Goal: Task Accomplishment & Management: Manage account settings

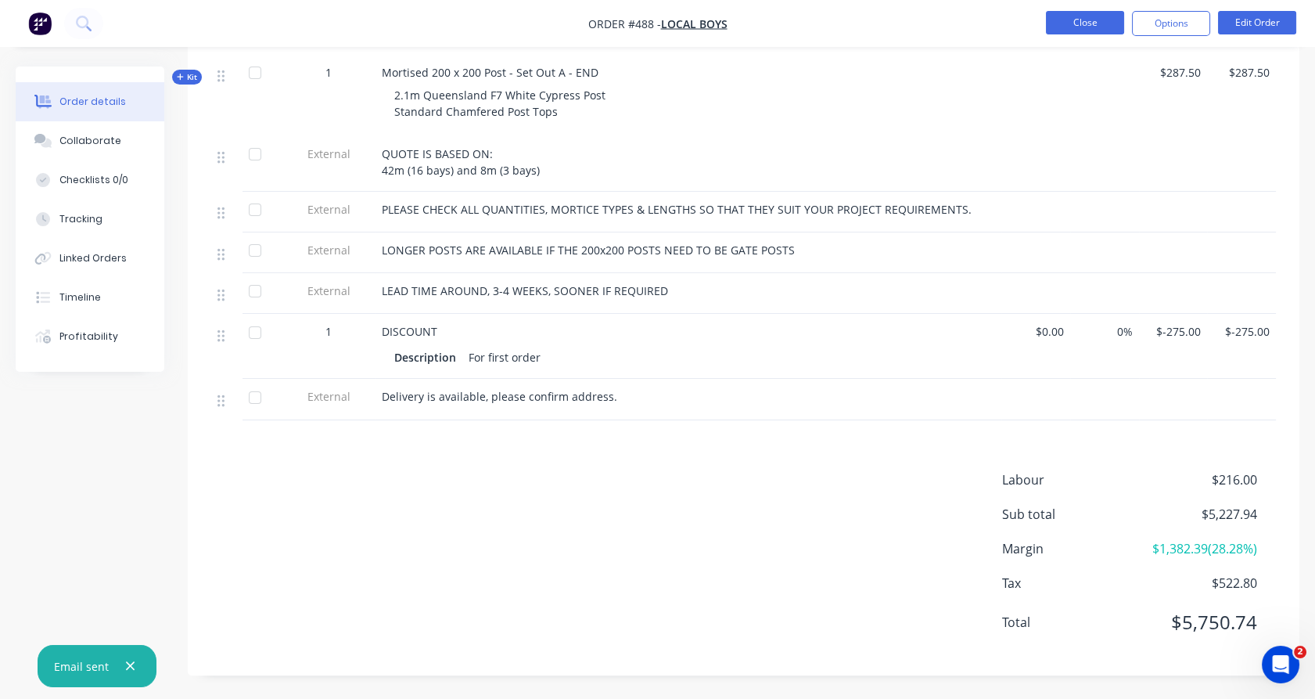
click at [1074, 18] on button "Close" at bounding box center [1085, 22] width 78 height 23
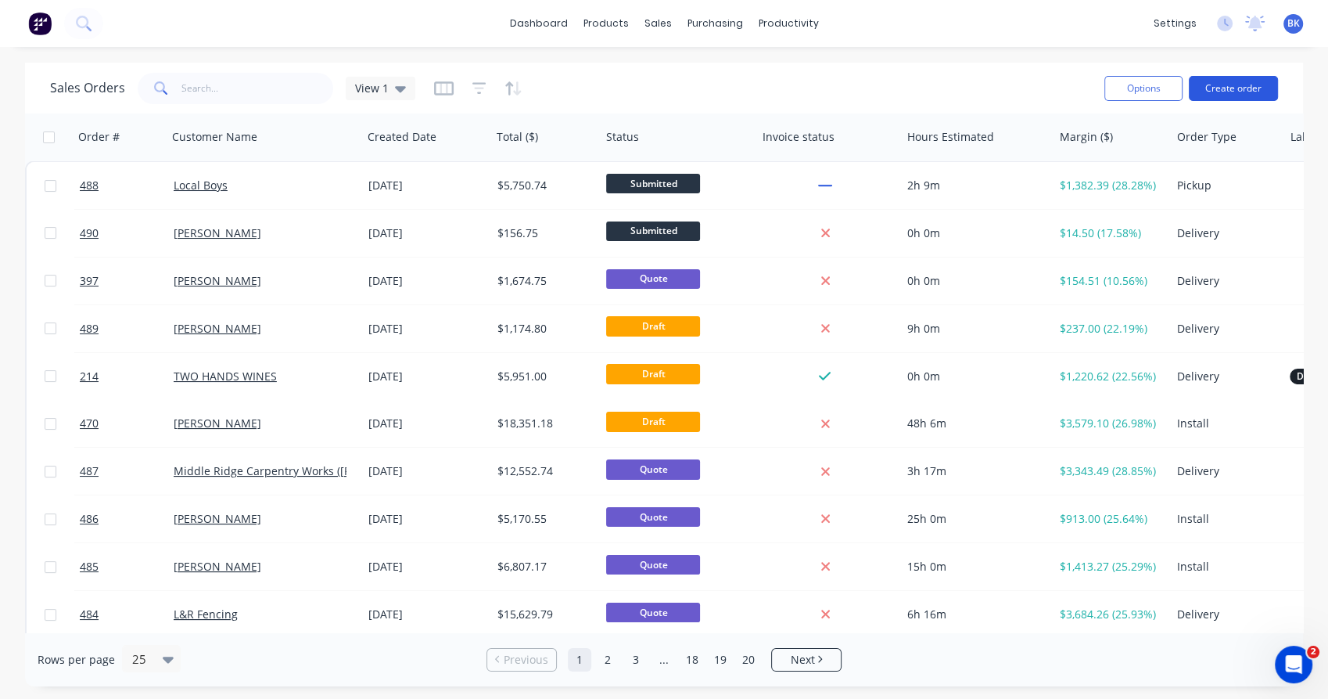
click at [1205, 87] on button "Create order" at bounding box center [1233, 88] width 89 height 25
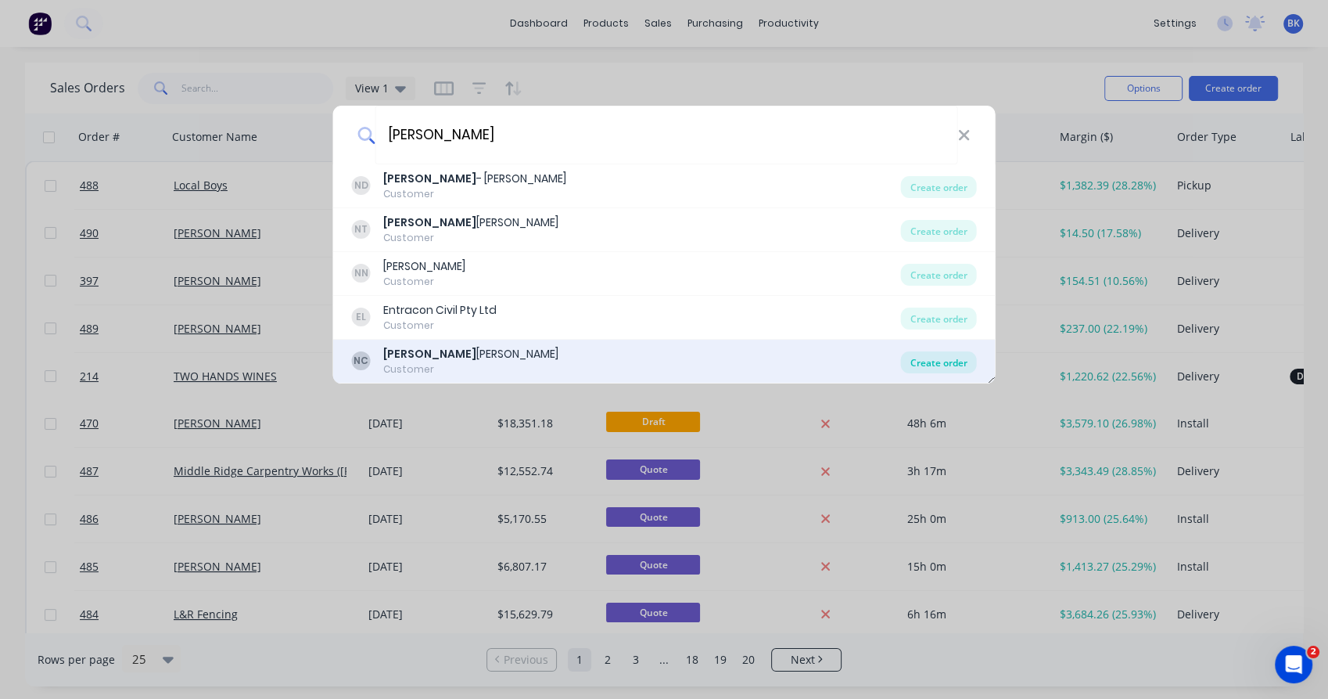
type input "nick"
click at [934, 367] on div "Create order" at bounding box center [939, 362] width 76 height 22
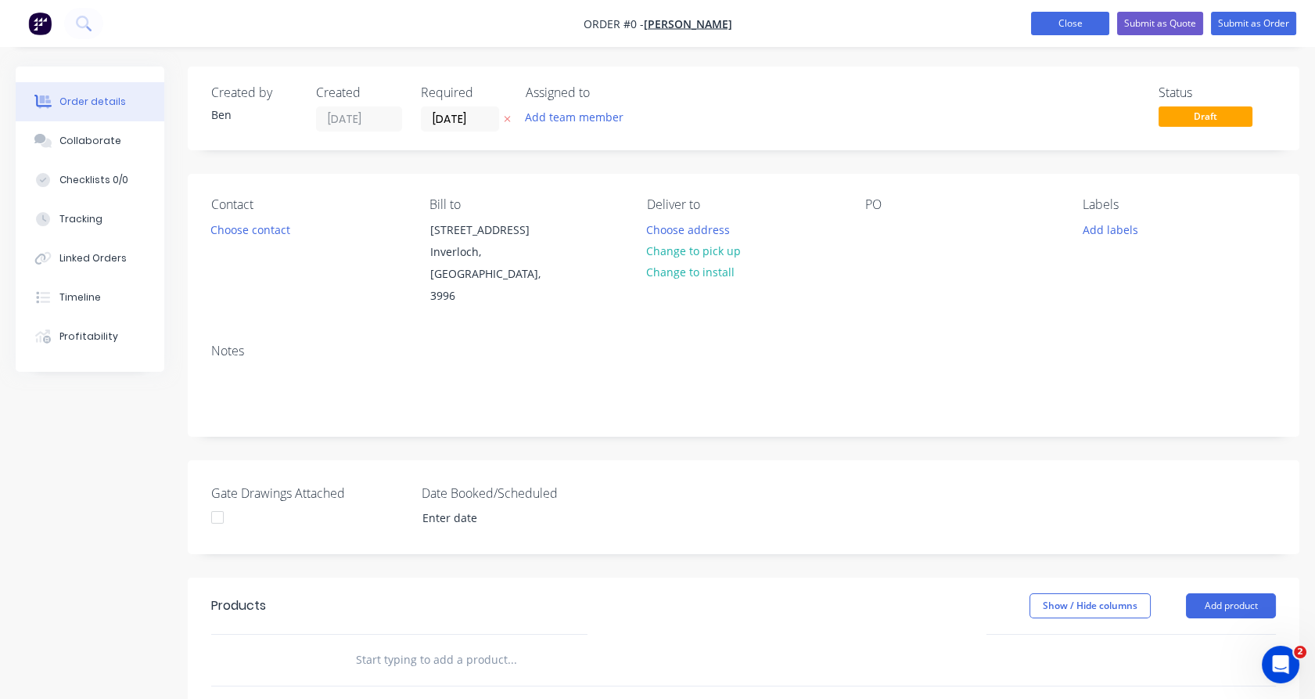
click at [1064, 18] on button "Close" at bounding box center [1070, 23] width 78 height 23
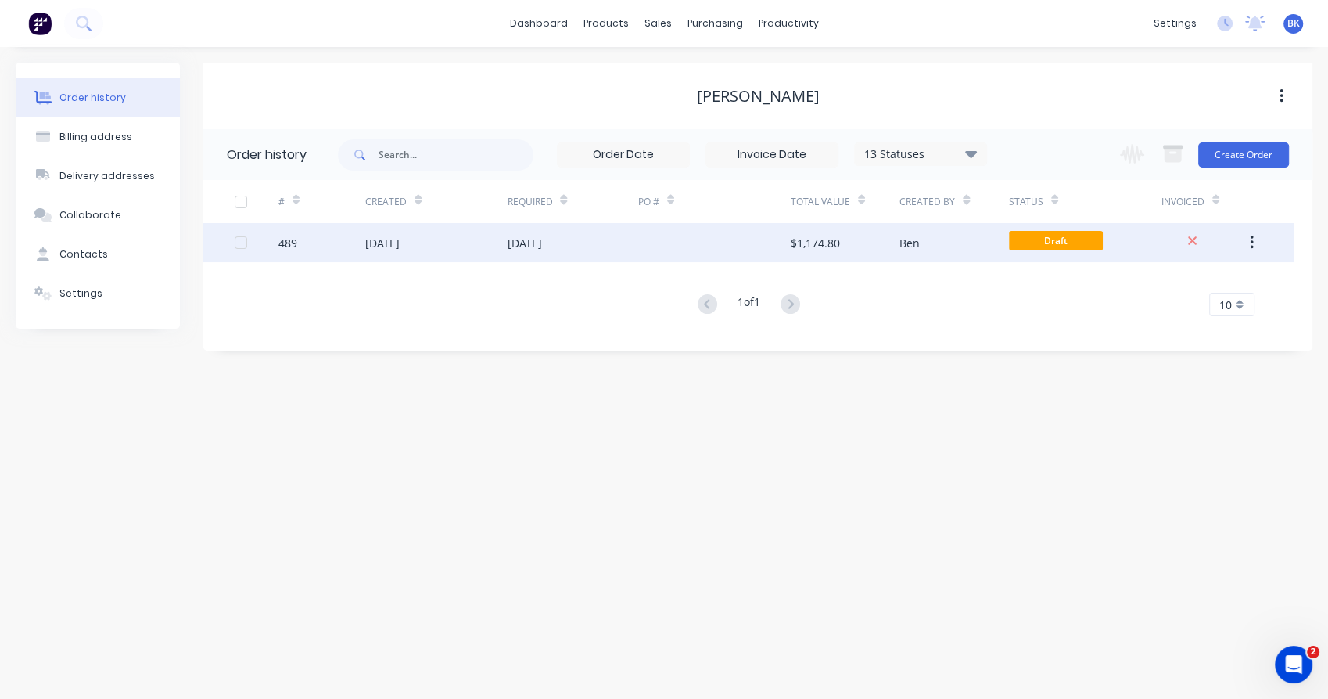
click at [693, 250] on div at bounding box center [714, 242] width 153 height 39
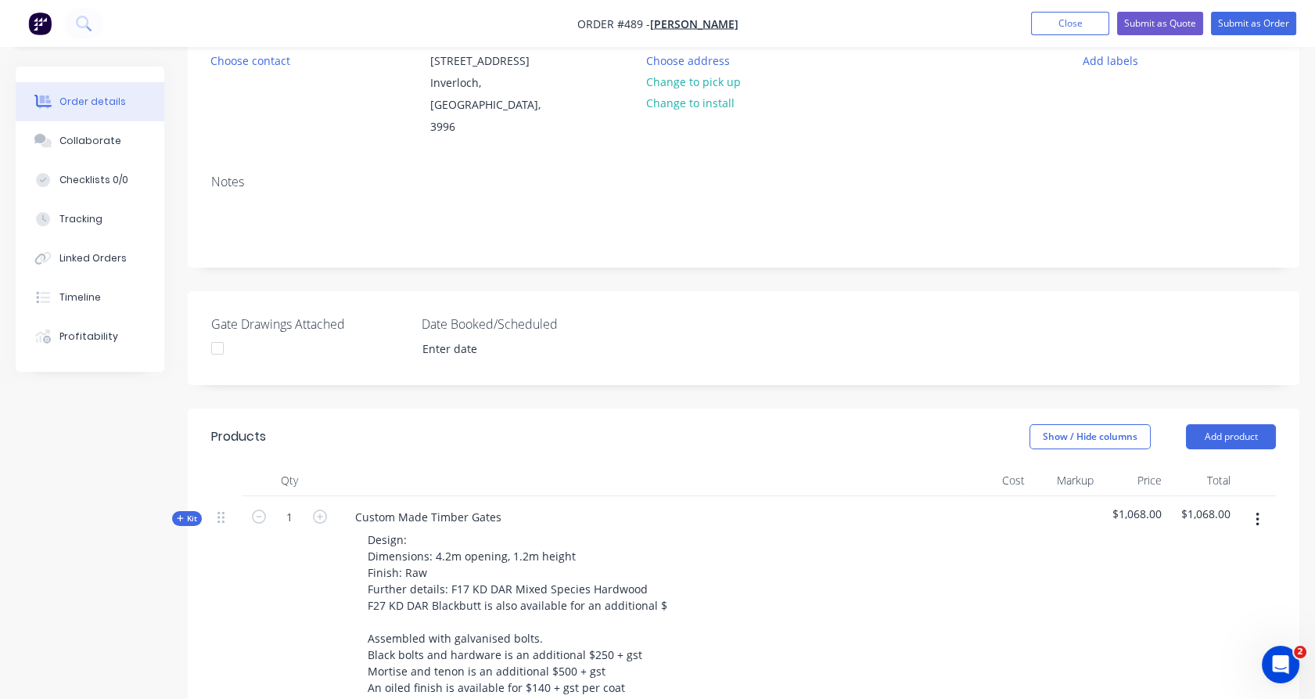
scroll to position [483, 0]
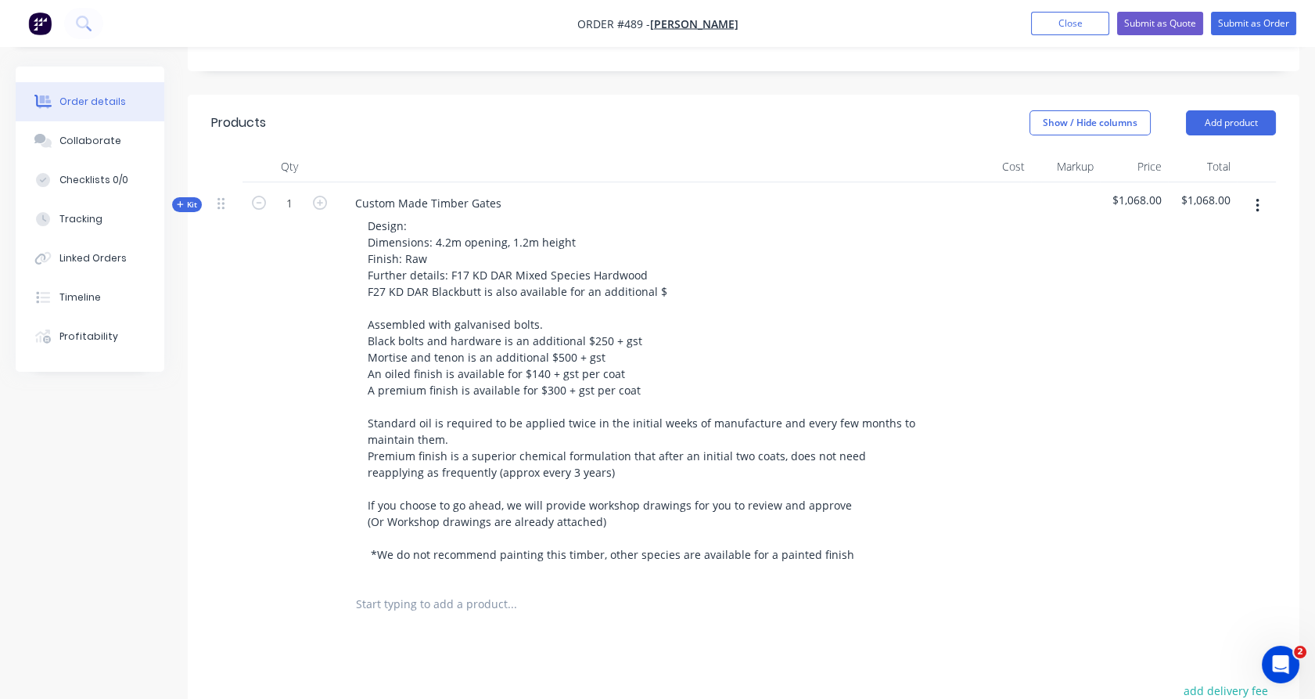
click at [429, 588] on input "text" at bounding box center [511, 603] width 313 height 31
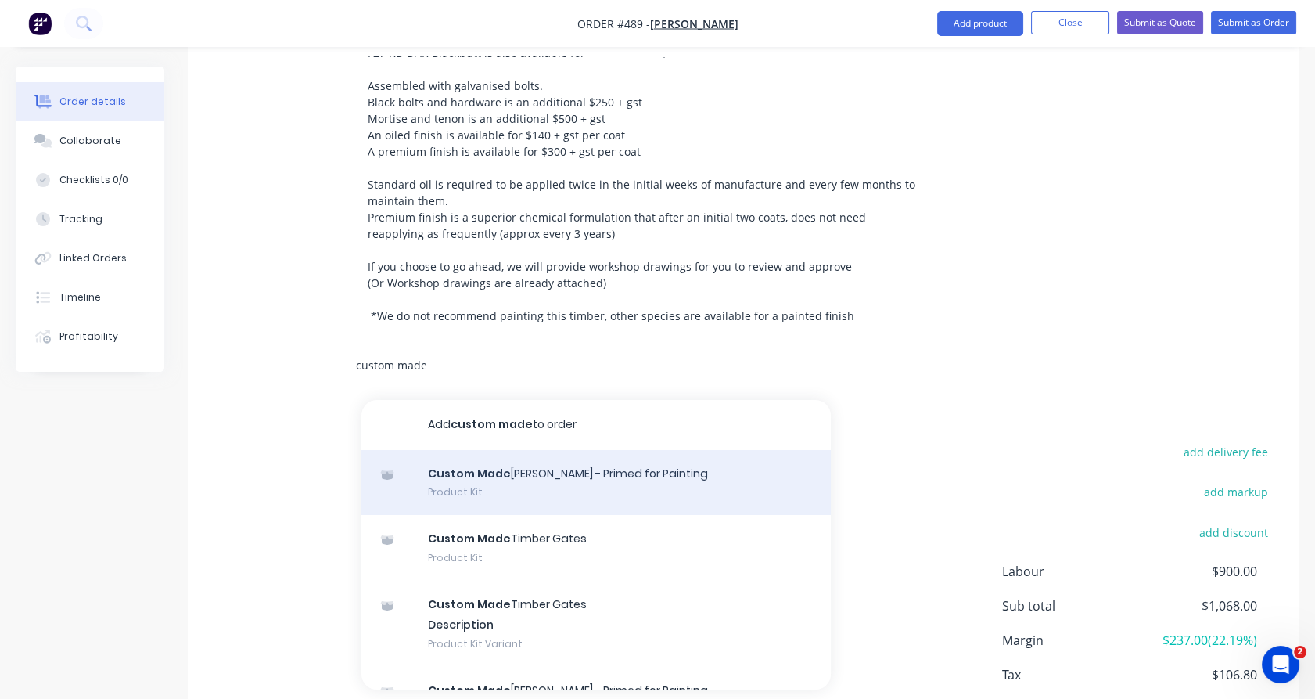
type input "custom made"
click at [630, 454] on div "Custom Made Timber Gates - Primed for Painting Product Kit" at bounding box center [595, 483] width 469 height 66
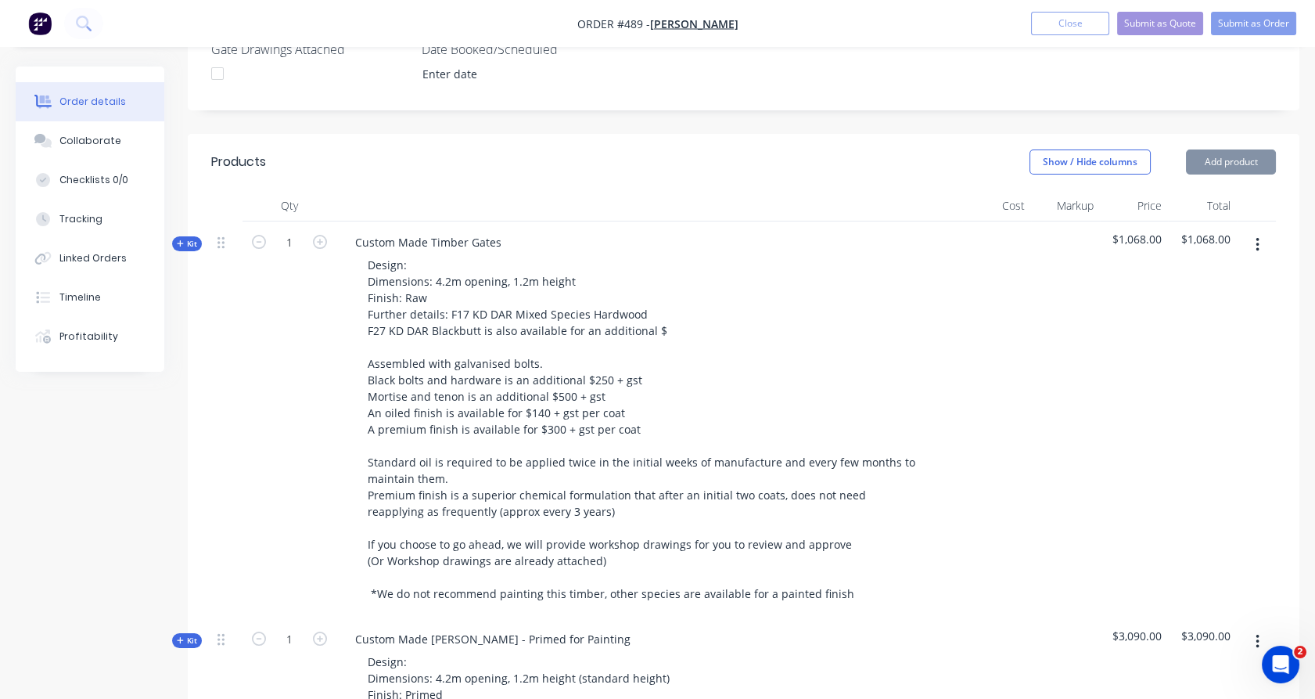
scroll to position [377, 0]
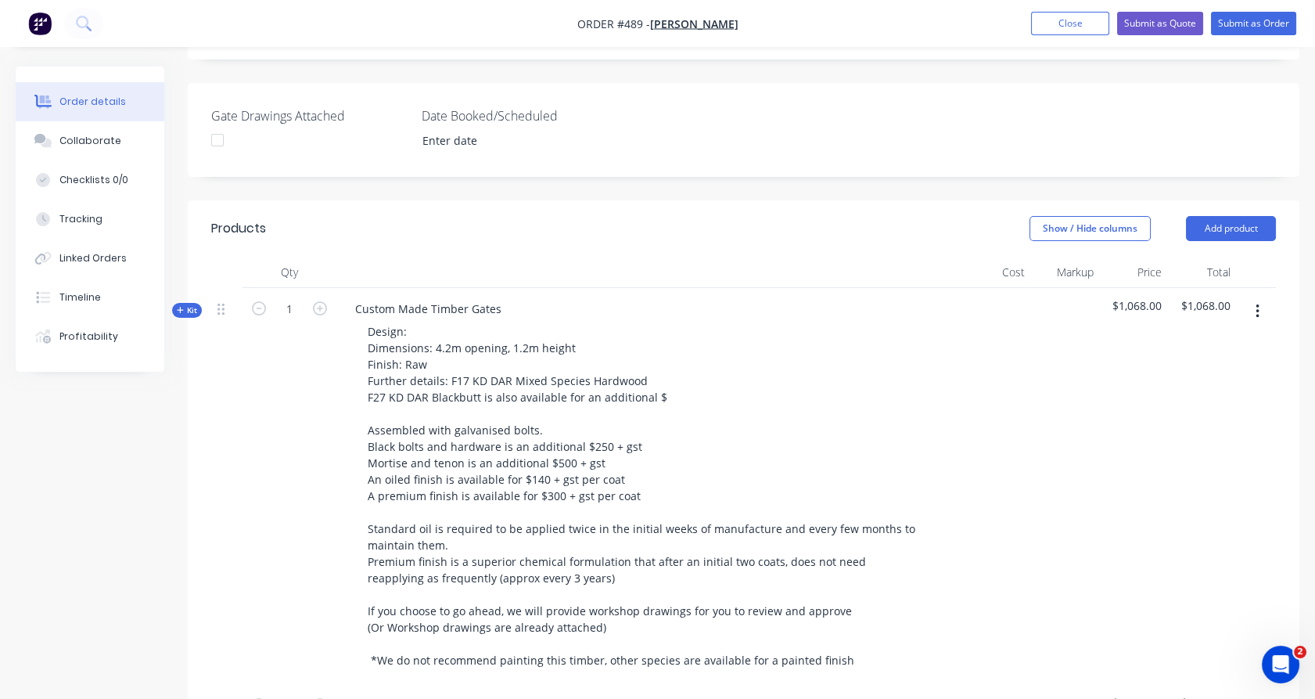
click at [1260, 297] on button "button" at bounding box center [1257, 311] width 37 height 28
click at [1214, 435] on div "Delete" at bounding box center [1201, 446] width 120 height 23
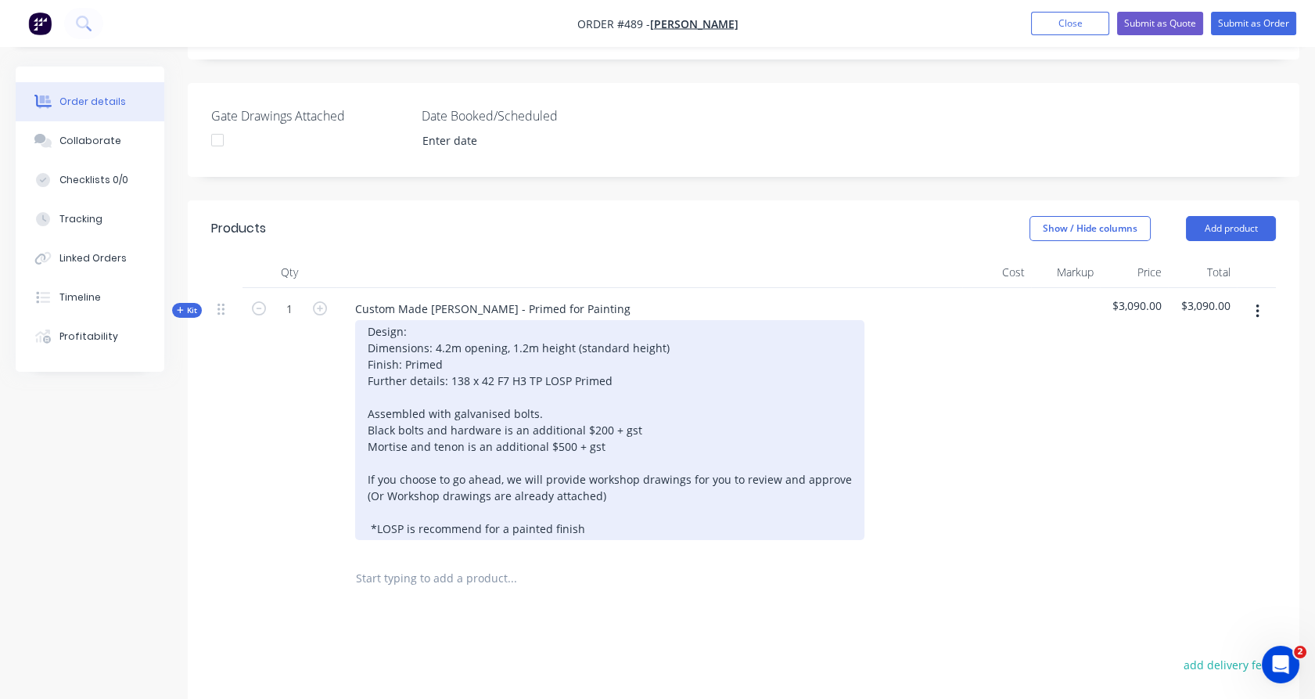
click at [419, 320] on div "Design: Dimensions: 4.2m opening, 1.2m height (standard height) Finish: Primed …" at bounding box center [609, 430] width 509 height 220
click at [446, 320] on div "Design: Farmstead Herritage Dimensions: 4.2m opening, 1.2m height (standard hei…" at bounding box center [609, 430] width 509 height 220
drag, startPoint x: 510, startPoint y: 304, endPoint x: 660, endPoint y: 303, distance: 150.2
click at [660, 320] on div "Design: Farmstead Herritage Dimensions: 3.5m opening, 1.2m height (standard hei…" at bounding box center [609, 430] width 509 height 220
click at [607, 401] on div "Design: Farmstead Herritage Dimensions: 3.5m opening Finish: Primed Further det…" at bounding box center [609, 430] width 509 height 220
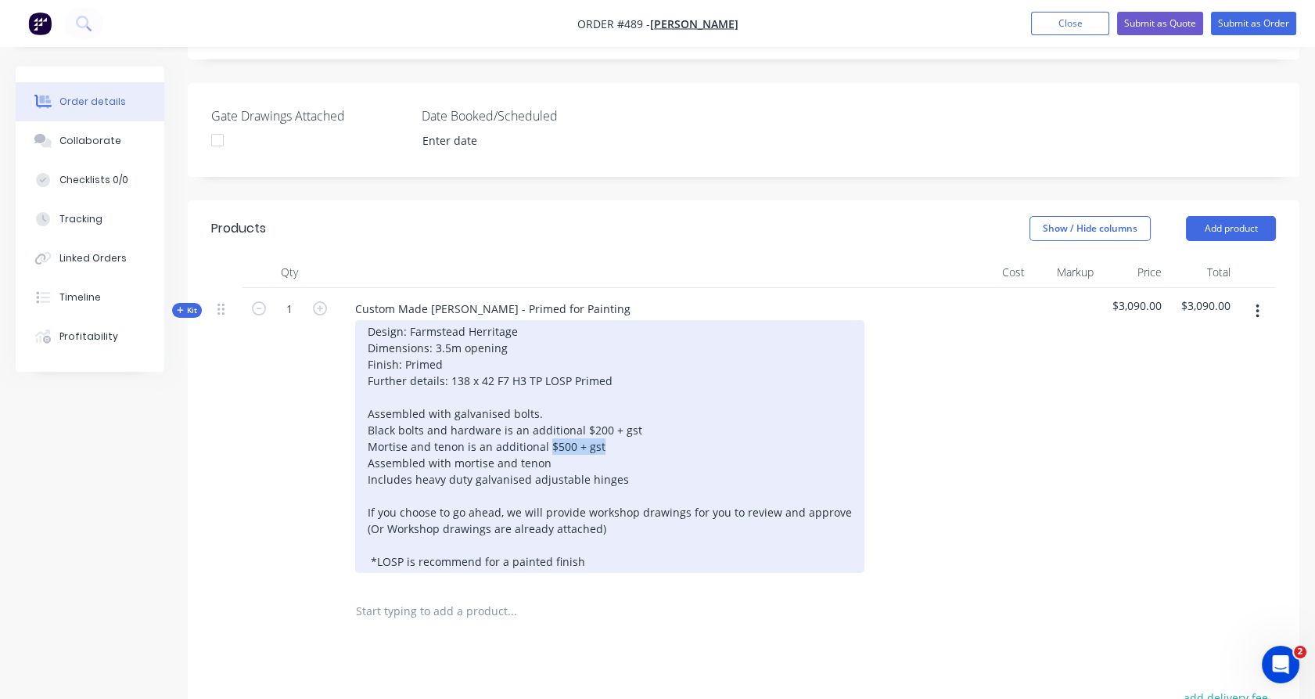
drag, startPoint x: 607, startPoint y: 401, endPoint x: 547, endPoint y: 402, distance: 60.2
click at [547, 402] on div "Design: Farmstead Herritage Dimensions: 3.5m opening Finish: Primed Further det…" at bounding box center [609, 446] width 509 height 253
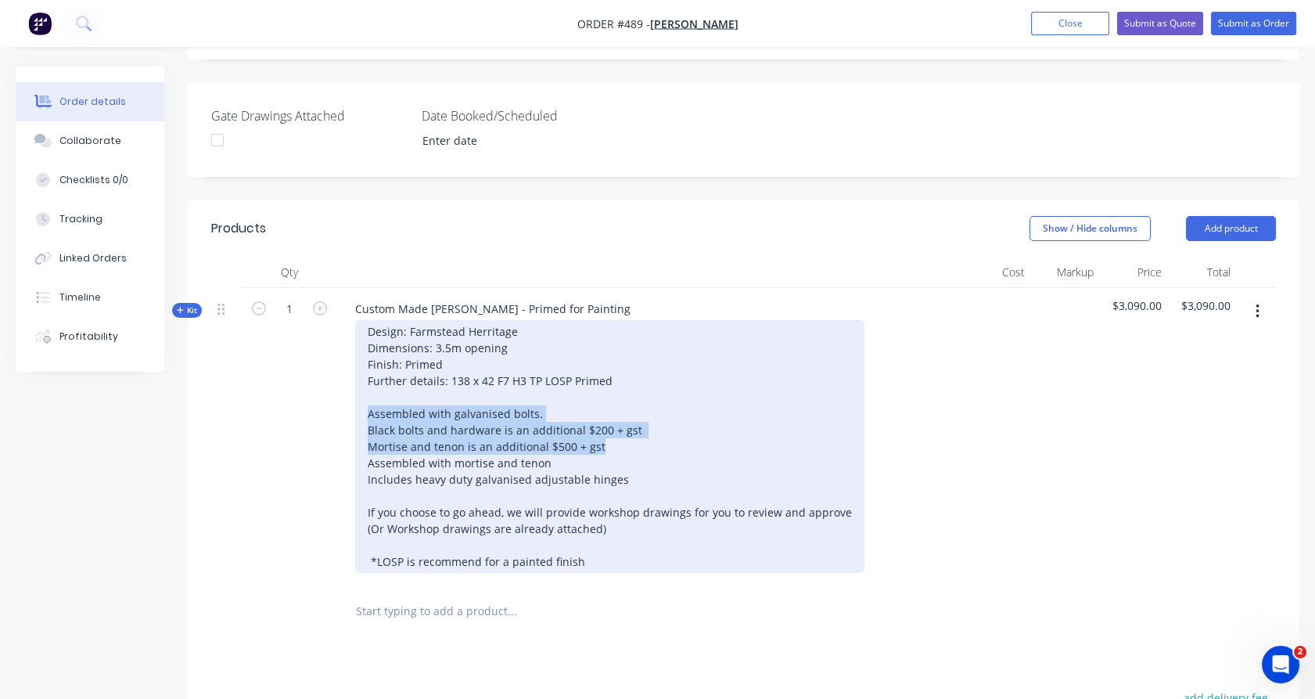
drag, startPoint x: 602, startPoint y: 402, endPoint x: 361, endPoint y: 374, distance: 241.8
click at [361, 374] on div "Design: Farmstead Herritage Dimensions: 3.5m opening Finish: Primed Further det…" at bounding box center [609, 446] width 509 height 253
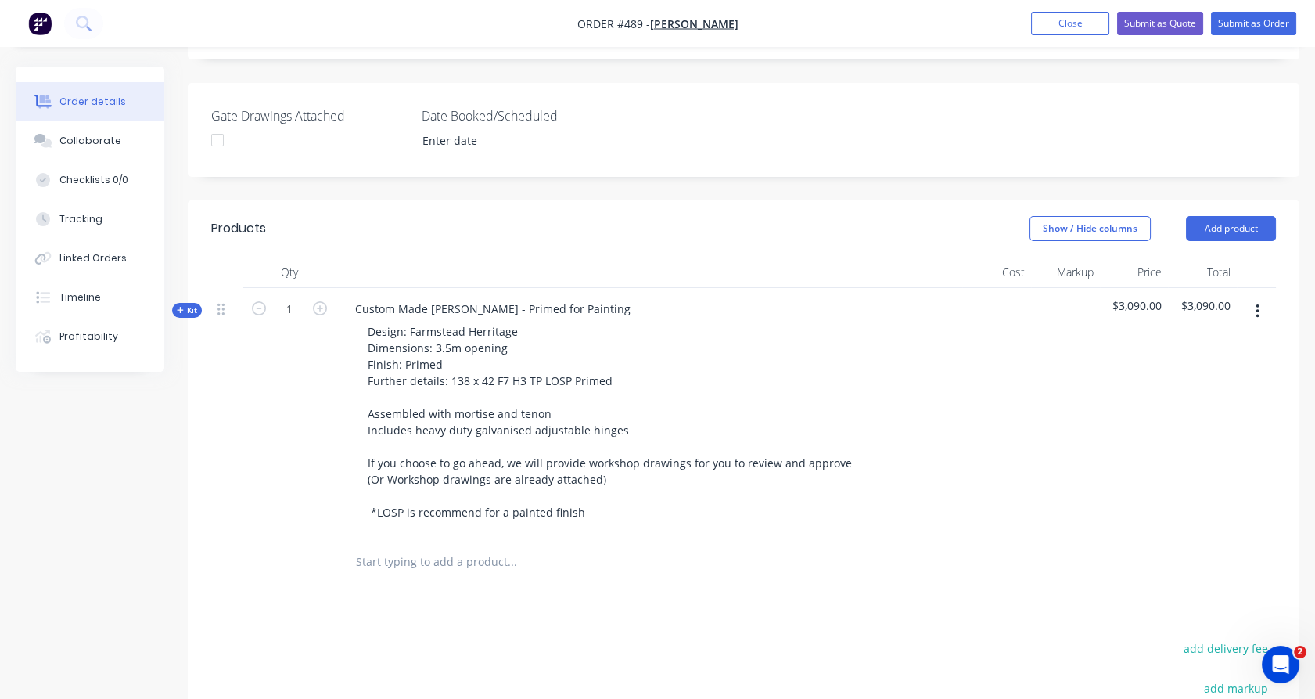
click at [189, 304] on span "Kit" at bounding box center [187, 310] width 20 height 12
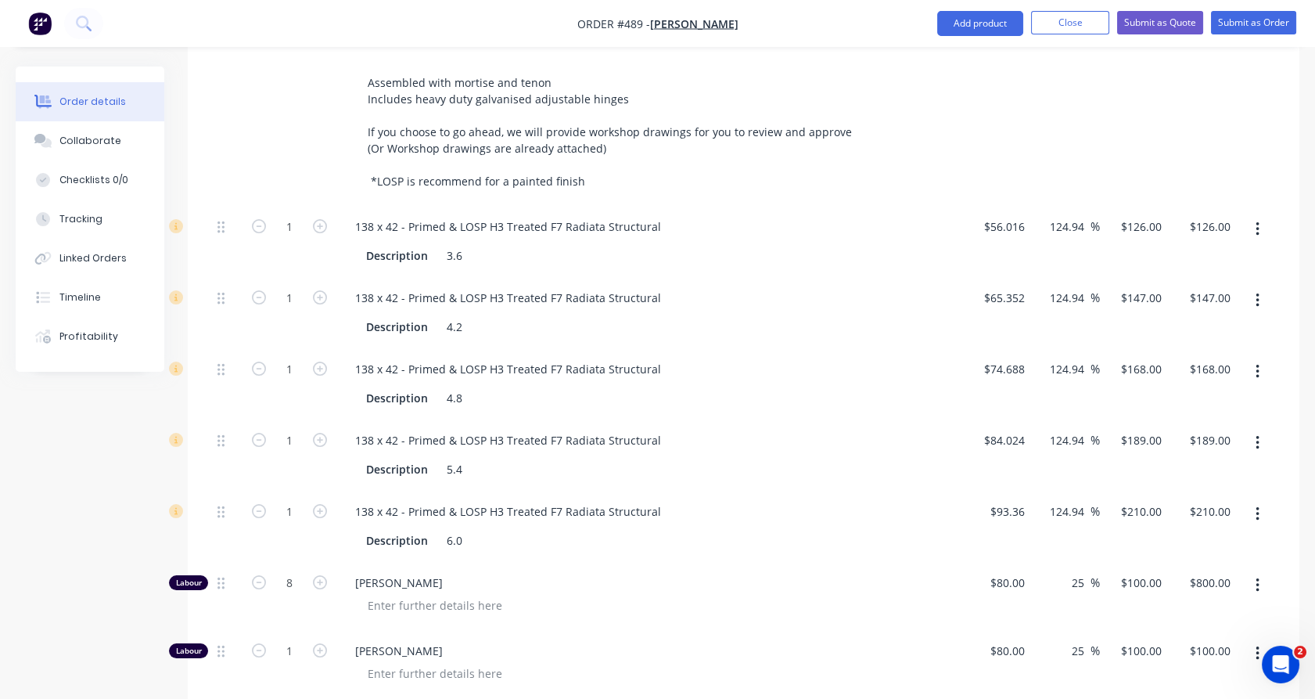
scroll to position [709, 0]
click at [1268, 214] on button "button" at bounding box center [1257, 228] width 37 height 28
click at [1224, 316] on button "Delete" at bounding box center [1201, 331] width 149 height 31
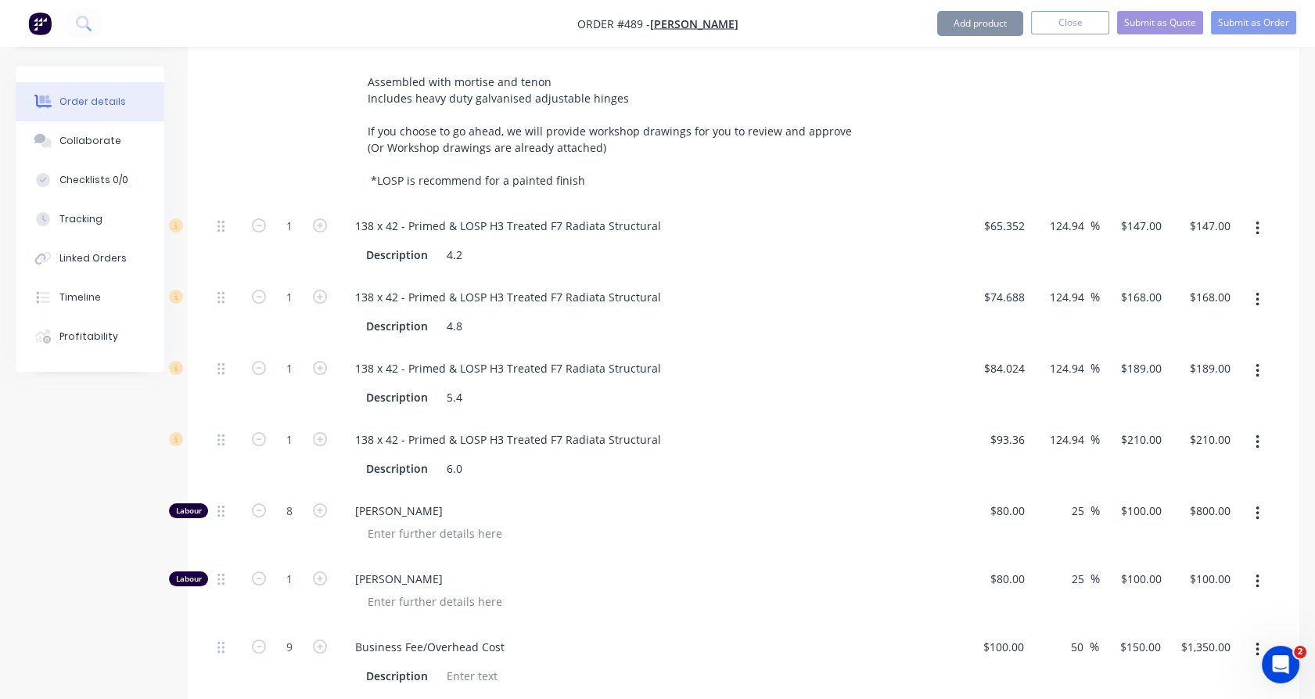
click at [1225, 303] on div "1 138 x 42 - Primed & LOSP H3 Treated F7 Radiata Structural Description 4.2 $65…" at bounding box center [743, 451] width 1065 height 492
drag, startPoint x: 1225, startPoint y: 303, endPoint x: 1258, endPoint y: 181, distance: 125.6
click at [1258, 220] on icon "button" at bounding box center [1258, 228] width 4 height 17
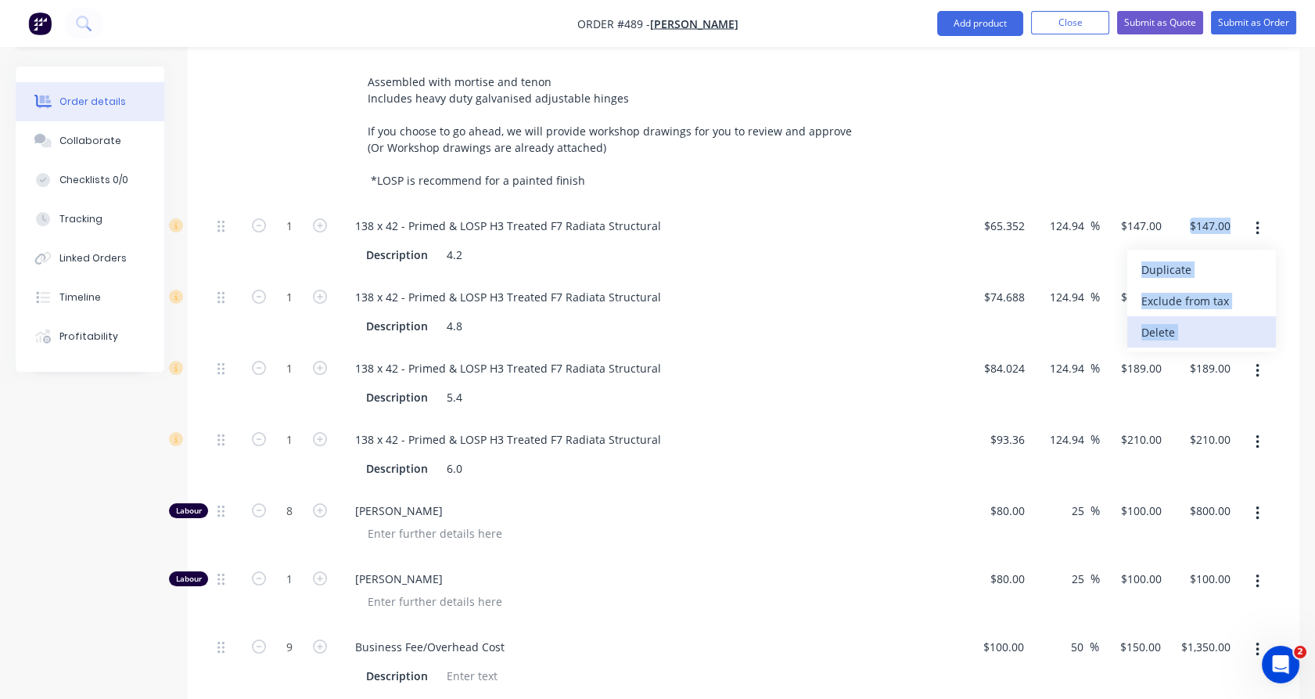
click at [1177, 321] on div "Delete" at bounding box center [1201, 332] width 120 height 23
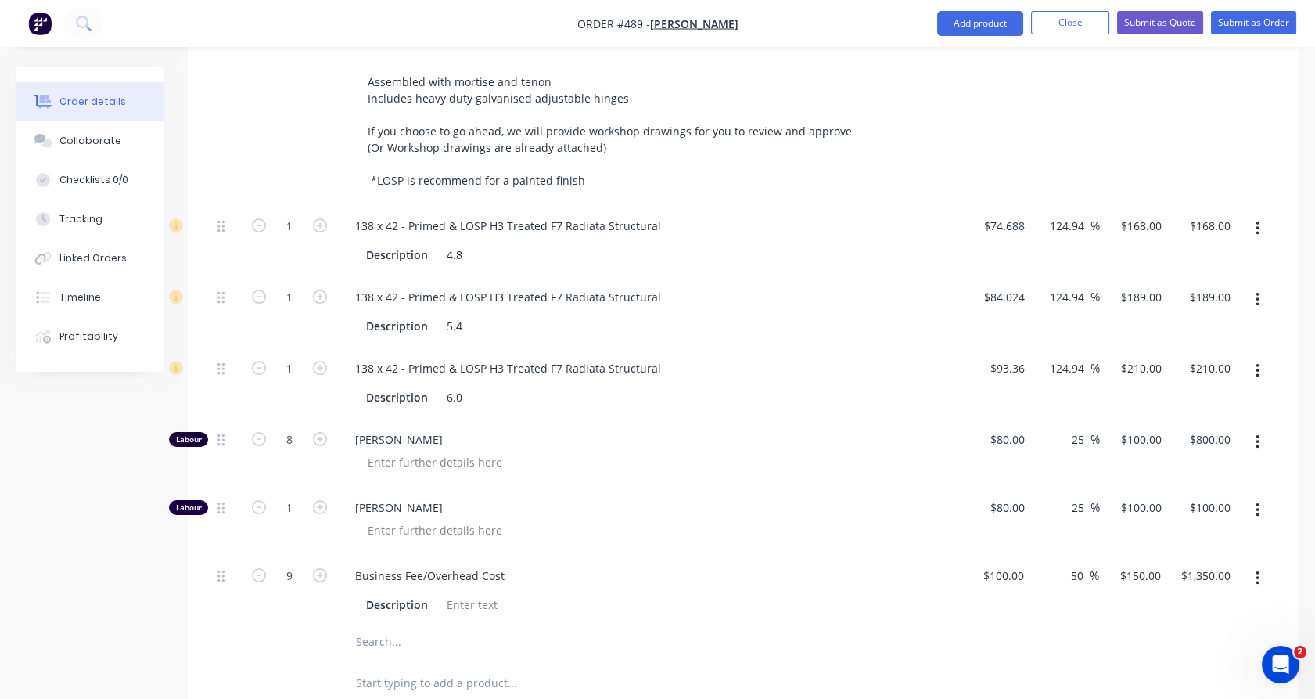
click at [1258, 221] on icon "button" at bounding box center [1257, 228] width 3 height 14
click at [1180, 321] on div "Delete" at bounding box center [1201, 332] width 120 height 23
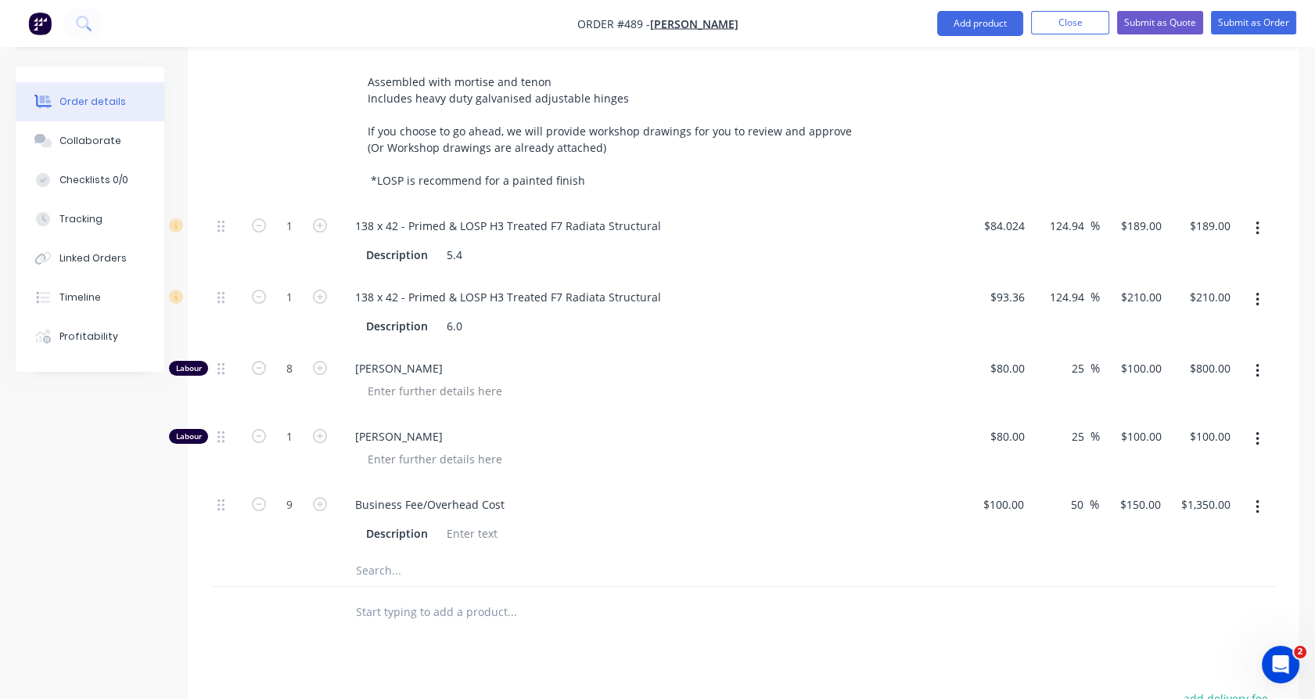
click at [1254, 214] on button "button" at bounding box center [1257, 228] width 37 height 28
click at [1221, 321] on div "Delete" at bounding box center [1201, 332] width 120 height 23
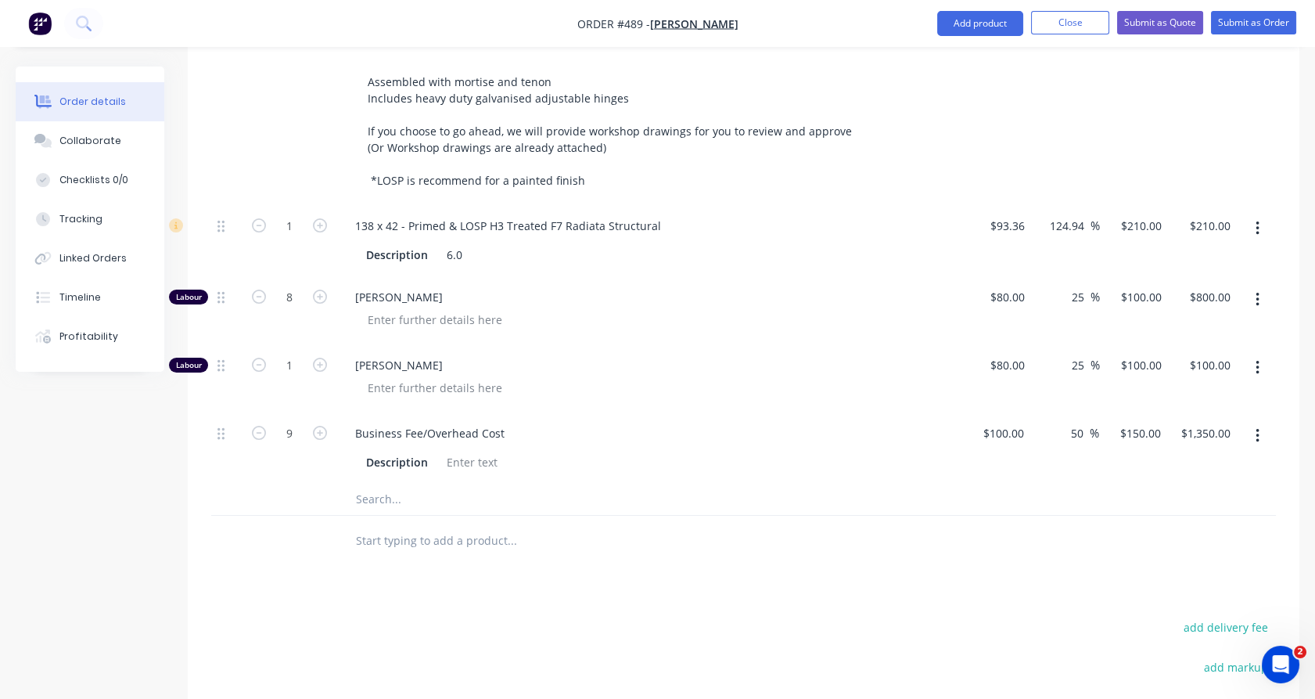
click at [1260, 214] on button "button" at bounding box center [1257, 228] width 37 height 28
click at [1205, 321] on div "Delete" at bounding box center [1201, 332] width 120 height 23
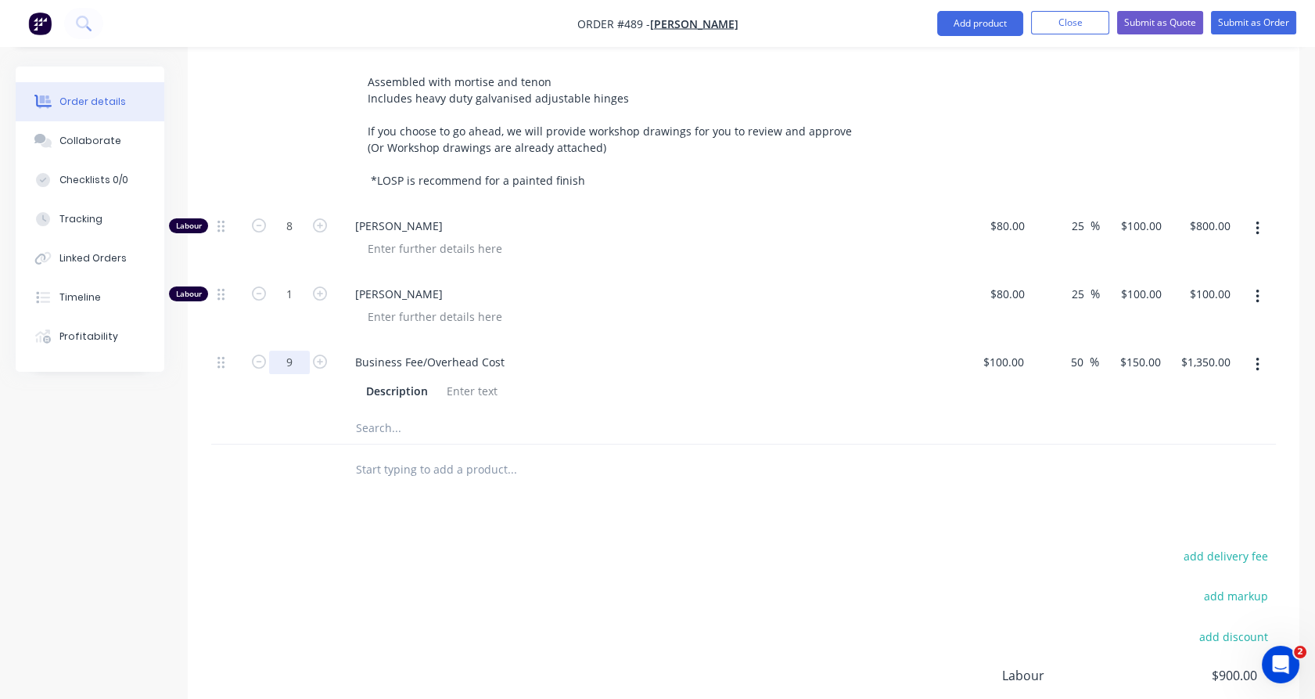
click at [302, 350] on input "9" at bounding box center [289, 361] width 41 height 23
type input "7"
type input "$1,050.00"
click at [292, 283] on div "1" at bounding box center [289, 307] width 94 height 68
click at [392, 412] on input "text" at bounding box center [511, 427] width 313 height 31
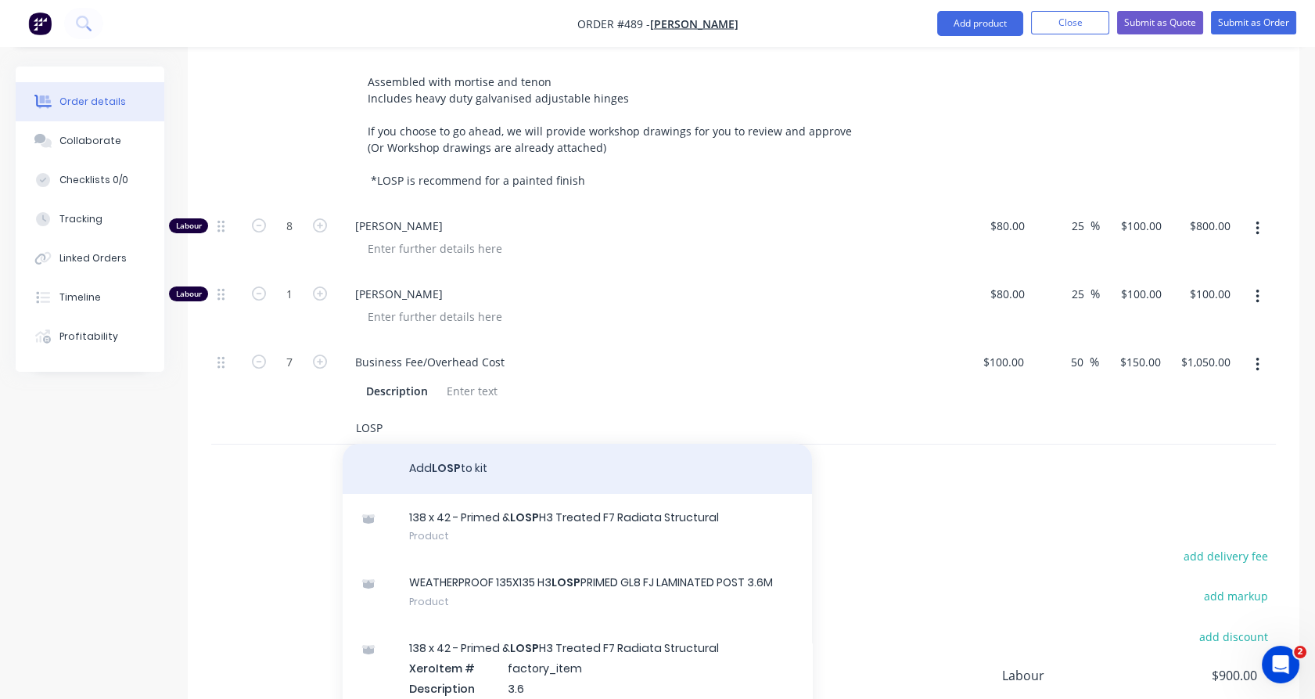
type input "LOSP"
click at [427, 444] on button "Add LOSP to kit" at bounding box center [577, 469] width 469 height 50
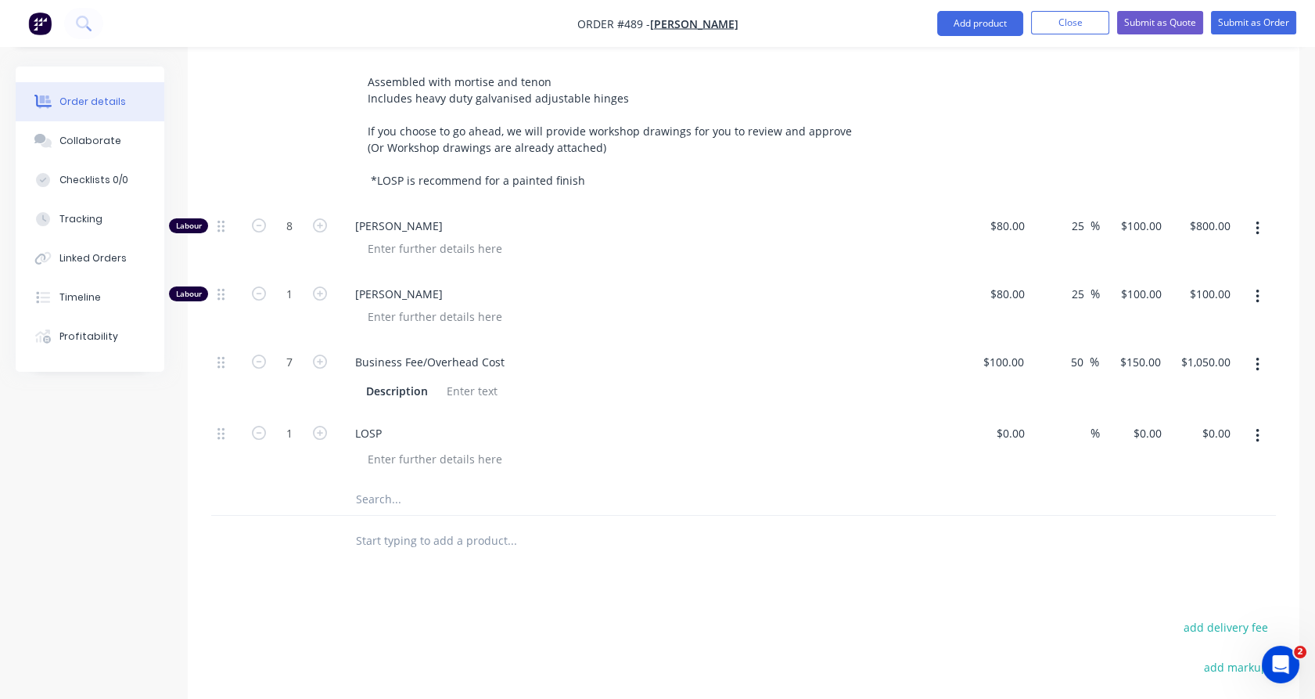
click at [375, 483] on input "text" at bounding box center [511, 498] width 313 height 31
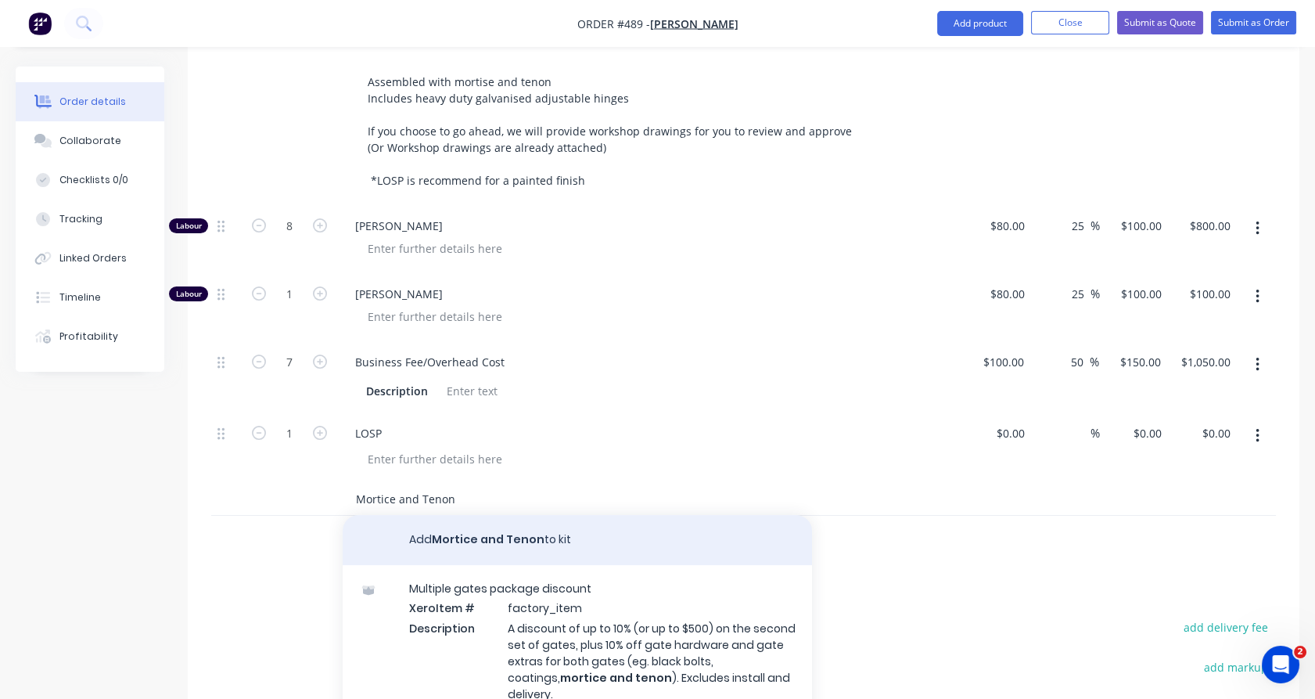
type input "Mortice and Tenon"
click at [498, 515] on button "Add Mortice and Tenon to kit" at bounding box center [577, 540] width 469 height 50
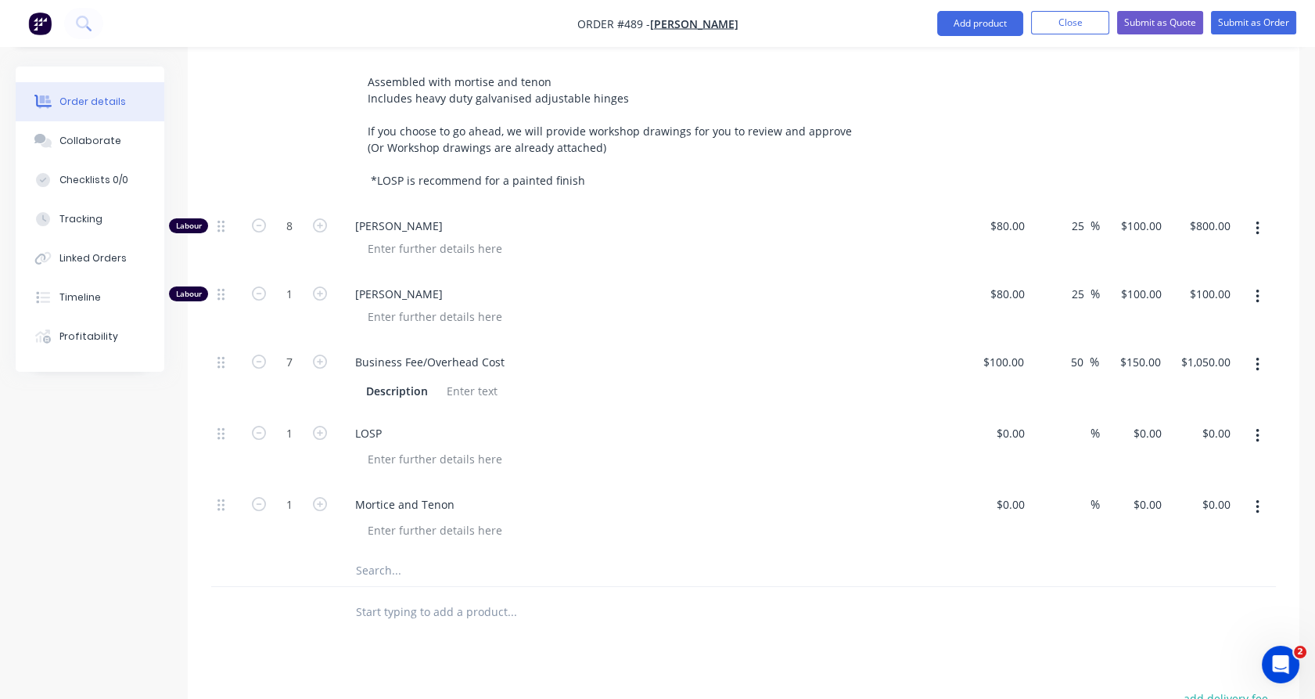
click at [397, 555] on input "text" at bounding box center [511, 570] width 313 height 31
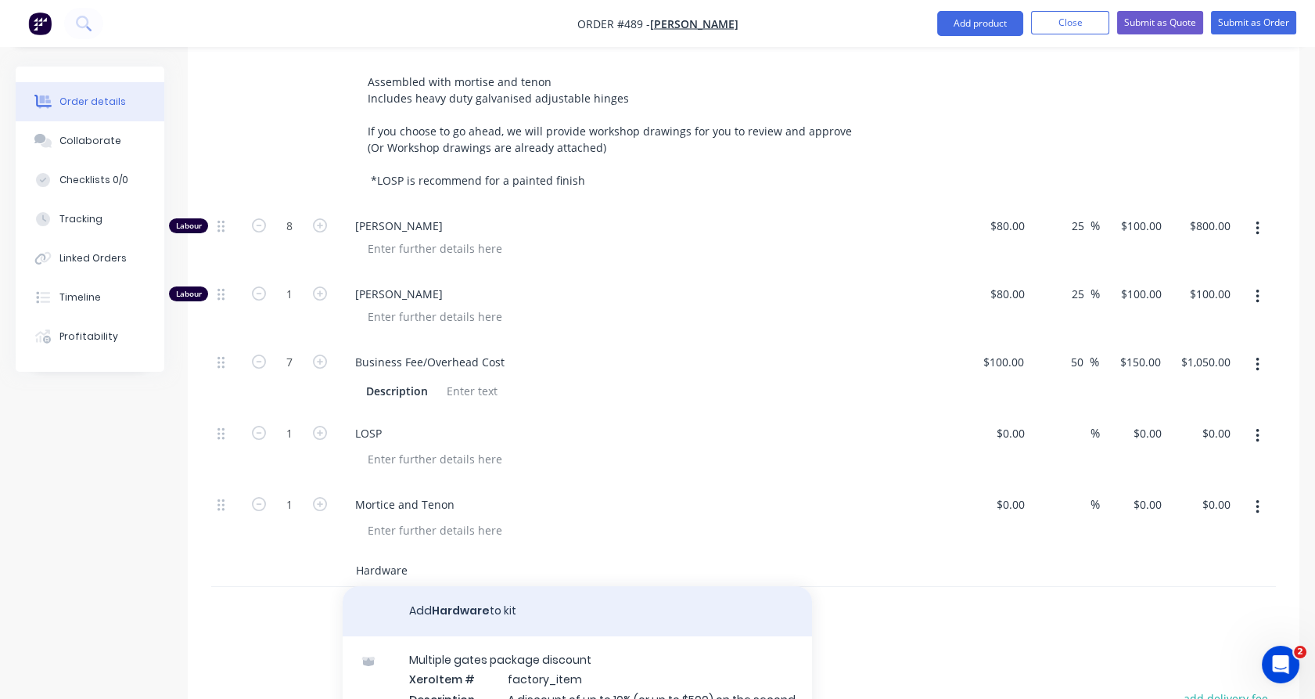
type input "Hardware"
click at [465, 586] on button "Add Hardware to kit" at bounding box center [577, 611] width 469 height 50
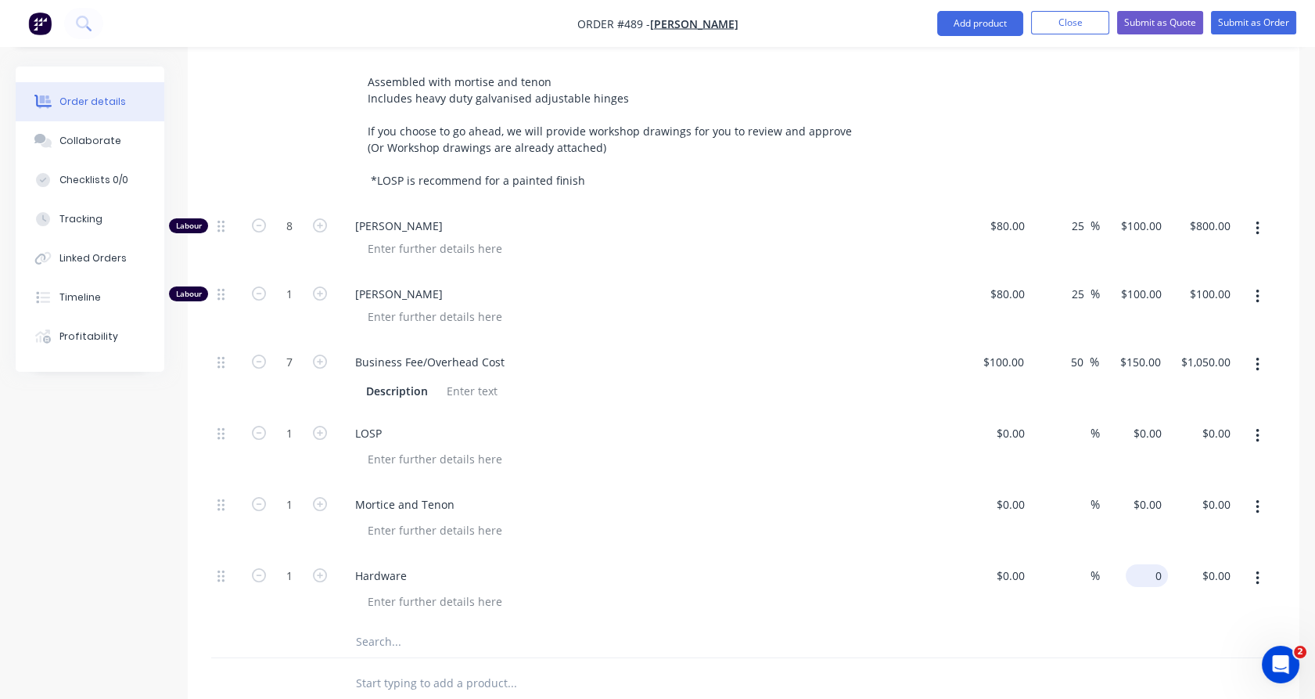
click at [1154, 564] on input "0" at bounding box center [1150, 575] width 36 height 23
type input "0"
type input "$0.00"
click at [1155, 422] on input "0" at bounding box center [1150, 433] width 36 height 23
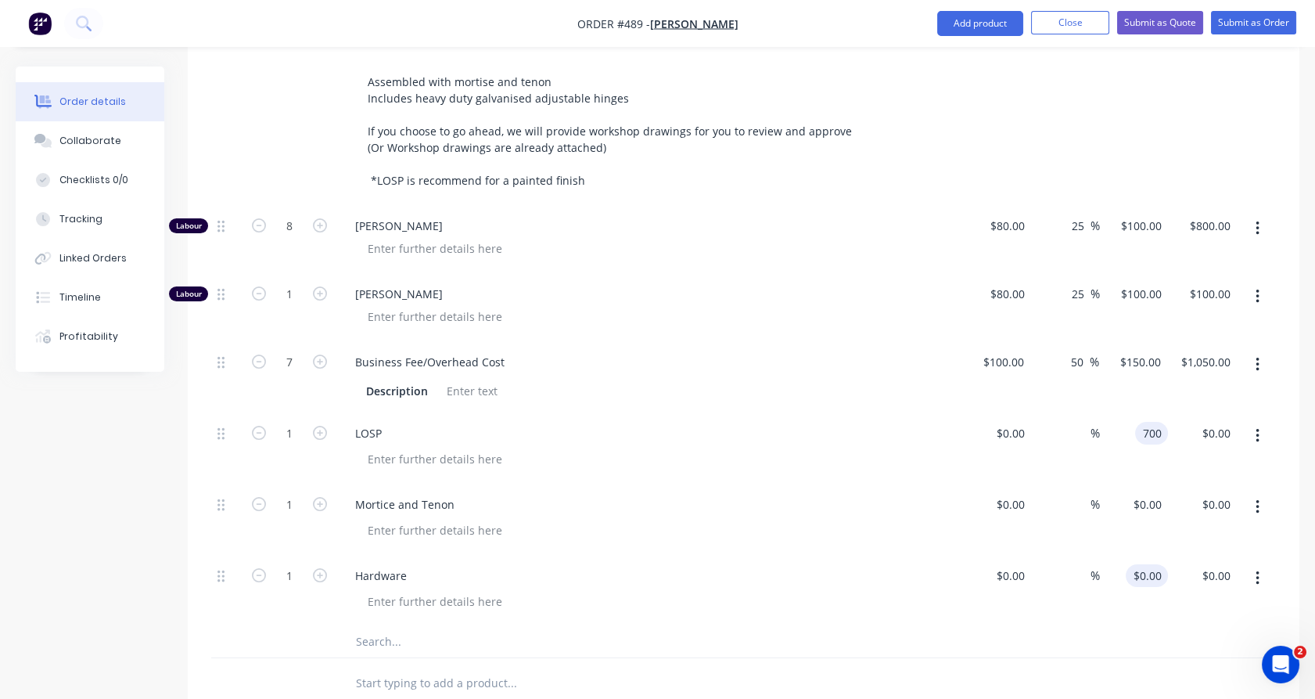
type input "$700.00"
click at [1150, 564] on input "0" at bounding box center [1159, 575] width 18 height 23
type input "$320.00"
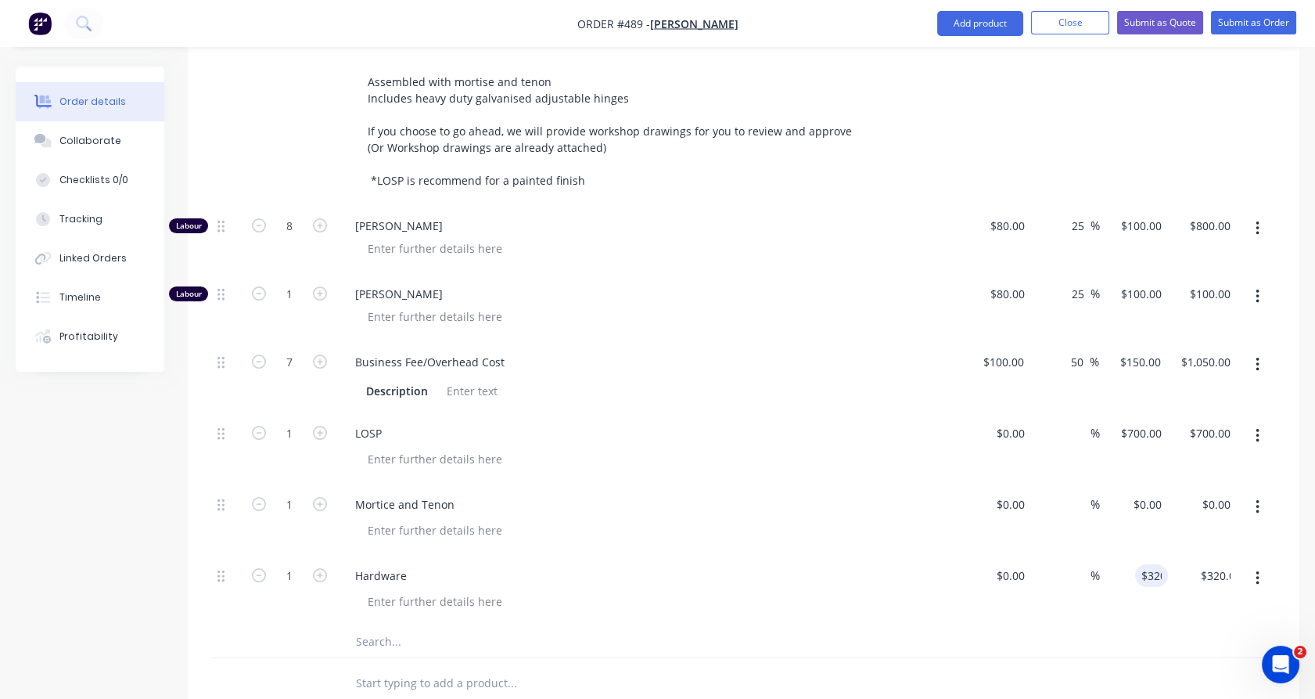
click at [1162, 485] on div "$0.00 $0.00" at bounding box center [1134, 518] width 69 height 71
click at [1154, 493] on input "0" at bounding box center [1159, 504] width 18 height 23
type input "2"
type input "$500.00"
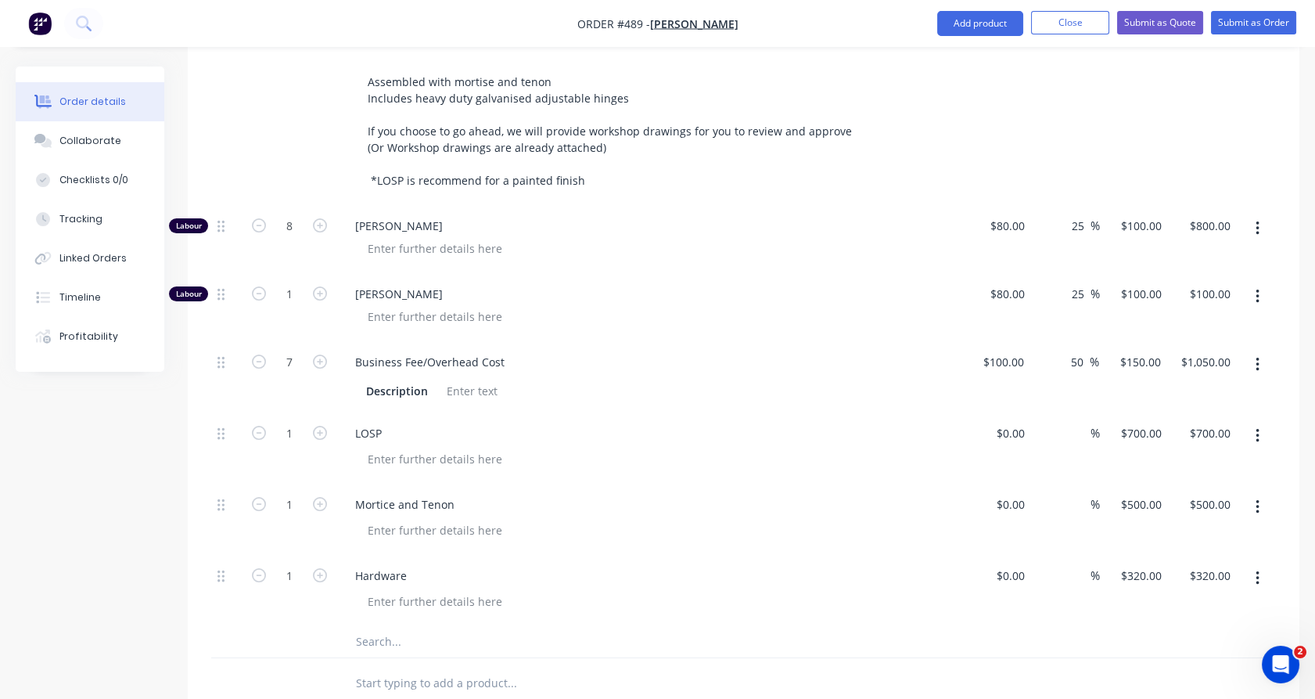
click at [1159, 412] on div "$700.00 $700.00" at bounding box center [1134, 447] width 69 height 71
click at [363, 626] on input "text" at bounding box center [511, 641] width 313 height 31
type input "Shadowclad"
click at [465, 658] on button "Add Shadowclad to kit" at bounding box center [577, 682] width 469 height 50
click at [465, 657] on input "text" at bounding box center [511, 641] width 313 height 31
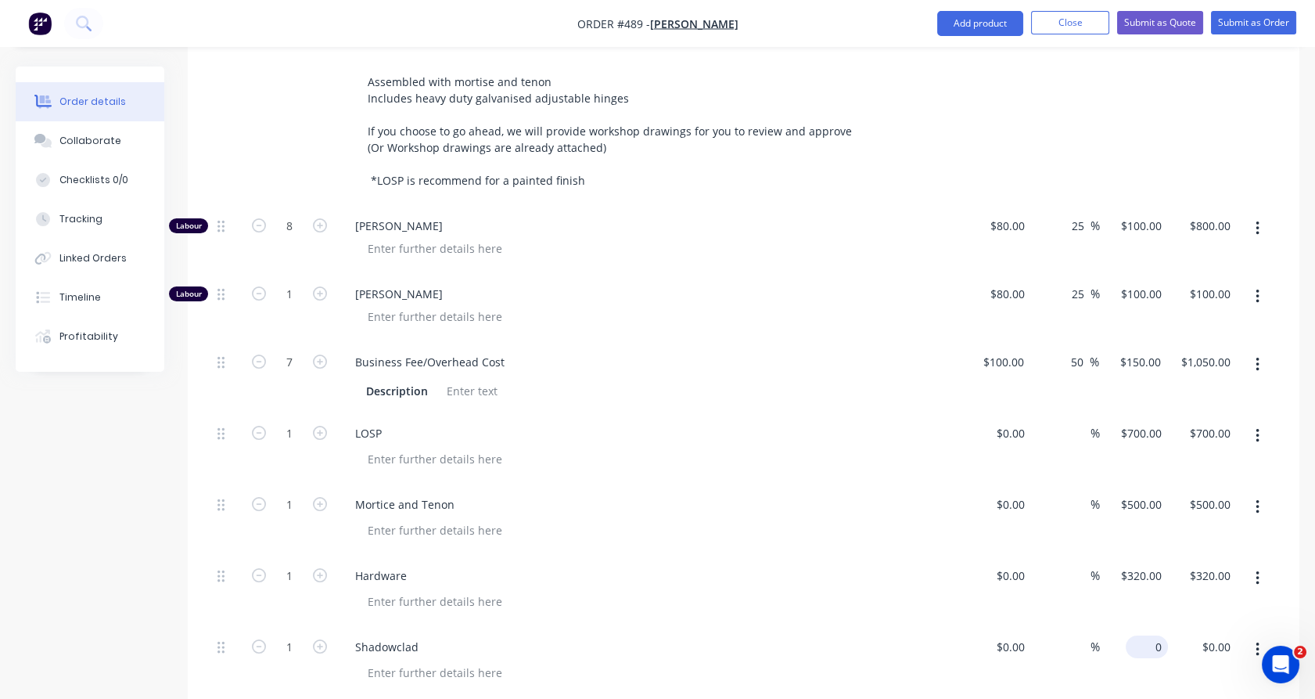
click at [1151, 635] on input "0" at bounding box center [1150, 646] width 36 height 23
type input "$560.00"
click at [1166, 567] on div "$320.00 $320.00" at bounding box center [1134, 590] width 69 height 71
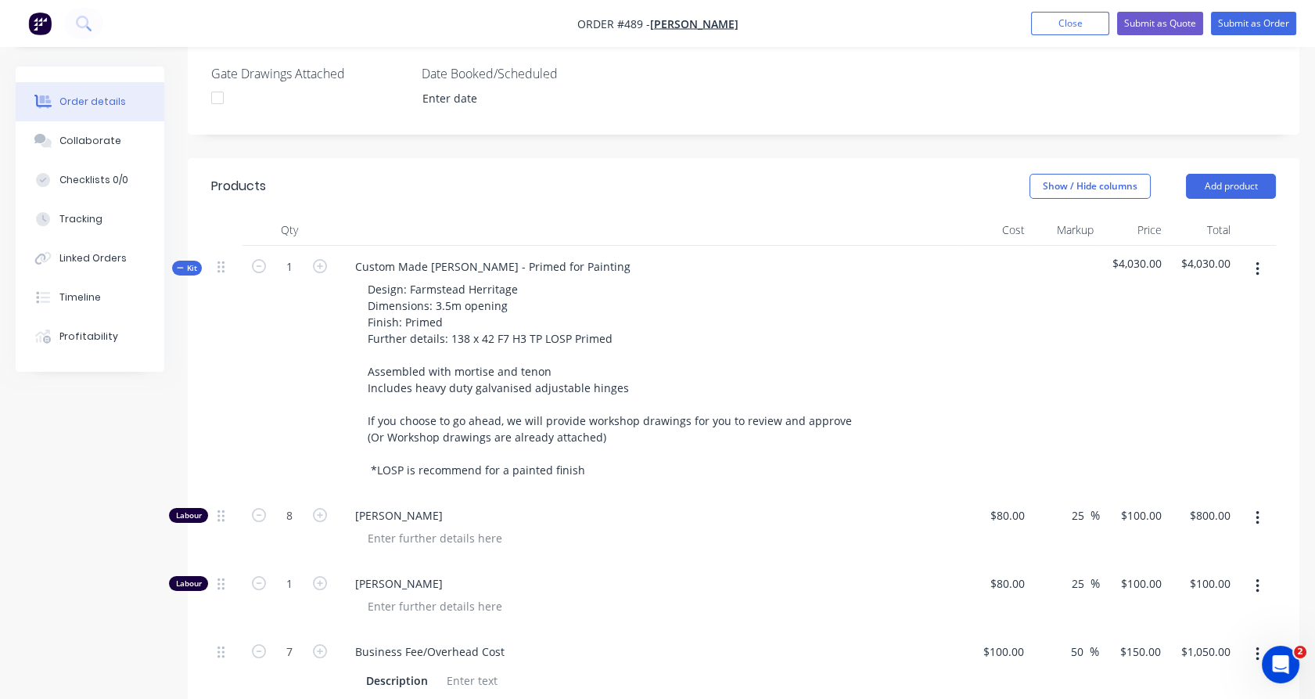
scroll to position [419, 0]
click at [184, 262] on span "Kit" at bounding box center [187, 268] width 20 height 12
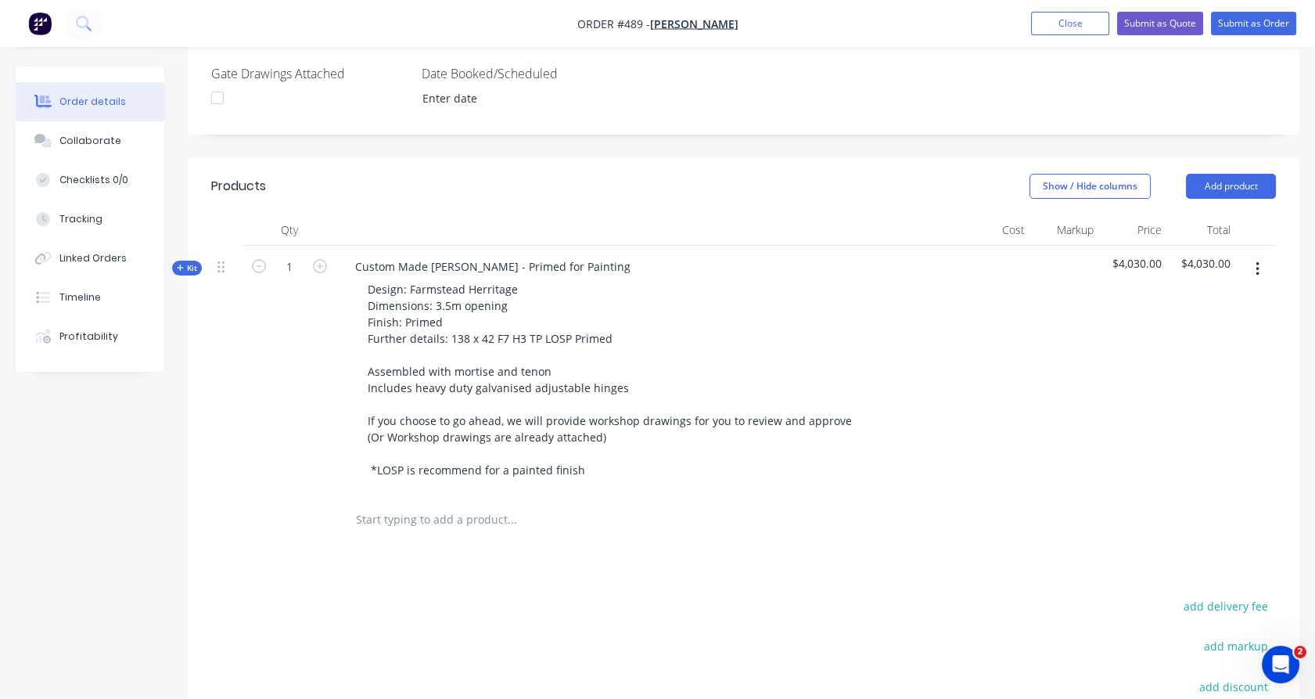
click at [404, 504] on input "text" at bounding box center [511, 519] width 313 height 31
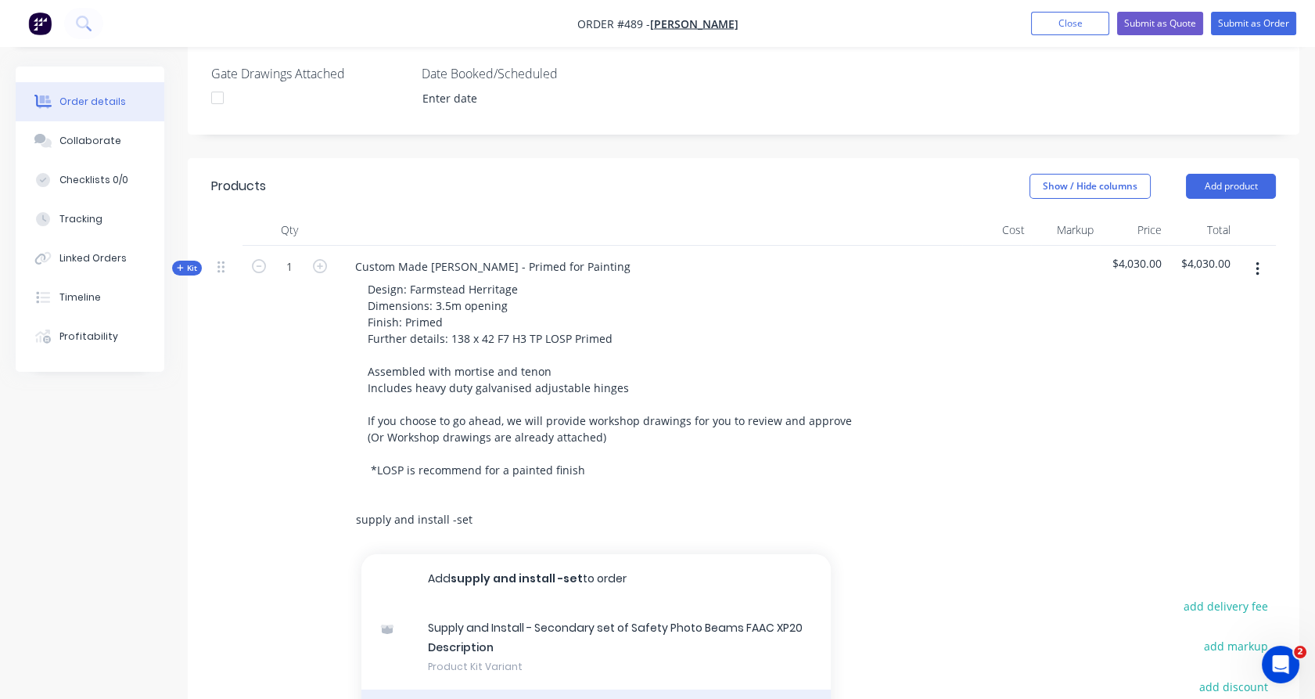
type input "supply and install -set"
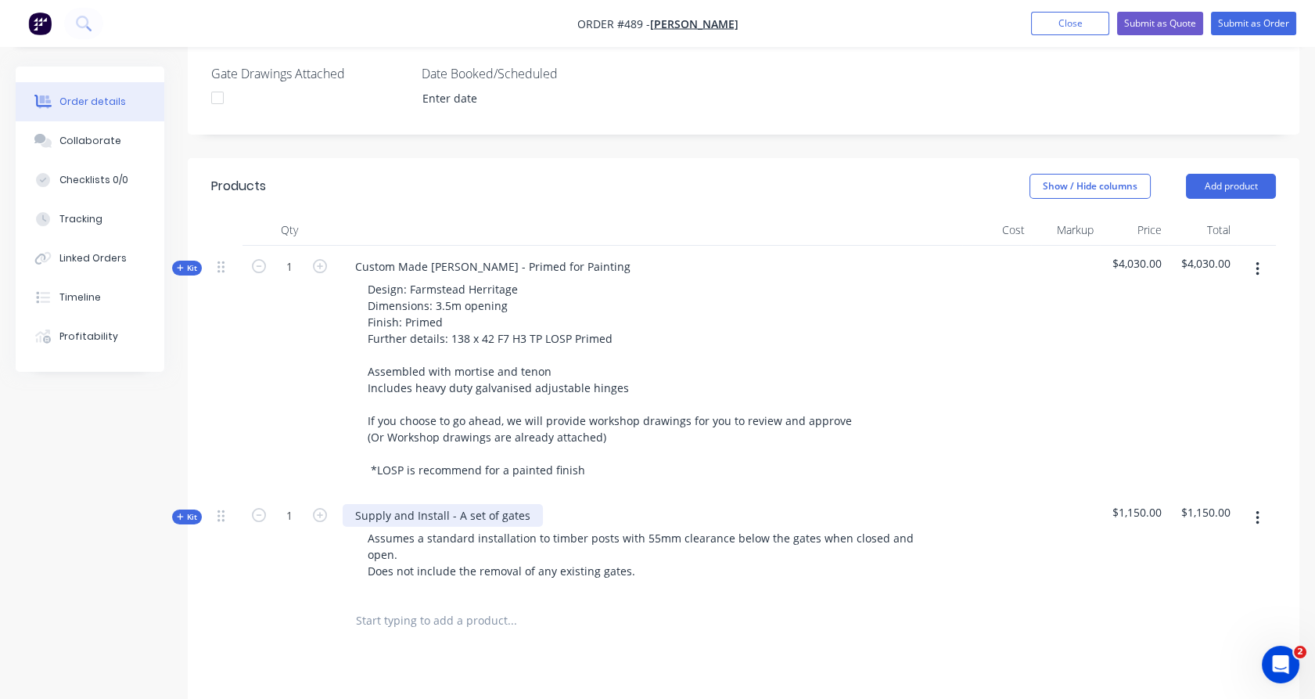
click at [369, 504] on div "Supply and Install - A set of gates" at bounding box center [443, 515] width 200 height 23
click at [192, 511] on span "Kit" at bounding box center [187, 517] width 20 height 12
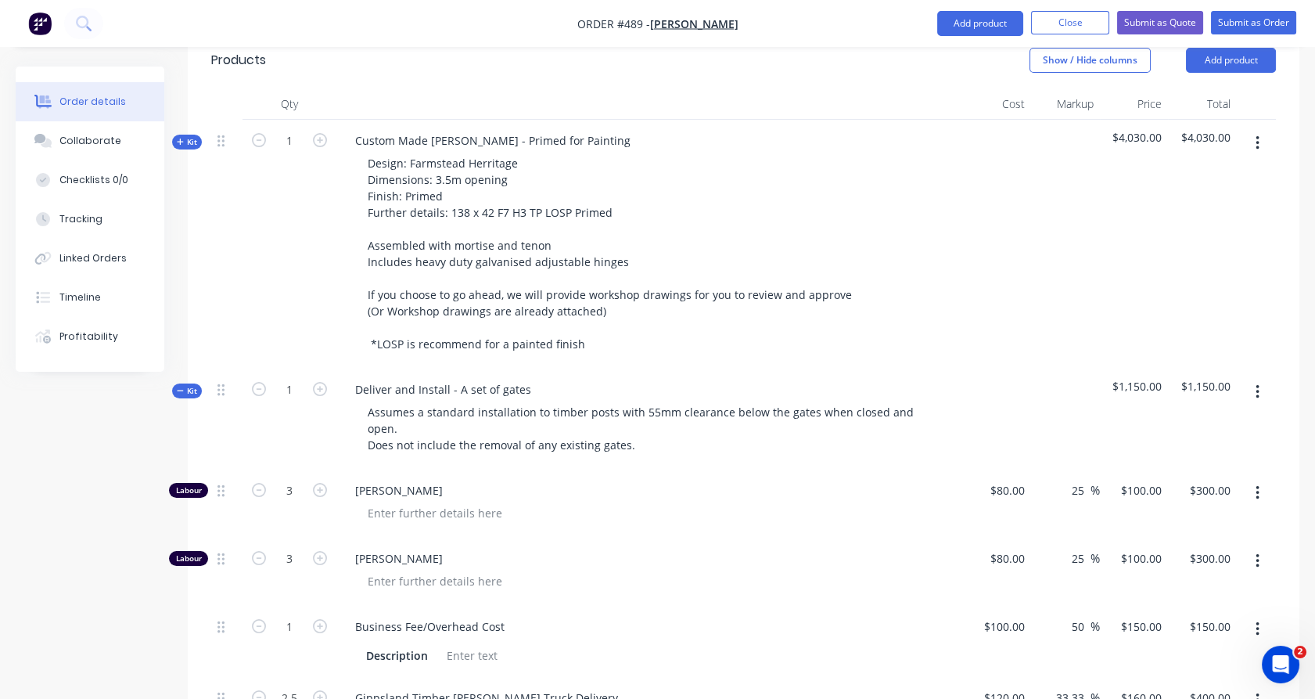
scroll to position [544, 0]
click at [192, 386] on span "Kit" at bounding box center [187, 392] width 20 height 12
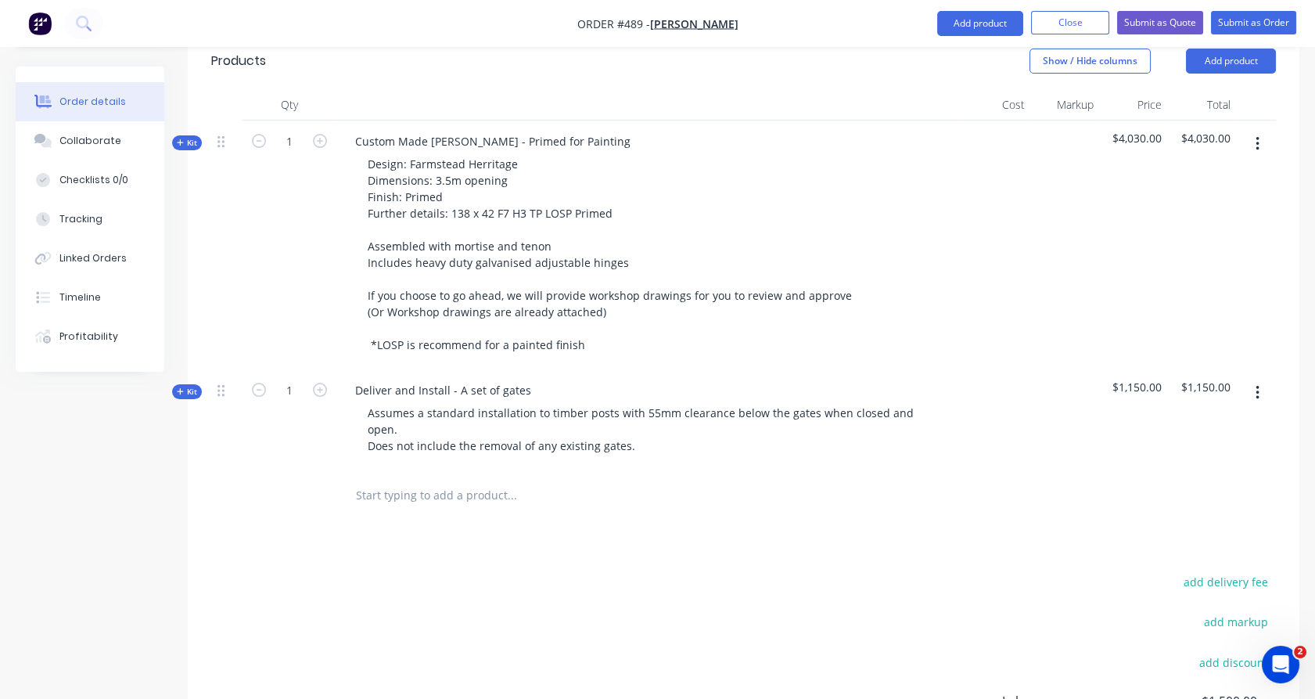
scroll to position [726, 0]
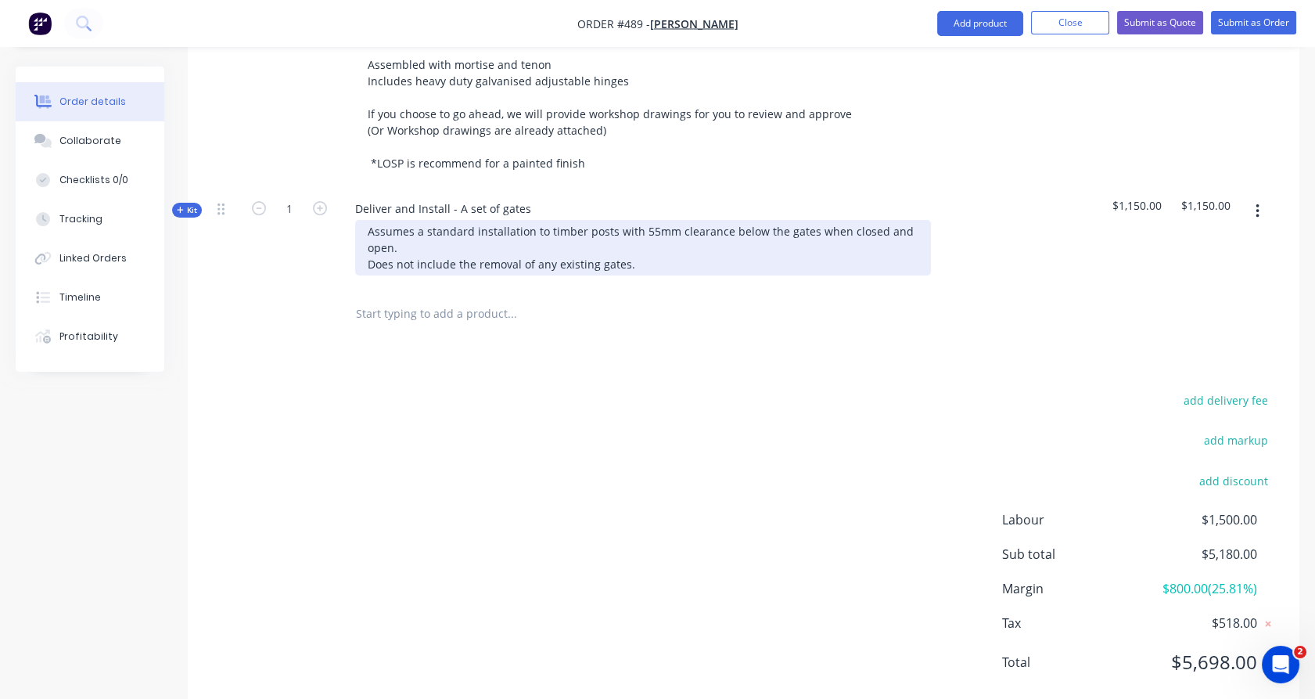
click at [638, 220] on div "Assumes a standard installation to timber posts with 55mm clearance below the g…" at bounding box center [643, 248] width 576 height 56
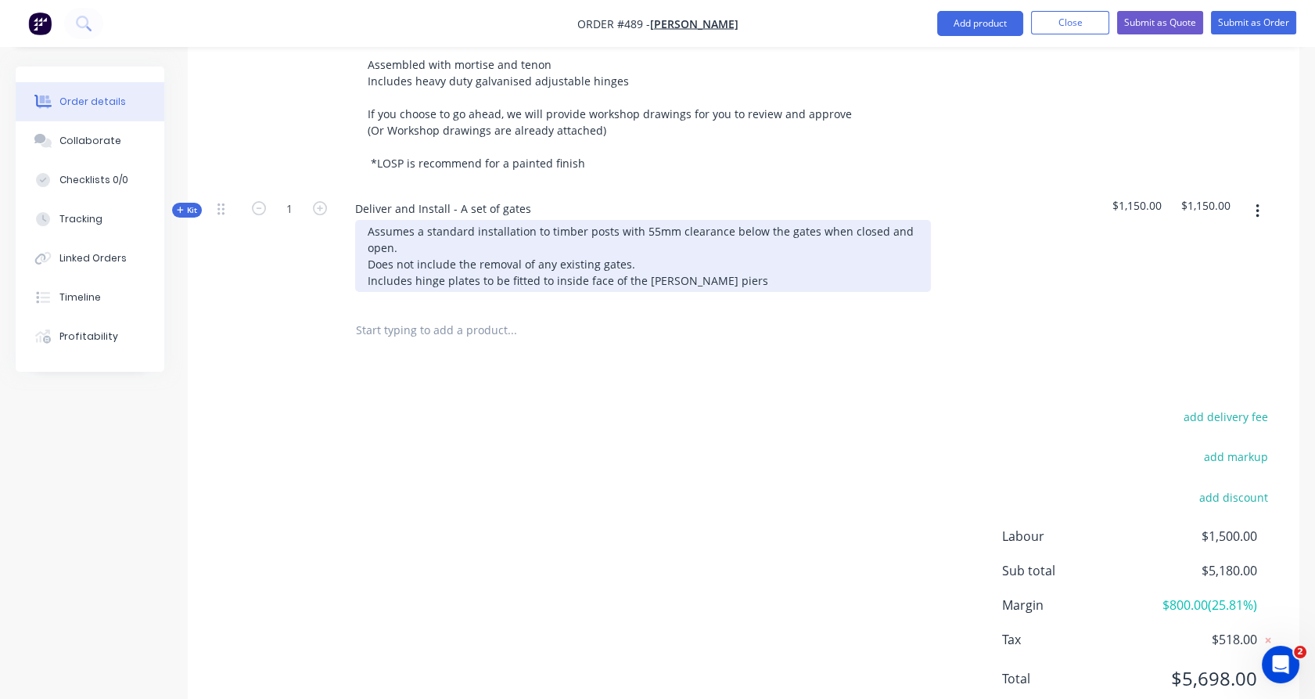
click at [641, 239] on div "Assumes a standard installation to timber posts with 55mm clearance below the g…" at bounding box center [643, 256] width 576 height 72
click at [702, 240] on div "Assumes a standard installation to timber posts with 55mm clearance below the g…" at bounding box center [643, 256] width 576 height 72
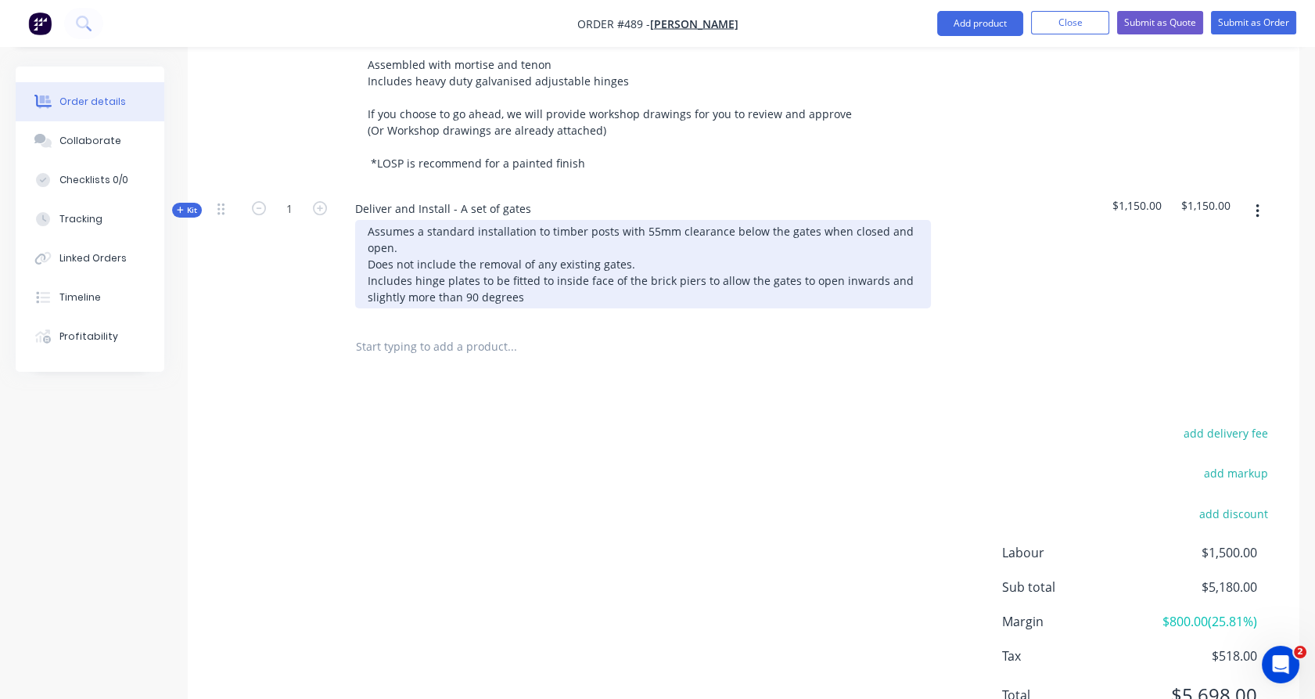
click at [864, 245] on div "Assumes a standard installation to timber posts with 55mm clearance below the g…" at bounding box center [643, 264] width 576 height 88
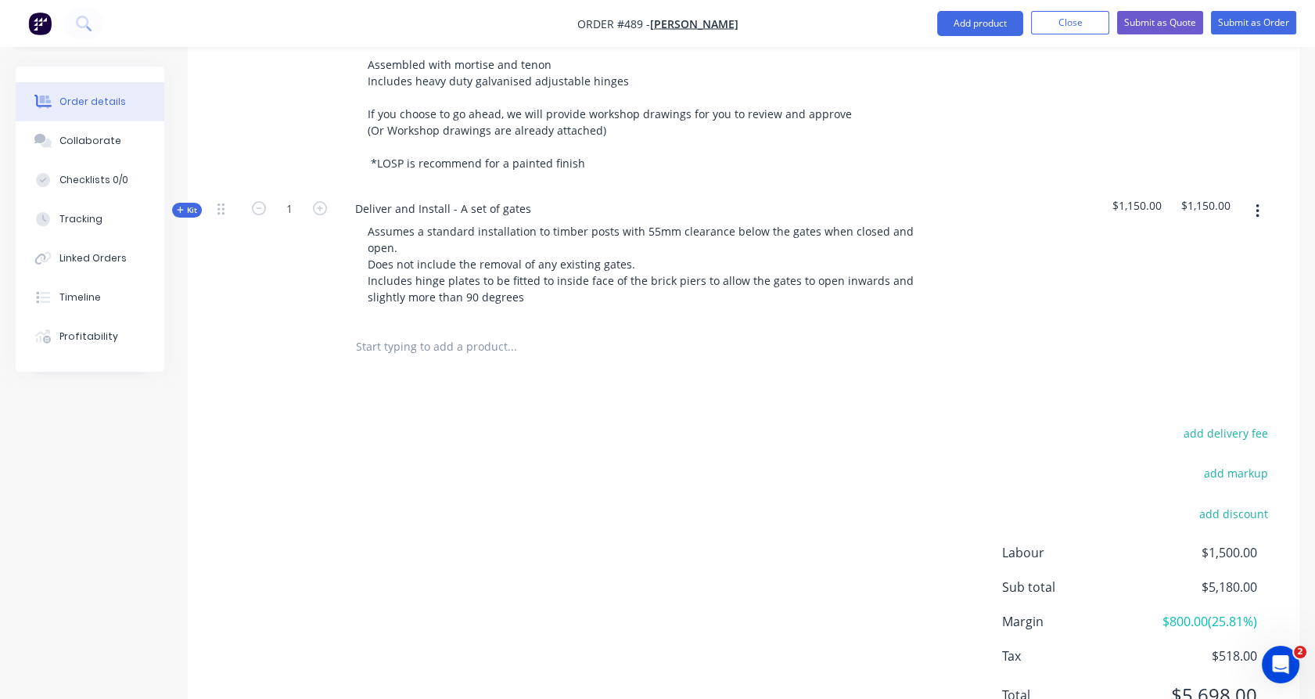
click at [726, 422] on div "add delivery fee add markup add discount Labour $1,500.00 Sub total $5,180.00 M…" at bounding box center [743, 573] width 1065 height 302
click at [415, 331] on input "text" at bounding box center [511, 346] width 313 height 31
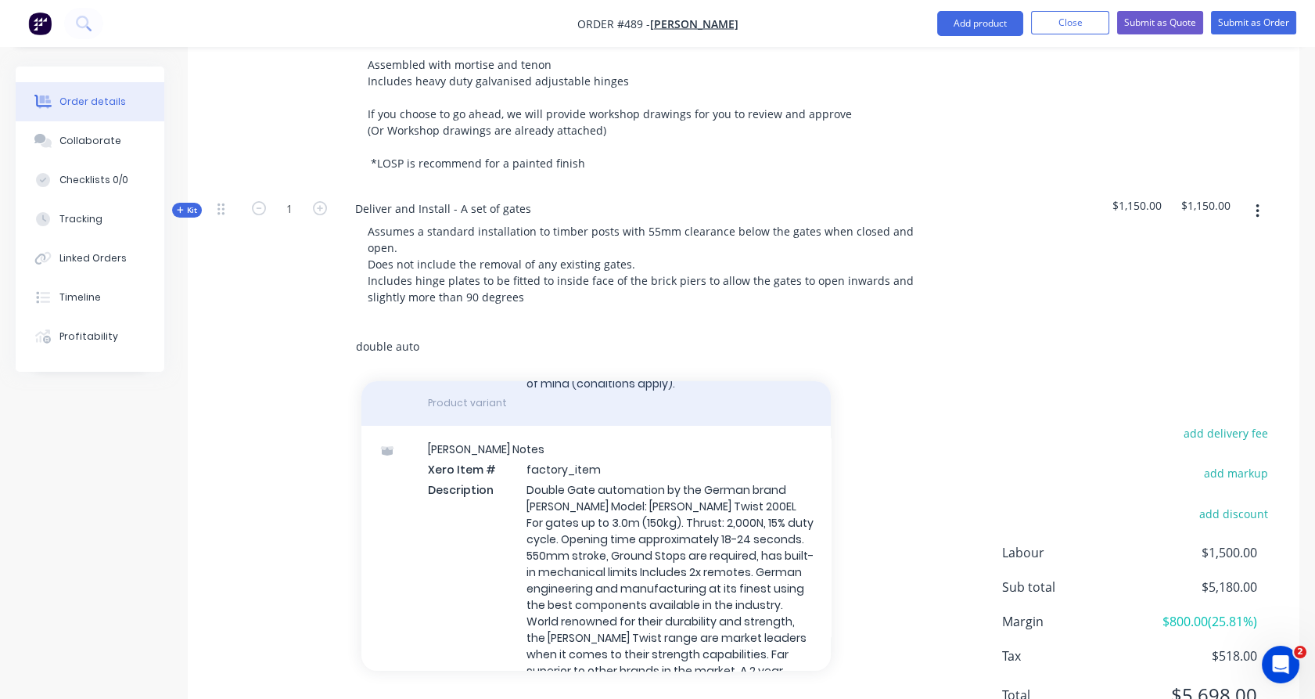
scroll to position [650, 0]
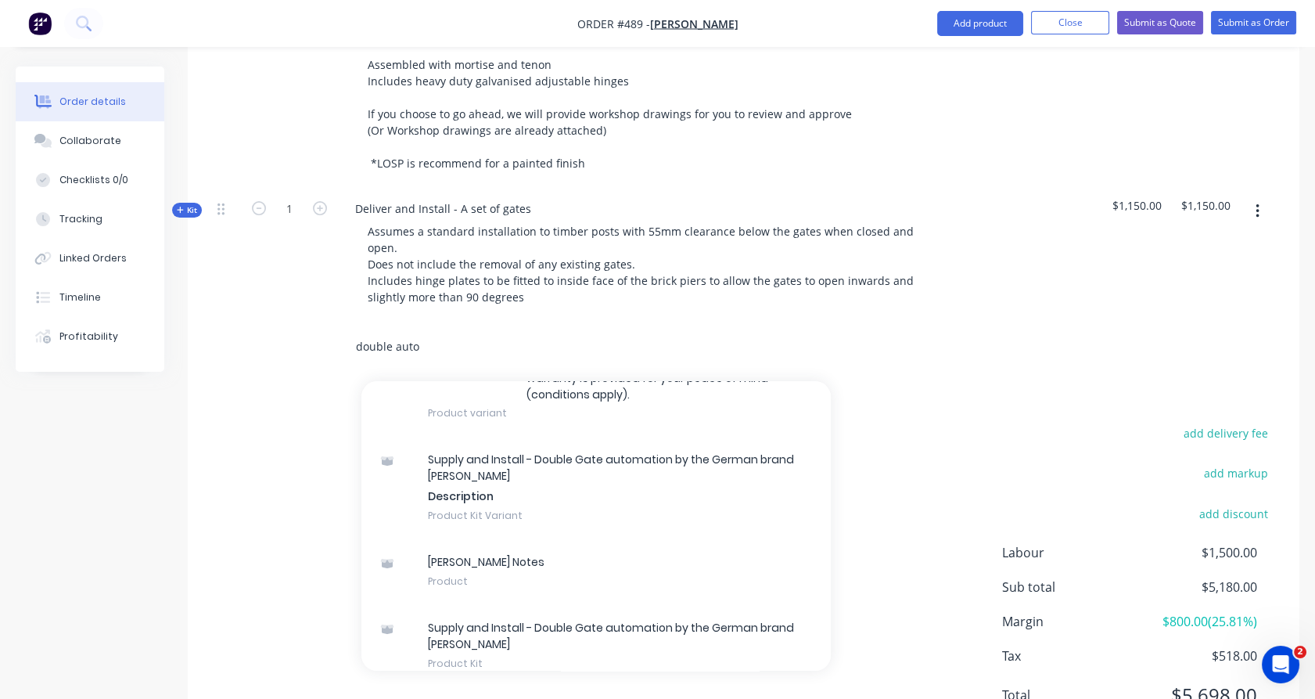
type input "double auto"
click at [495, 468] on div "Supply and Install - Double Gate automation by the German brand SOMMER Descript…" at bounding box center [595, 487] width 469 height 102
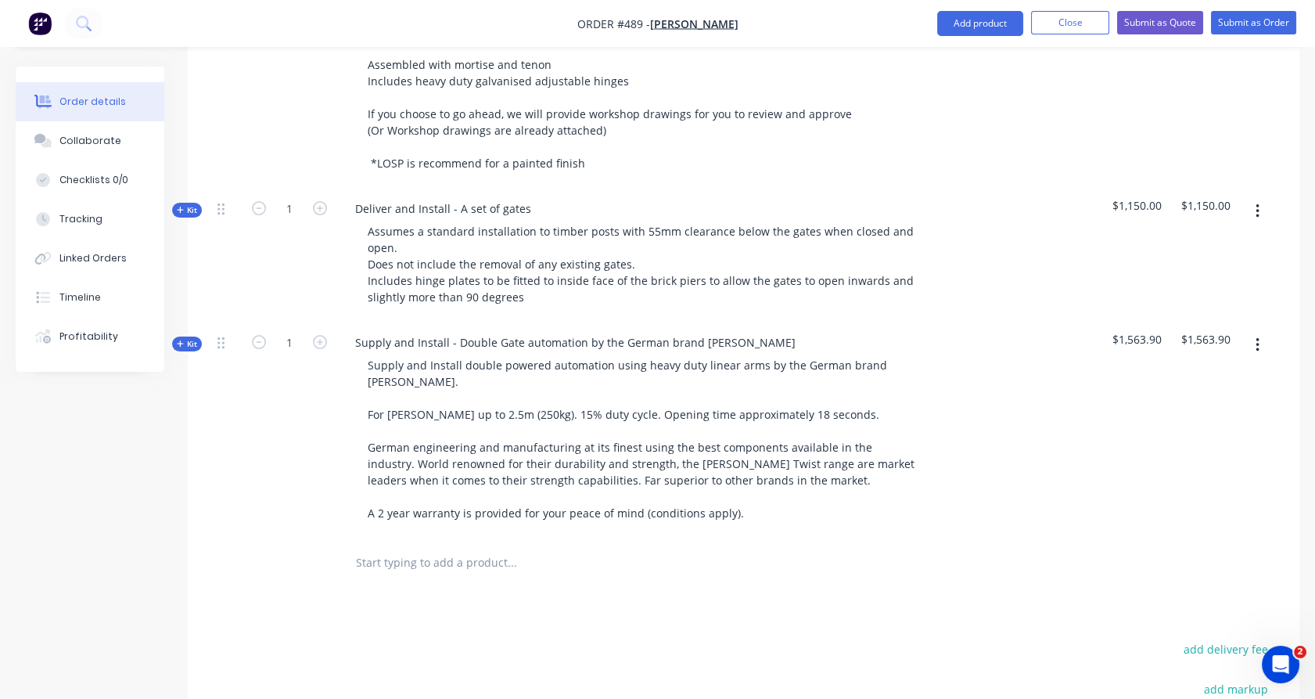
click at [189, 338] on span "Kit" at bounding box center [187, 344] width 20 height 12
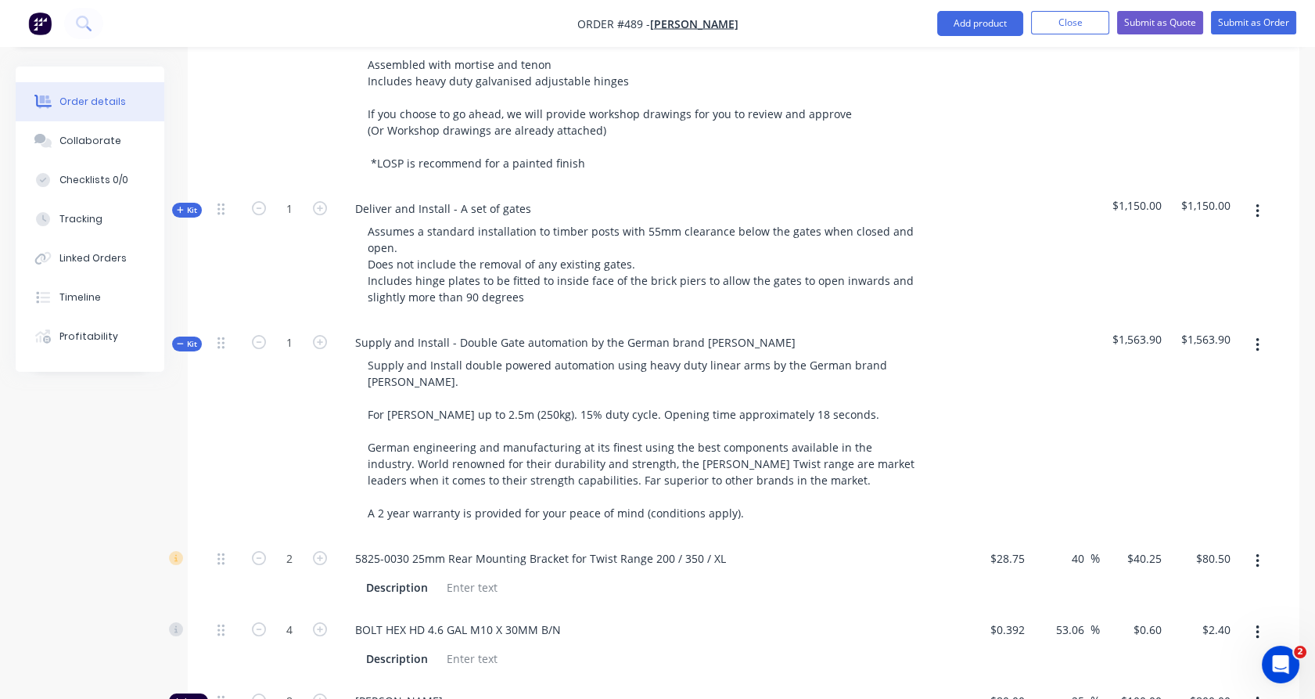
scroll to position [850, 0]
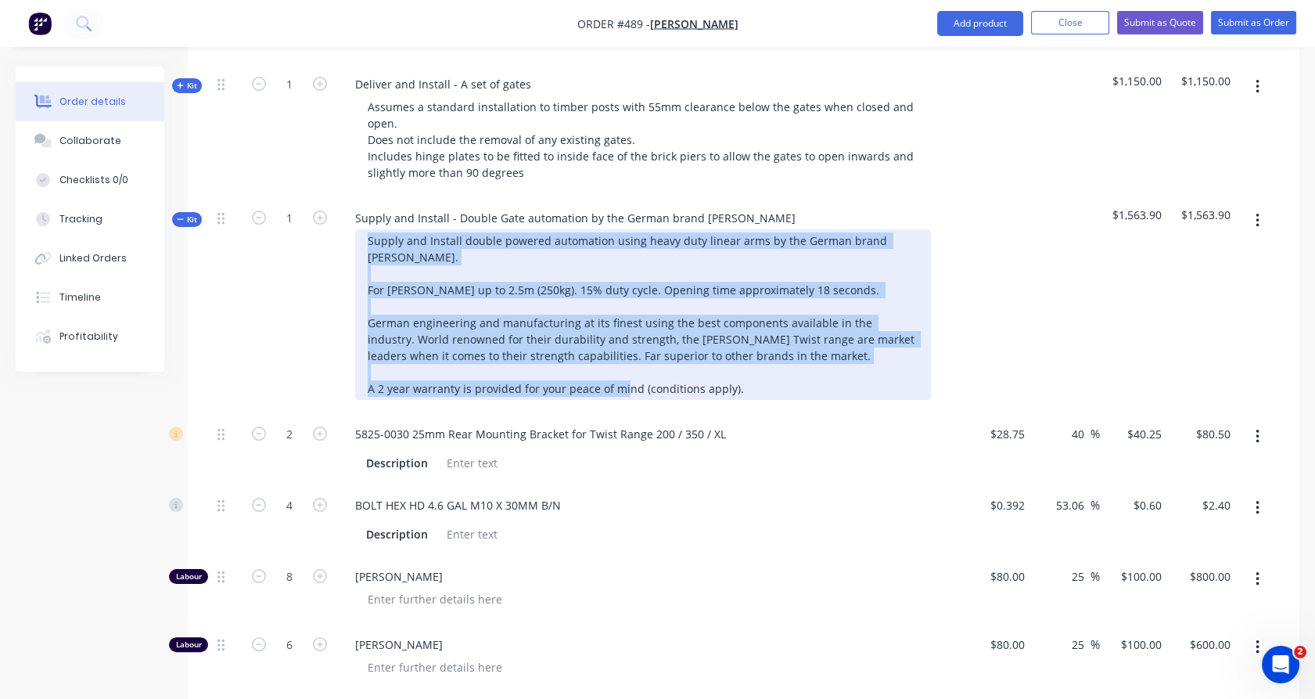
drag, startPoint x: 760, startPoint y: 357, endPoint x: 300, endPoint y: 199, distance: 485.6
click at [300, 199] on div "Kit 1 Supply and Install - Double Gate automation by the German brand SOMMER Su…" at bounding box center [743, 305] width 1065 height 216
paste div
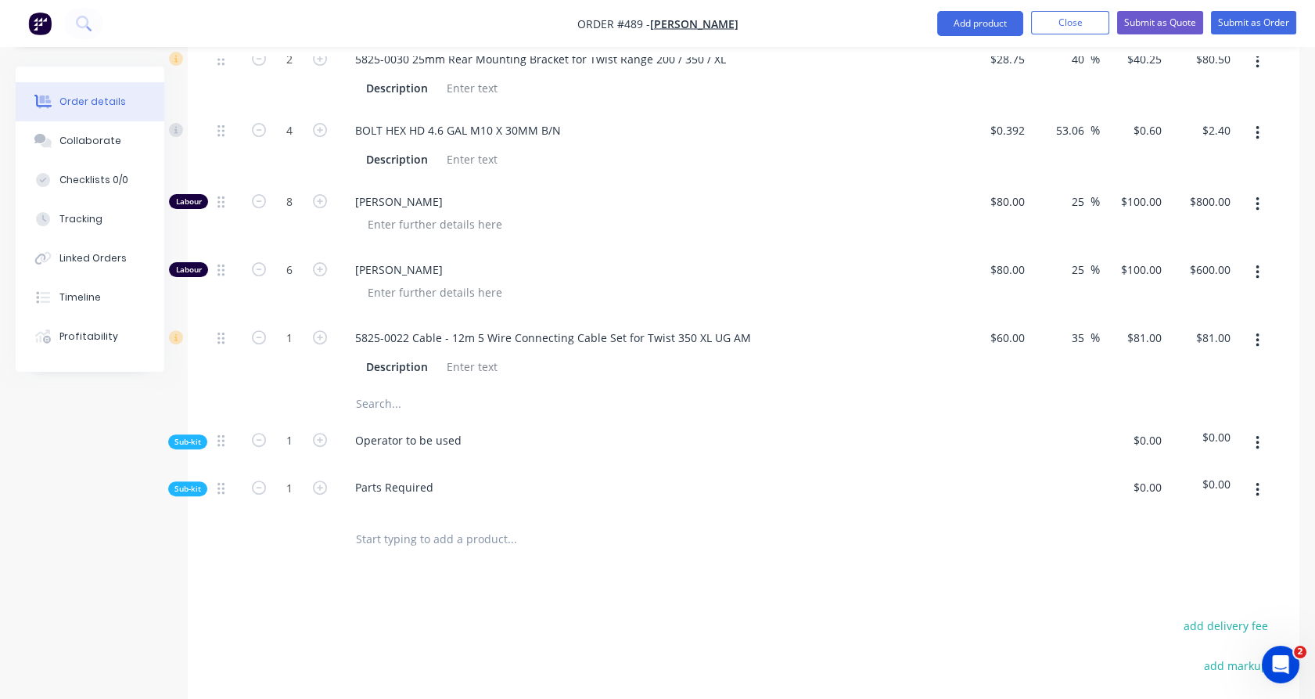
scroll to position [1345, 0]
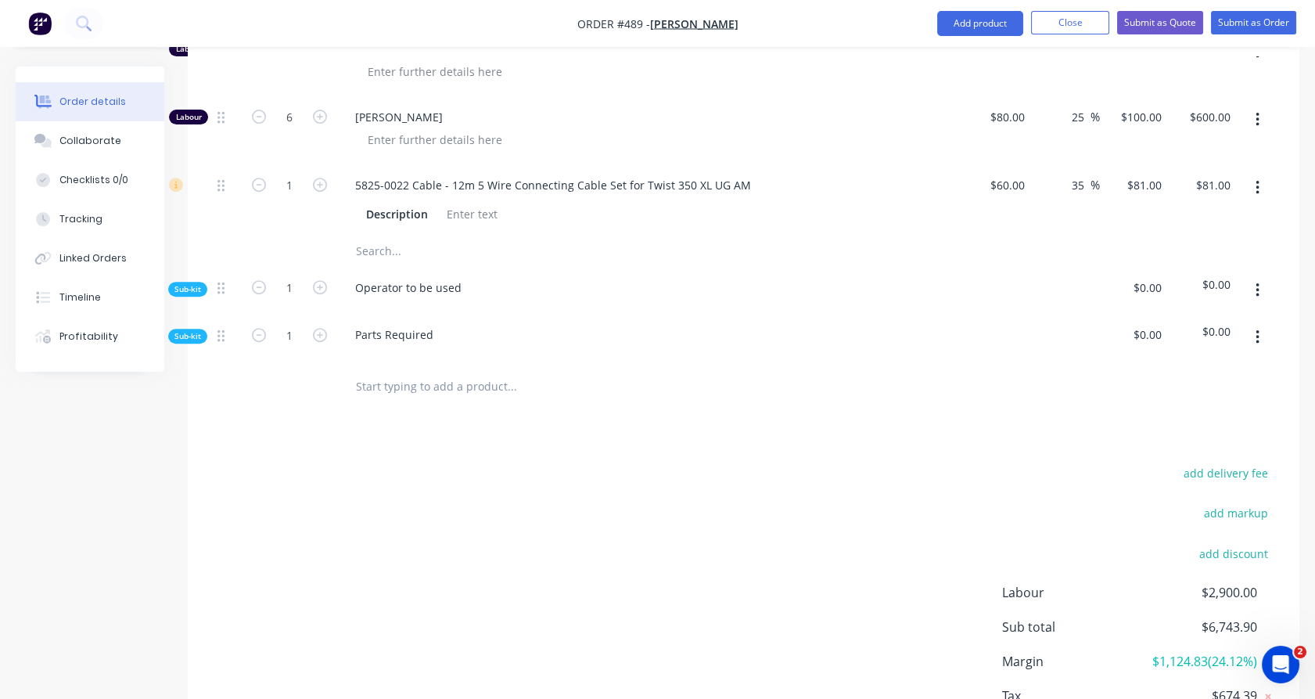
click at [388, 371] on input "text" at bounding box center [511, 386] width 313 height 31
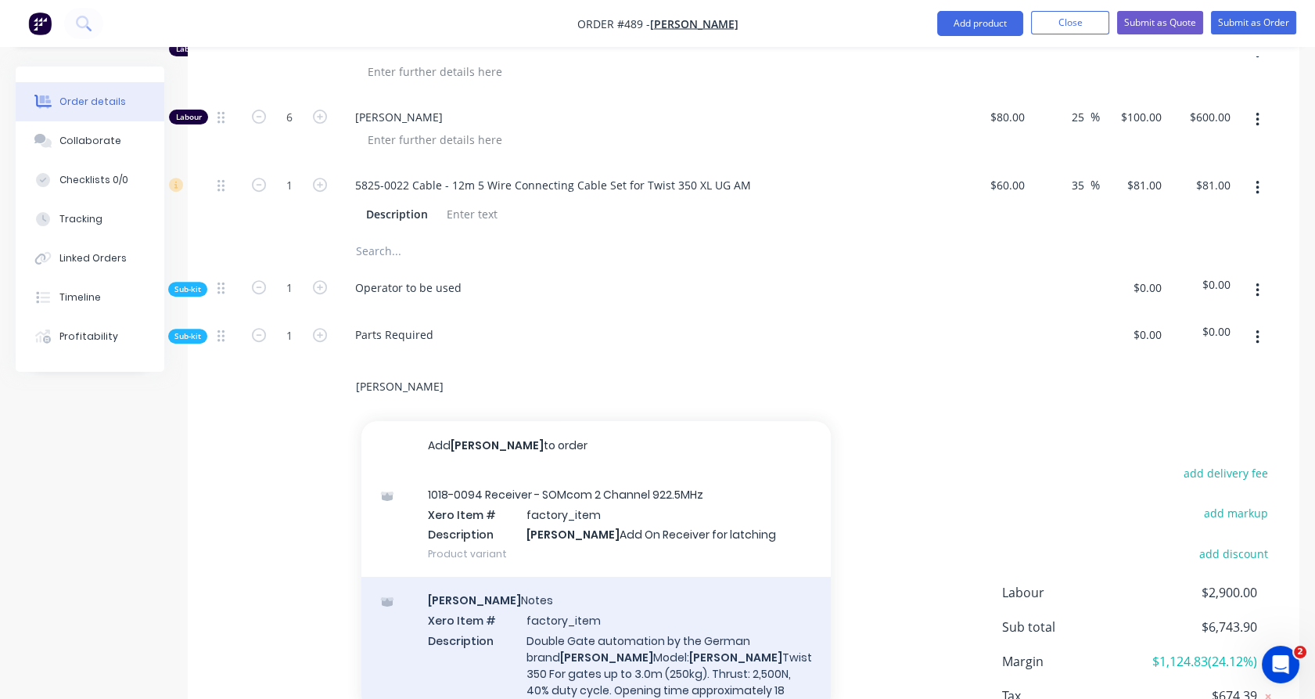
type input "sommer"
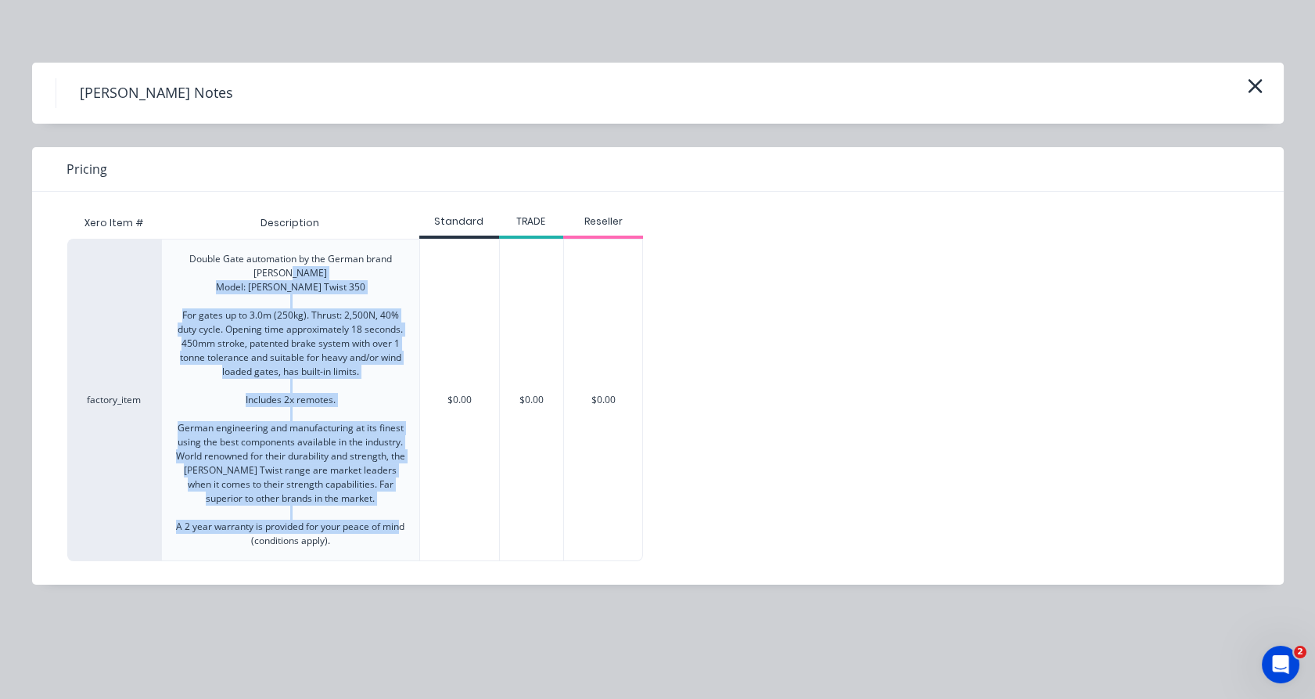
drag, startPoint x: 357, startPoint y: 551, endPoint x: 214, endPoint y: 288, distance: 299.3
click at [214, 288] on div "Double Gate automation by the German brand SOMMER Model: SOMMER Twist 350 For g…" at bounding box center [290, 399] width 257 height 321
copy div "Model: SOMMER Twist 350 For gates up to 3.0m (250kg). Thrust: 2,500N, 40% duty …"
click at [1263, 82] on icon "button" at bounding box center [1255, 86] width 16 height 22
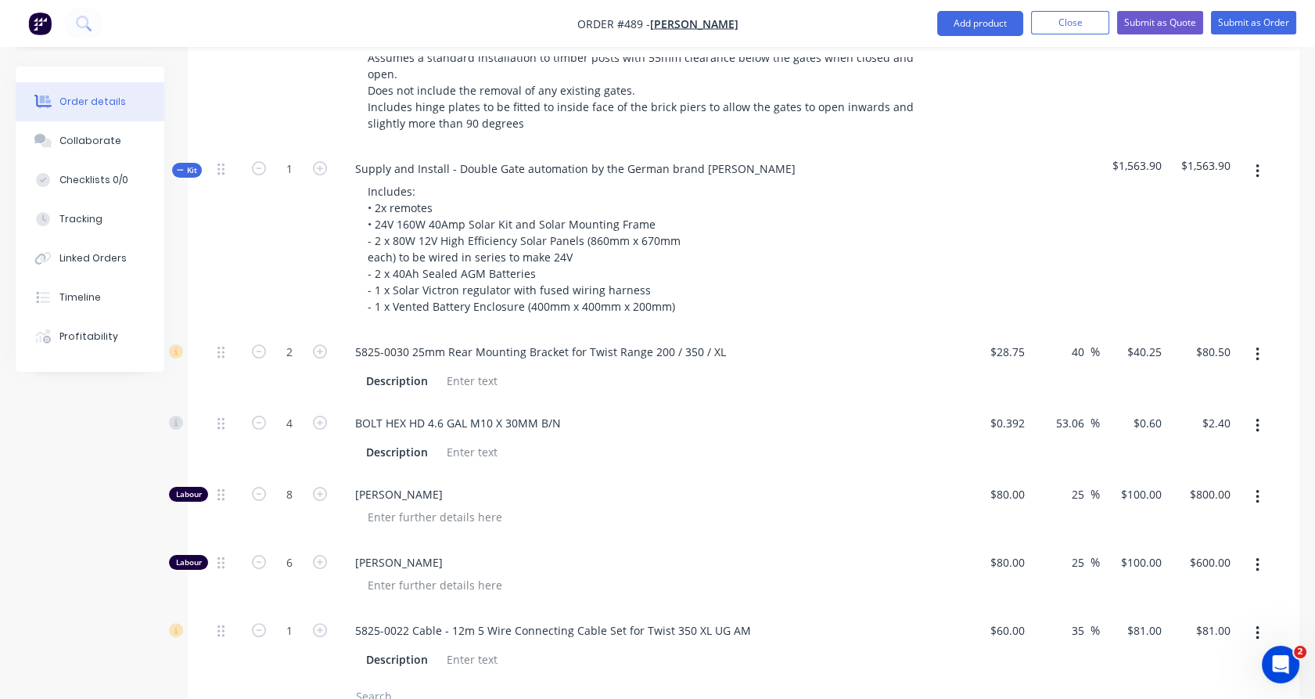
scroll to position [761, 0]
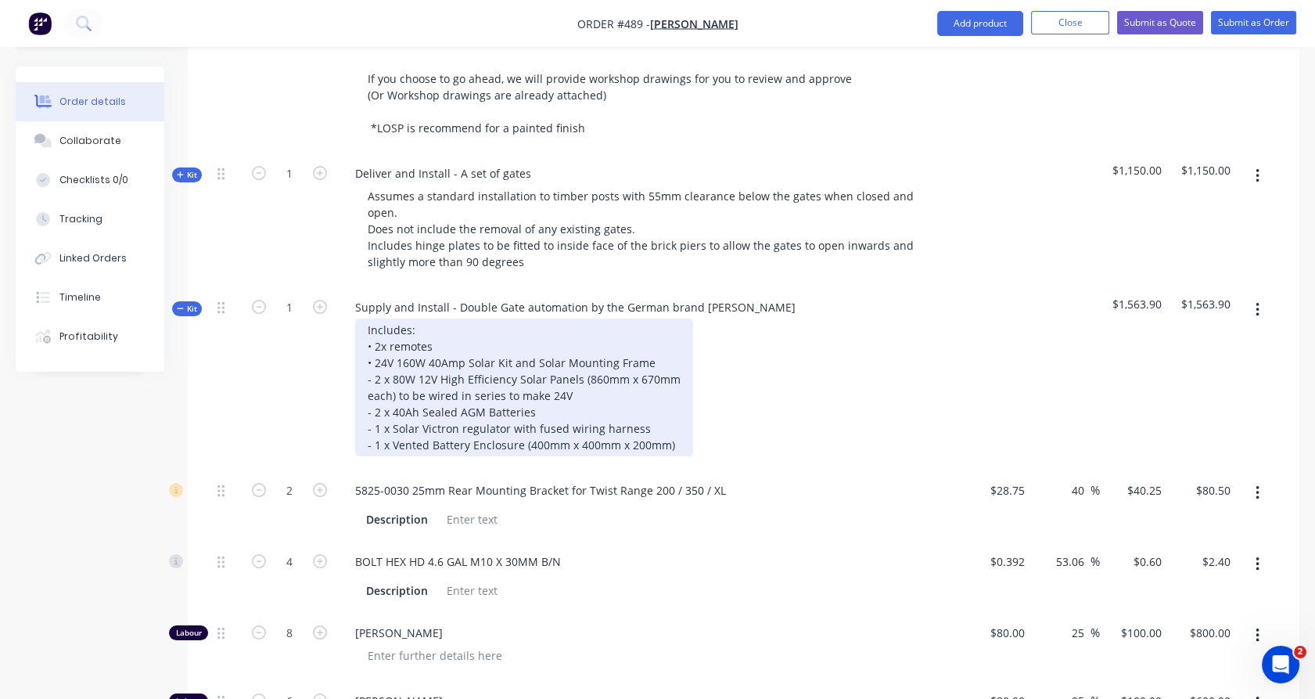
click at [365, 318] on div "Includes: • 2x remotes • 24V 160W 40Amp Solar Kit and Solar Mounting Frame - 2 …" at bounding box center [524, 387] width 338 height 138
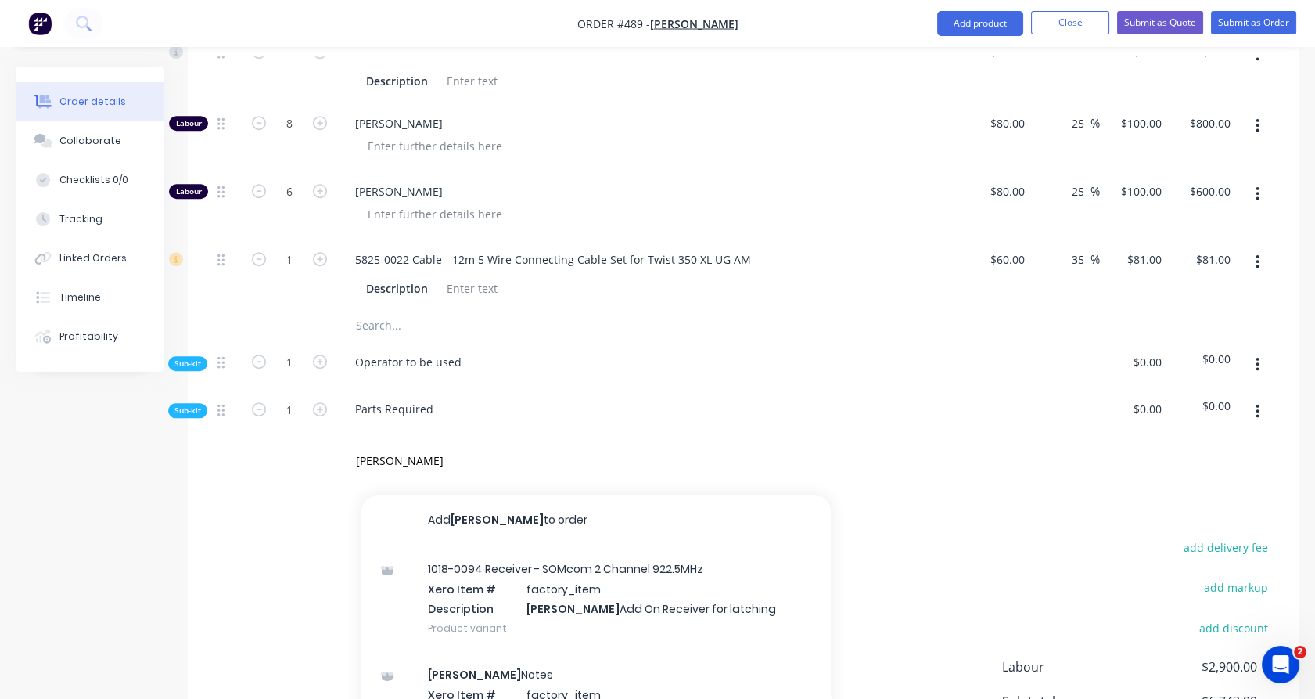
scroll to position [1500, 0]
click at [181, 358] on span "Sub-kit" at bounding box center [187, 364] width 27 height 12
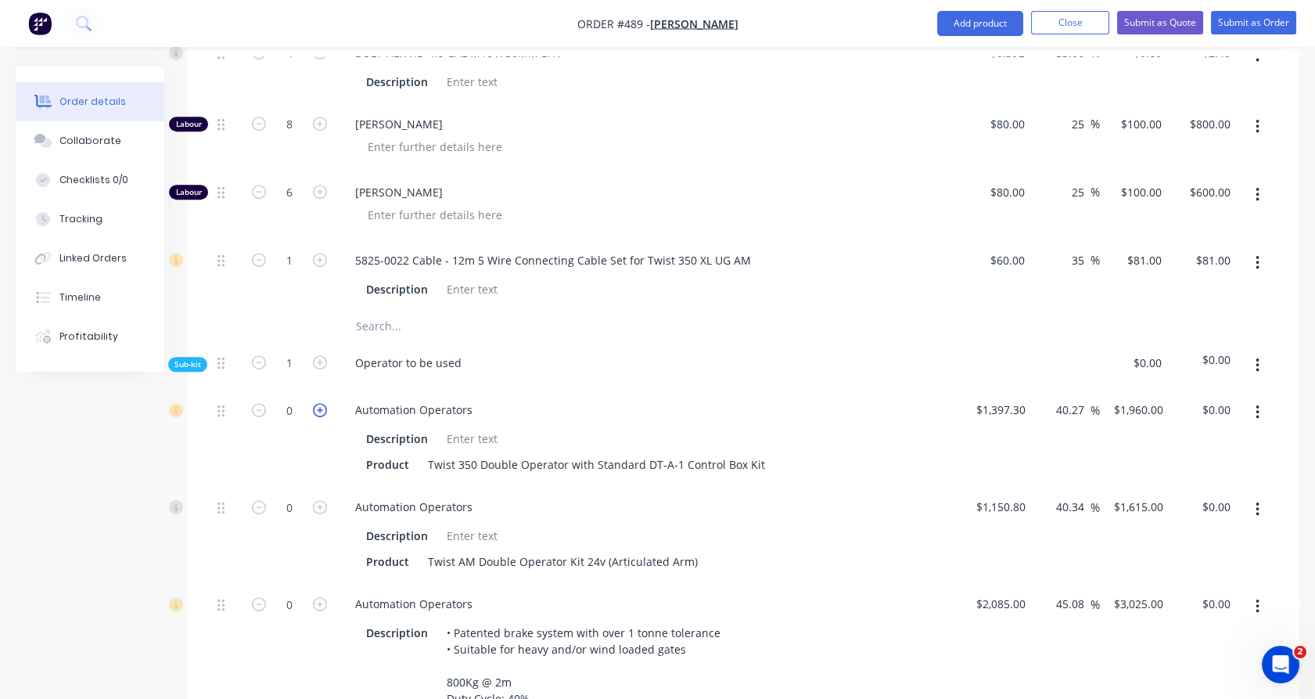
click at [318, 403] on icon "button" at bounding box center [320, 410] width 14 height 14
type input "1"
type input "$1,960.00"
click at [1141, 398] on input "1960" at bounding box center [1150, 409] width 33 height 23
type input "2050"
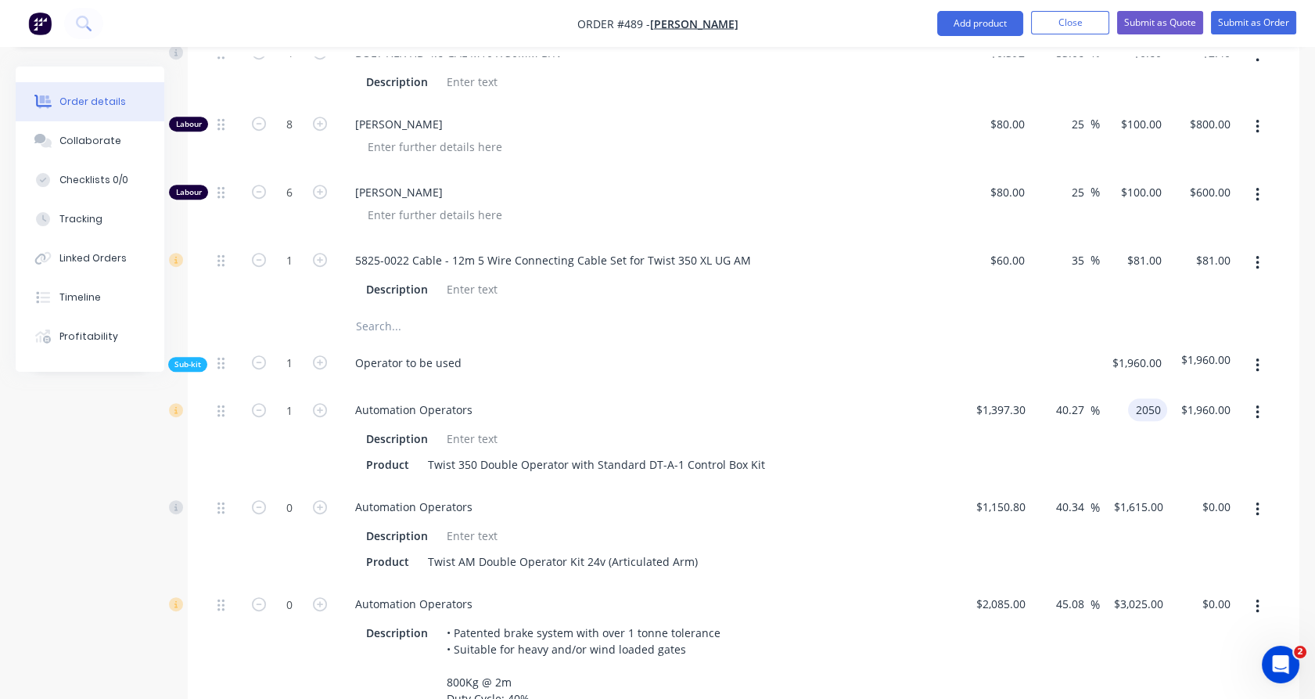
type input "46.71"
type input "$2,050.00"
click at [1141, 409] on div "$2,050.00 2050" at bounding box center [1134, 437] width 68 height 97
click at [1251, 495] on button "button" at bounding box center [1257, 509] width 37 height 28
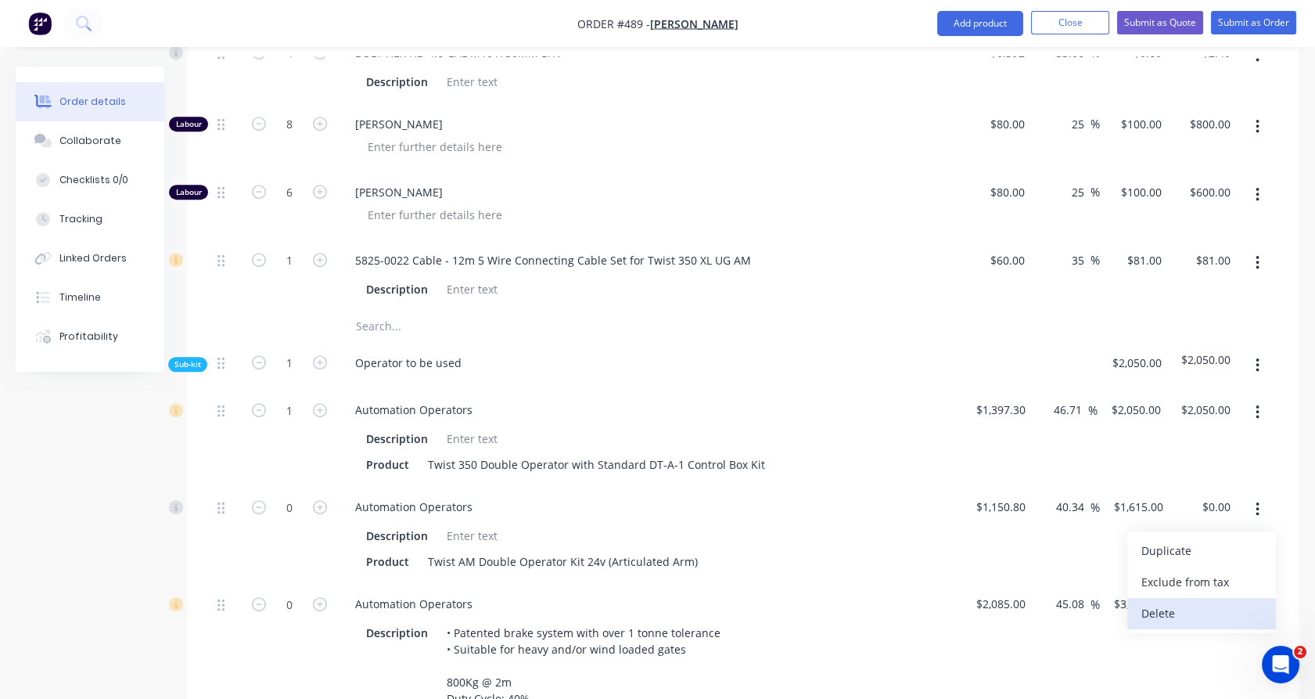
click at [1233, 602] on div "Delete" at bounding box center [1201, 613] width 120 height 23
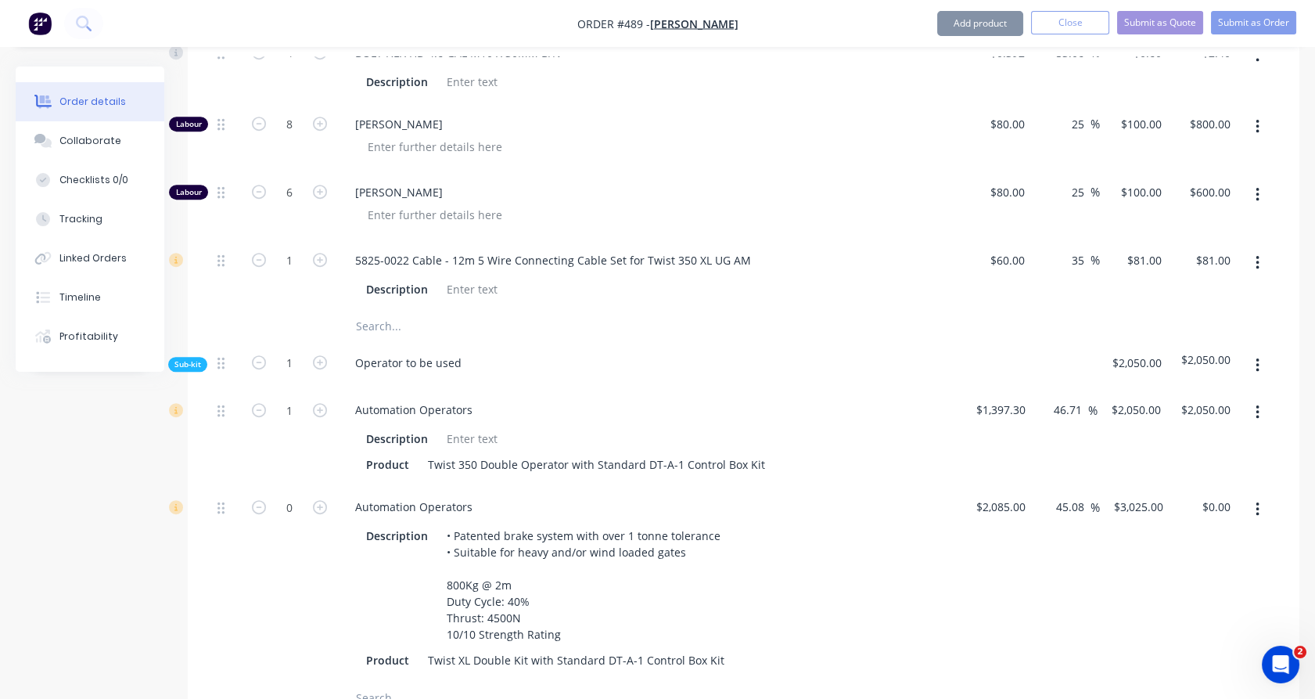
click at [1256, 501] on icon "button" at bounding box center [1258, 509] width 4 height 17
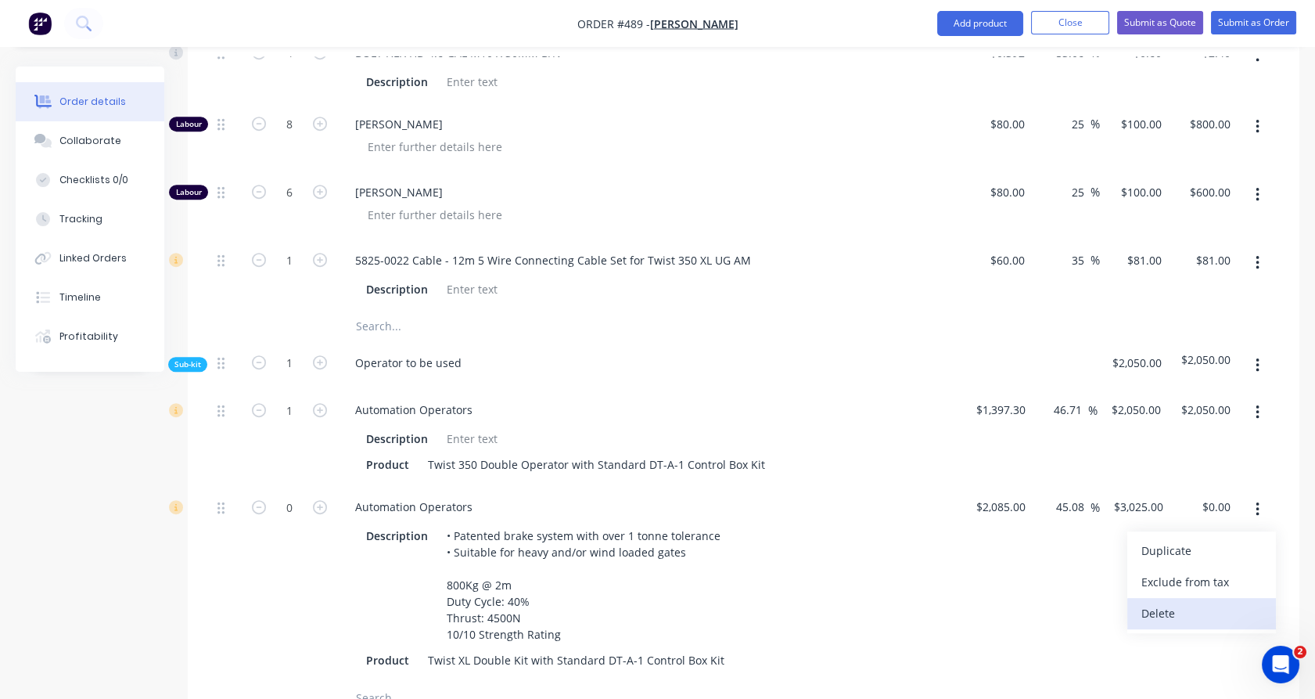
click at [1215, 602] on div "Delete" at bounding box center [1201, 613] width 120 height 23
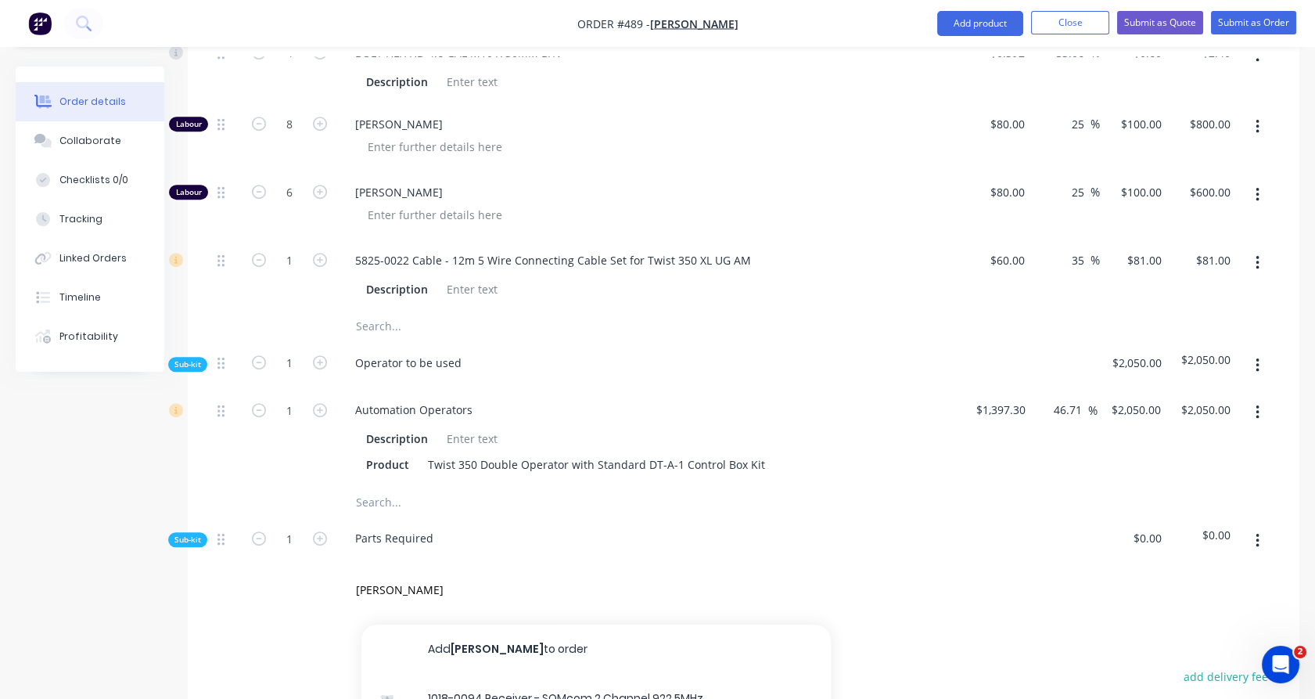
click at [189, 533] on span "Sub-kit" at bounding box center [187, 539] width 27 height 12
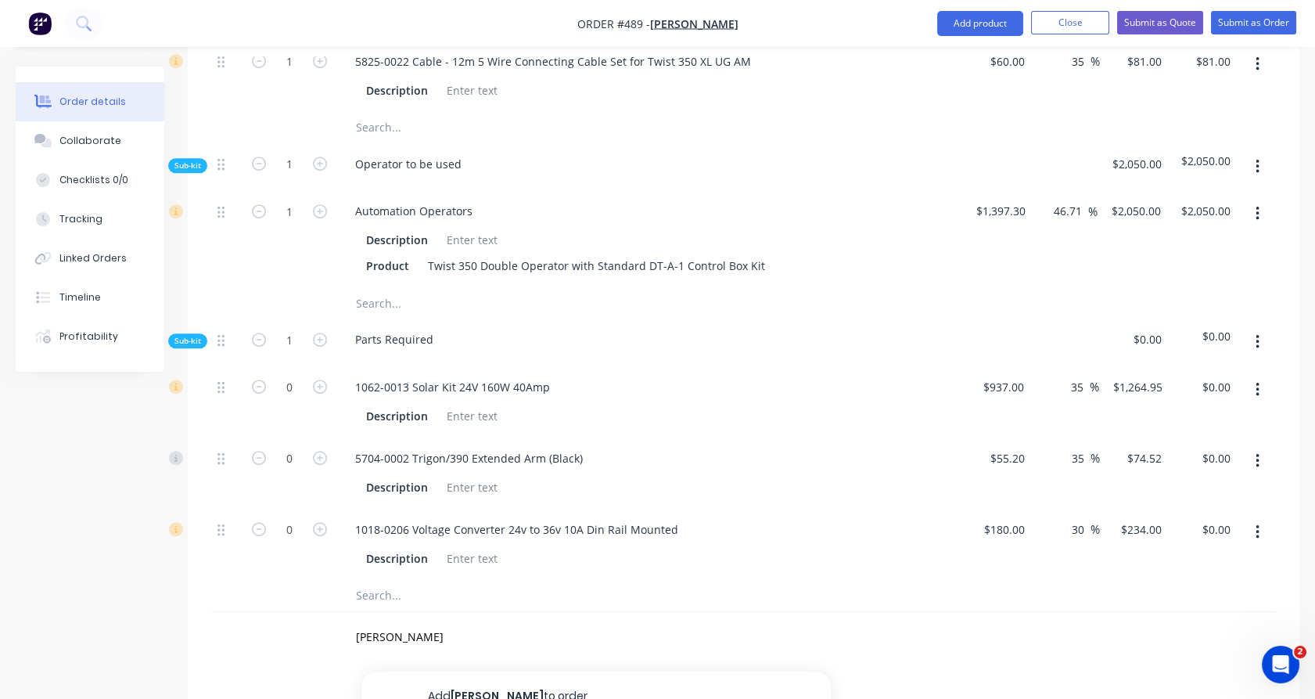
scroll to position [1697, 0]
click at [322, 380] on icon "button" at bounding box center [320, 387] width 14 height 14
type input "1"
type input "$1,264.95"
click at [323, 523] on icon "button" at bounding box center [320, 530] width 14 height 14
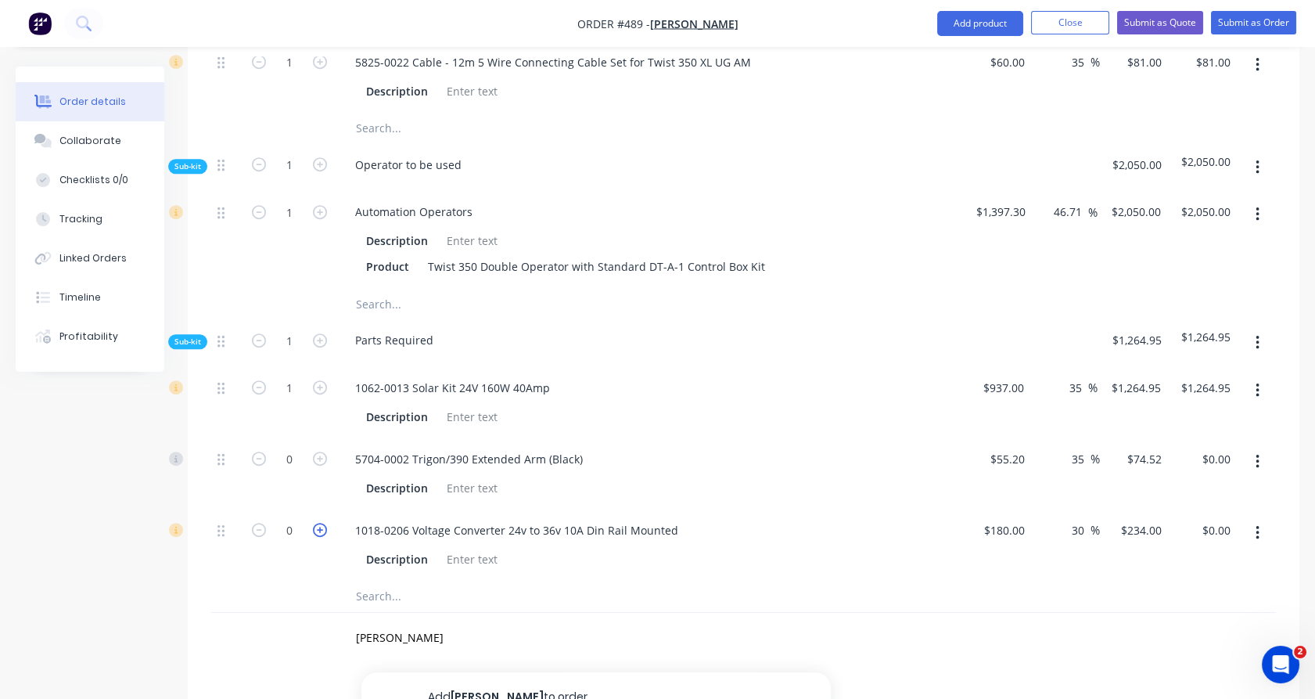
type input "1"
type input "$234.00"
click at [379, 580] on input "text" at bounding box center [511, 595] width 313 height 31
paste input "1062-0004"
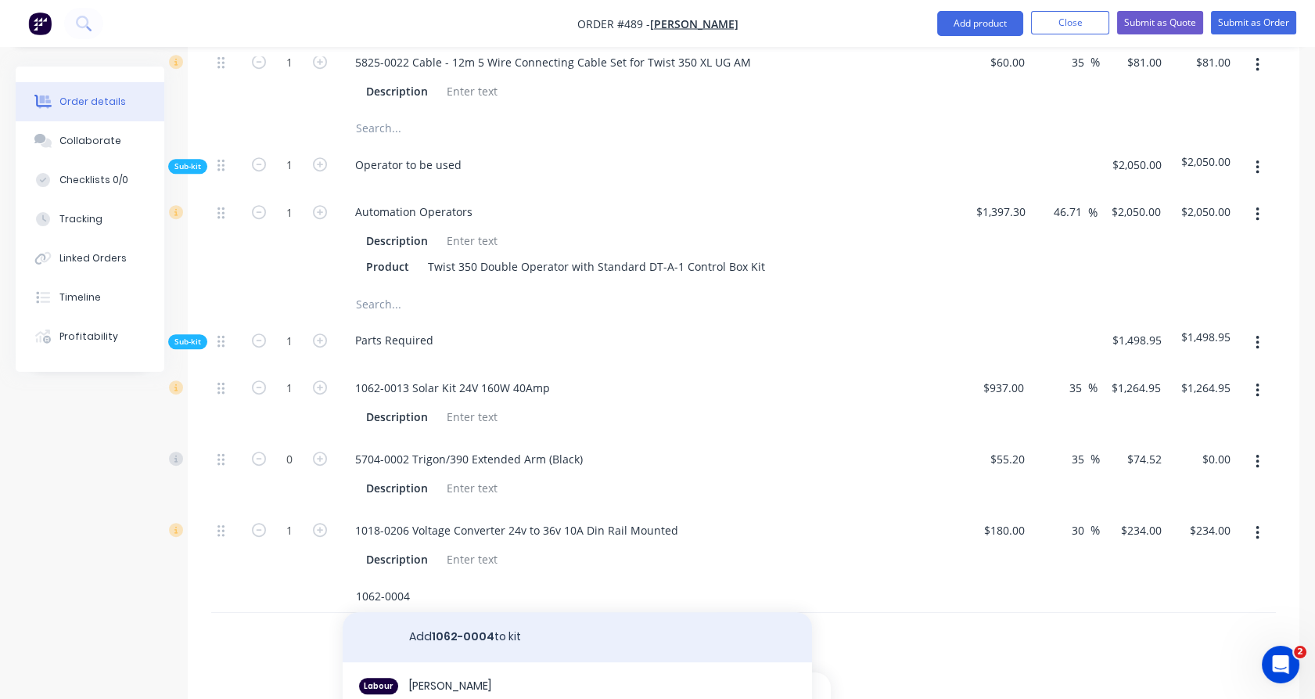
type input "1062-0004"
click at [445, 612] on button "Add 1062-0004 to kit" at bounding box center [577, 637] width 469 height 50
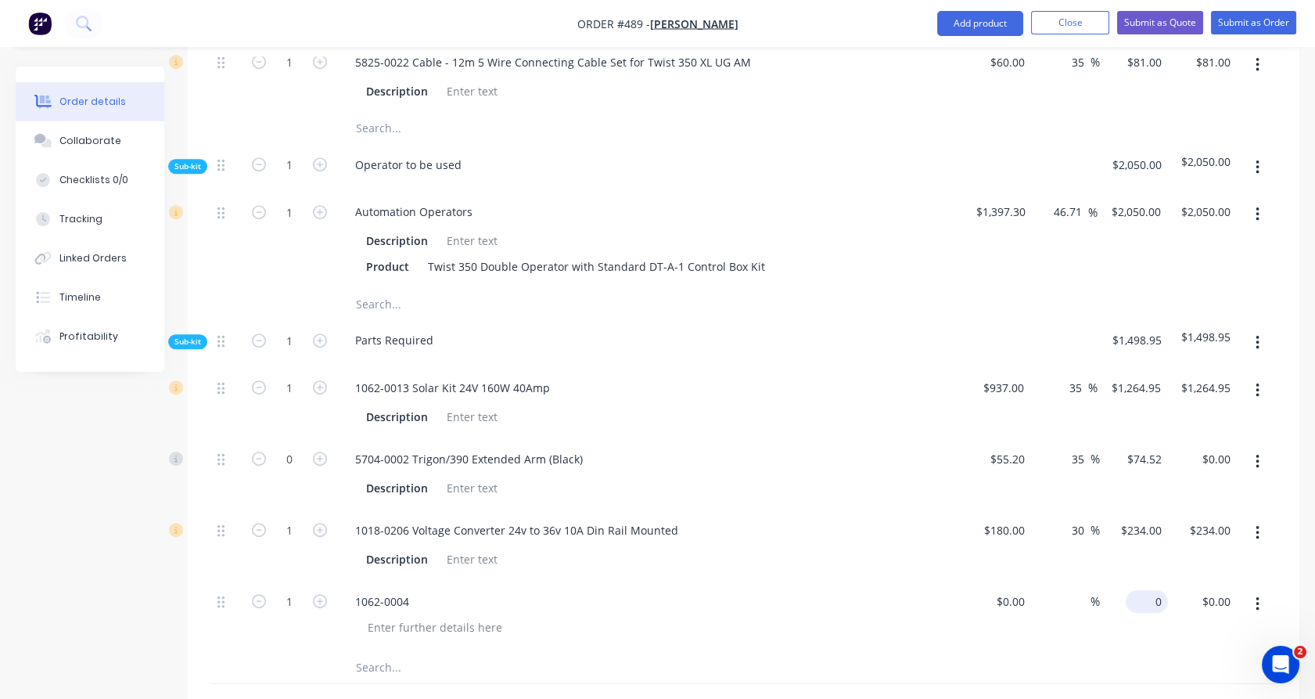
click at [1161, 590] on input "0" at bounding box center [1150, 601] width 36 height 23
type input "$250.00"
click at [1169, 509] on div "$234.00 $234.00" at bounding box center [1202, 544] width 69 height 71
click at [1252, 447] on button "button" at bounding box center [1257, 461] width 37 height 28
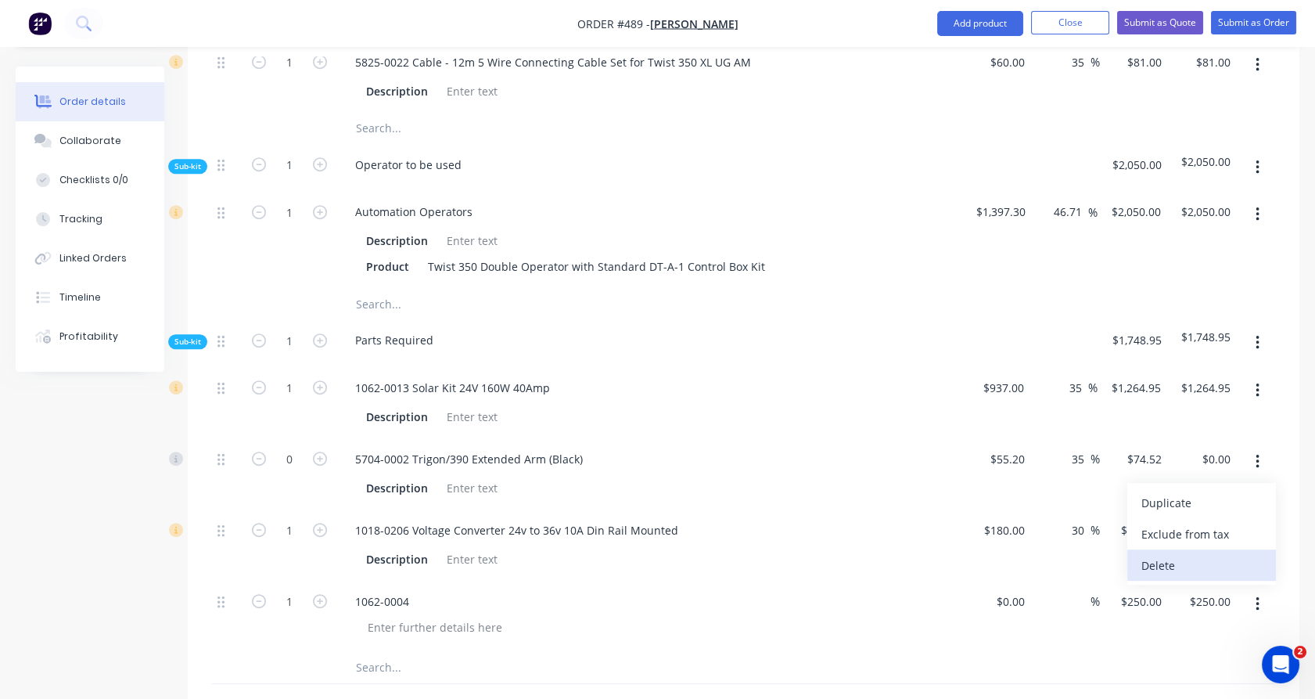
click at [1189, 554] on div "Delete" at bounding box center [1201, 565] width 120 height 23
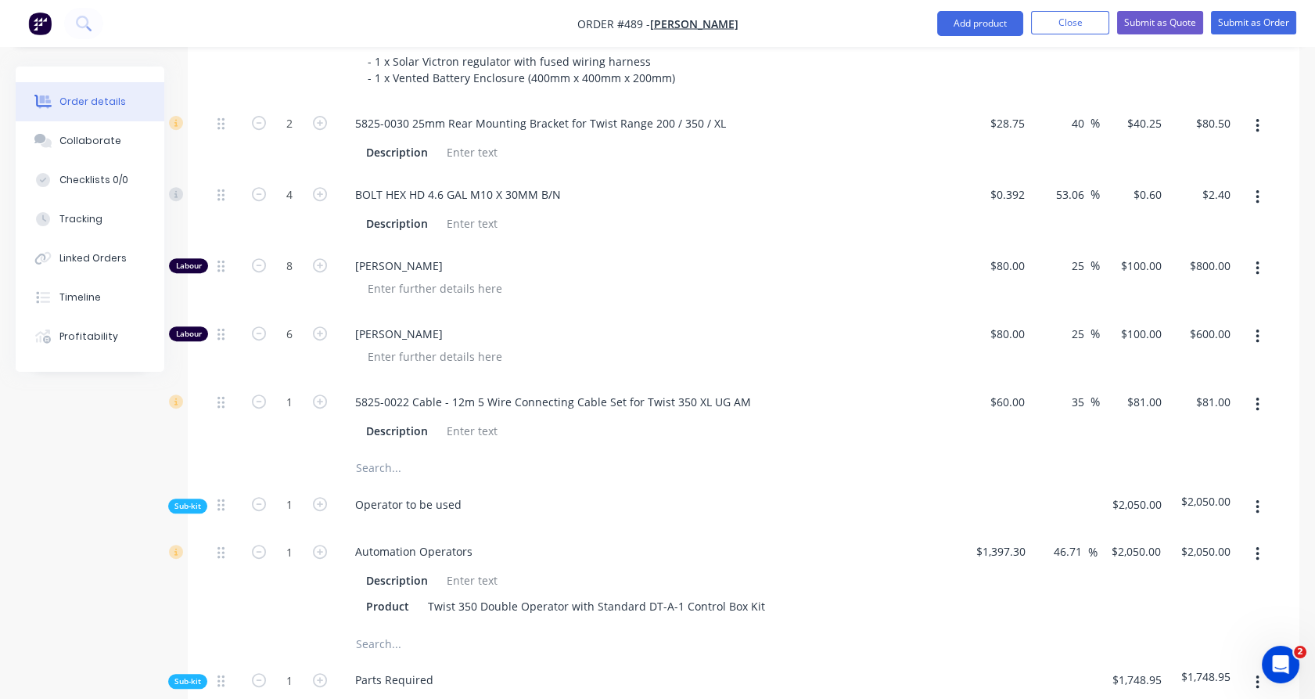
scroll to position [1331, 0]
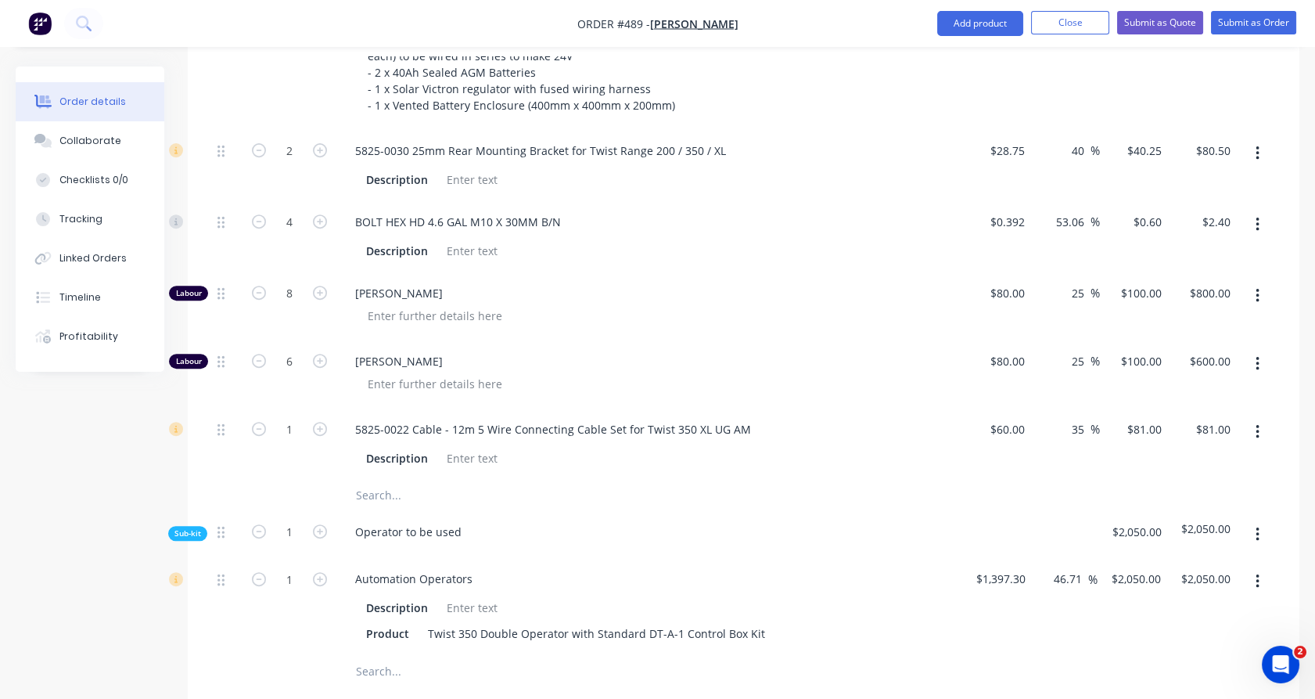
click at [374, 480] on input "text" at bounding box center [511, 495] width 313 height 31
type input "t"
type input "r"
type input "t"
click at [401, 480] on input "text" at bounding box center [511, 495] width 313 height 31
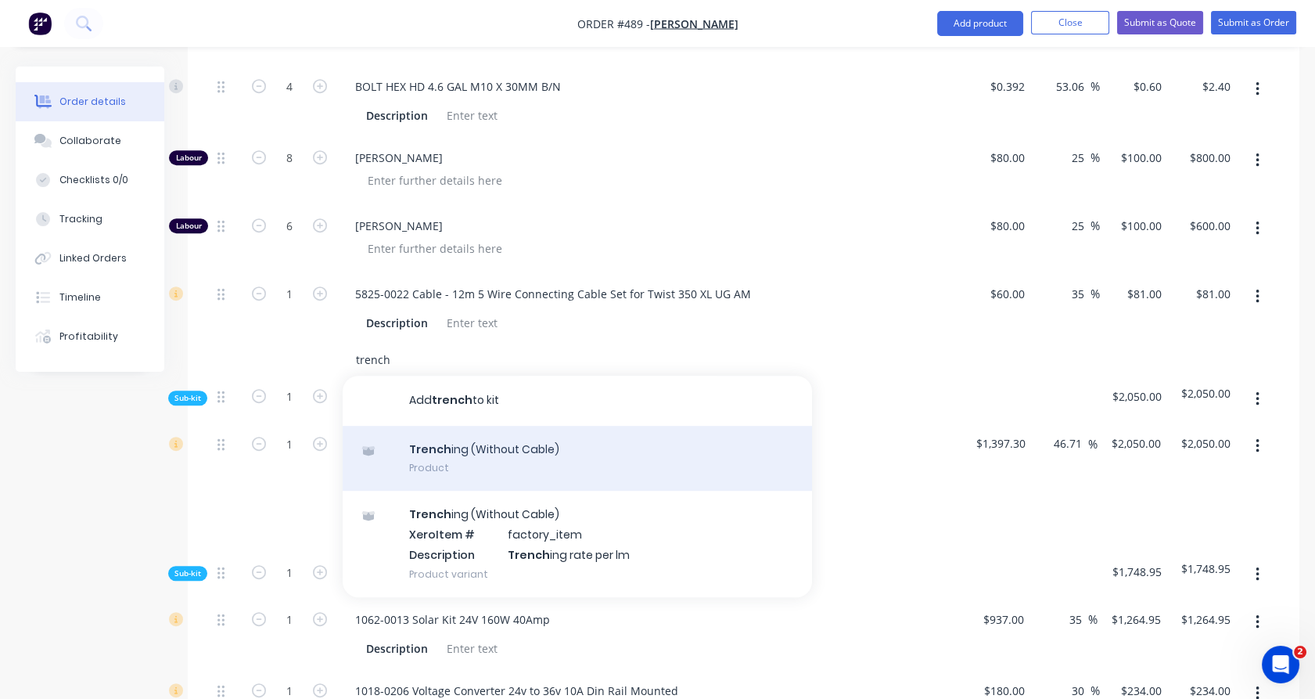
scroll to position [1471, 0]
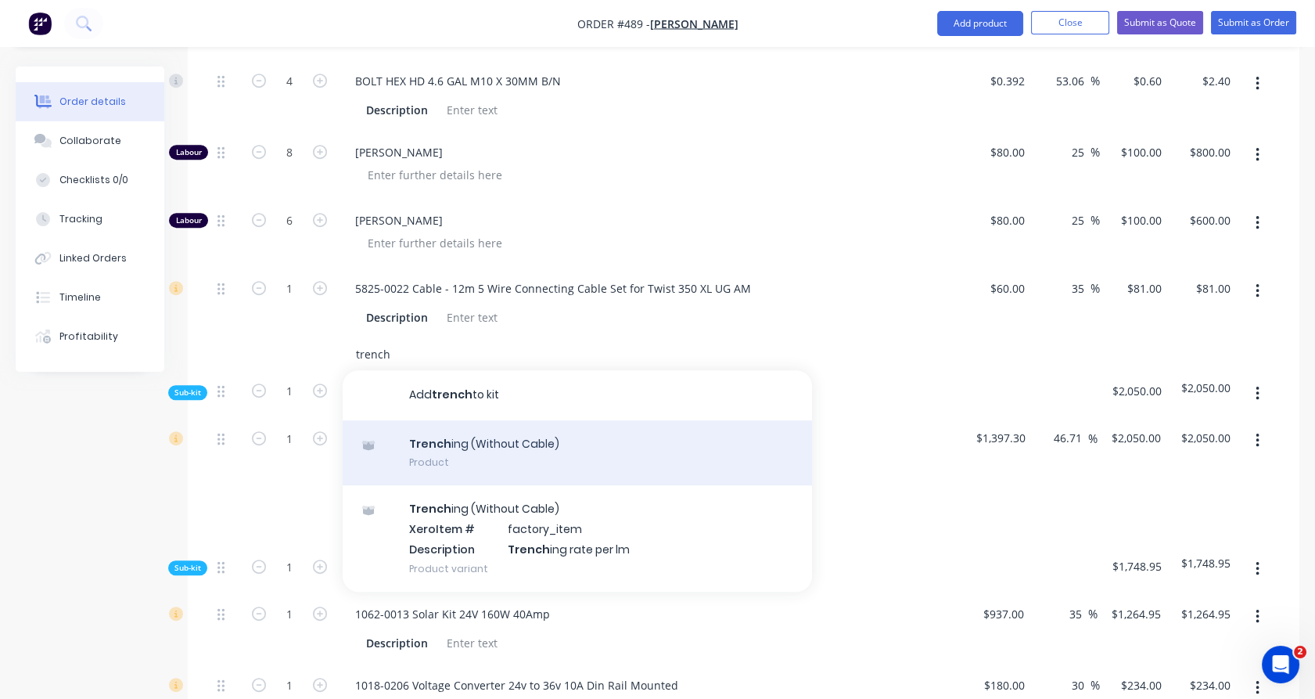
type input "trench"
click at [503, 421] on div "Trench ing (Without Cable) Product" at bounding box center [577, 453] width 469 height 66
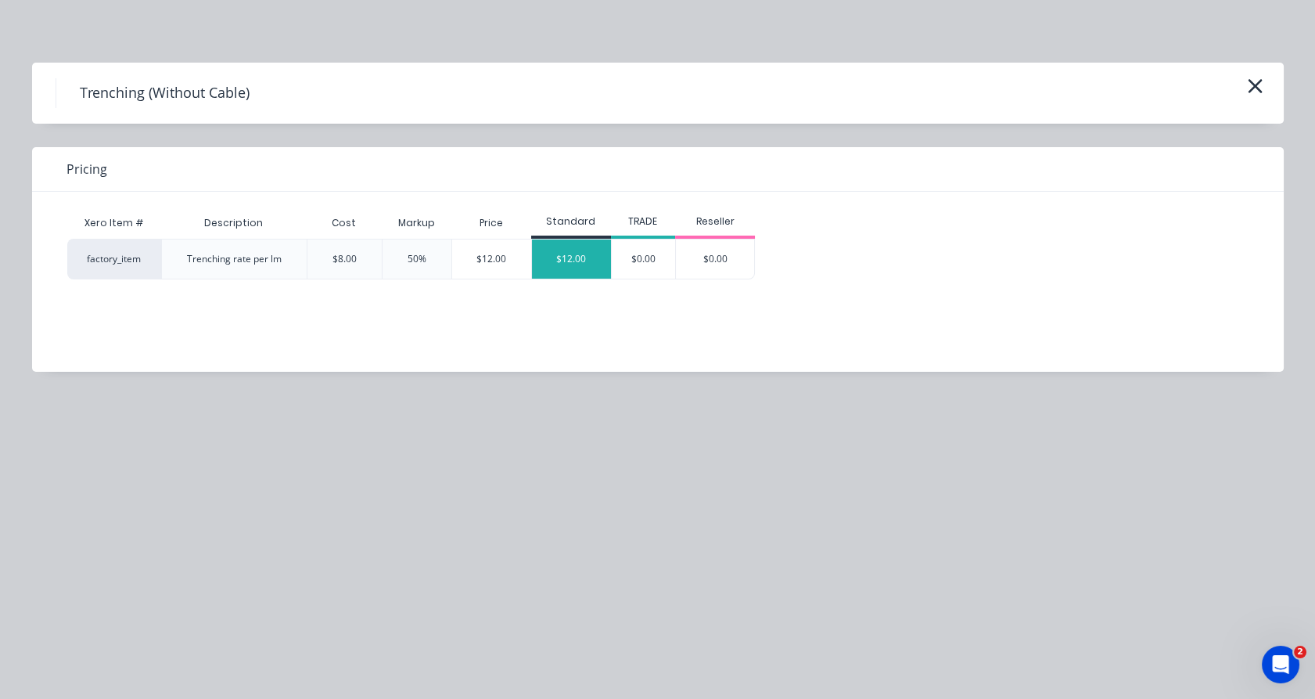
click at [569, 256] on div "$12.00" at bounding box center [571, 258] width 79 height 39
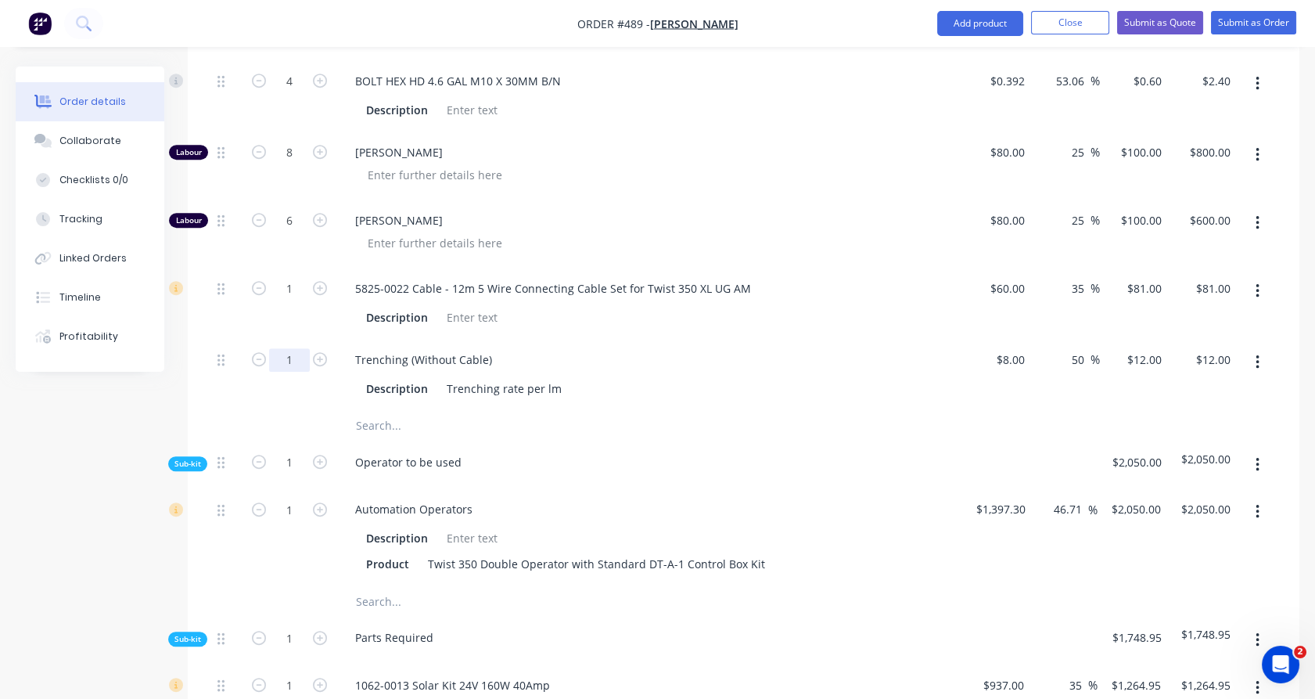
click at [300, 348] on input "1" at bounding box center [289, 359] width 41 height 23
type input "15"
type input "$180.00"
click at [255, 363] on div "15" at bounding box center [289, 374] width 94 height 71
click at [401, 410] on input "text" at bounding box center [511, 425] width 313 height 31
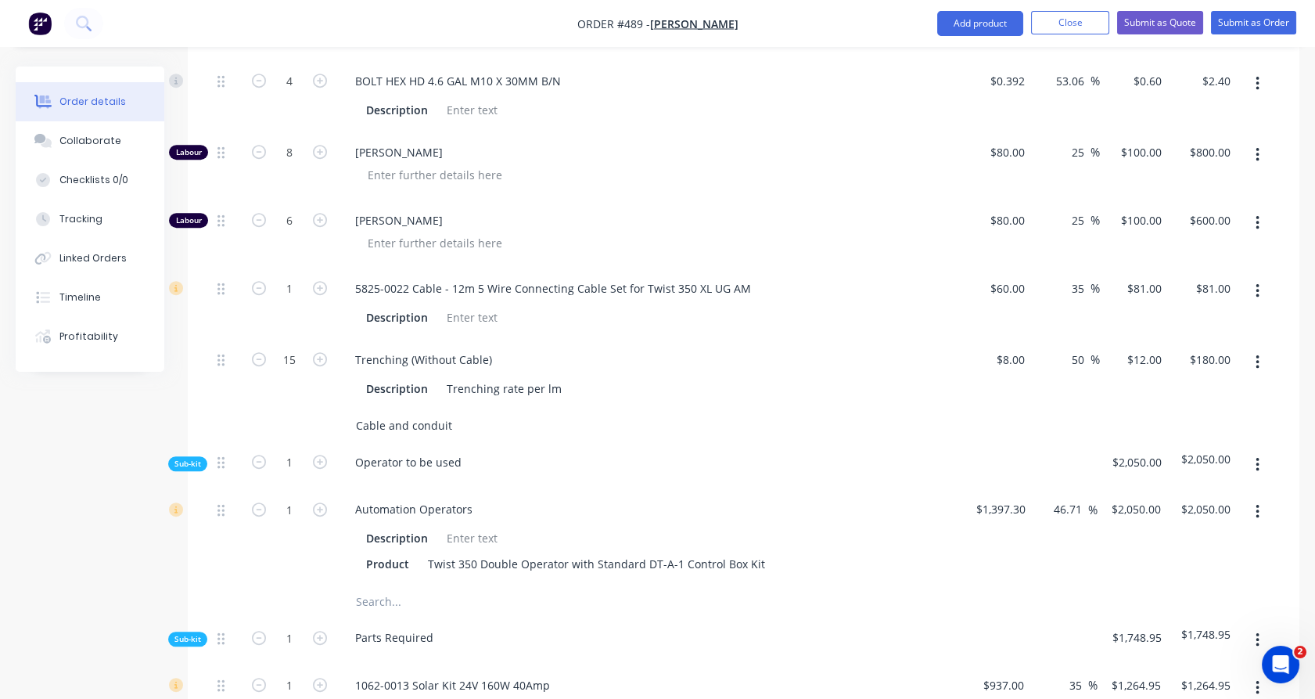
drag, startPoint x: 393, startPoint y: 386, endPoint x: 469, endPoint y: 388, distance: 75.9
click at [469, 410] on input "Cable and conduit" at bounding box center [511, 425] width 313 height 31
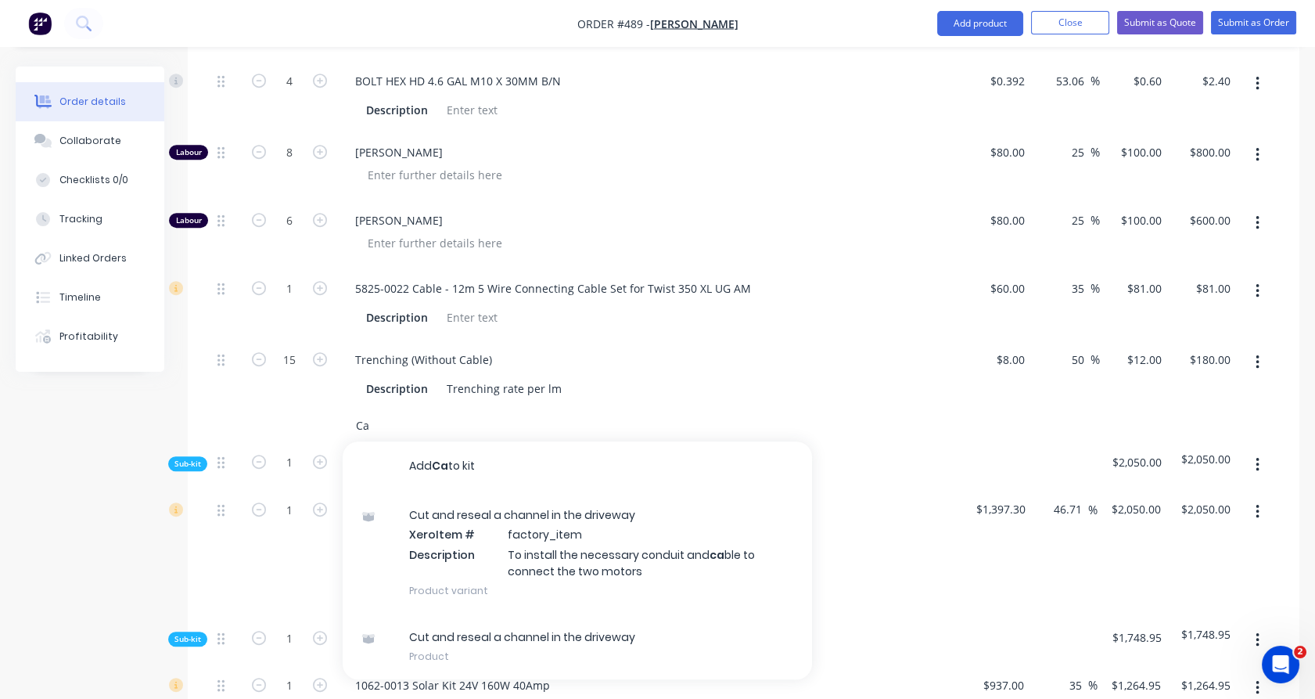
type input "C"
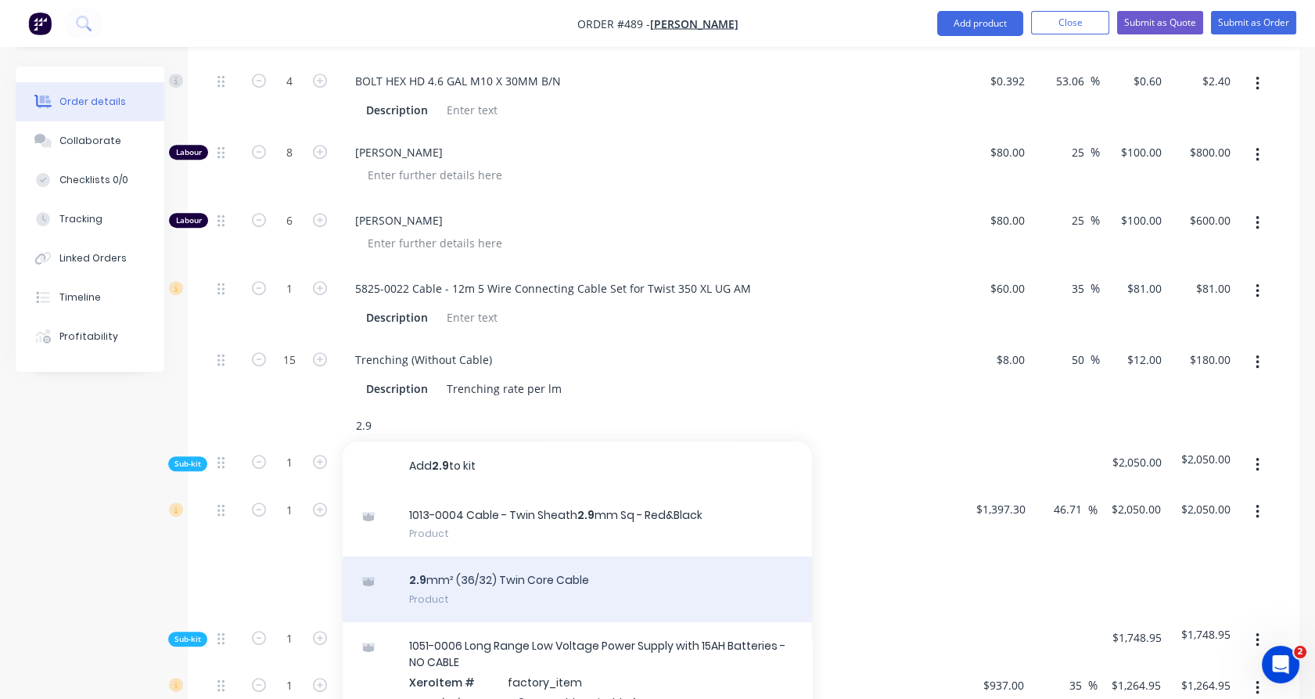
type input "2.9"
click at [454, 556] on div "2.9 mm² (36/32) Twin Core Cable Product" at bounding box center [577, 589] width 469 height 66
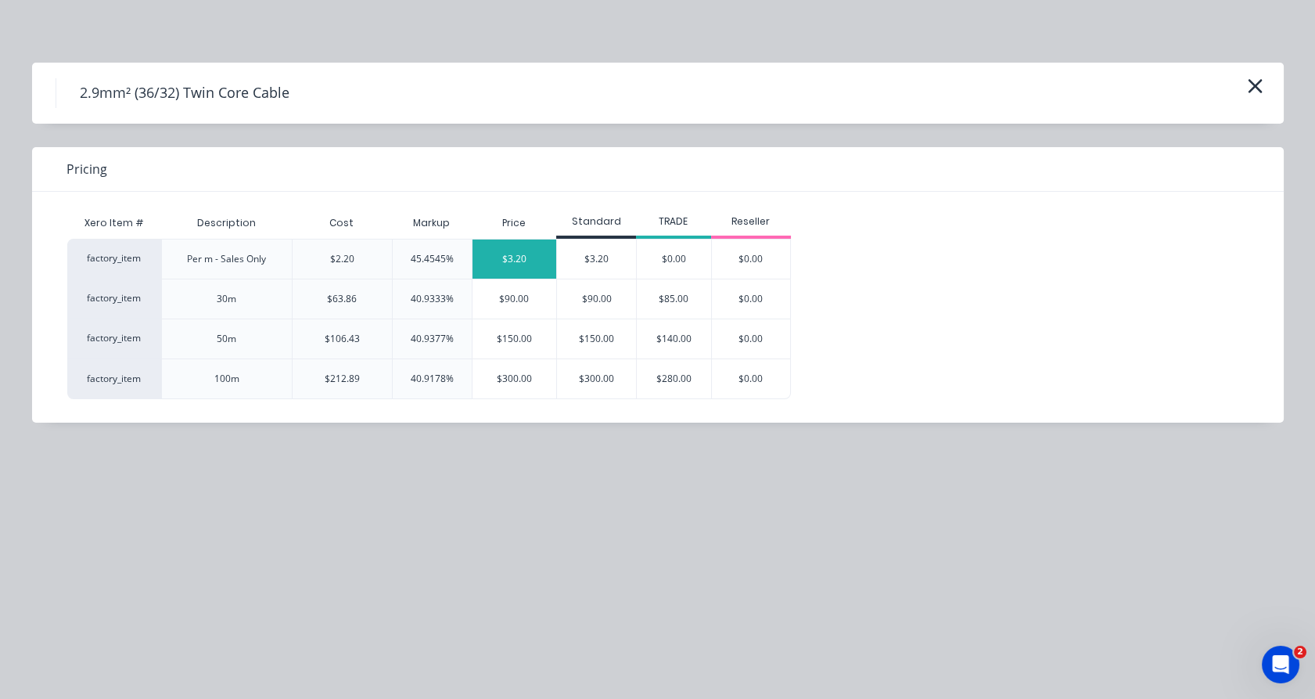
click at [516, 242] on div "$3.20" at bounding box center [514, 258] width 84 height 39
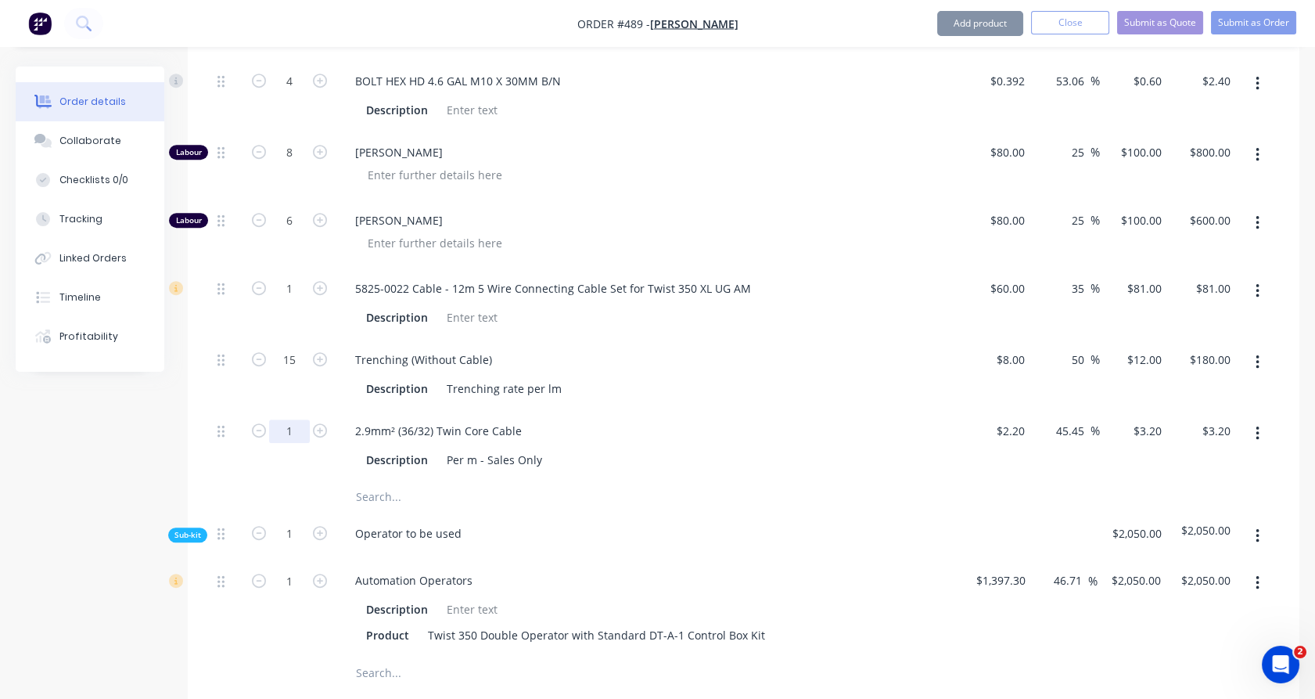
click at [297, 419] on input "1" at bounding box center [289, 430] width 41 height 23
click at [297, 419] on input "15" at bounding box center [289, 430] width 41 height 23
type input "15"
click at [250, 426] on div "15" at bounding box center [289, 445] width 94 height 71
type input "$48.00"
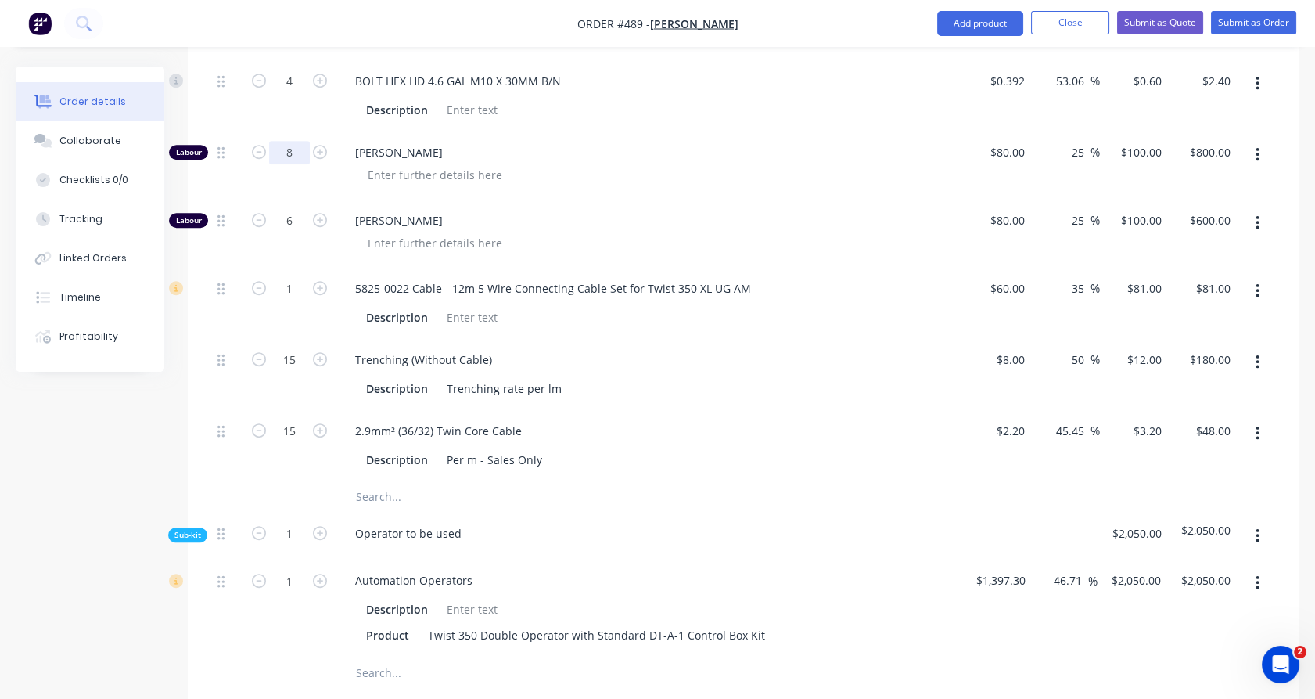
click at [298, 141] on input "8" at bounding box center [289, 152] width 41 height 23
click at [259, 131] on div "8" at bounding box center [289, 165] width 94 height 68
click at [296, 141] on input "8" at bounding box center [289, 152] width 41 height 23
type input "16"
type input "$1,600.00"
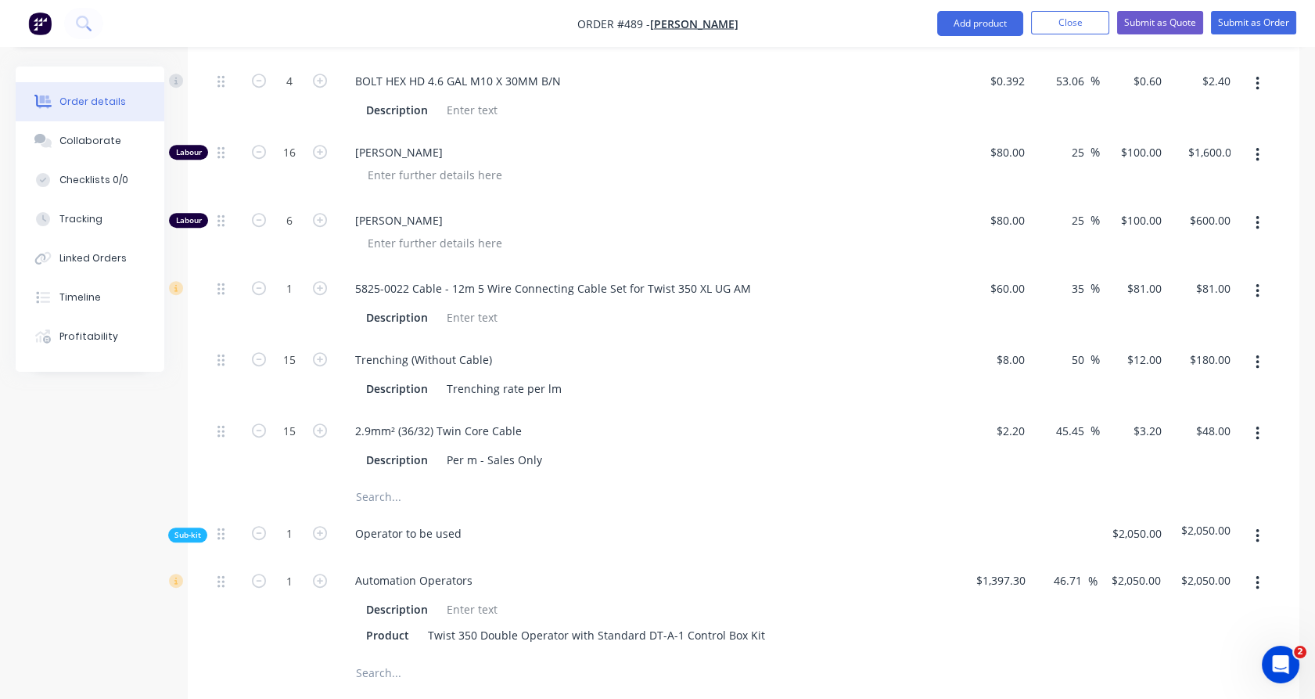
click at [260, 149] on div "16" at bounding box center [289, 165] width 94 height 68
click at [1263, 209] on button "button" at bounding box center [1257, 223] width 37 height 28
click at [1217, 315] on div "Delete" at bounding box center [1201, 326] width 120 height 23
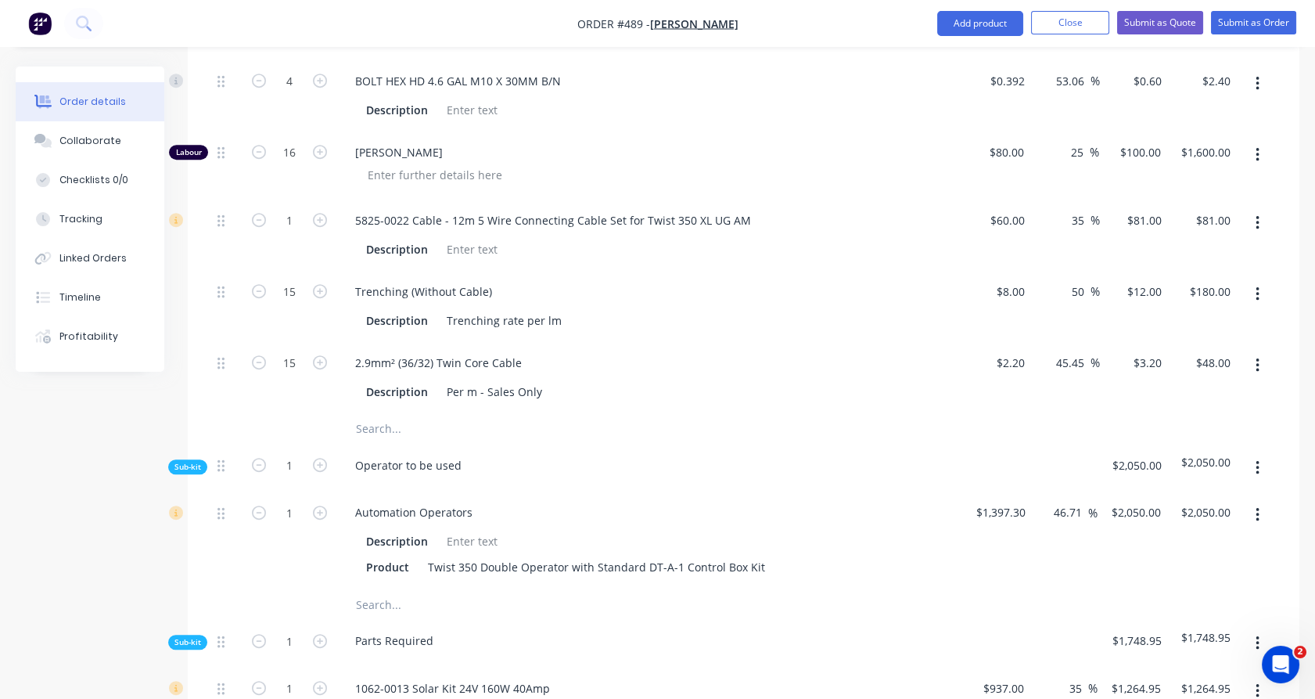
click at [385, 413] on input "text" at bounding box center [511, 428] width 313 height 31
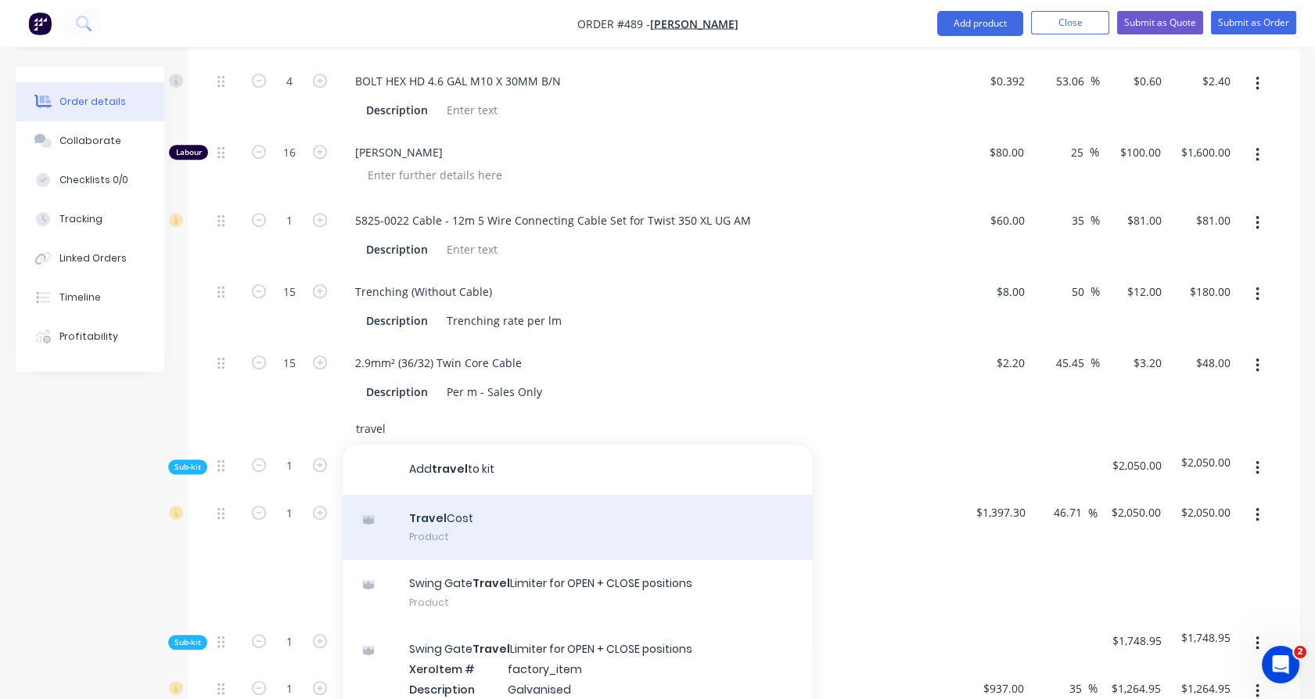
type input "travel"
click at [429, 494] on div "Travel Cost Product" at bounding box center [577, 527] width 469 height 66
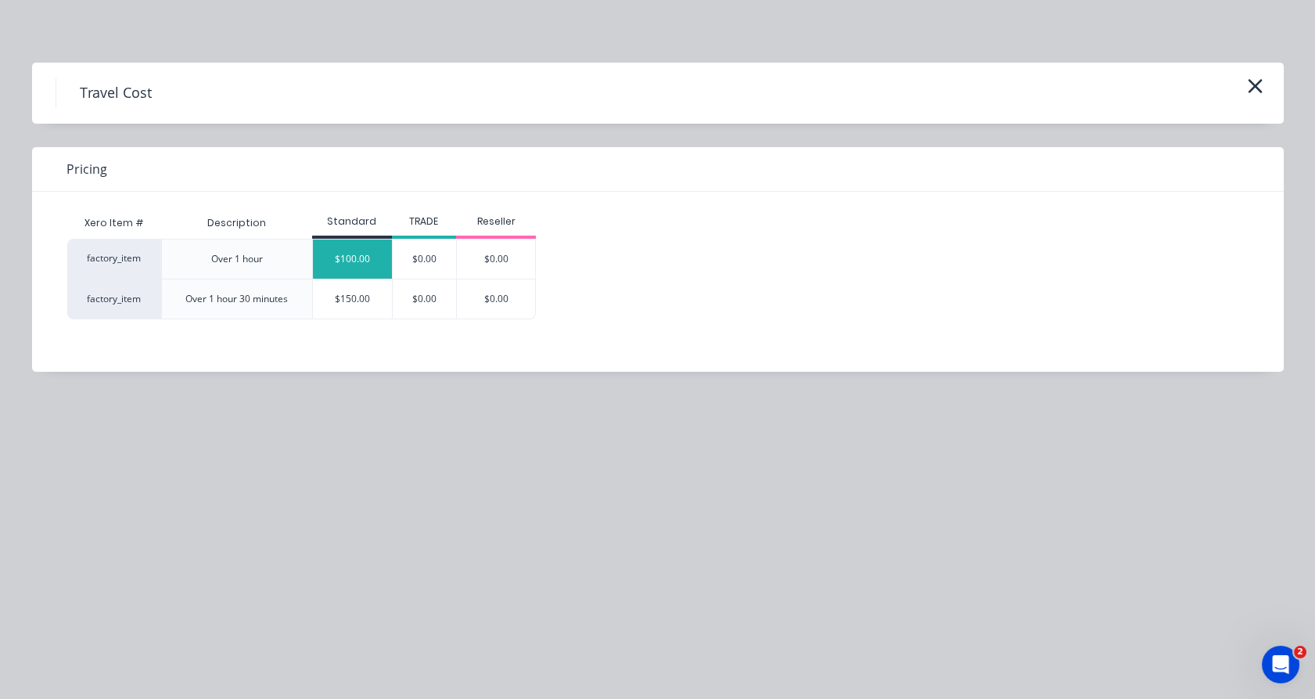
click at [378, 268] on div "$100.00" at bounding box center [352, 258] width 79 height 39
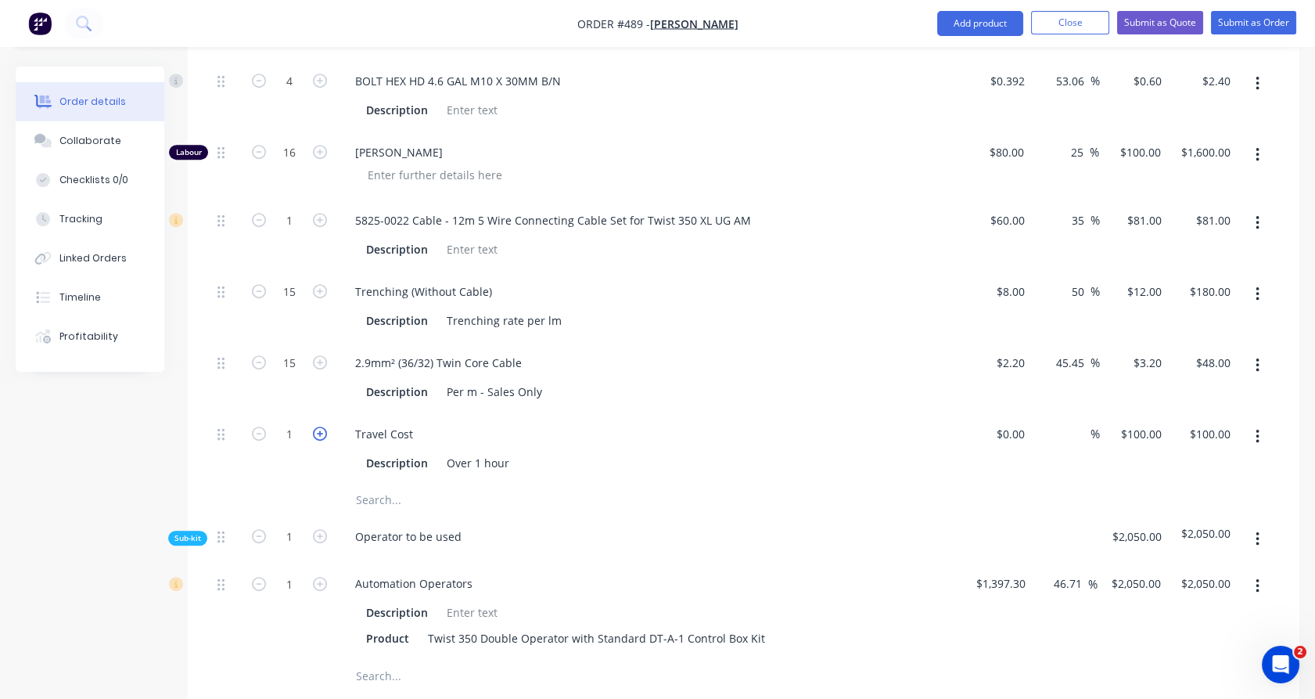
click at [320, 426] on icon "button" at bounding box center [320, 433] width 14 height 14
type input "2"
type input "$200.00"
click at [320, 426] on icon "button" at bounding box center [320, 433] width 14 height 14
type input "3"
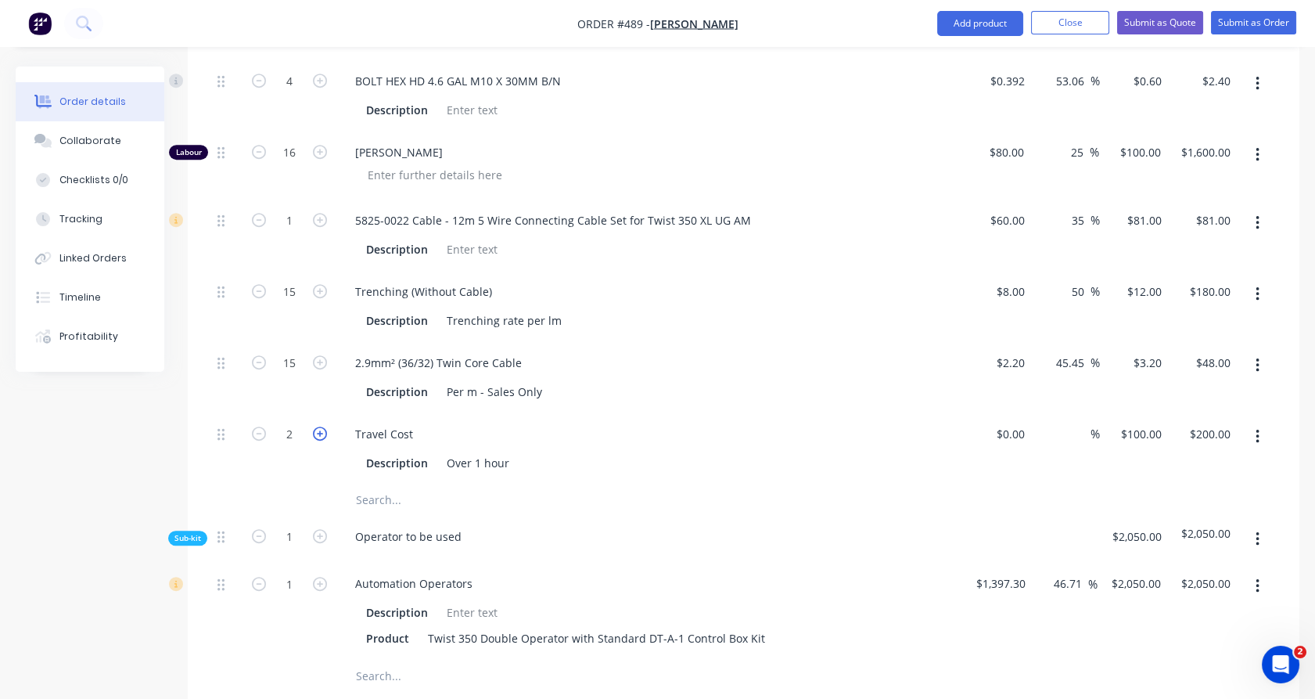
type input "$300.00"
click at [325, 438] on div "3" at bounding box center [289, 448] width 94 height 71
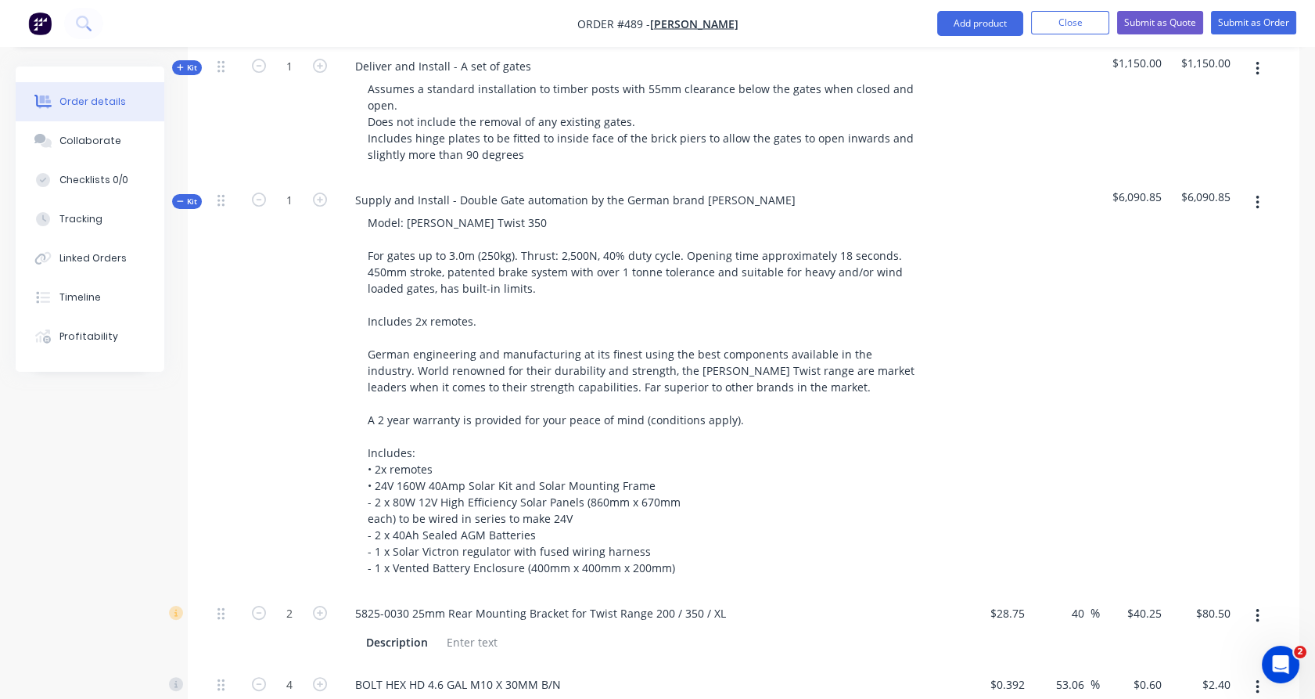
scroll to position [844, 0]
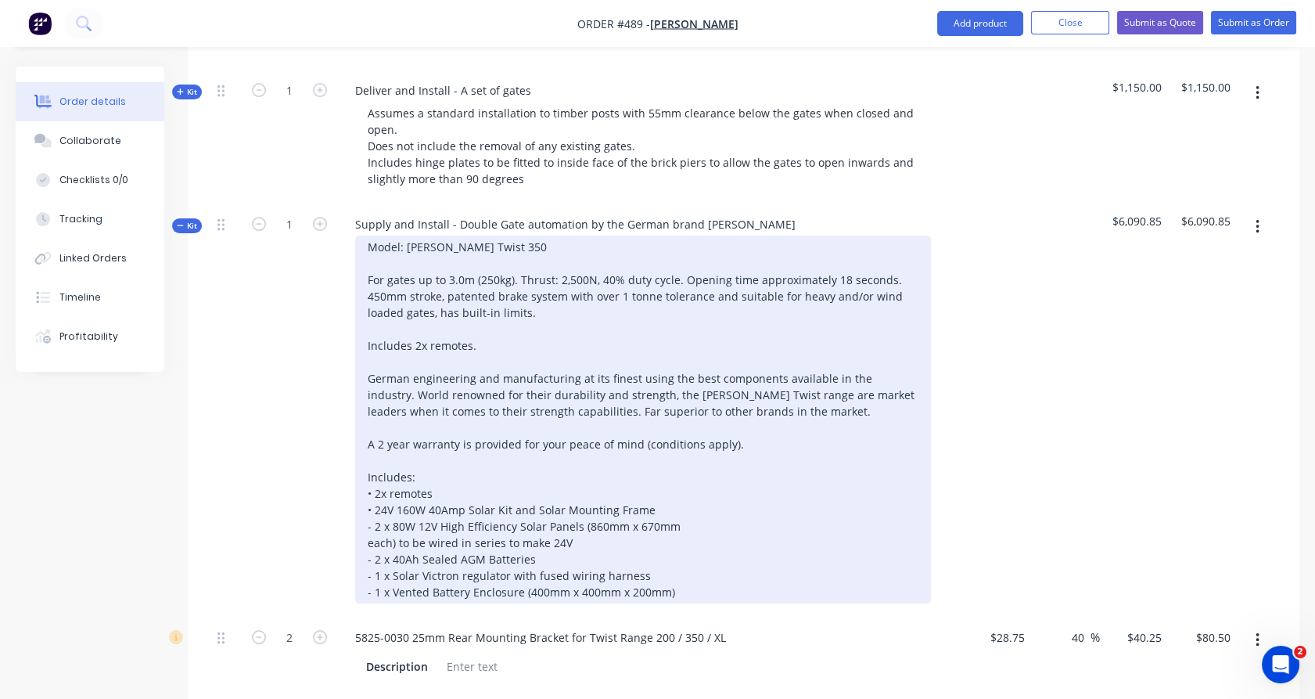
click at [398, 486] on div "Model: SOMMER Twist 350 For gates up to 3.0m (250kg). Thrust: 2,500N, 40% duty …" at bounding box center [643, 419] width 576 height 368
click at [407, 469] on div "Model: SOMMER Twist 350 For gates up to 3.0m (250kg). Thrust: 2,500N, 40% duty …" at bounding box center [643, 419] width 576 height 368
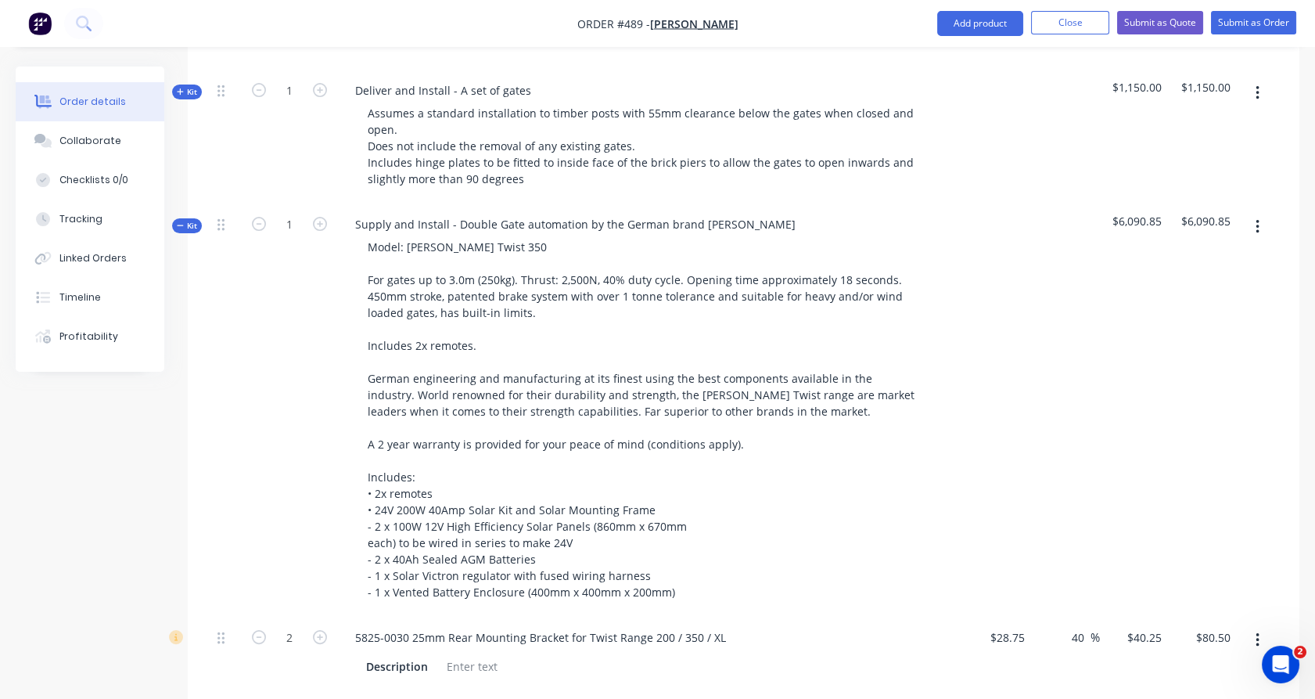
click at [278, 495] on div "1" at bounding box center [289, 409] width 94 height 413
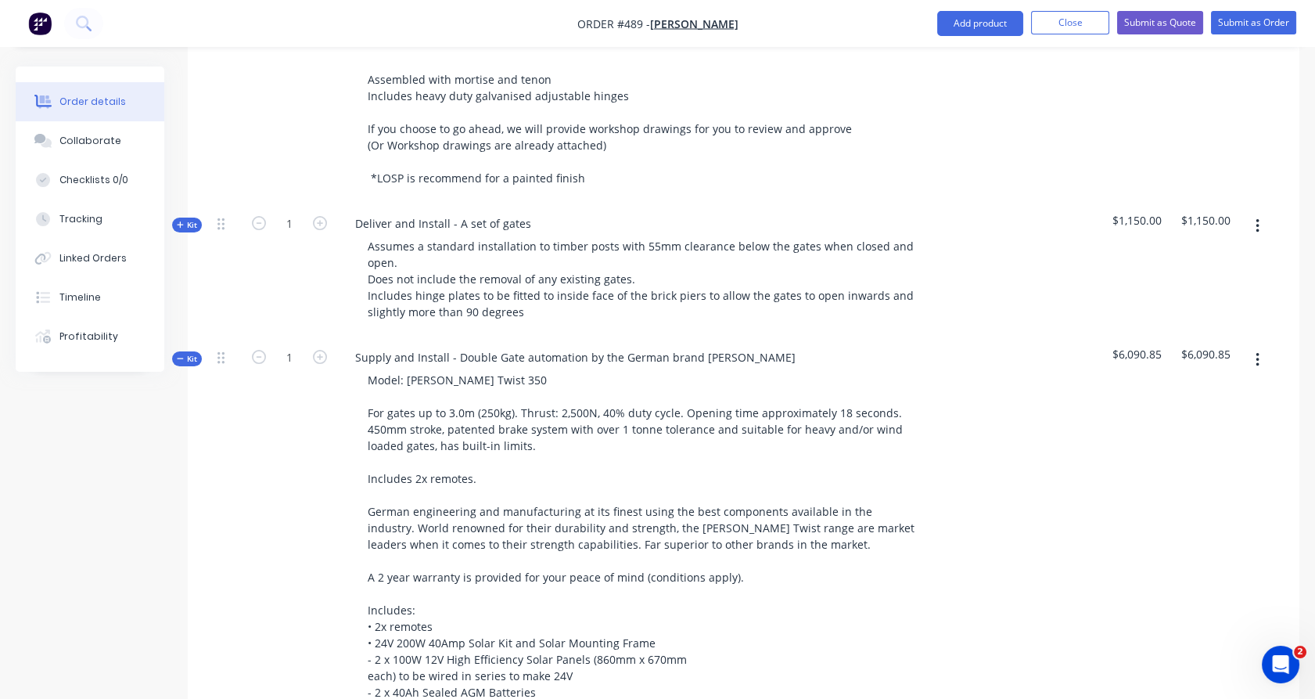
scroll to position [710, 0]
click at [188, 352] on button "Kit" at bounding box center [187, 359] width 30 height 15
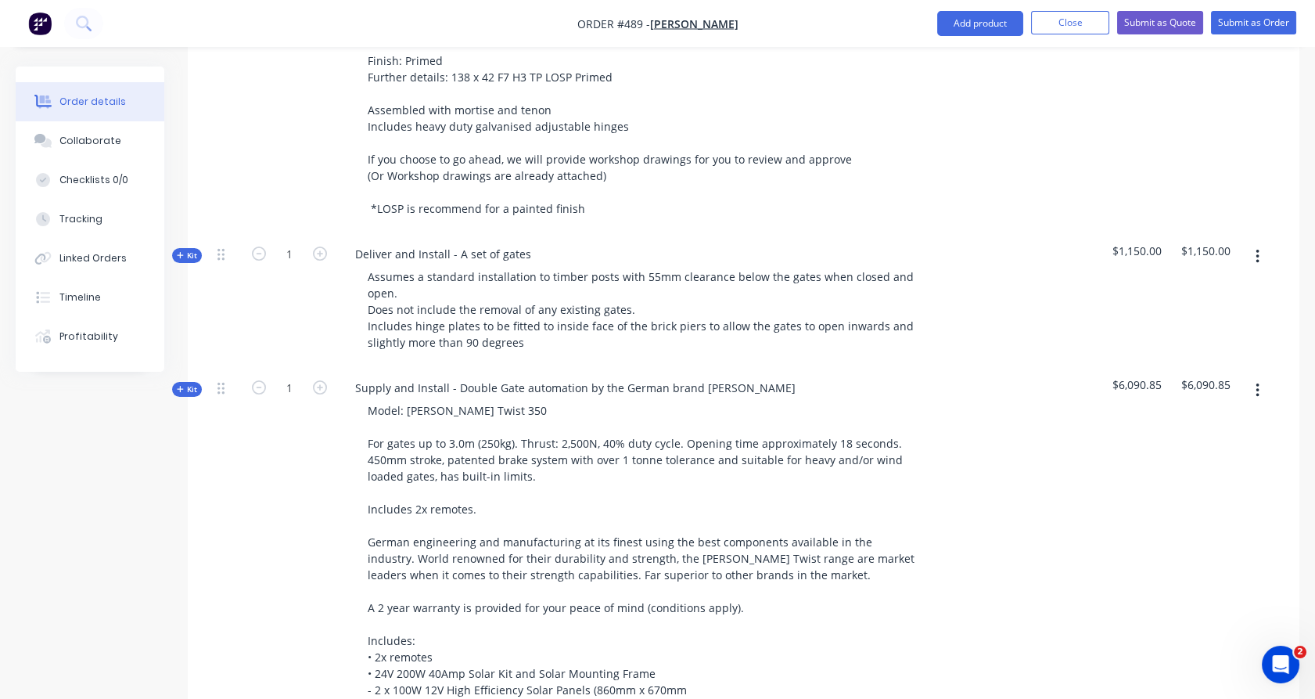
scroll to position [468, 0]
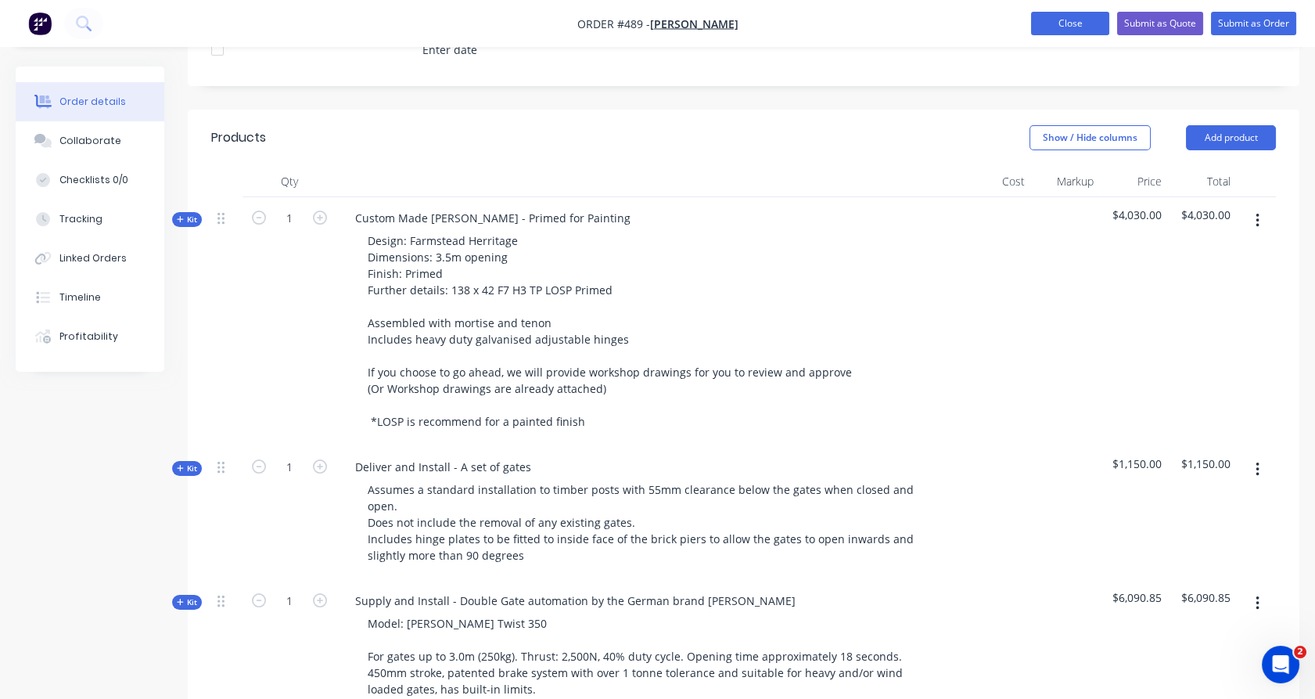
click at [1080, 25] on button "Close" at bounding box center [1070, 23] width 78 height 23
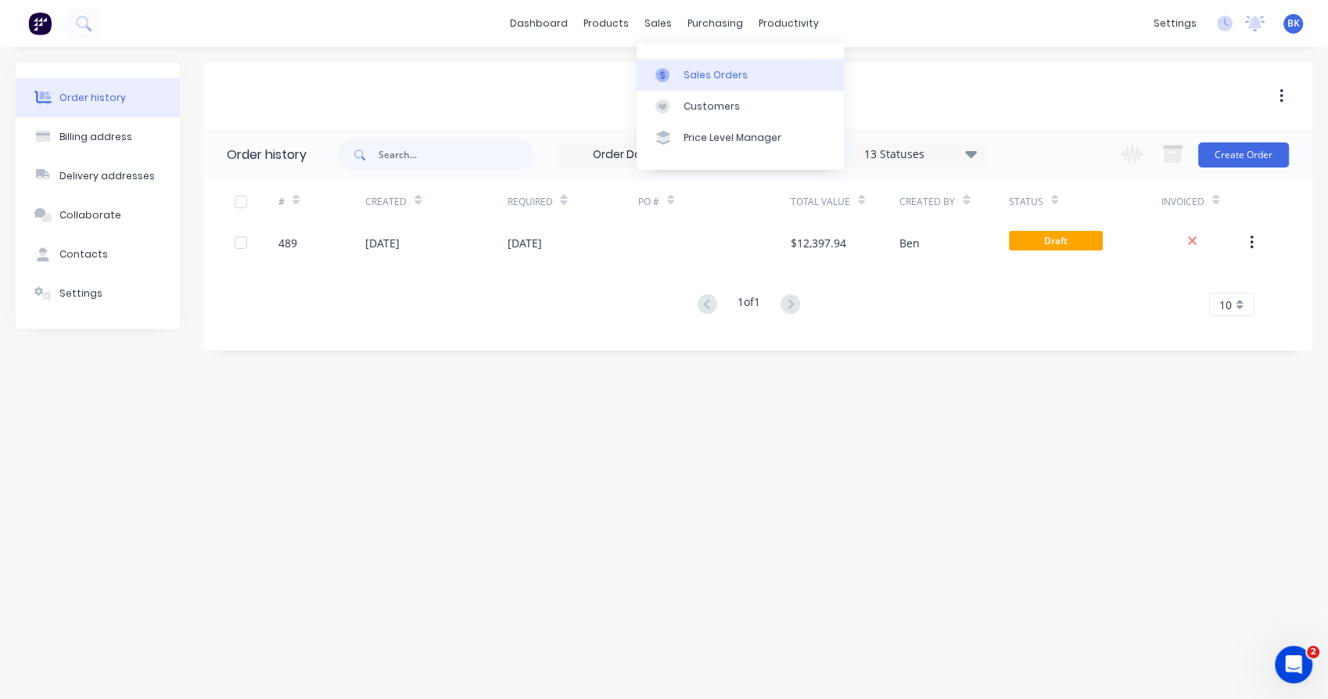
click at [686, 76] on div "Sales Orders" at bounding box center [716, 75] width 64 height 14
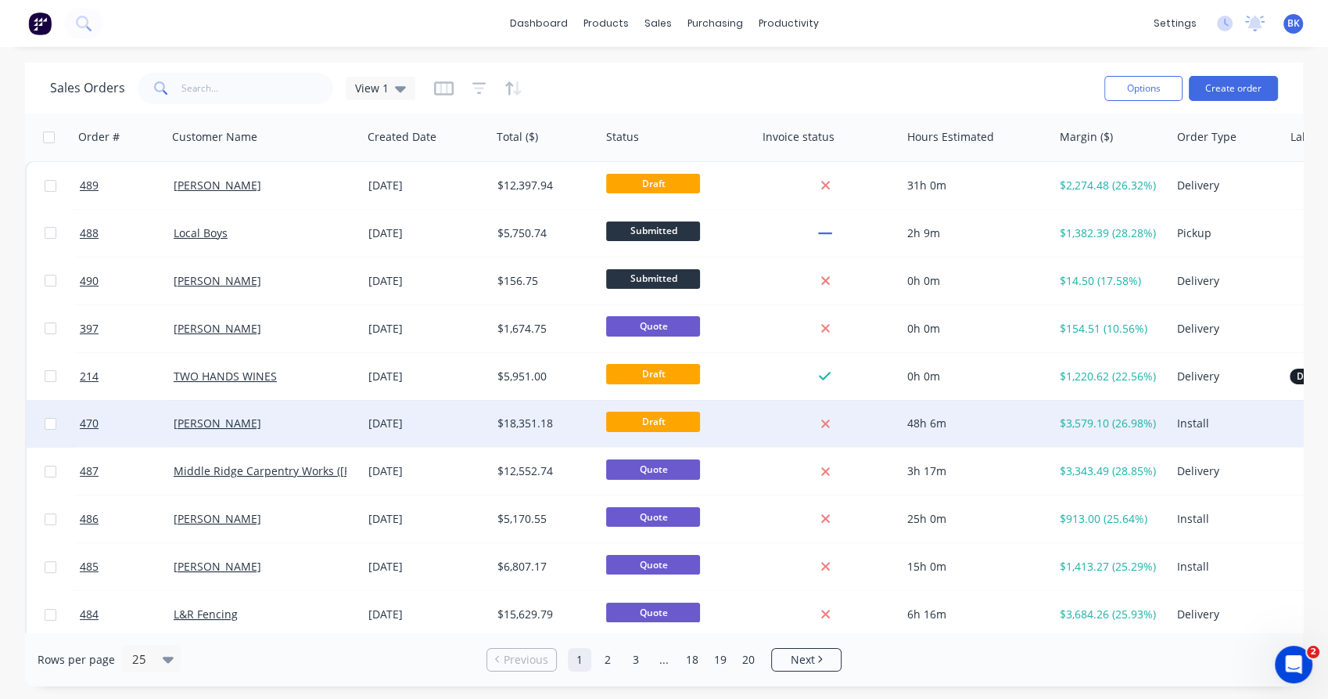
click at [278, 426] on div "[PERSON_NAME]" at bounding box center [261, 423] width 174 height 16
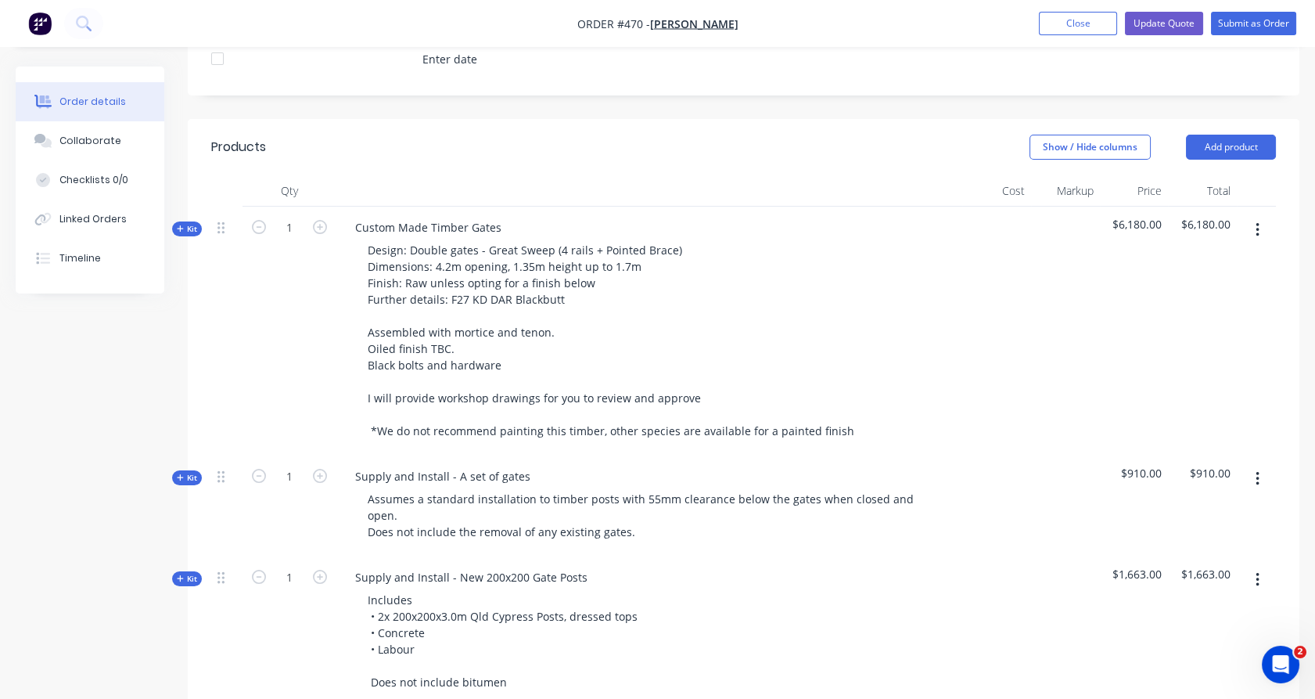
scroll to position [458, 0]
click at [189, 224] on span "Kit" at bounding box center [187, 230] width 20 height 12
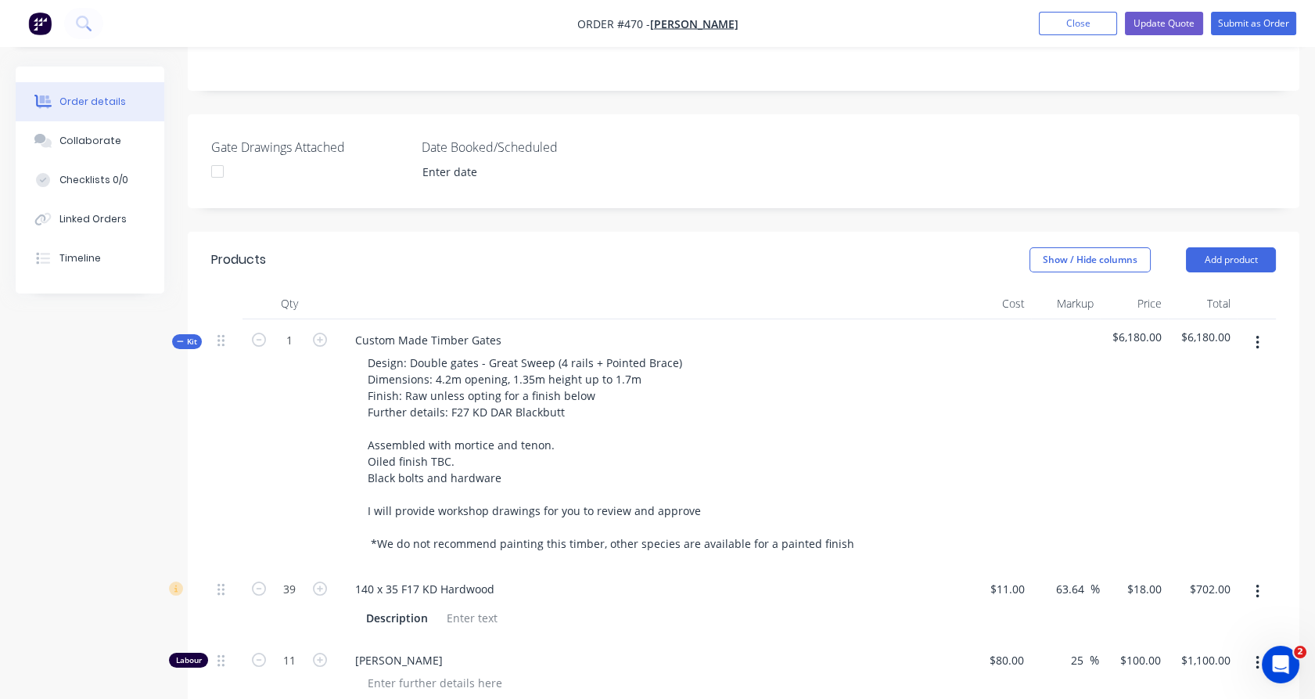
scroll to position [344, 0]
click at [194, 337] on span "Kit" at bounding box center [187, 343] width 20 height 12
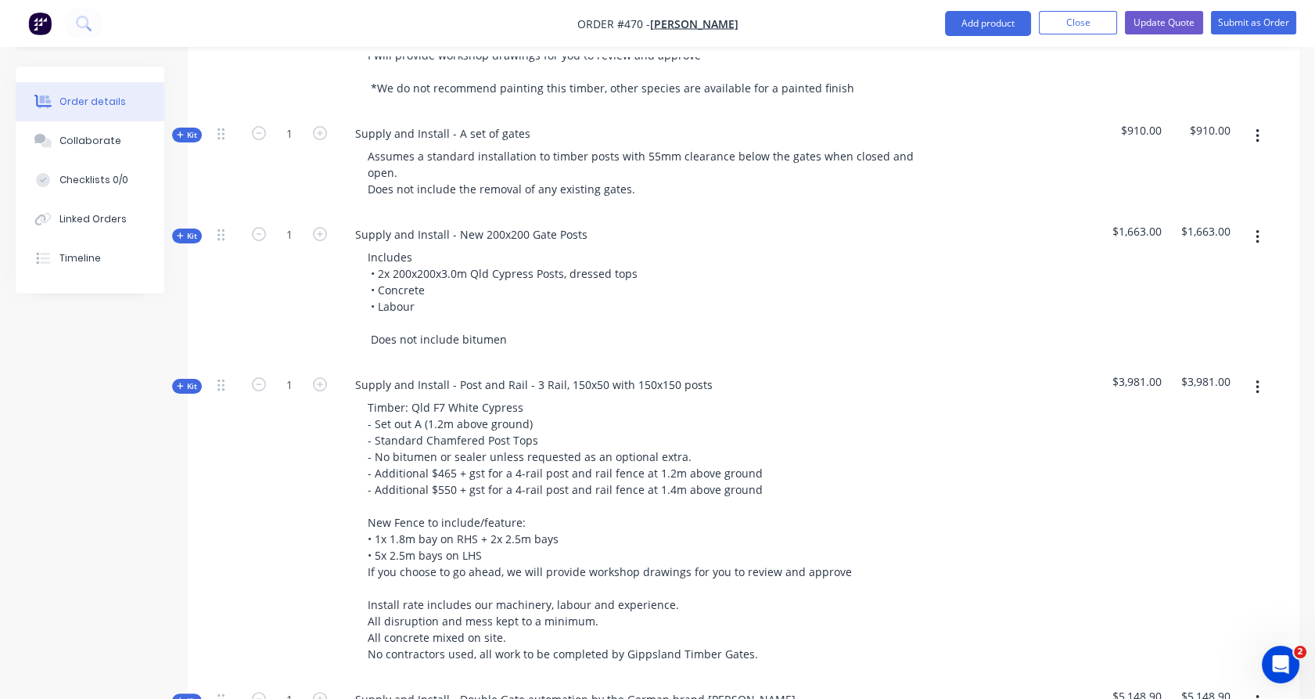
scroll to position [803, 0]
click at [77, 138] on div "Collaborate" at bounding box center [90, 141] width 62 height 14
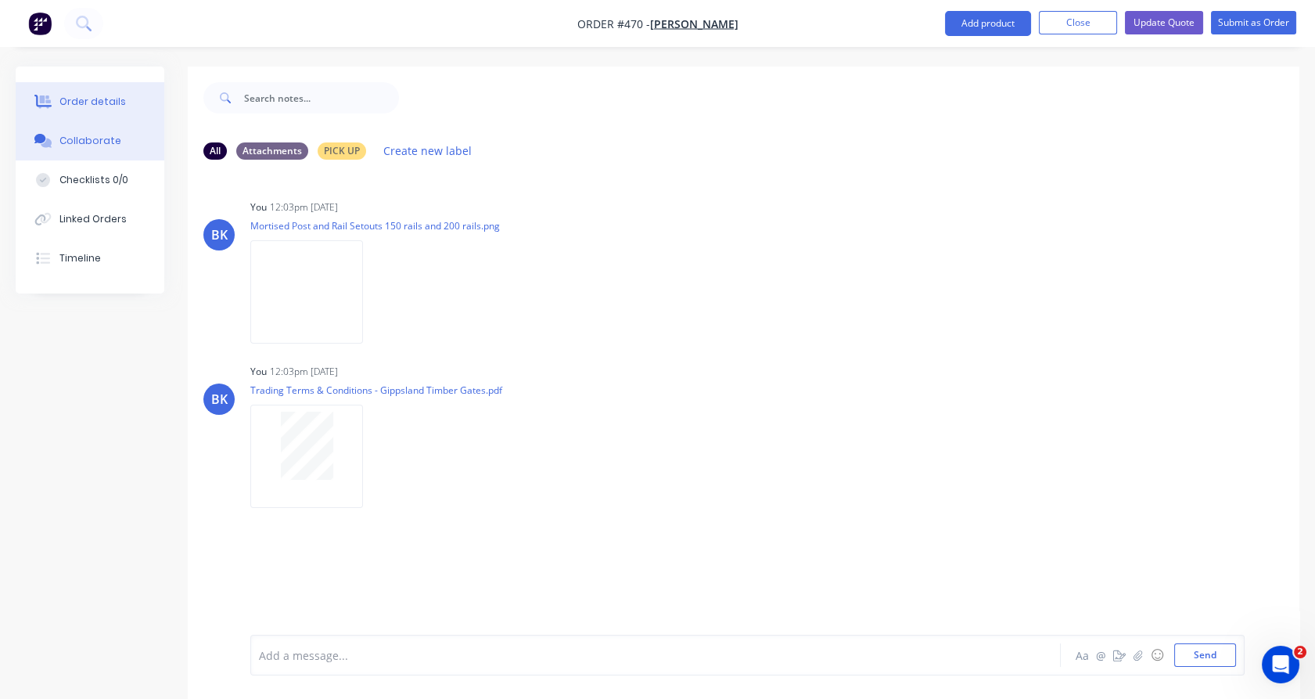
click at [104, 106] on div "Order details" at bounding box center [92, 102] width 66 height 14
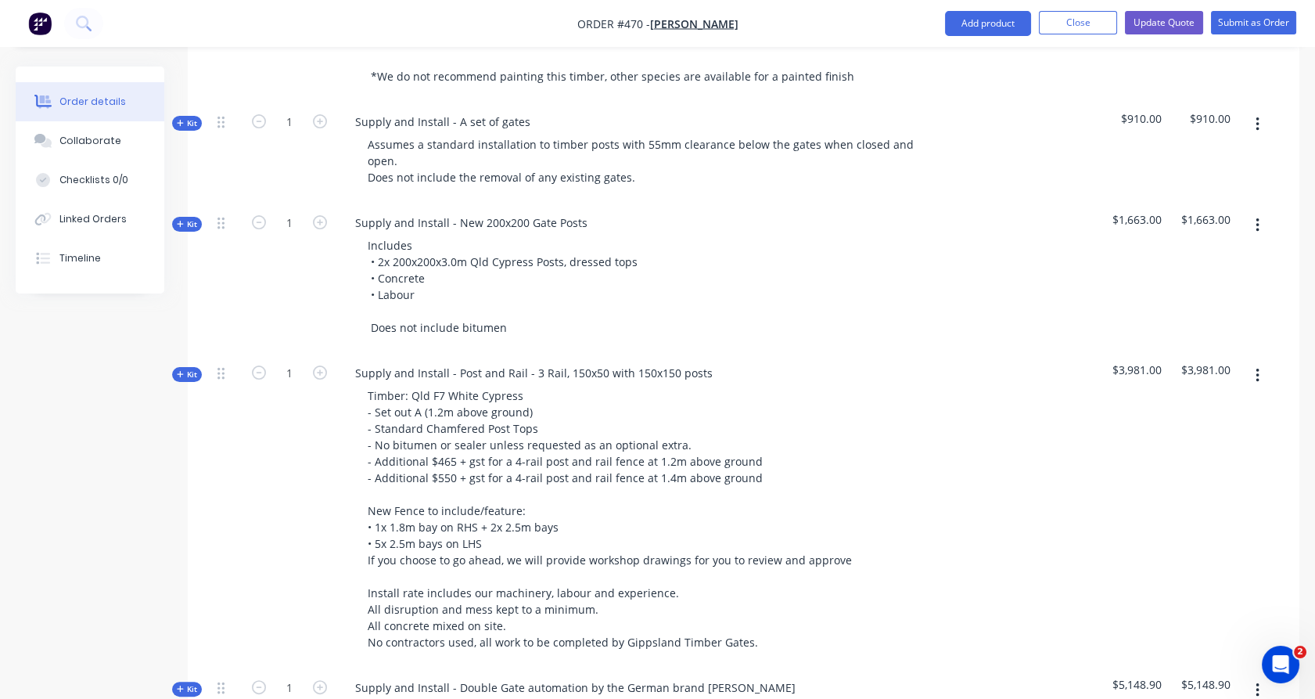
scroll to position [814, 0]
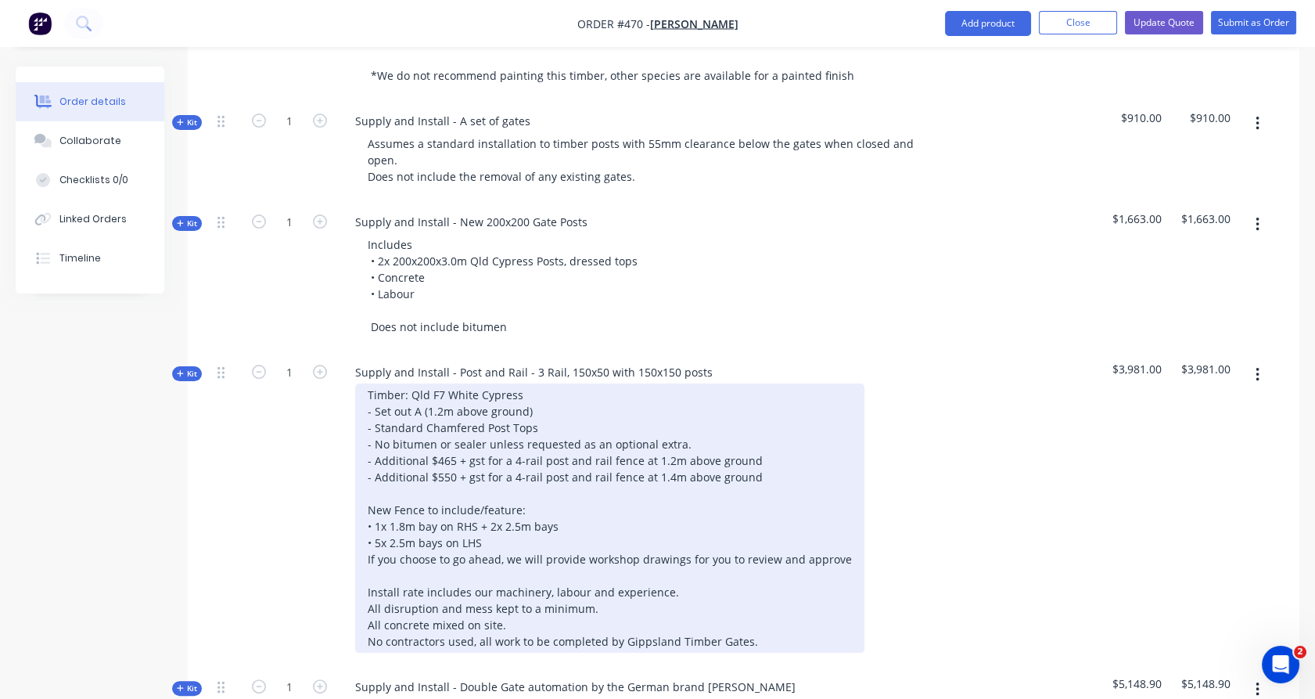
click at [419, 388] on div "Timber: Qld F7 White Cypress - Set out A (1.2m above ground) - Standard Chamfer…" at bounding box center [609, 517] width 509 height 269
click at [438, 385] on div "Timber: Qld F7 White Cypress - Set out E (1.2m above ground) - Standard Chamfer…" at bounding box center [609, 517] width 509 height 269
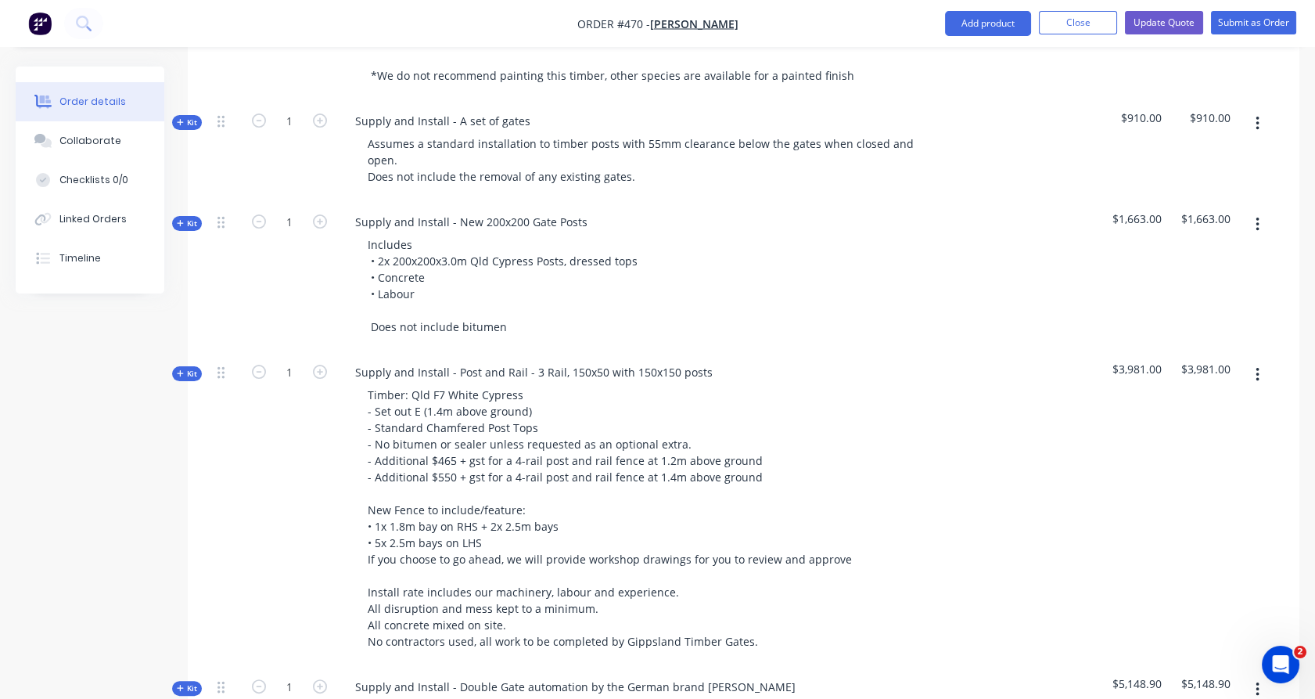
click at [180, 366] on button "Kit" at bounding box center [187, 373] width 30 height 15
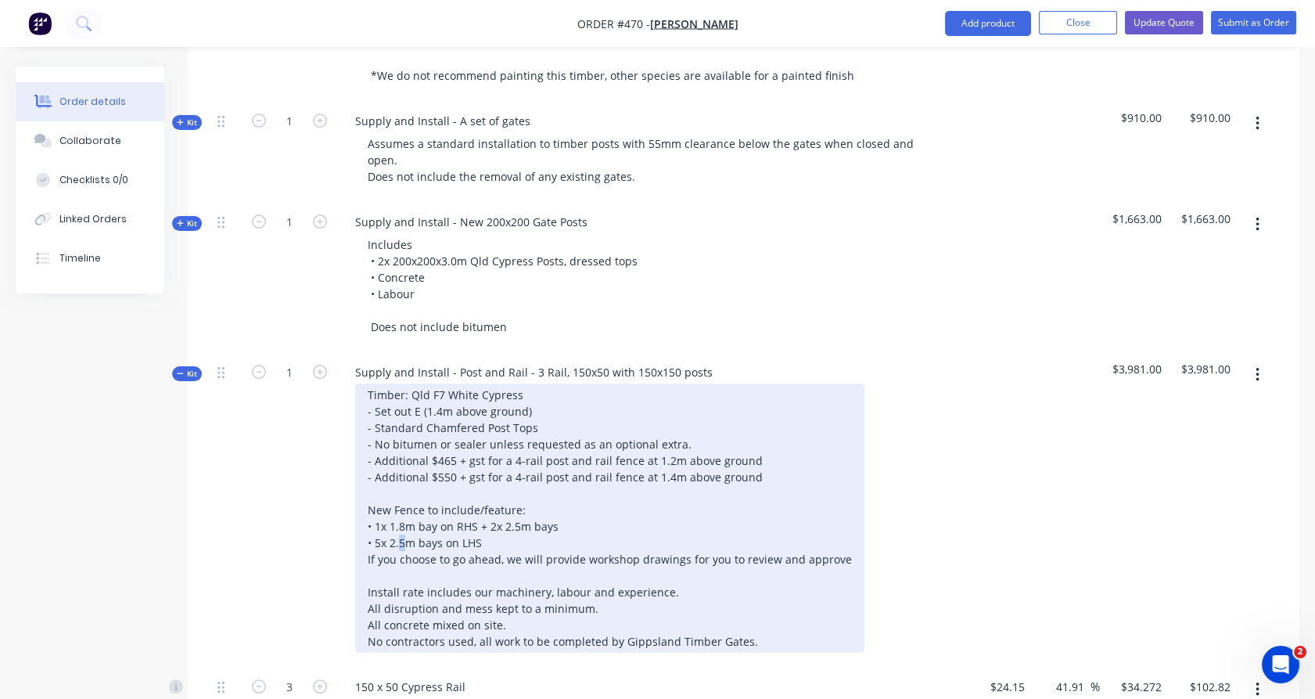
click at [400, 516] on div "Timber: Qld F7 White Cypress - Set out E (1.4m above ground) - Standard Chamfer…" at bounding box center [609, 517] width 509 height 269
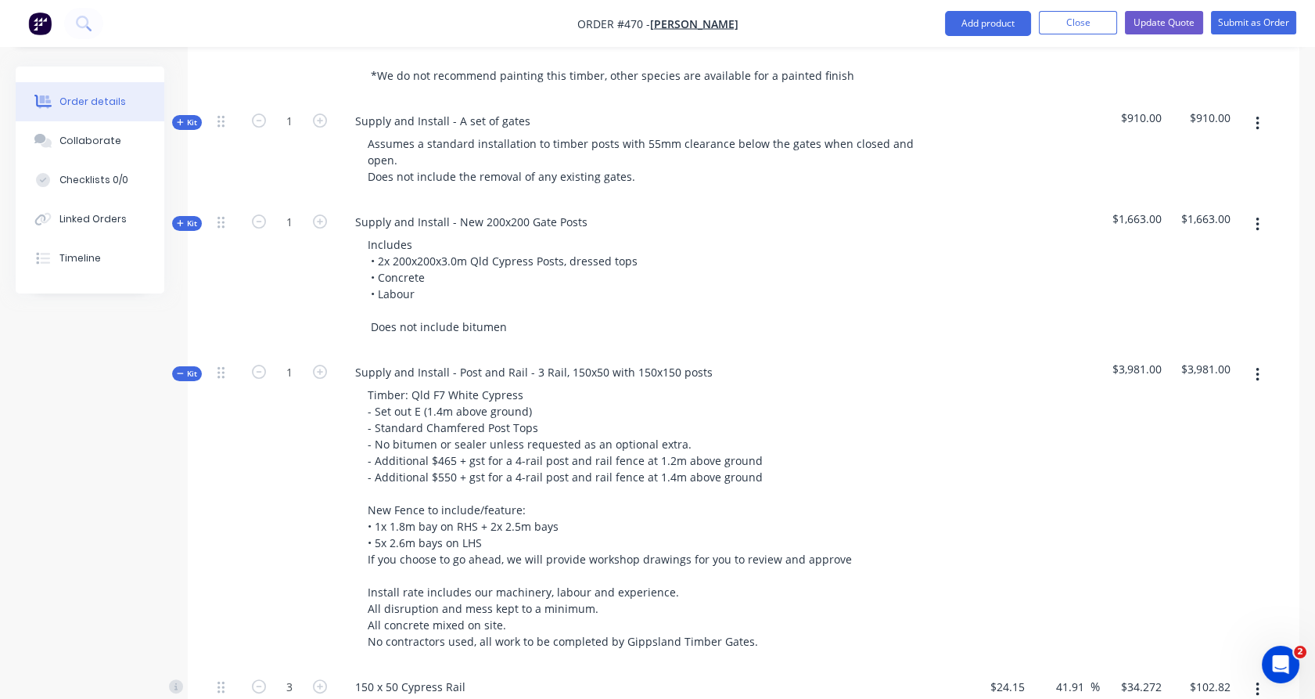
click at [330, 528] on div "1" at bounding box center [289, 508] width 94 height 314
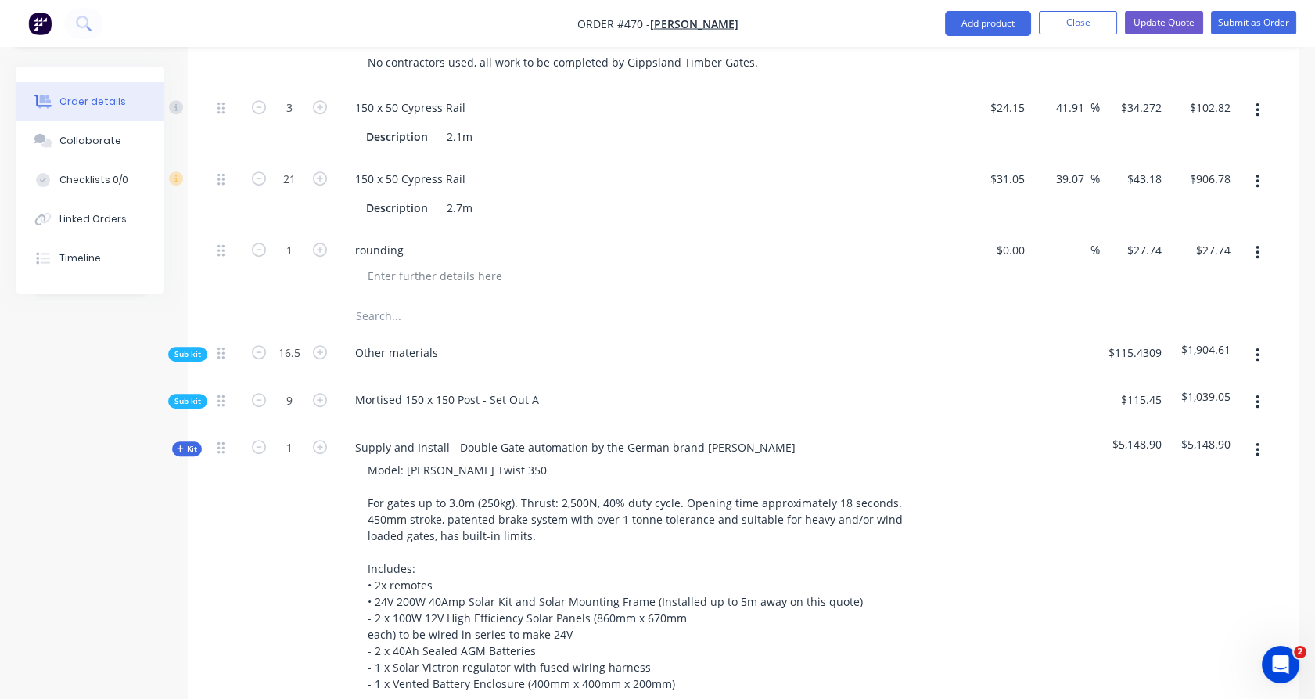
scroll to position [1393, 0]
click at [538, 387] on div "Mortised 150 x 150 Post - Set Out A" at bounding box center [447, 398] width 209 height 23
click at [539, 400] on div "Mortised 150 x 150 Post - Set Out E" at bounding box center [649, 402] width 626 height 48
click at [198, 394] on span "Sub-kit" at bounding box center [187, 400] width 27 height 12
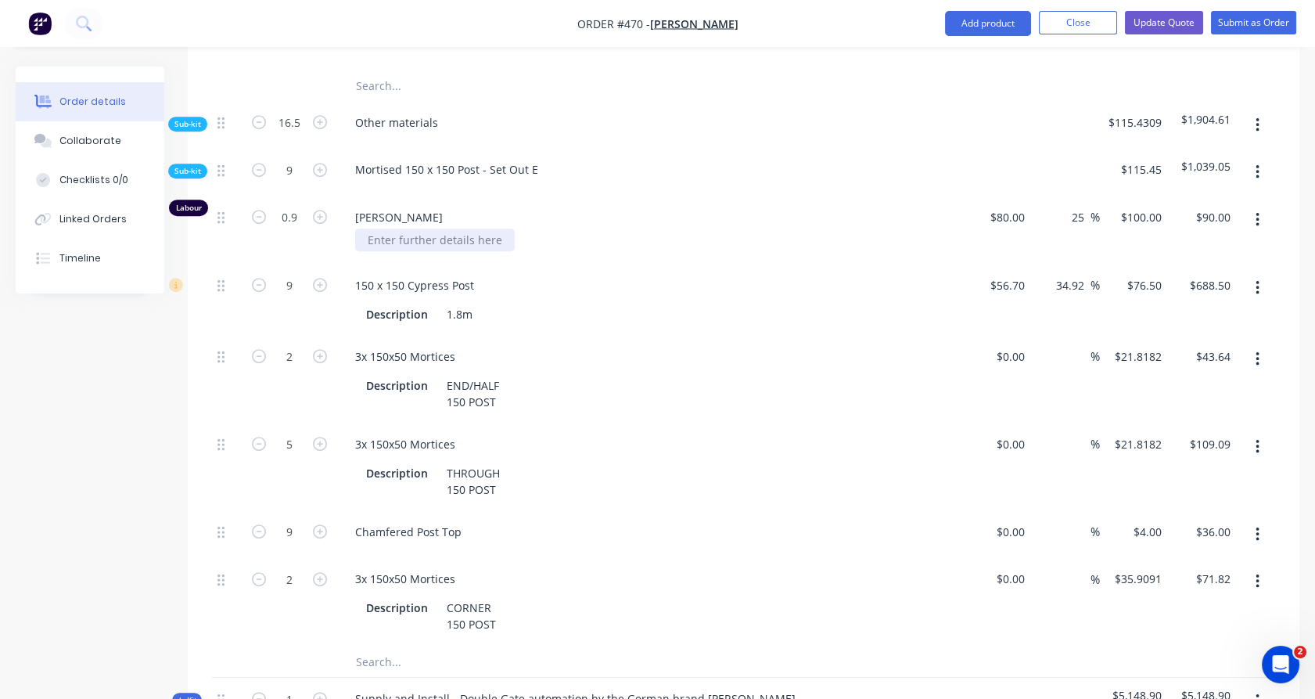
scroll to position [1623, 0]
click at [362, 344] on div "3x 150x50 Mortices" at bounding box center [405, 355] width 125 height 23
click at [357, 432] on div "3x 150x50 Mortices" at bounding box center [405, 443] width 125 height 23
click at [361, 566] on div "3x 150x50 Mortices" at bounding box center [405, 577] width 125 height 23
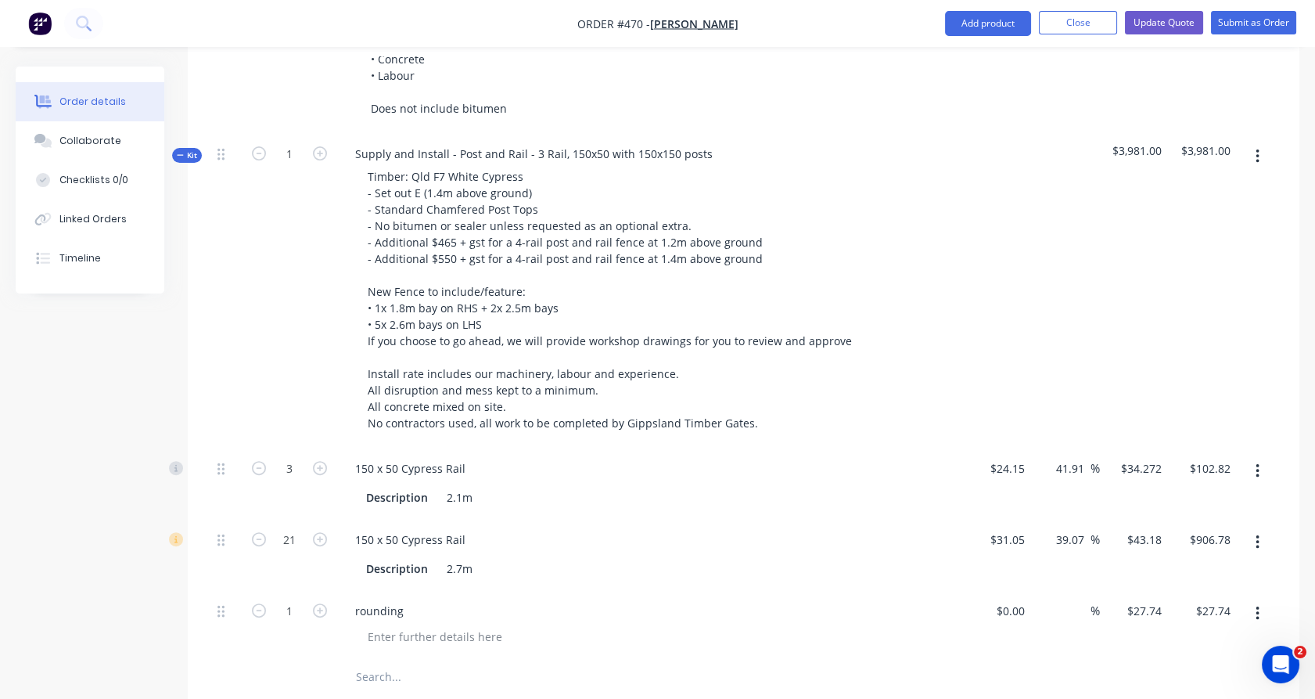
scroll to position [1029, 0]
click at [322, 464] on icon "button" at bounding box center [320, 471] width 14 height 14
type input "4"
type input "$137.09"
click at [320, 535] on icon "button" at bounding box center [320, 542] width 14 height 14
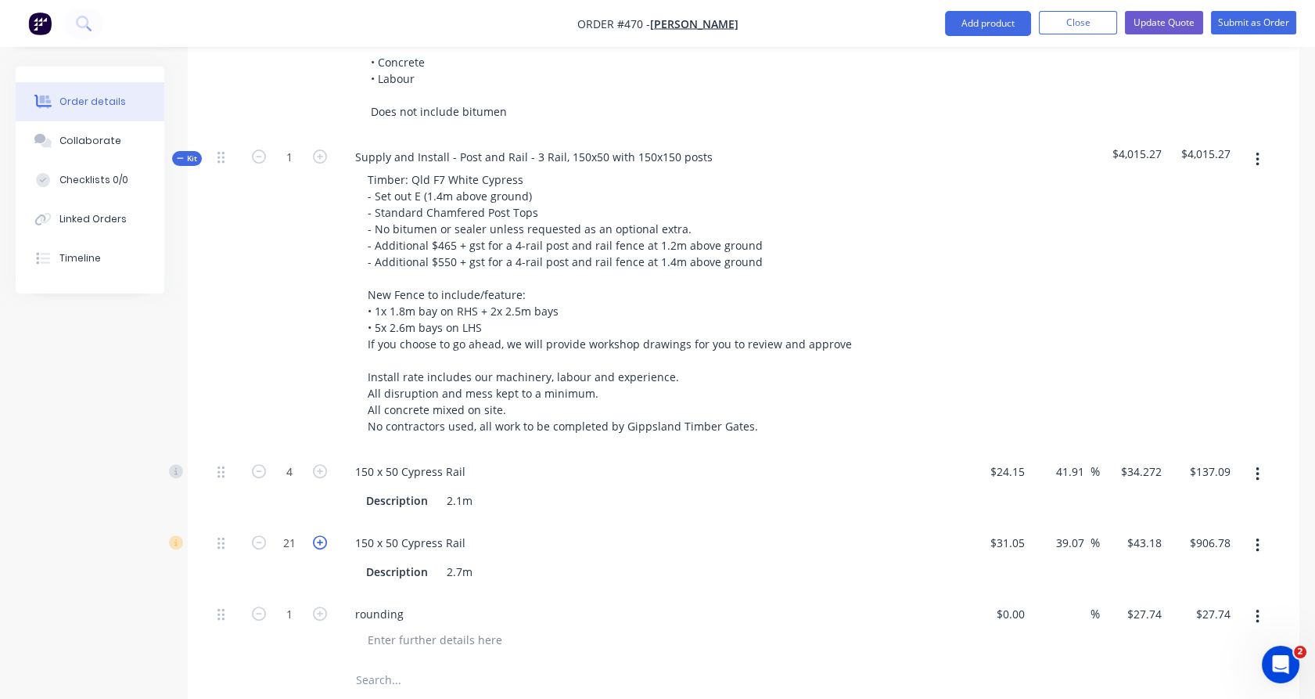
type input "22"
type input "$949.96"
click at [320, 535] on icon "button" at bounding box center [320, 542] width 14 height 14
type input "23"
type input "$993.14"
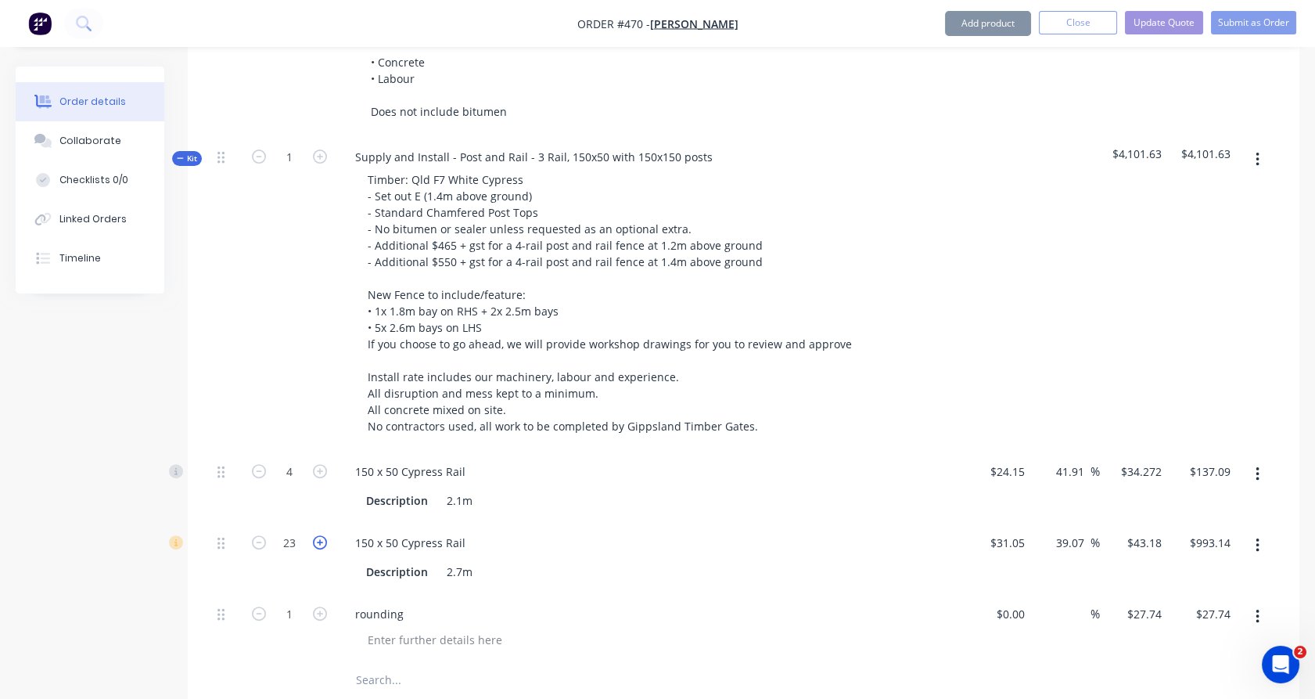
click at [320, 535] on icon "button" at bounding box center [320, 542] width 14 height 14
type input "24"
type input "$1,036.32"
click at [320, 535] on icon "button" at bounding box center [320, 542] width 14 height 14
type input "25"
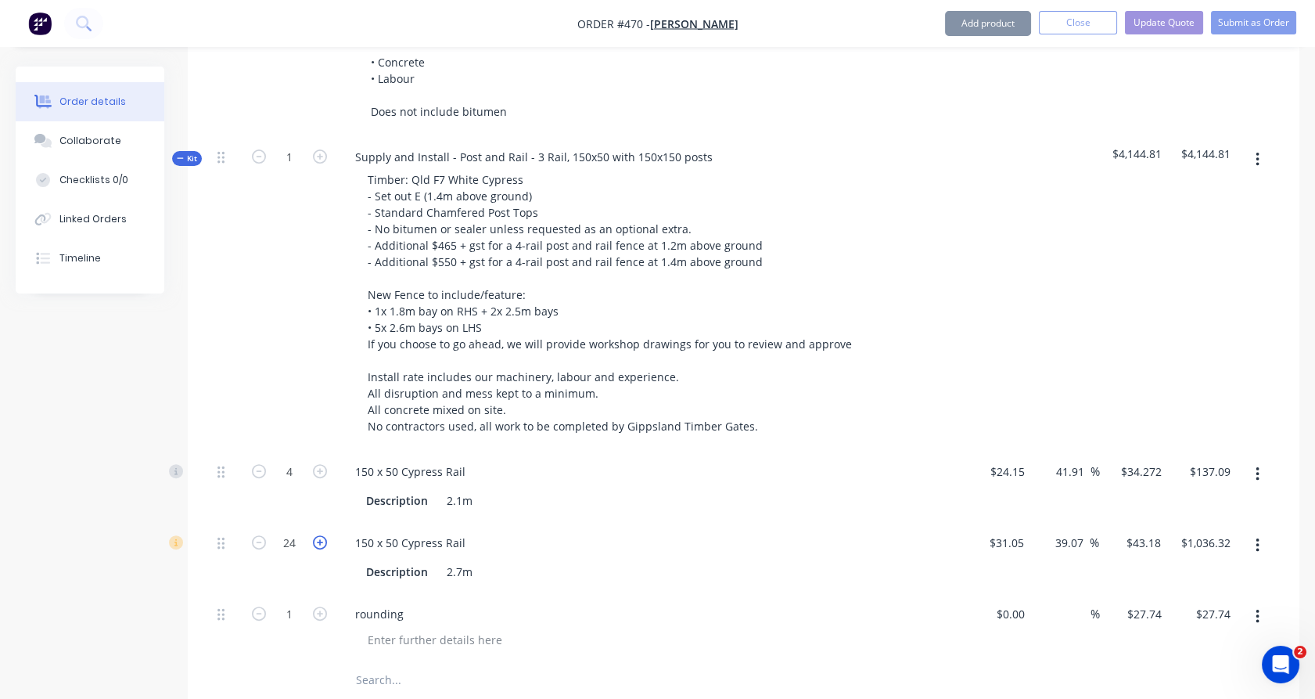
type input "$1,079.50"
click at [320, 535] on icon "button" at bounding box center [320, 542] width 14 height 14
type input "27"
type input "$1,165.86"
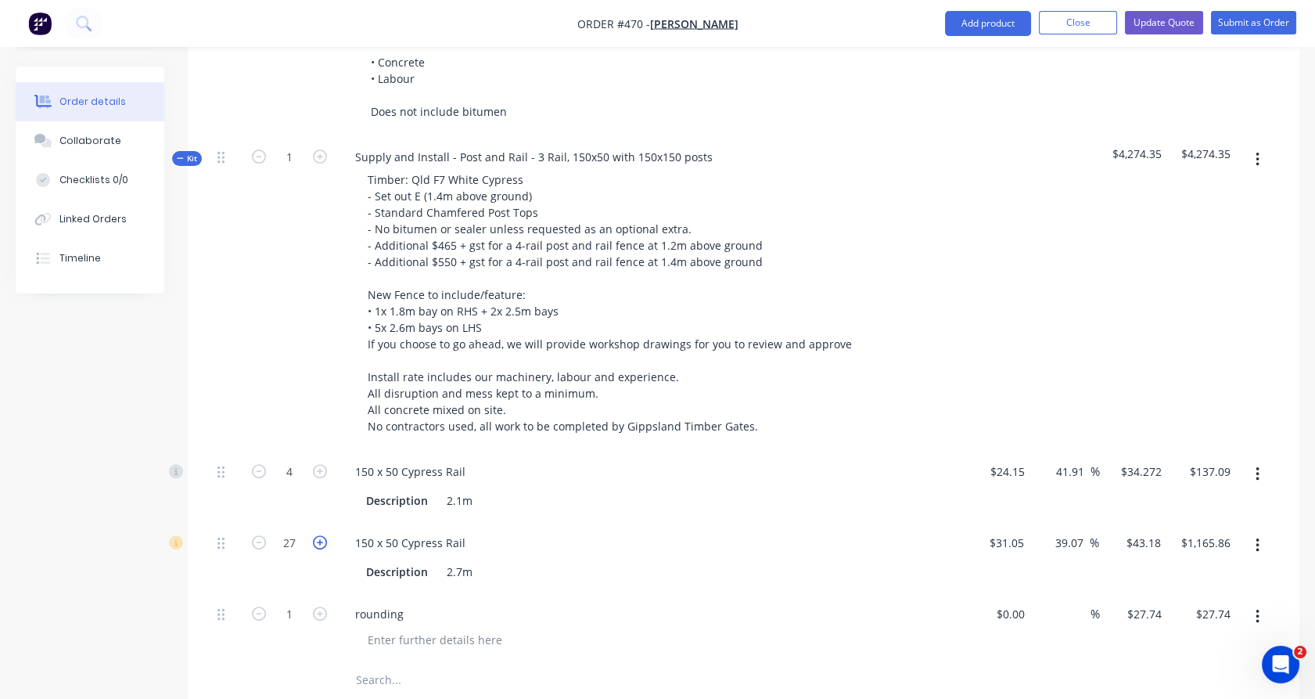
click at [320, 535] on icon "button" at bounding box center [320, 542] width 14 height 14
type input "28"
type input "$1,209.04"
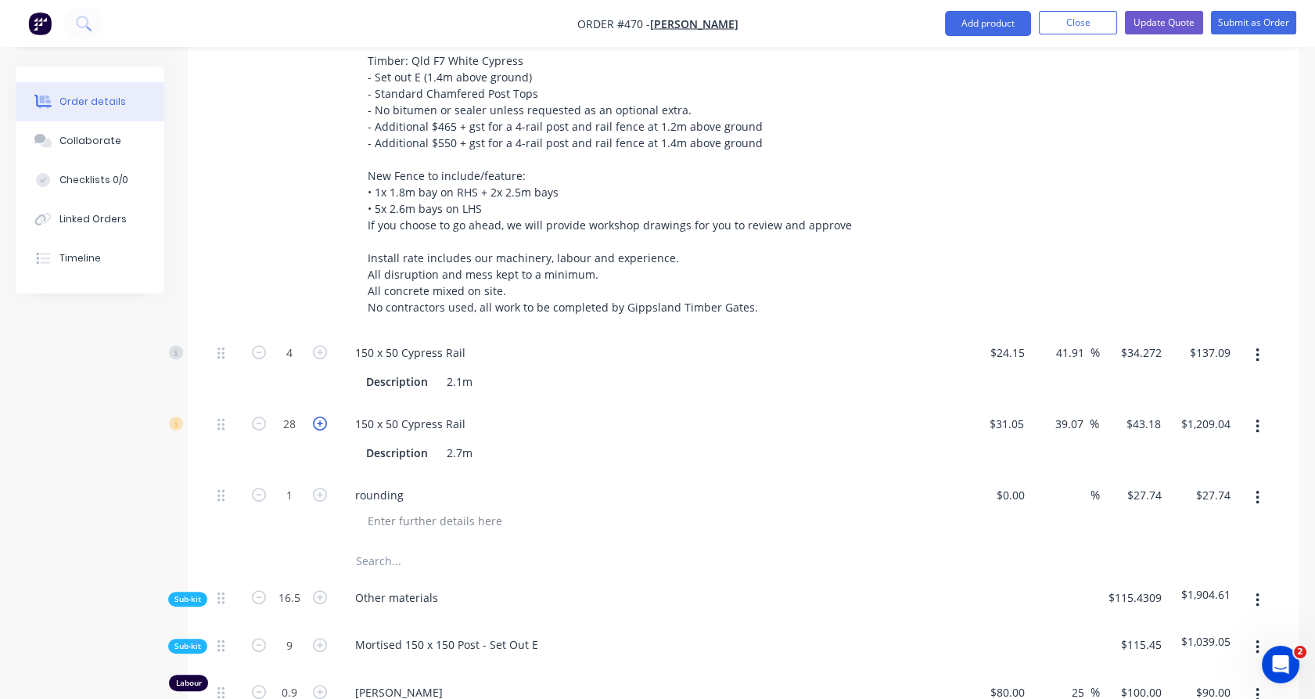
scroll to position [1150, 0]
click at [390, 543] on input "text" at bounding box center [511, 558] width 313 height 31
type input "Cost for longer"
click at [186, 638] on span "Sub-kit" at bounding box center [187, 644] width 27 height 12
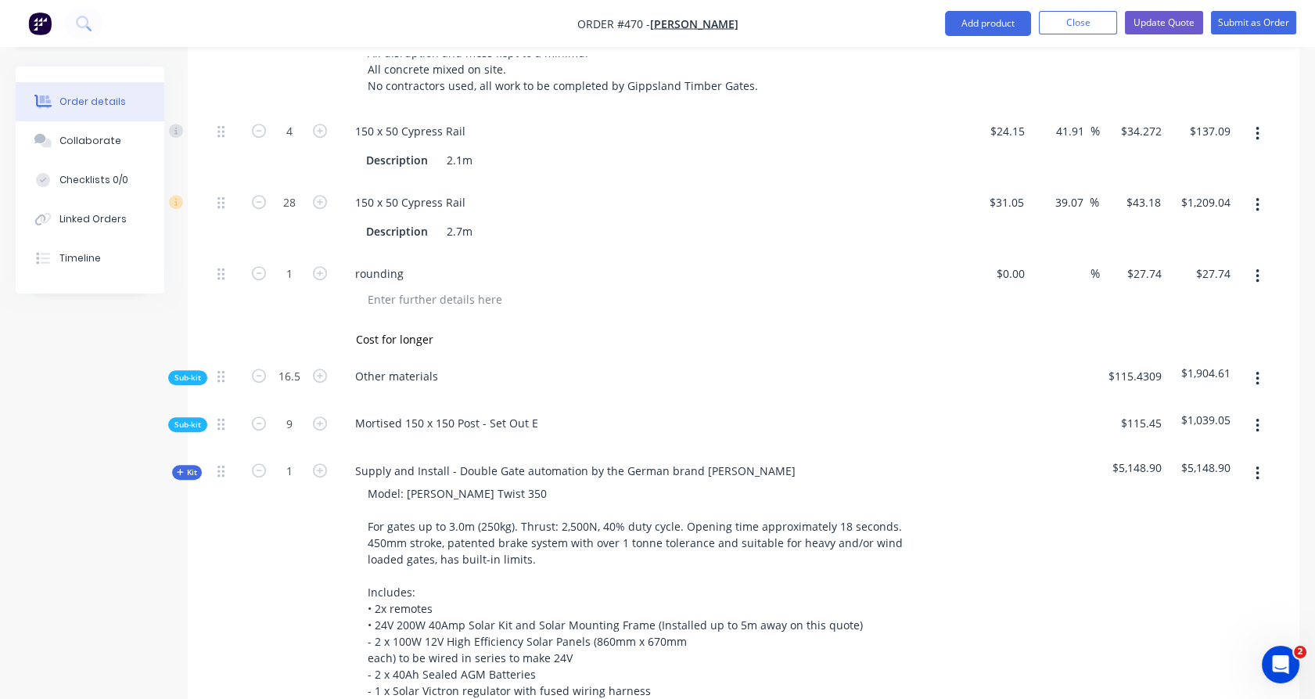
scroll to position [1371, 0]
click at [187, 417] on span "Sub-kit" at bounding box center [187, 423] width 27 height 12
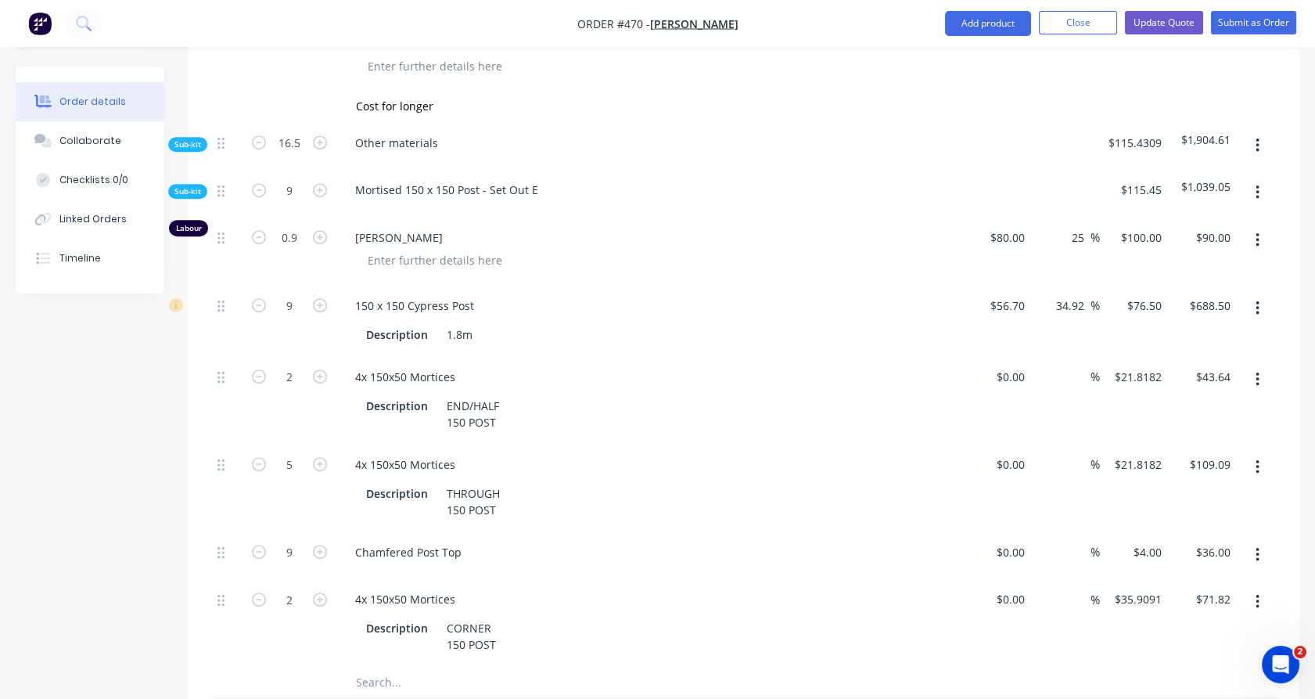
scroll to position [1607, 0]
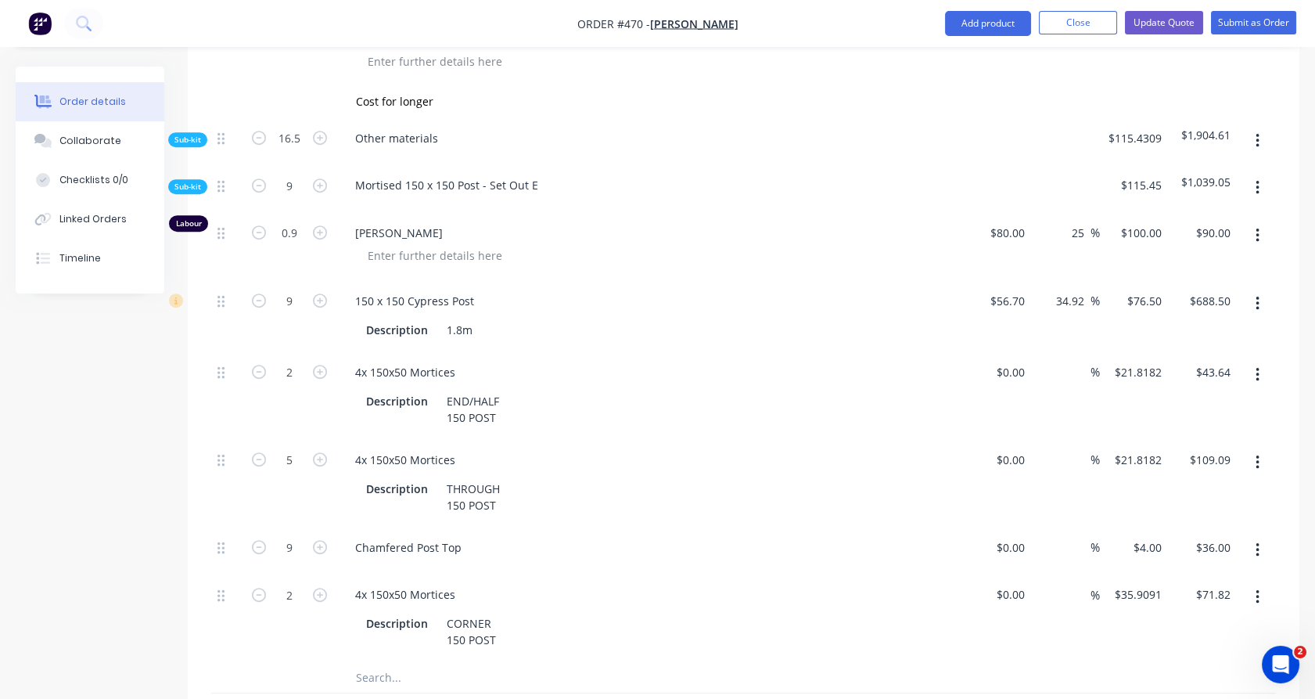
click at [382, 661] on input "text" at bounding box center [511, 676] width 313 height 31
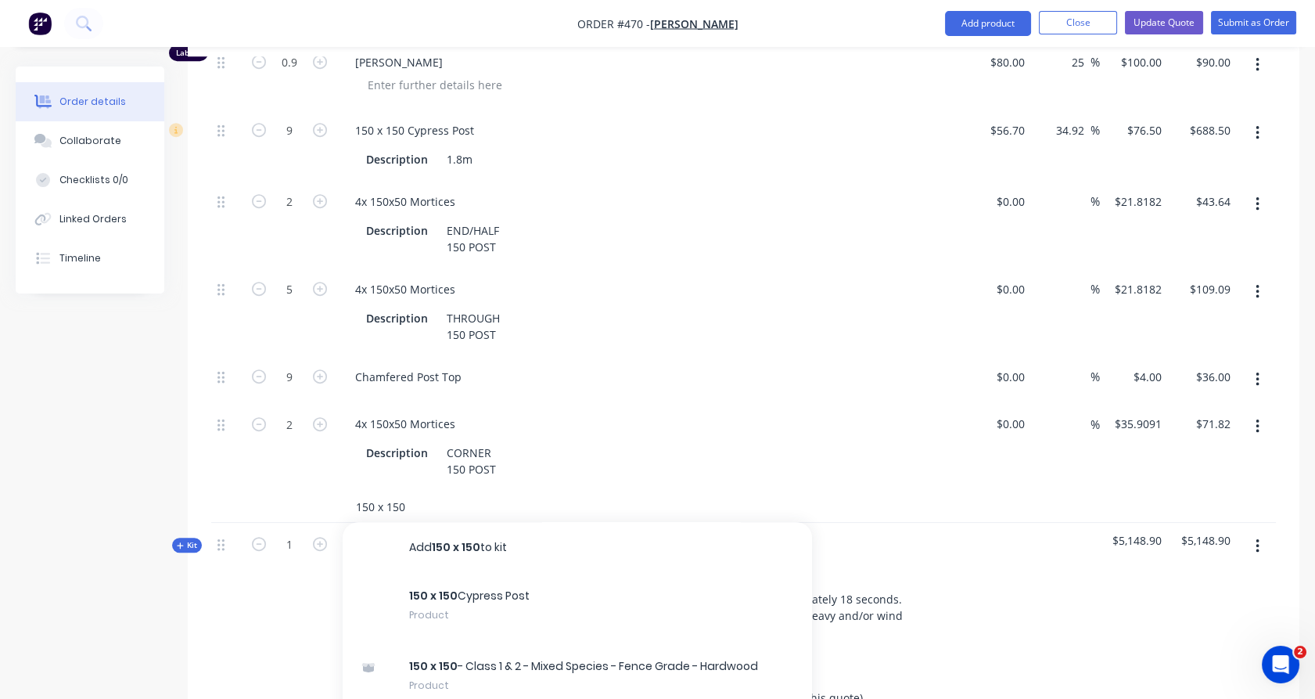
scroll to position [1784, 0]
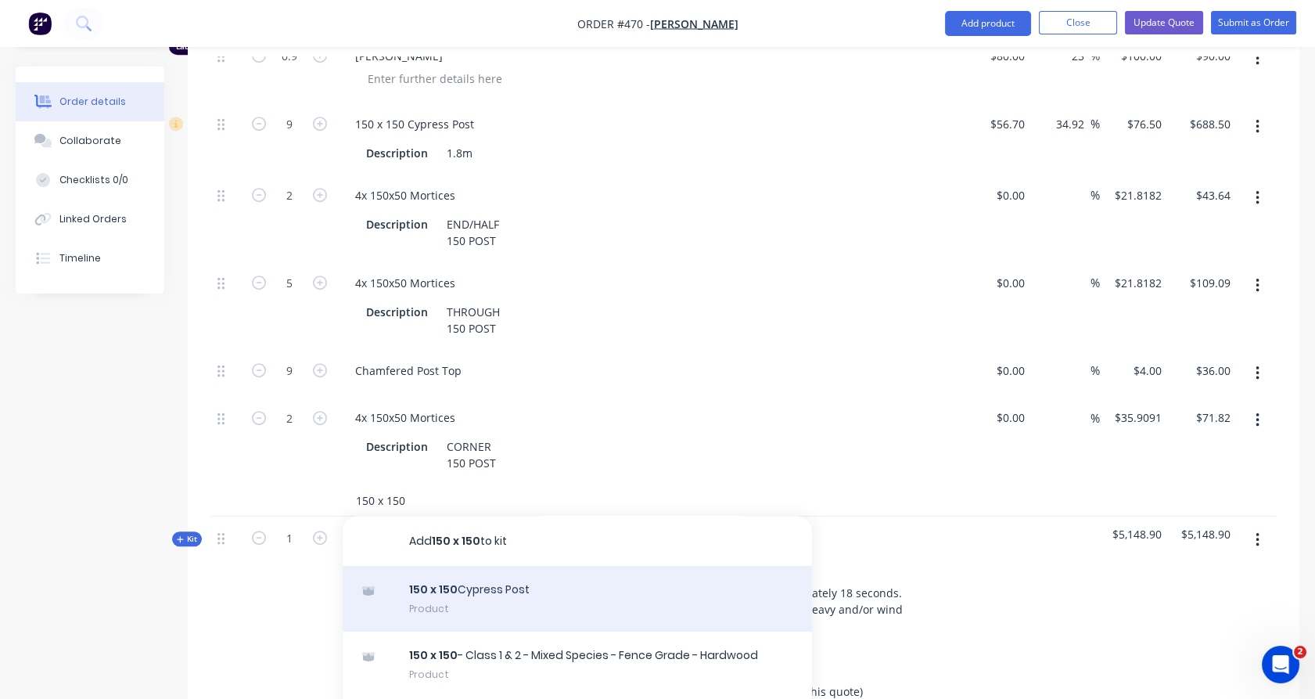
type input "150 x 150"
click at [470, 580] on div "150 x 150 Cypress Post Product" at bounding box center [577, 599] width 469 height 66
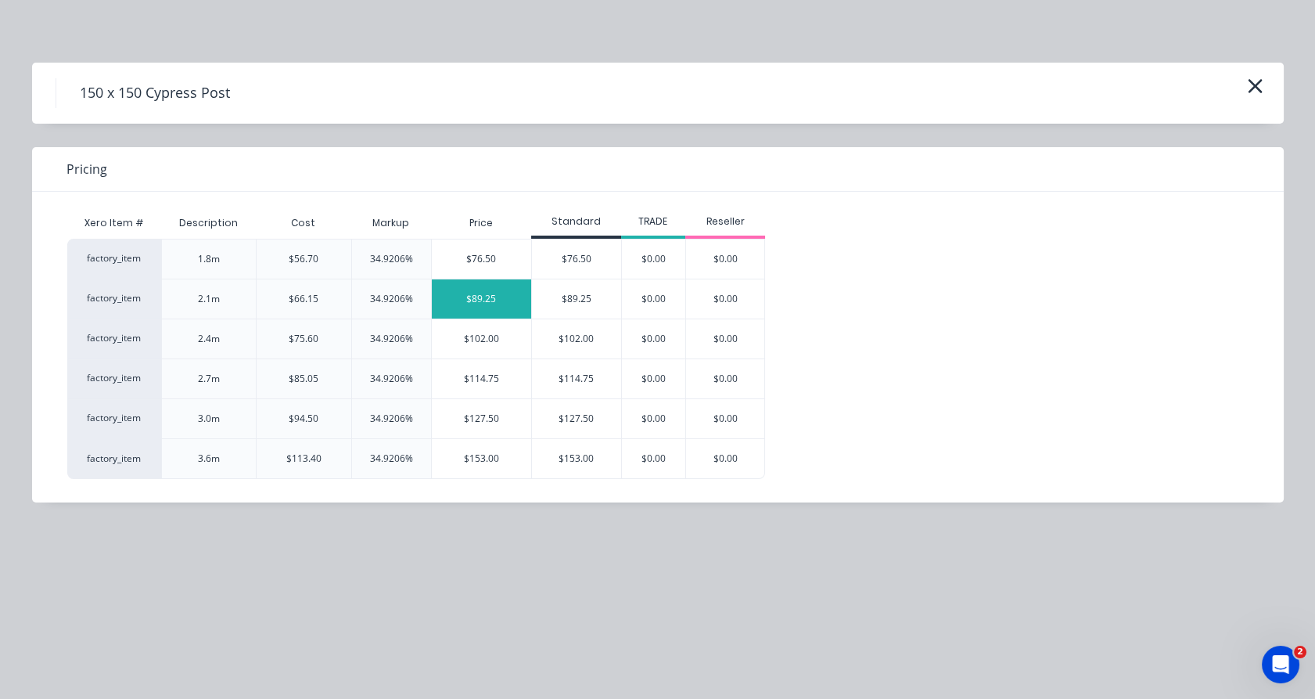
click at [505, 299] on div "$89.25" at bounding box center [481, 298] width 99 height 39
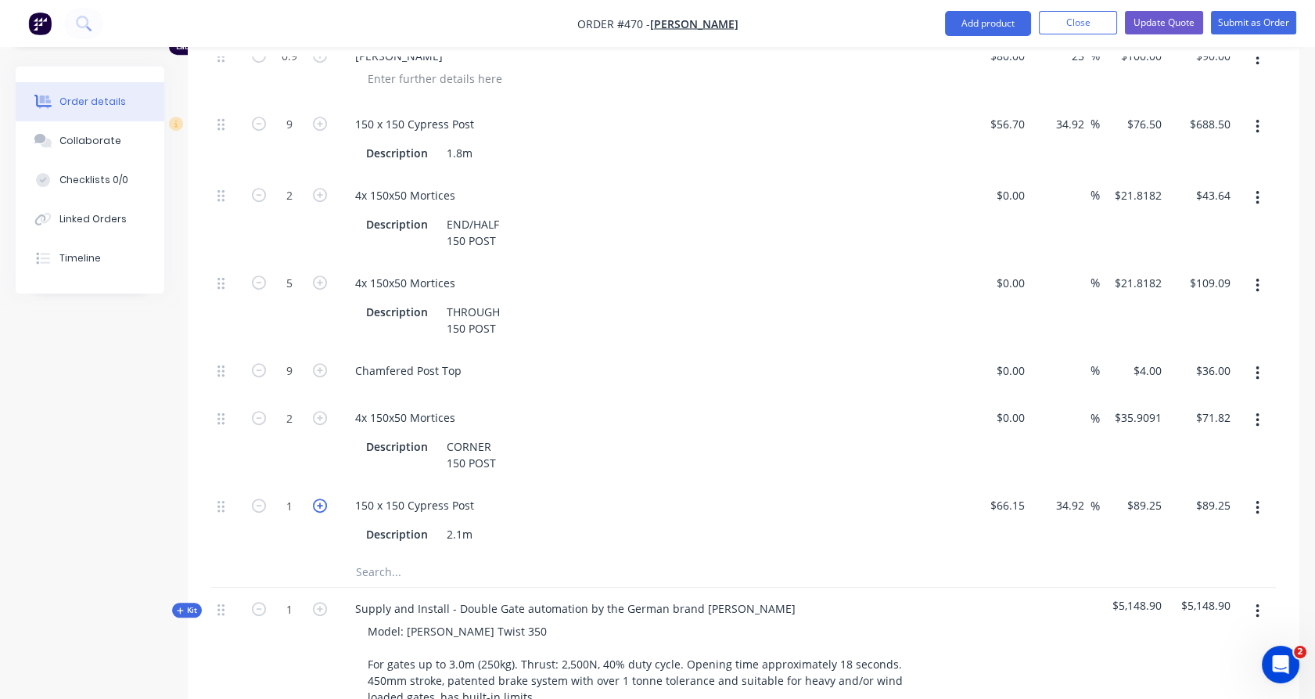
click at [315, 498] on icon "button" at bounding box center [320, 505] width 14 height 14
type input "2"
type input "$178.50"
click at [315, 498] on icon "button" at bounding box center [320, 505] width 14 height 14
type input "3"
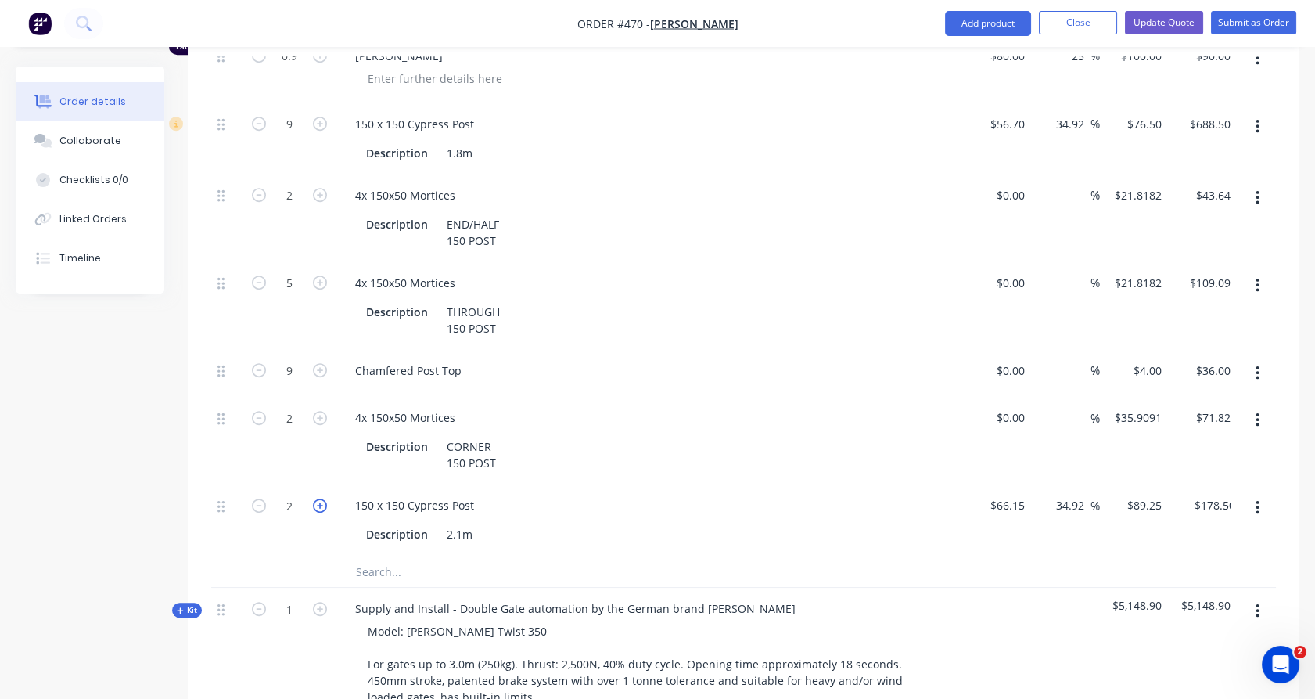
type input "$267.75"
click at [315, 498] on icon "button" at bounding box center [320, 505] width 14 height 14
type input "4"
type input "$357.00"
click at [315, 498] on icon "button" at bounding box center [320, 505] width 14 height 14
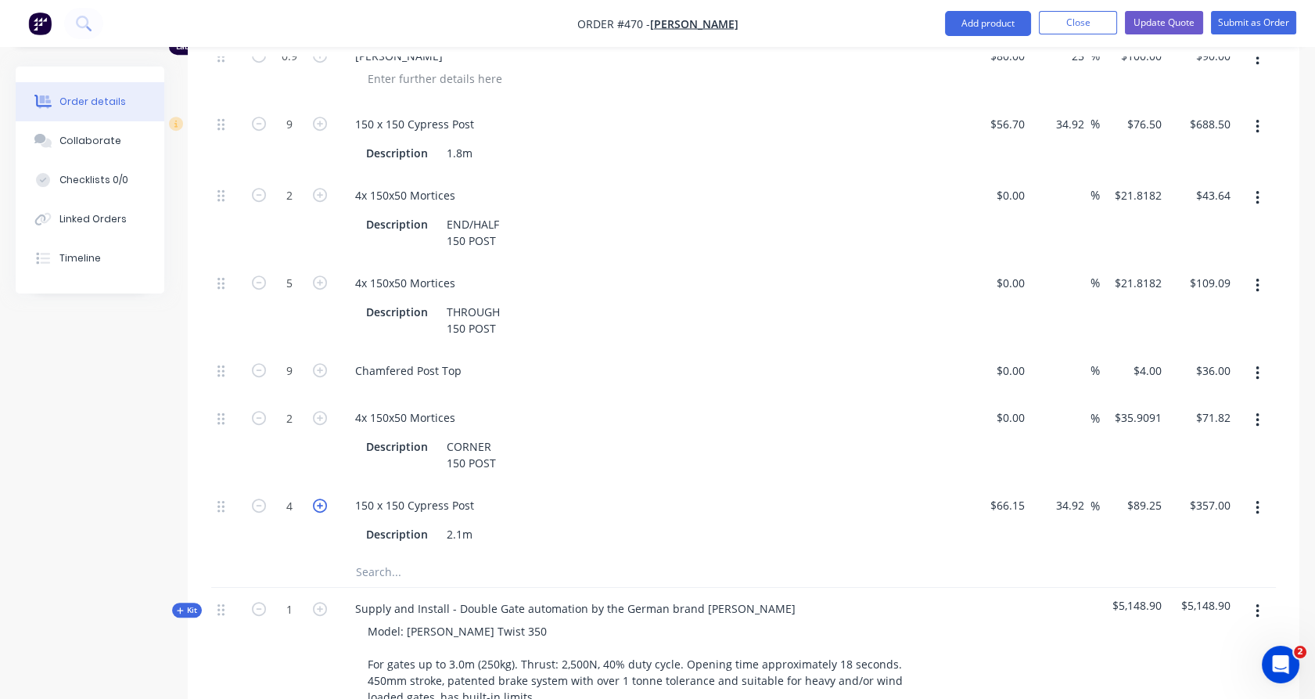
type input "5"
type input "$446.25"
click at [315, 498] on icon "button" at bounding box center [320, 505] width 14 height 14
type input "6"
type input "$535.50"
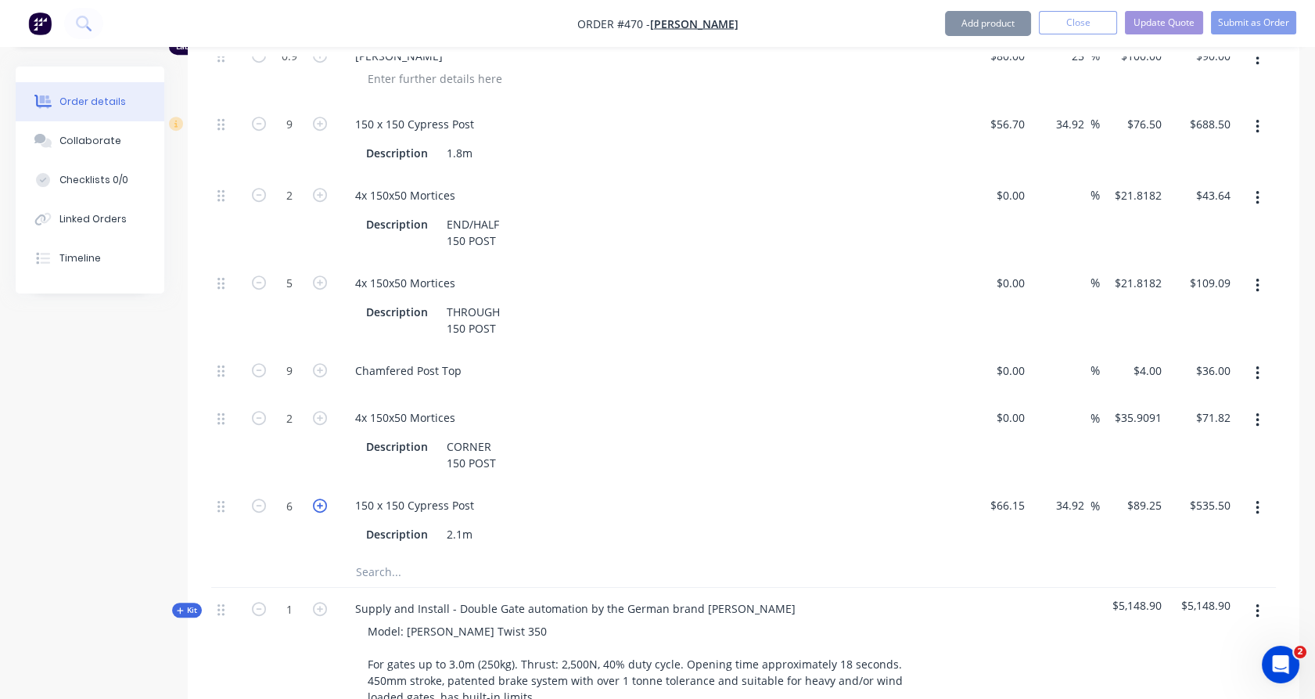
click at [315, 498] on icon "button" at bounding box center [320, 505] width 14 height 14
type input "7"
type input "$624.75"
click at [315, 498] on icon "button" at bounding box center [320, 505] width 14 height 14
type input "8"
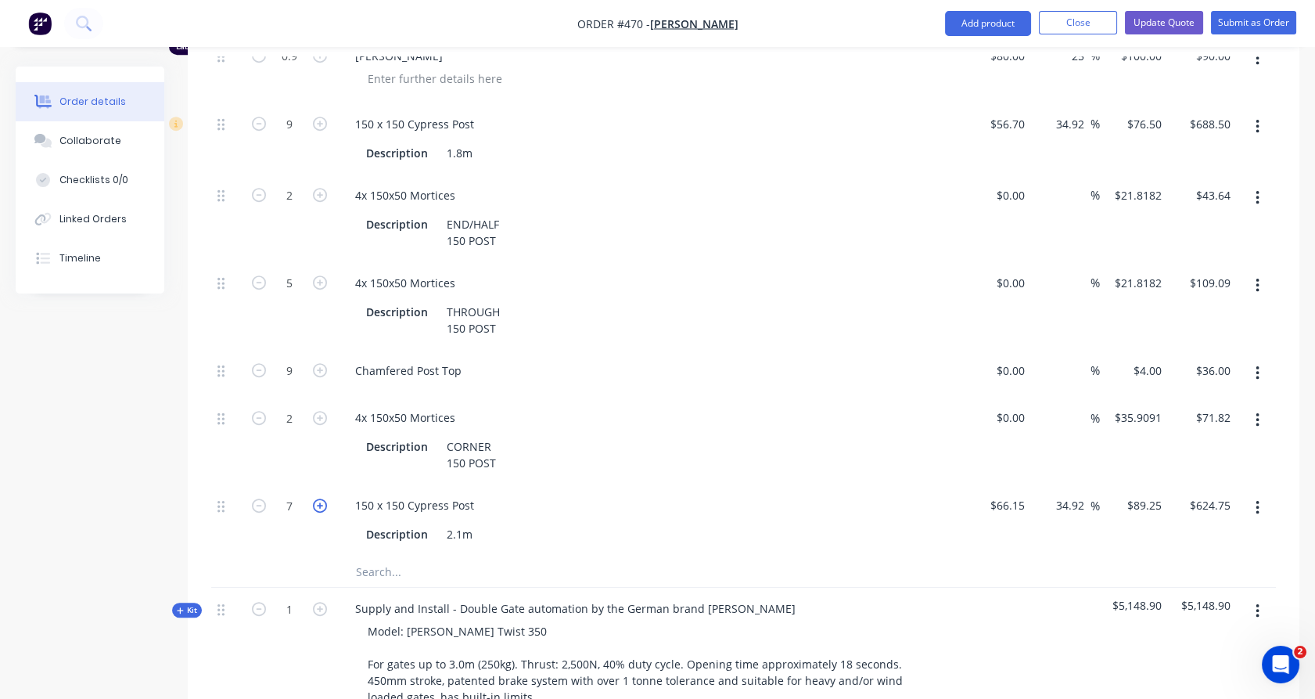
type input "$714.00"
click at [315, 498] on icon "button" at bounding box center [320, 505] width 14 height 14
type input "9"
type input "$803.25"
click at [1250, 113] on button "button" at bounding box center [1257, 127] width 37 height 28
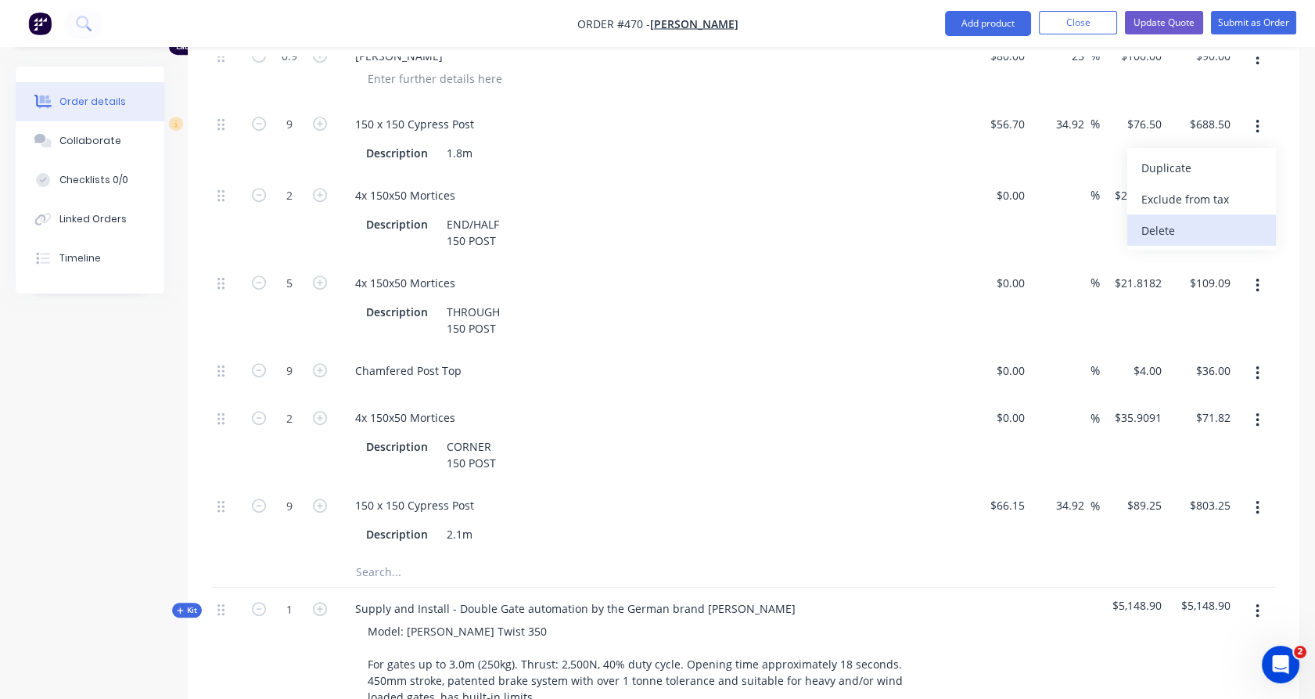
click at [1214, 219] on div "Delete" at bounding box center [1201, 230] width 120 height 23
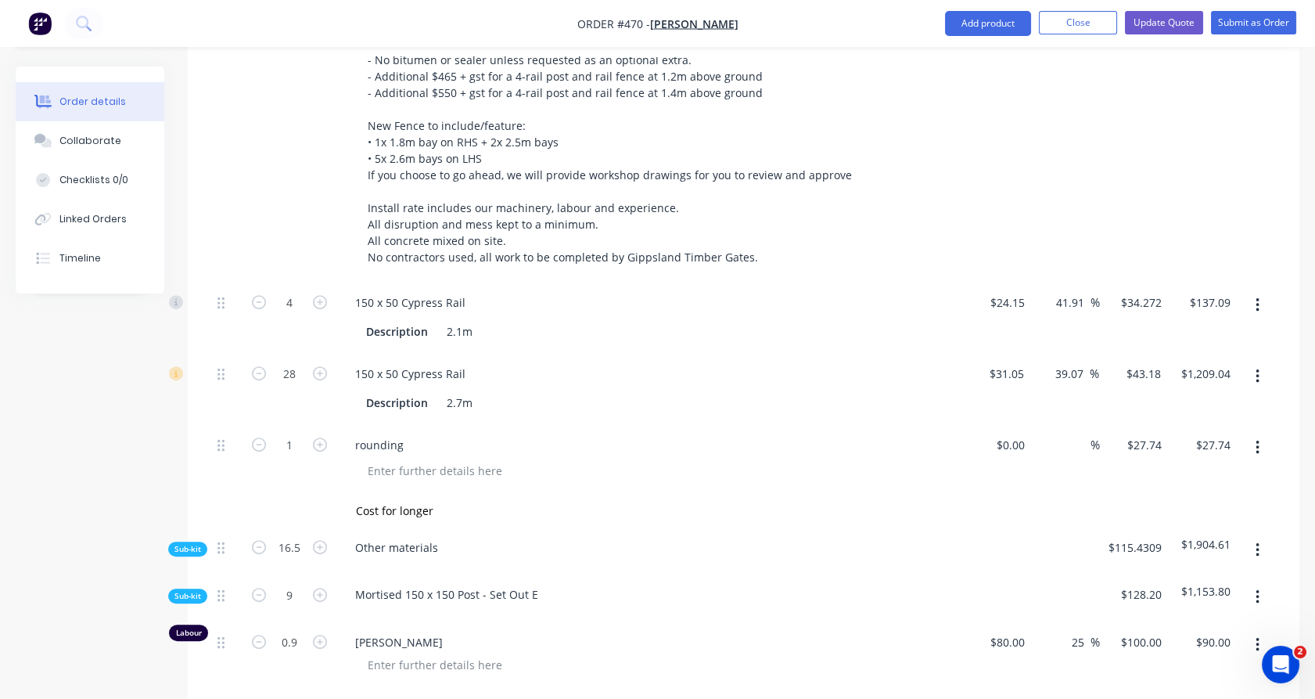
scroll to position [1198, 0]
click at [1135, 433] on input "27.74" at bounding box center [1147, 444] width 42 height 23
click at [1169, 467] on div "$27.74 $27.74" at bounding box center [1202, 458] width 69 height 71
type input "$127.74"
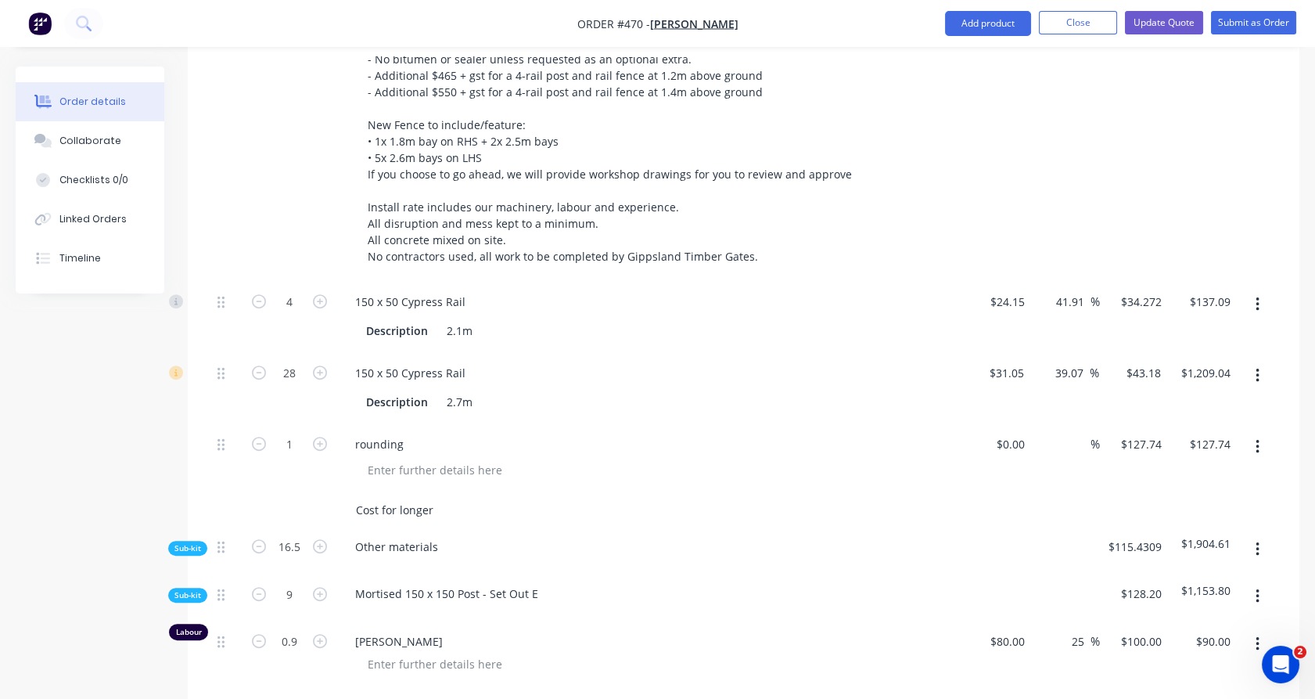
click at [458, 495] on input "Cost for longer" at bounding box center [511, 509] width 313 height 31
click at [286, 465] on div "1" at bounding box center [289, 458] width 94 height 71
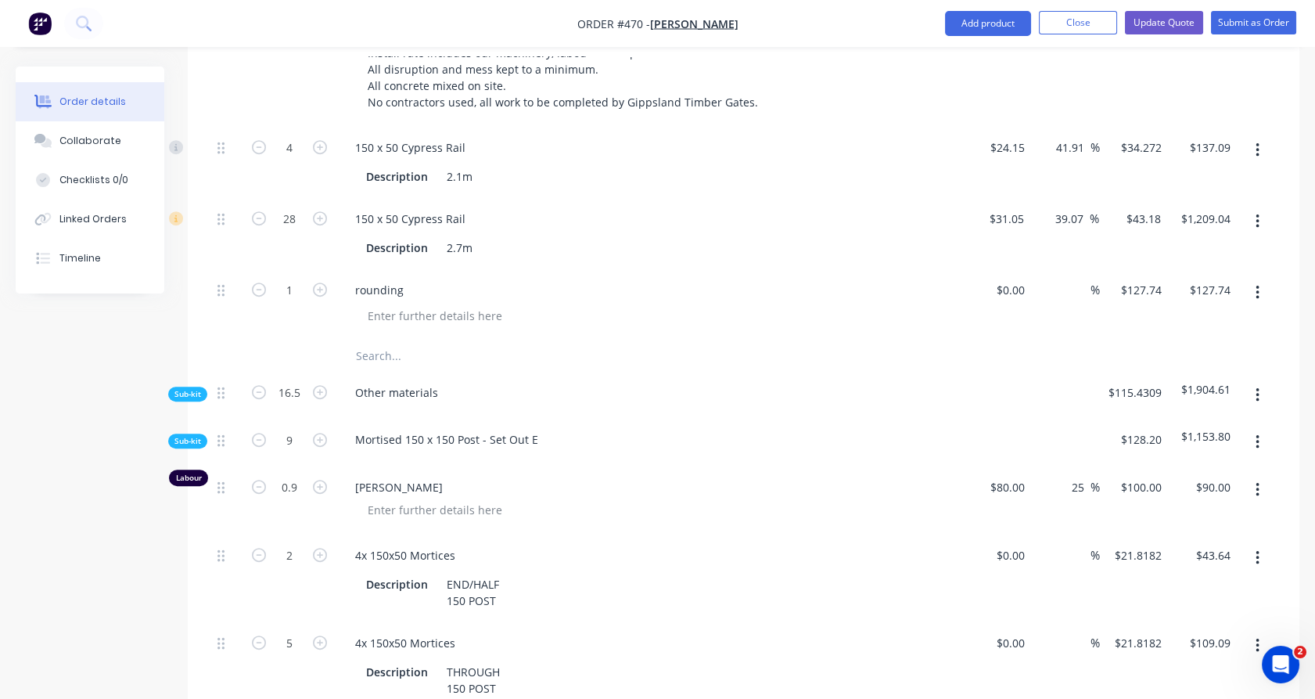
scroll to position [1356, 0]
click at [1148, 275] on input "127.74" at bounding box center [1143, 286] width 48 height 23
click at [1148, 275] on input "127.74" at bounding box center [1147, 286] width 42 height 23
click at [1147, 339] on div at bounding box center [743, 352] width 1065 height 31
type input "$126.74"
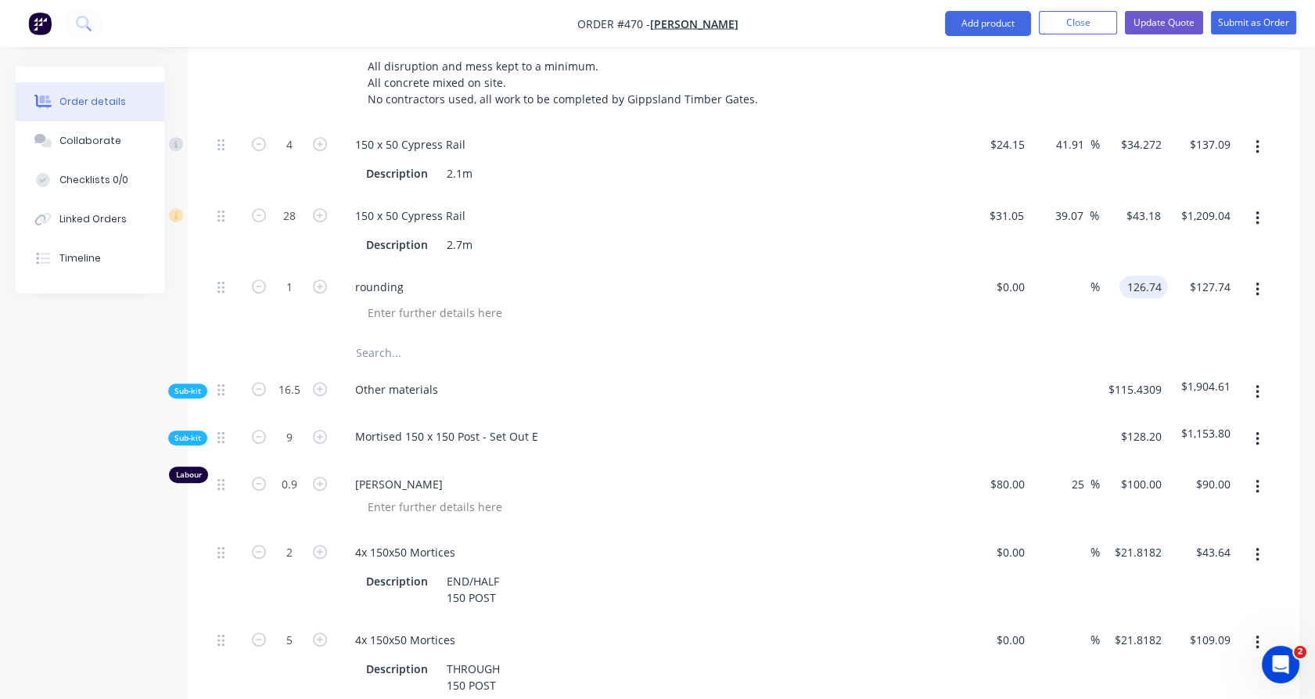
type input "$126.74"
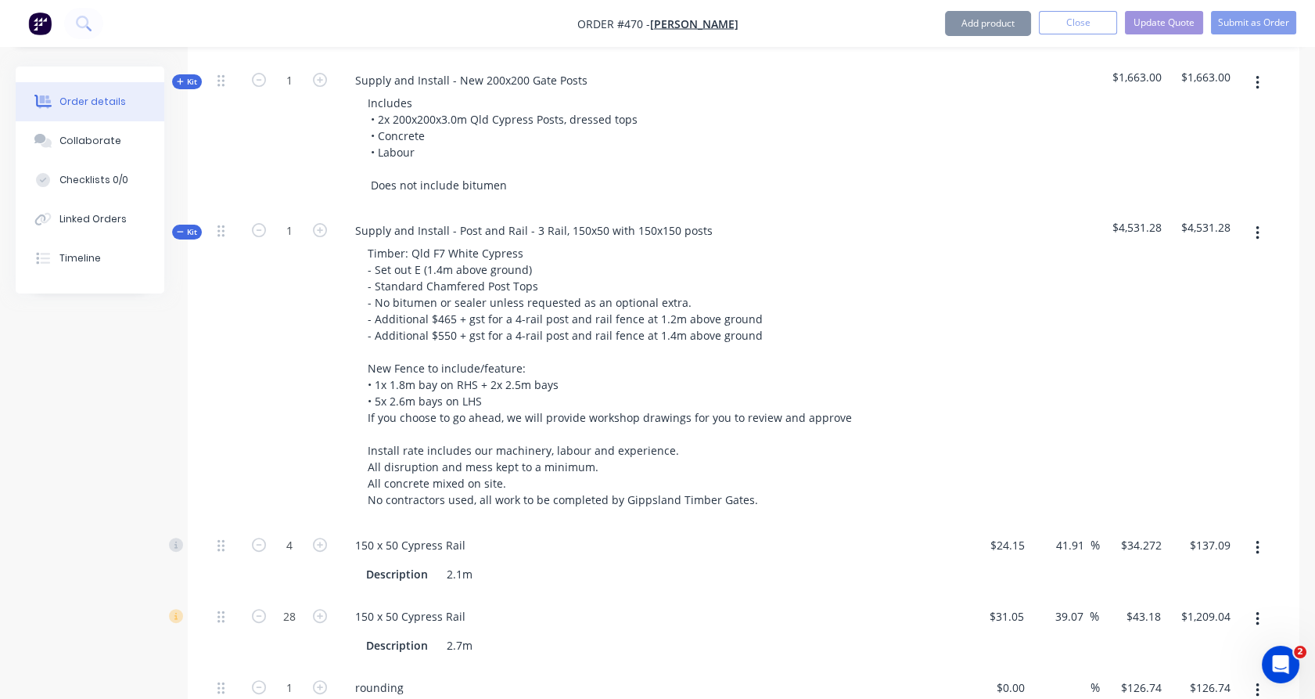
scroll to position [889, 0]
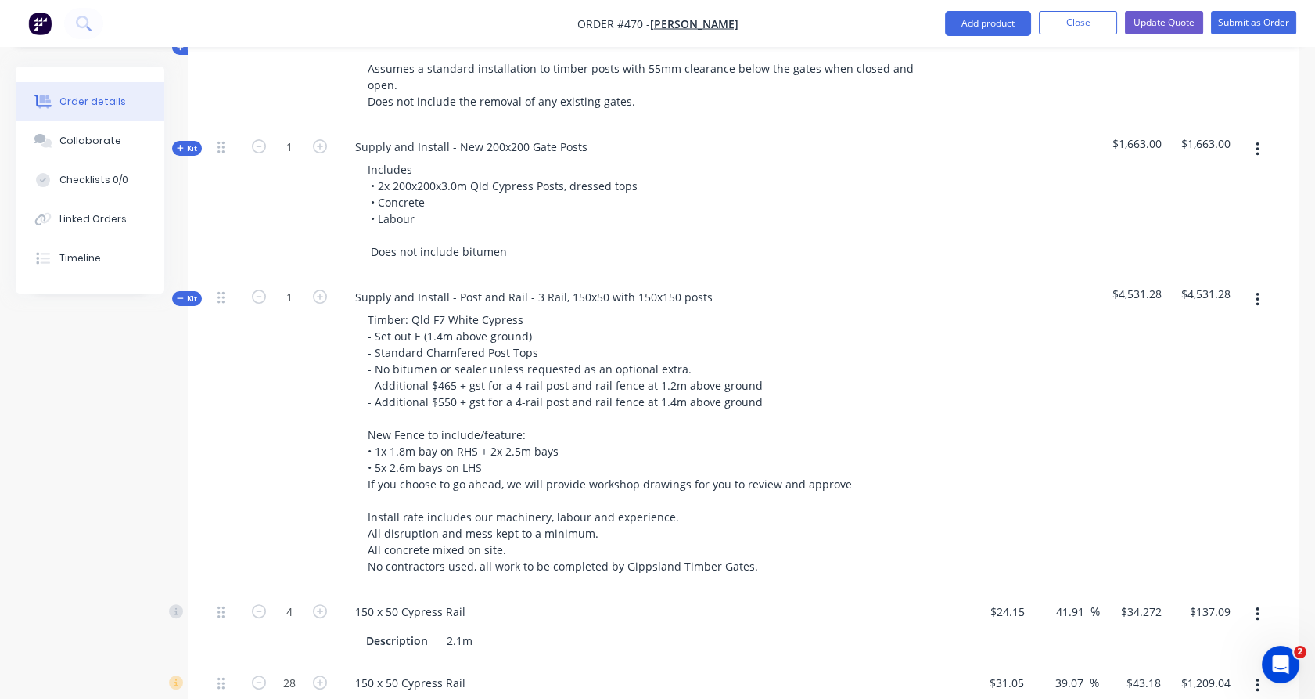
click at [189, 293] on span "Kit" at bounding box center [187, 299] width 20 height 12
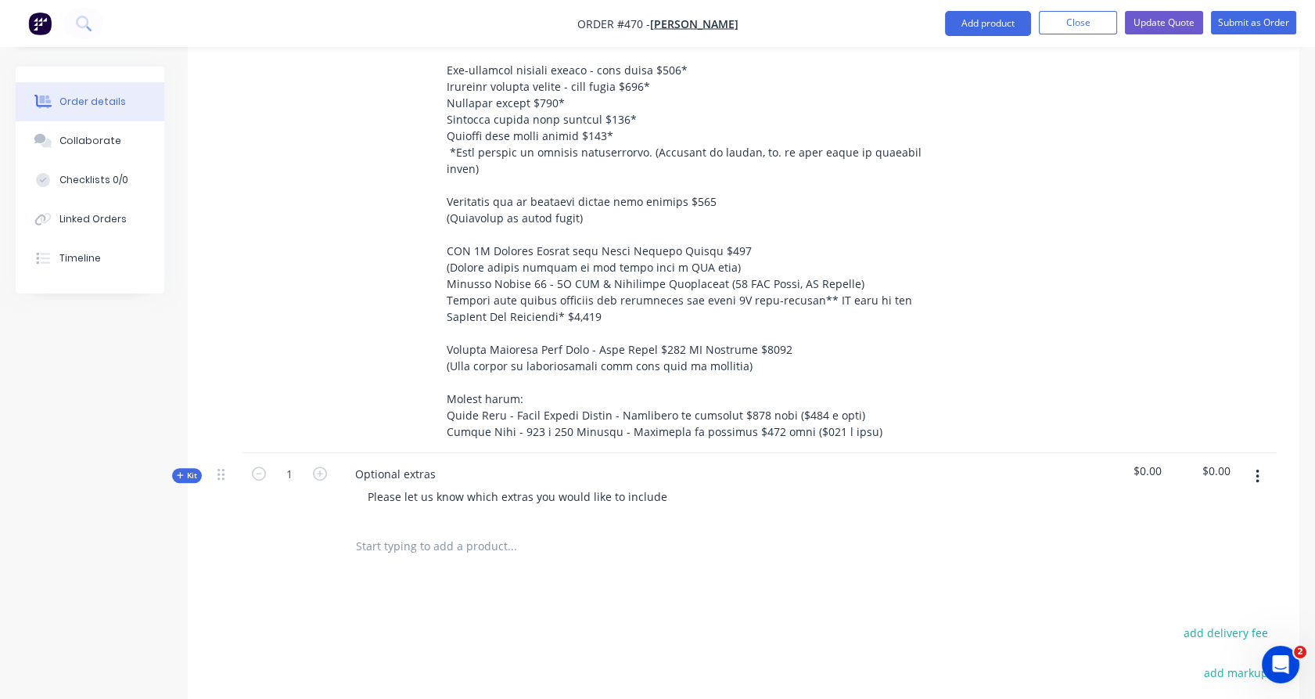
scroll to position [2259, 0]
click at [182, 472] on icon "button" at bounding box center [180, 476] width 7 height 8
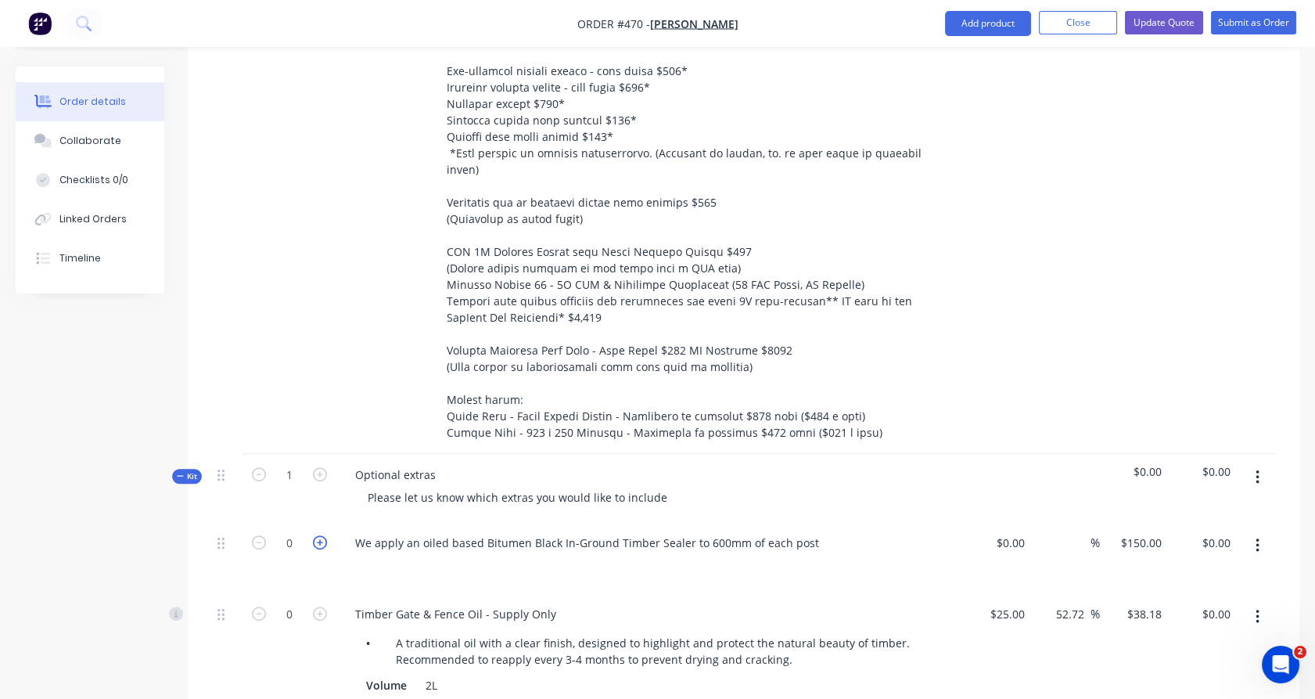
click at [325, 535] on icon "button" at bounding box center [320, 542] width 14 height 14
type input "1"
type input "$150.00"
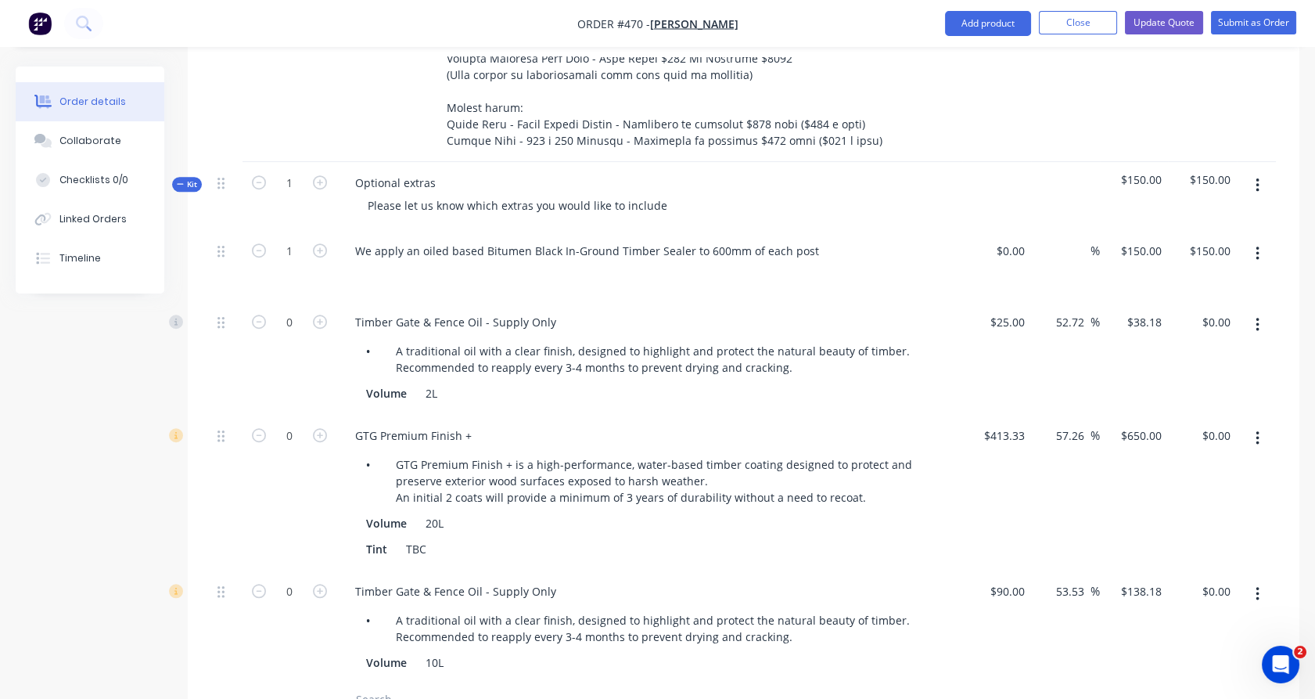
scroll to position [2585, 0]
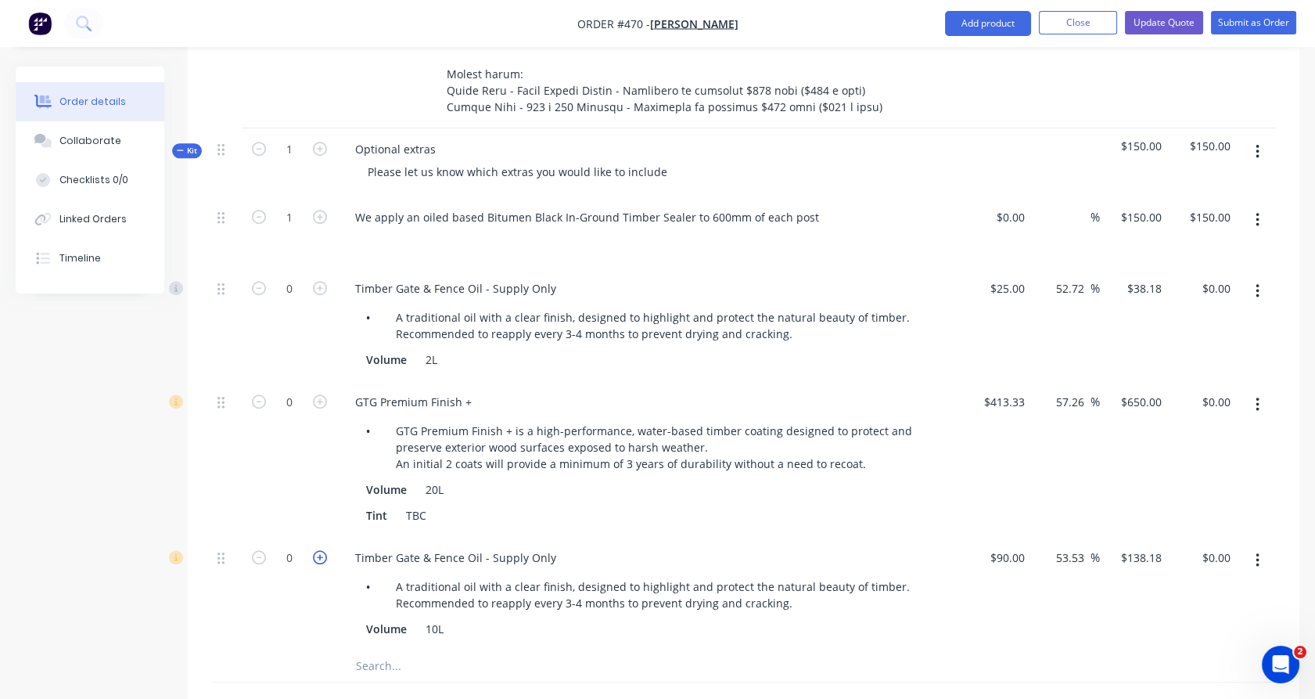
click at [314, 550] on icon "button" at bounding box center [320, 557] width 14 height 14
type input "1"
type input "$138.18"
click at [1256, 396] on icon "button" at bounding box center [1258, 404] width 4 height 17
click at [1177, 497] on div "Delete" at bounding box center [1201, 508] width 120 height 23
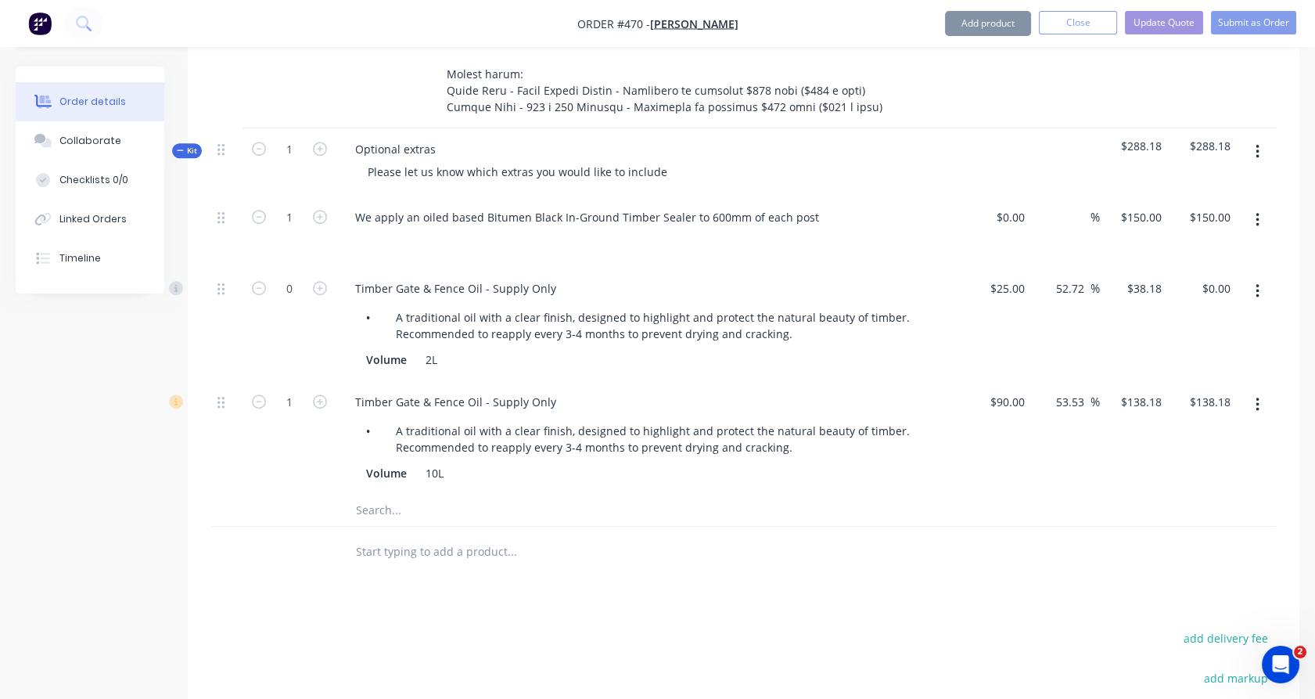
click at [1264, 277] on button "button" at bounding box center [1257, 291] width 37 height 28
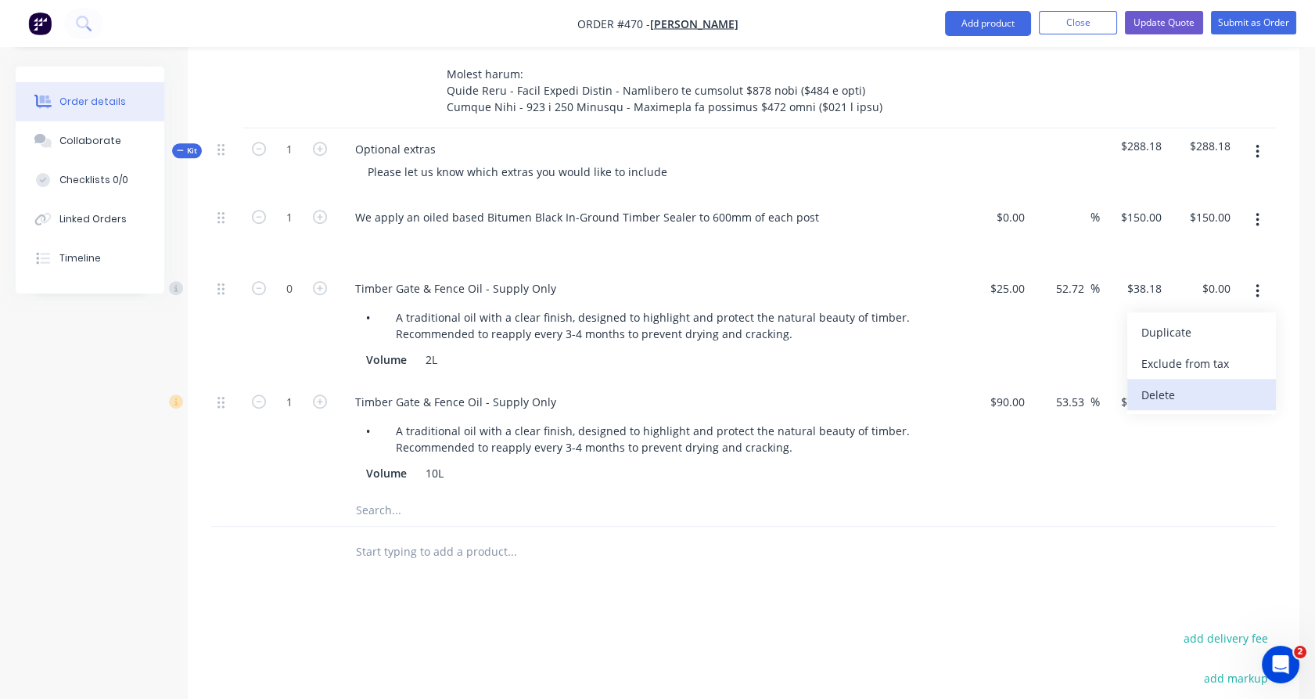
click at [1203, 383] on div "Delete" at bounding box center [1201, 394] width 120 height 23
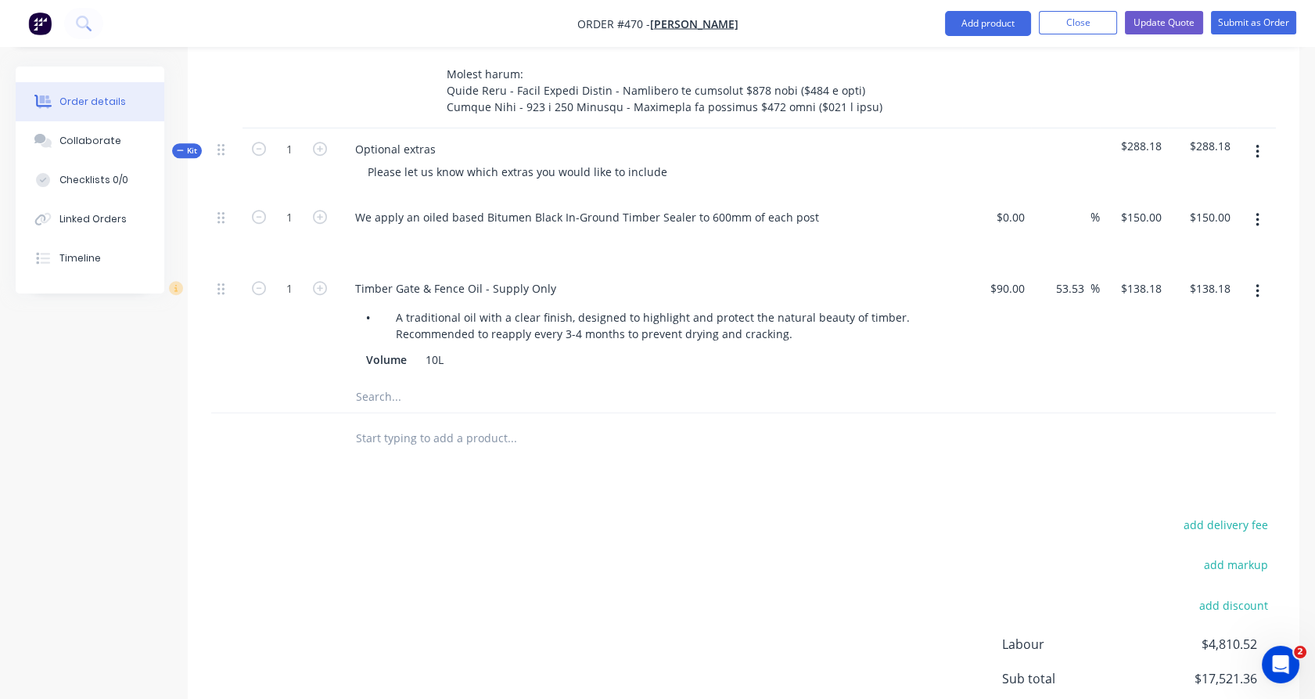
click at [385, 422] on input "text" at bounding box center [511, 437] width 313 height 31
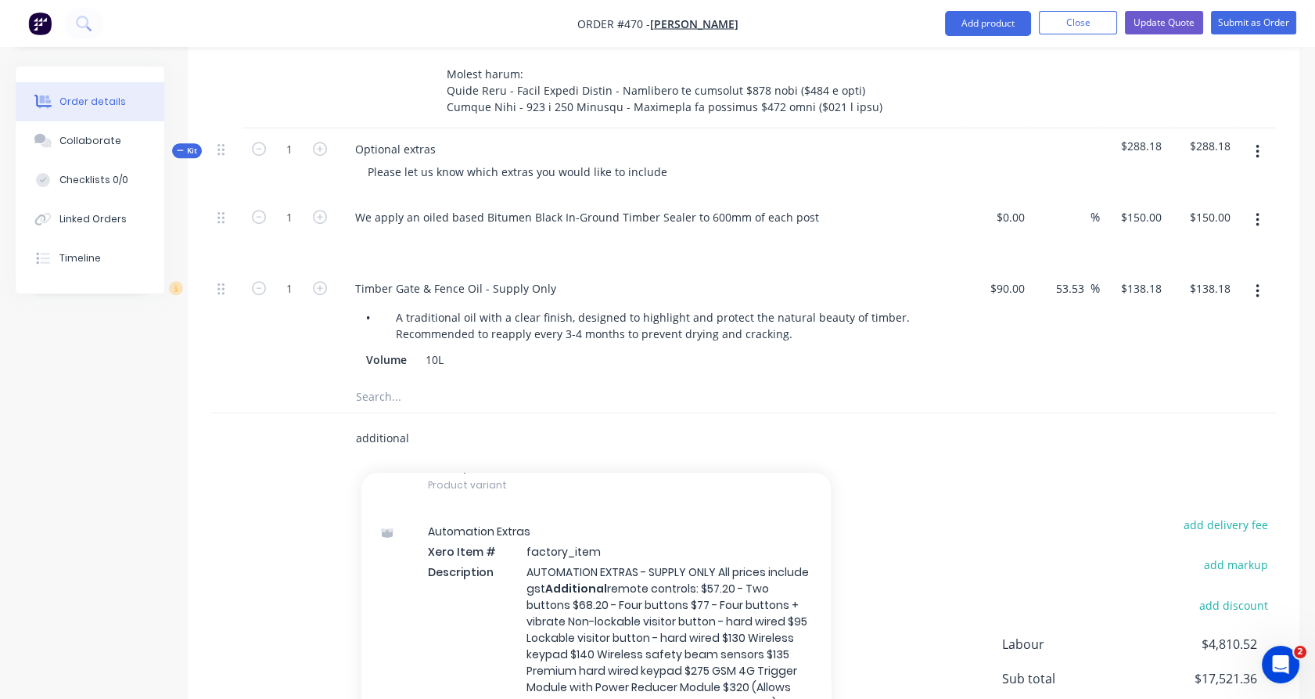
scroll to position [932, 0]
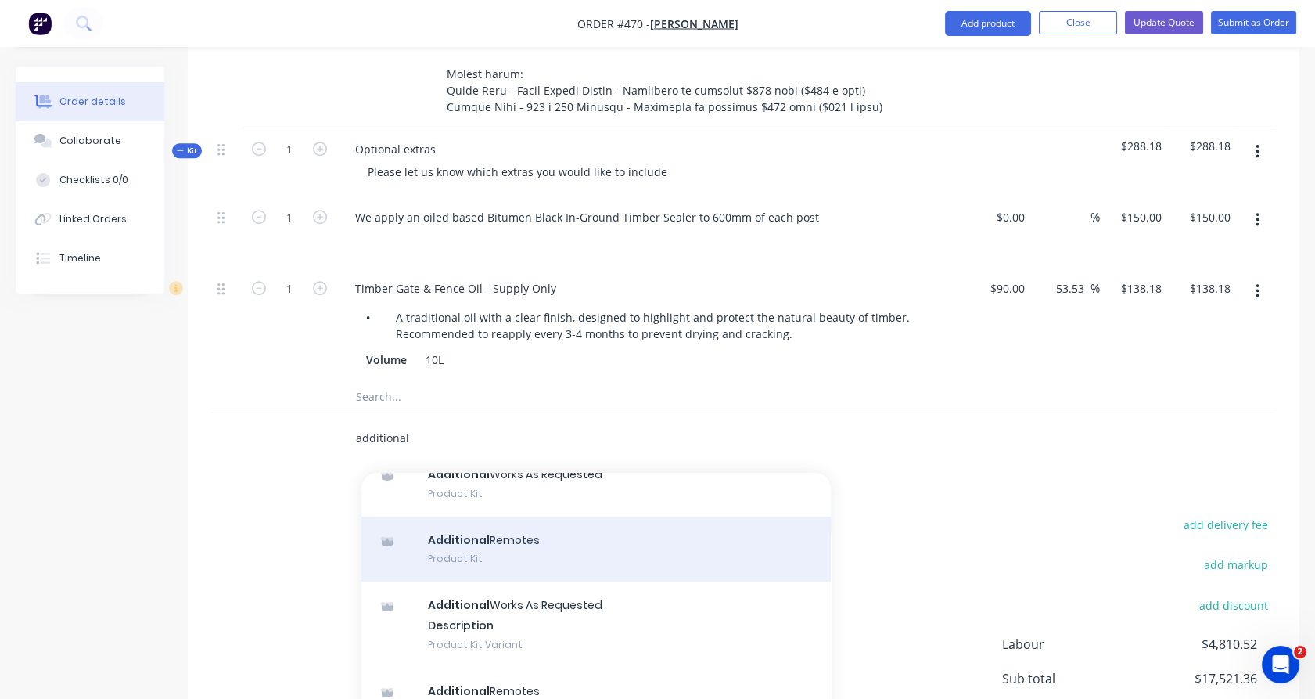
type input "additional"
click at [516, 532] on div "Additional Remotes Product Kit" at bounding box center [595, 549] width 469 height 66
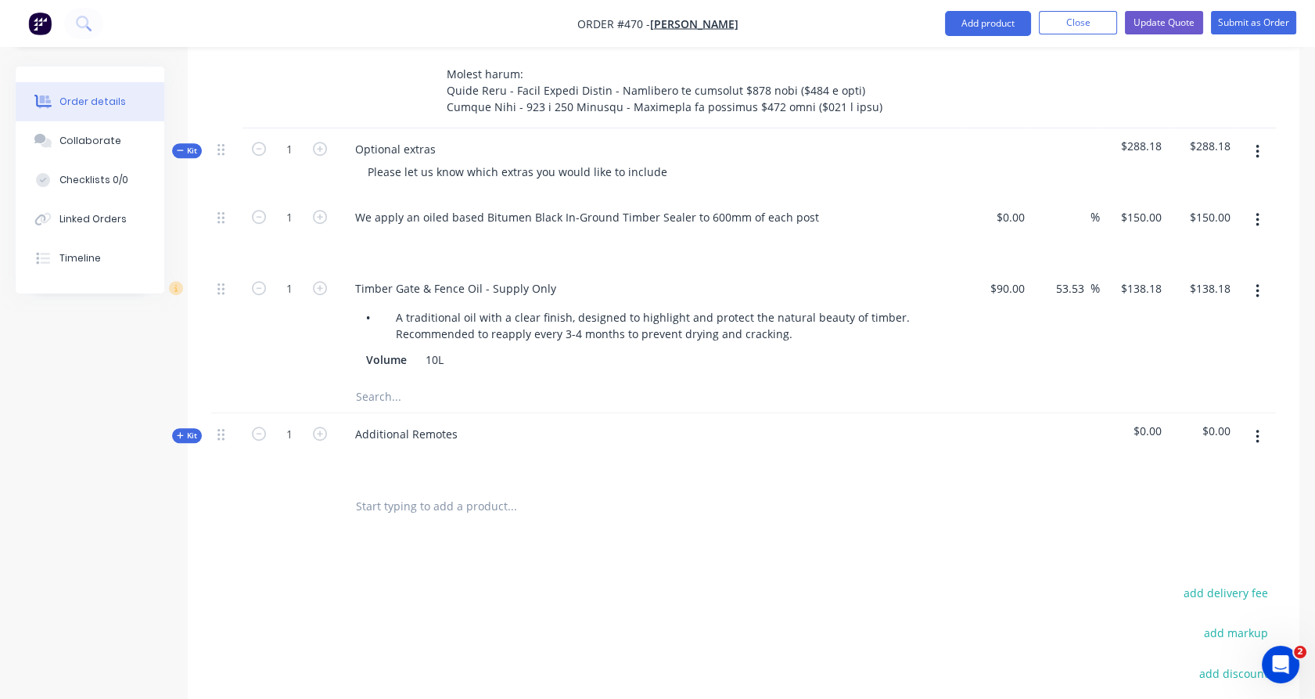
click at [178, 431] on icon "button" at bounding box center [180, 435] width 7 height 8
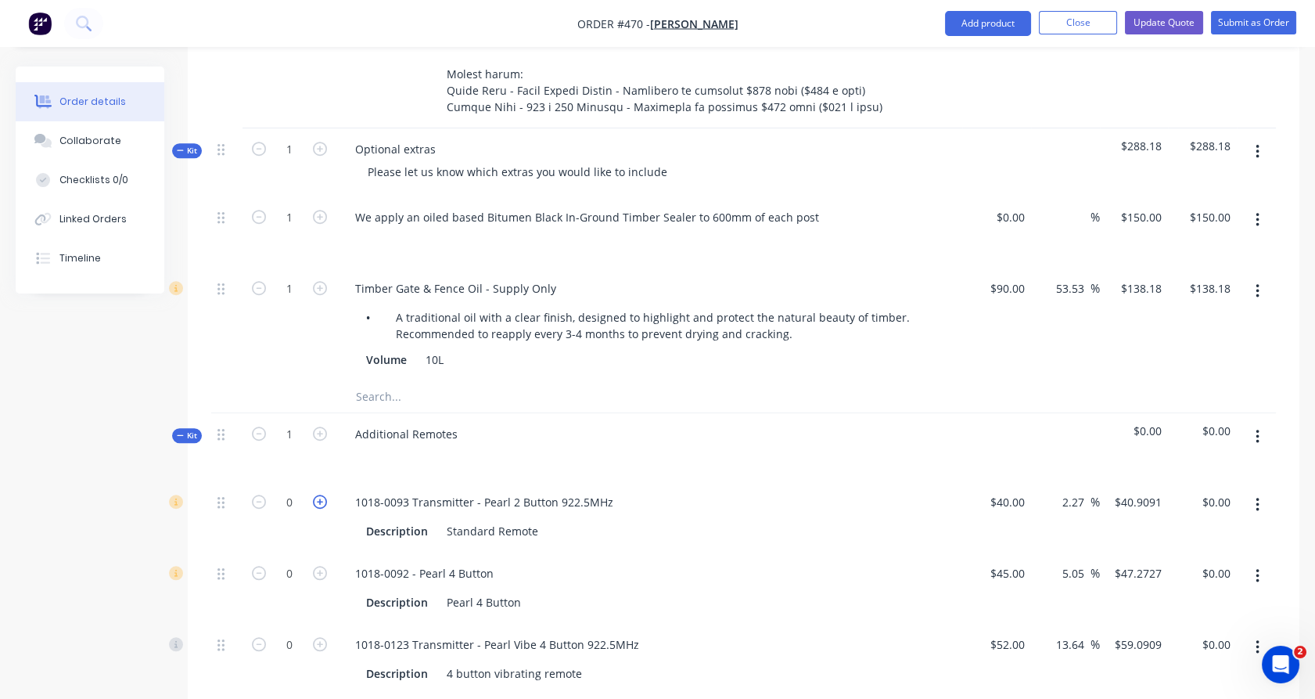
click at [324, 494] on icon "button" at bounding box center [320, 501] width 14 height 14
type input "1"
type input "$40.91"
click at [317, 426] on icon "button" at bounding box center [320, 433] width 14 height 14
type input "2"
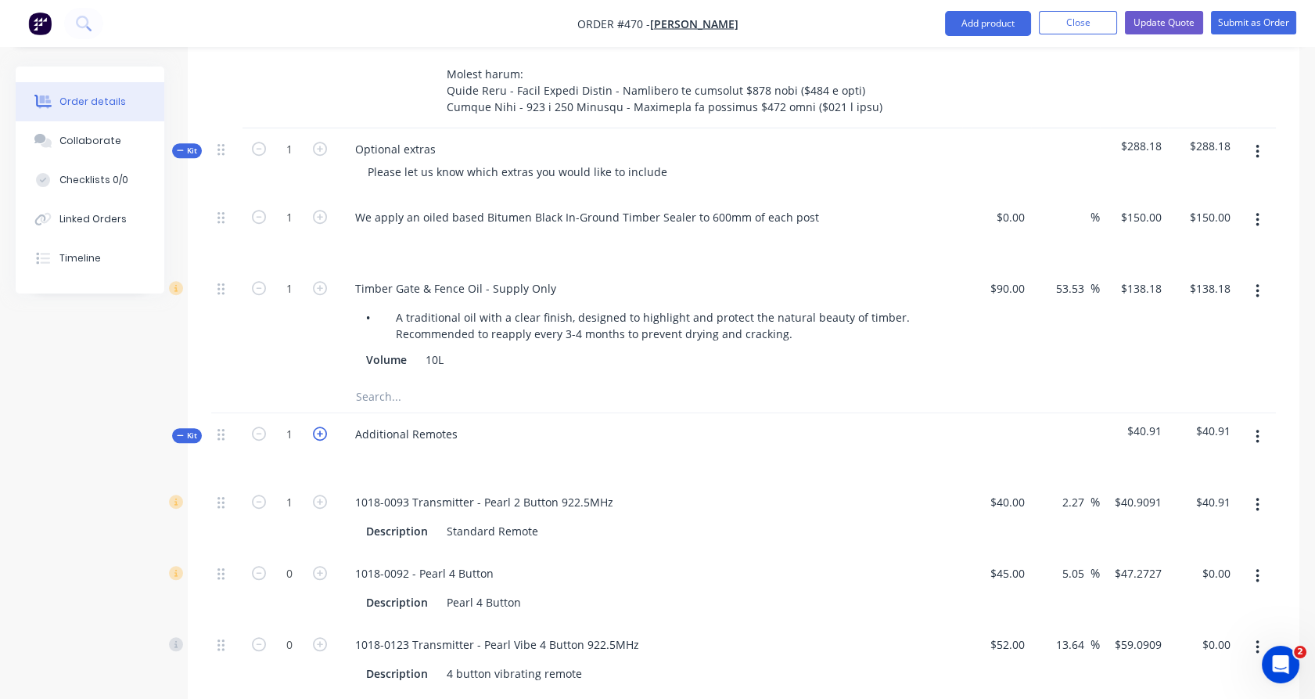
type input "2"
type input "$81.82"
drag, startPoint x: 480, startPoint y: 475, endPoint x: 554, endPoint y: 480, distance: 73.7
click at [554, 490] on div "1018-0093 Transmitter - Pearl 2 Button 922.5MHz" at bounding box center [484, 501] width 283 height 23
click at [394, 422] on div "Additional Remotes" at bounding box center [407, 433] width 128 height 23
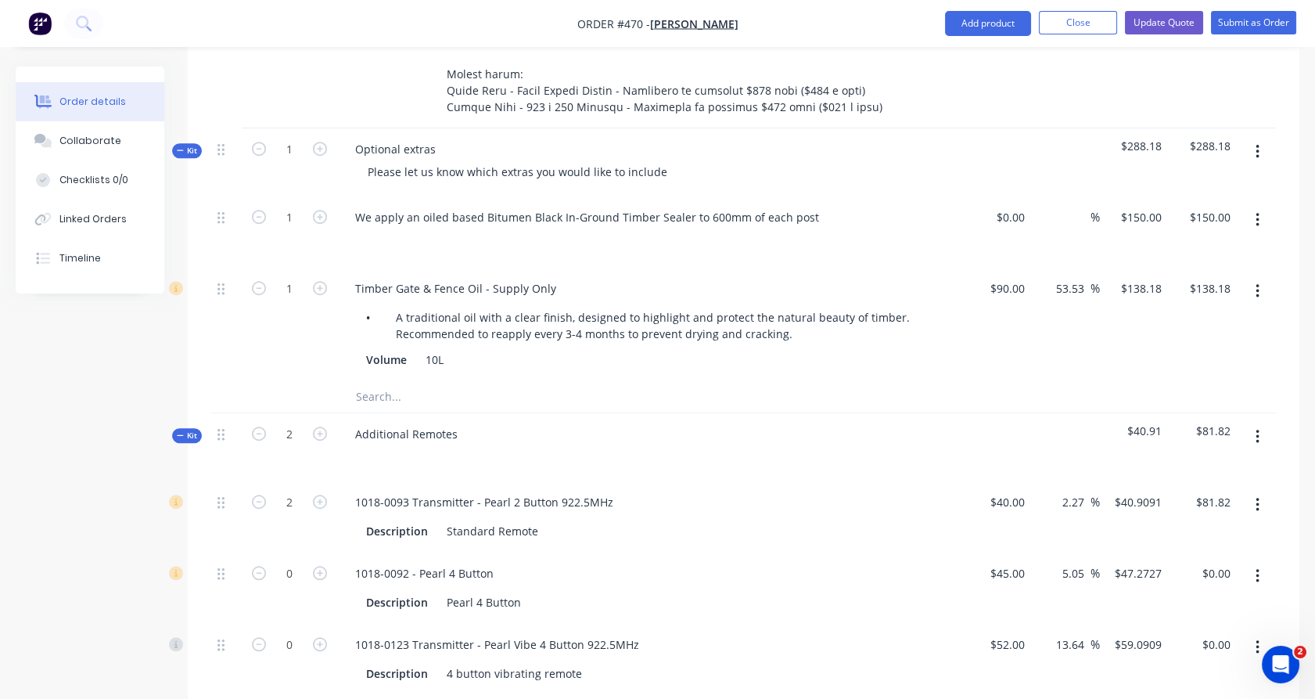
click at [384, 445] on div at bounding box center [649, 456] width 613 height 23
click at [363, 445] on div at bounding box center [367, 456] width 25 height 23
paste div
click at [286, 441] on div "2" at bounding box center [289, 447] width 94 height 68
click at [185, 429] on span "Kit" at bounding box center [187, 435] width 20 height 12
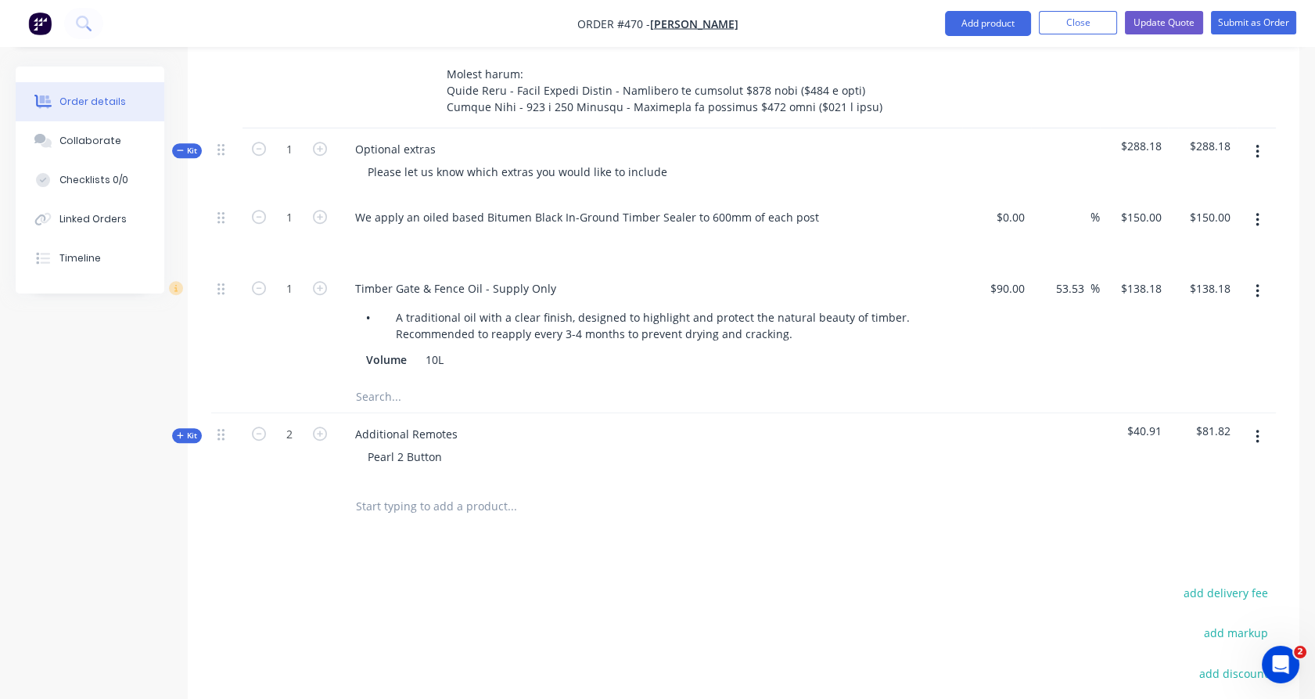
click at [383, 490] on input "text" at bounding box center [511, 505] width 313 height 31
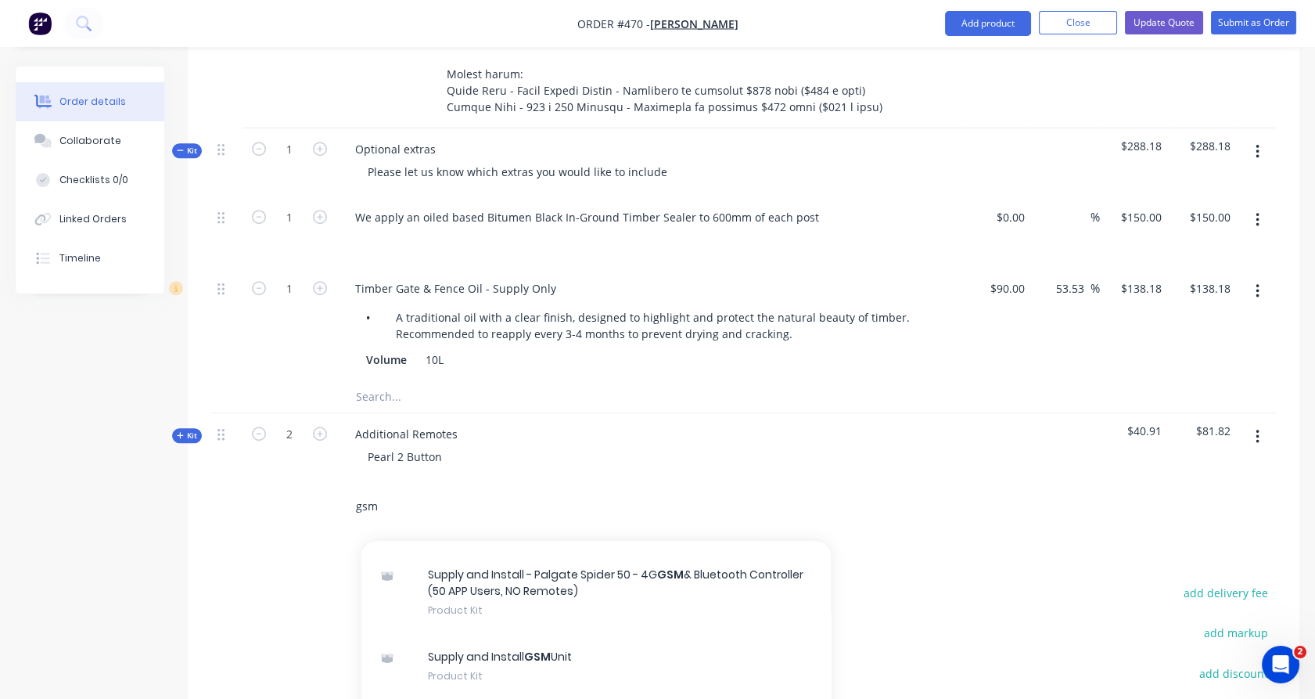
scroll to position [1122, 0]
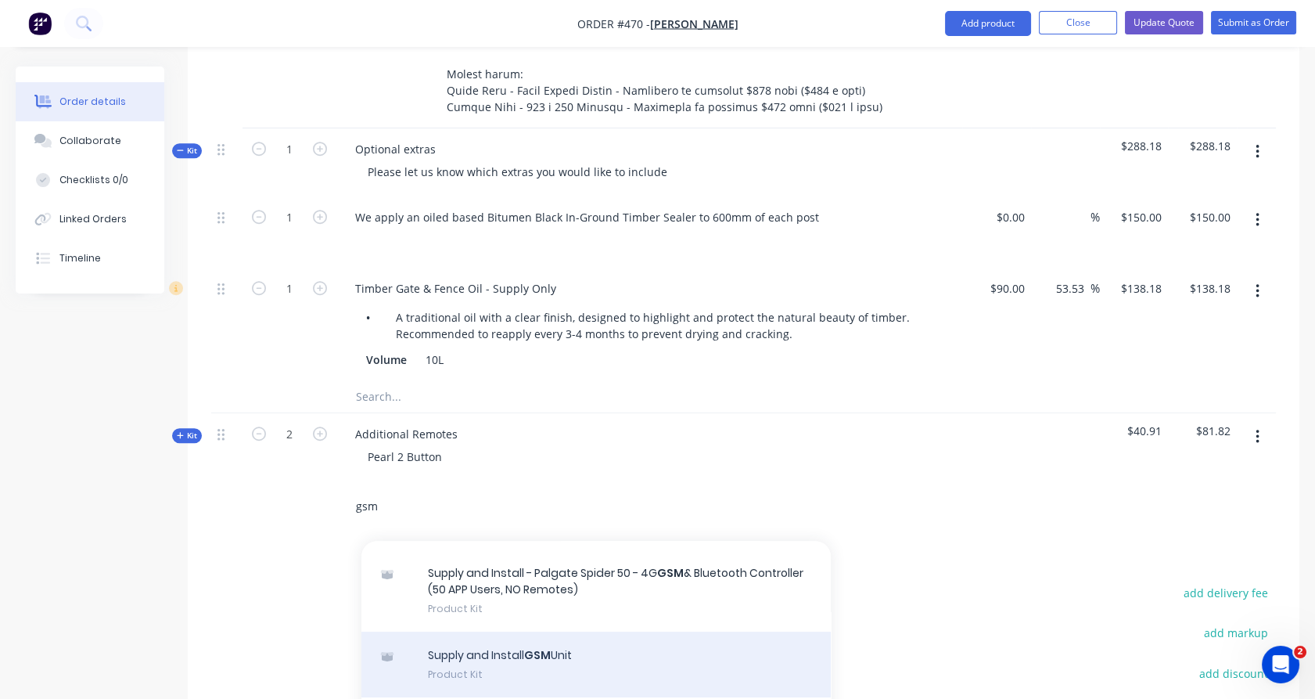
type input "gsm"
click at [475, 635] on div "Supply and Install GSM Unit Product Kit" at bounding box center [595, 664] width 469 height 66
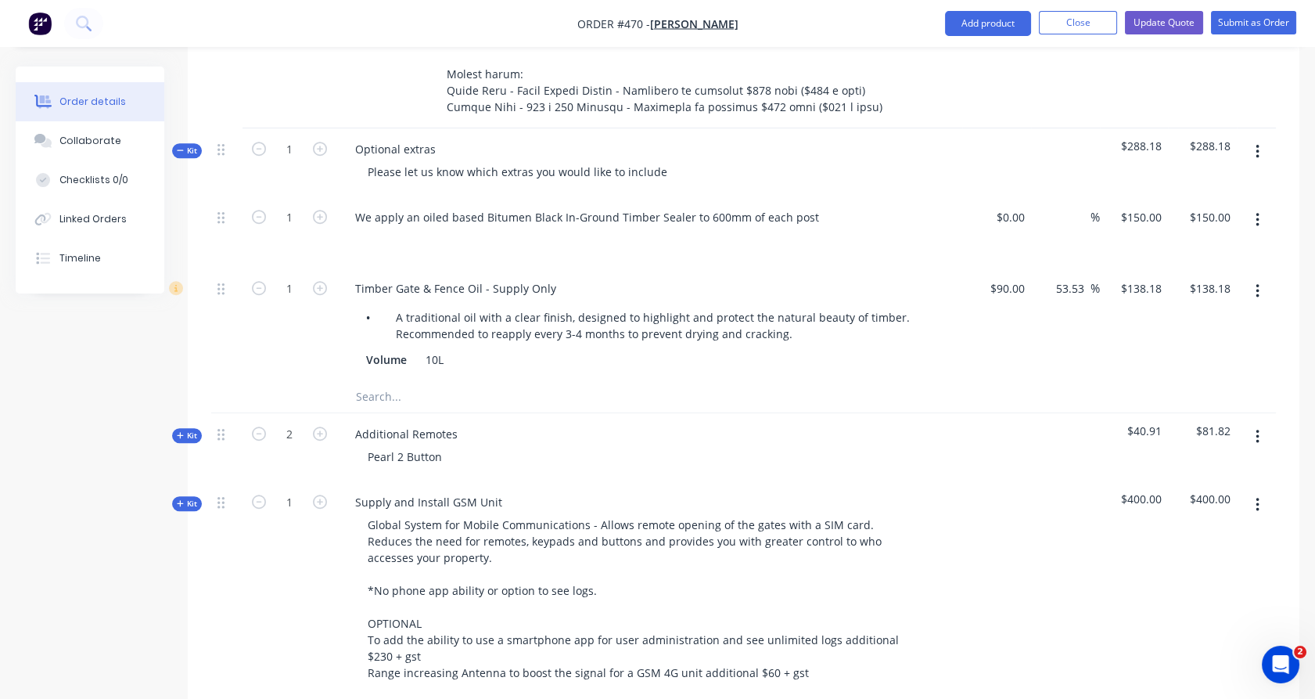
click at [256, 532] on div "1" at bounding box center [289, 589] width 94 height 216
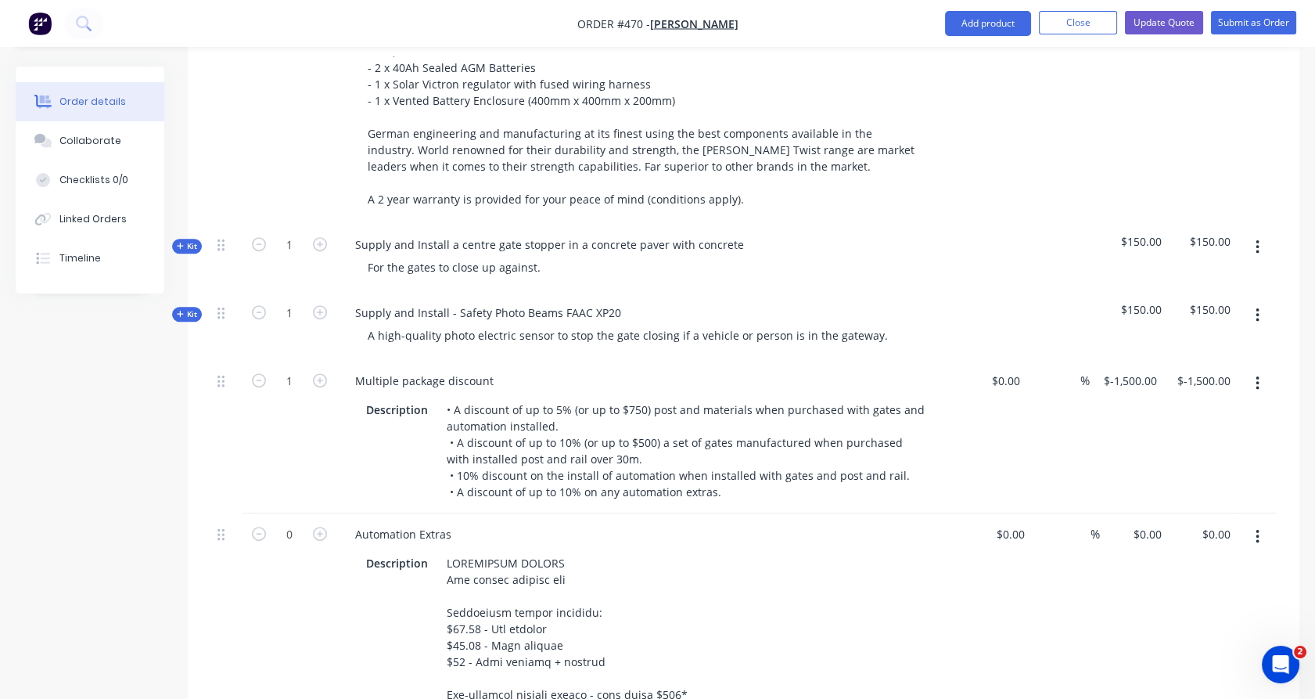
scroll to position [1634, 0]
click at [1156, 371] on input "-1500" at bounding box center [1144, 382] width 37 height 23
click at [1159, 439] on div "-1800 -1800" at bounding box center [1129, 437] width 67 height 153
type input "$-1,800.00"
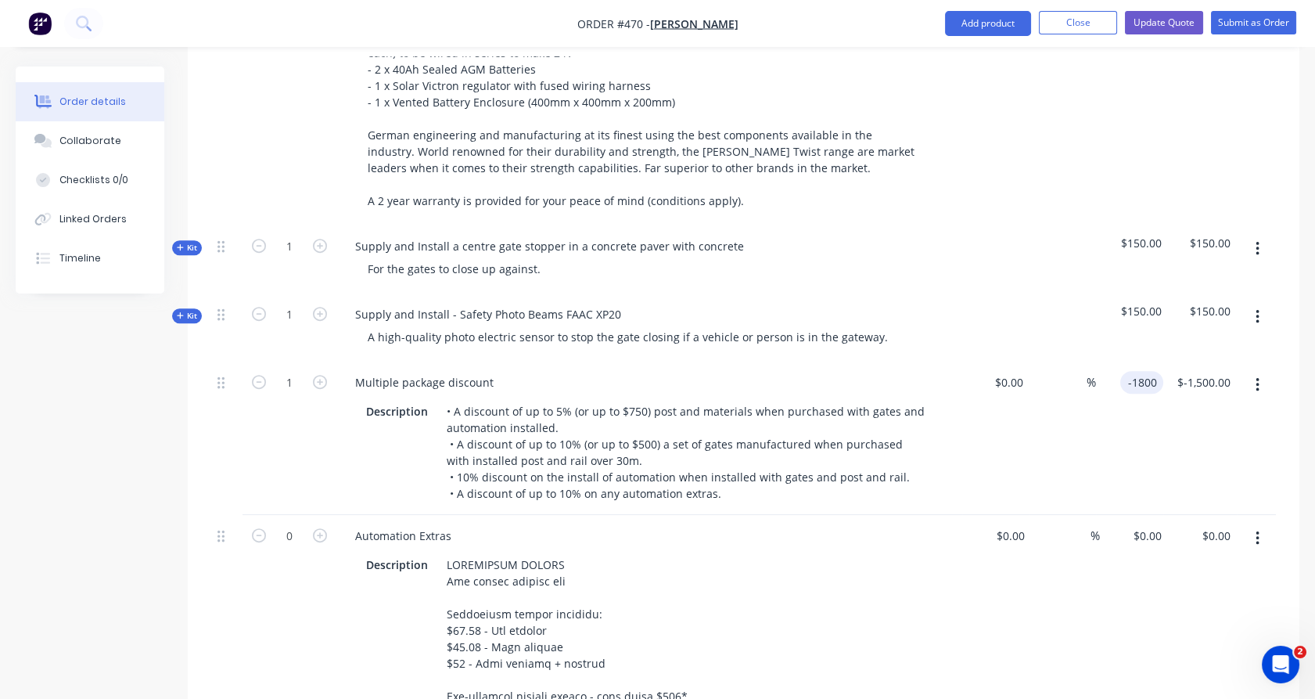
type input "$-1,800.00"
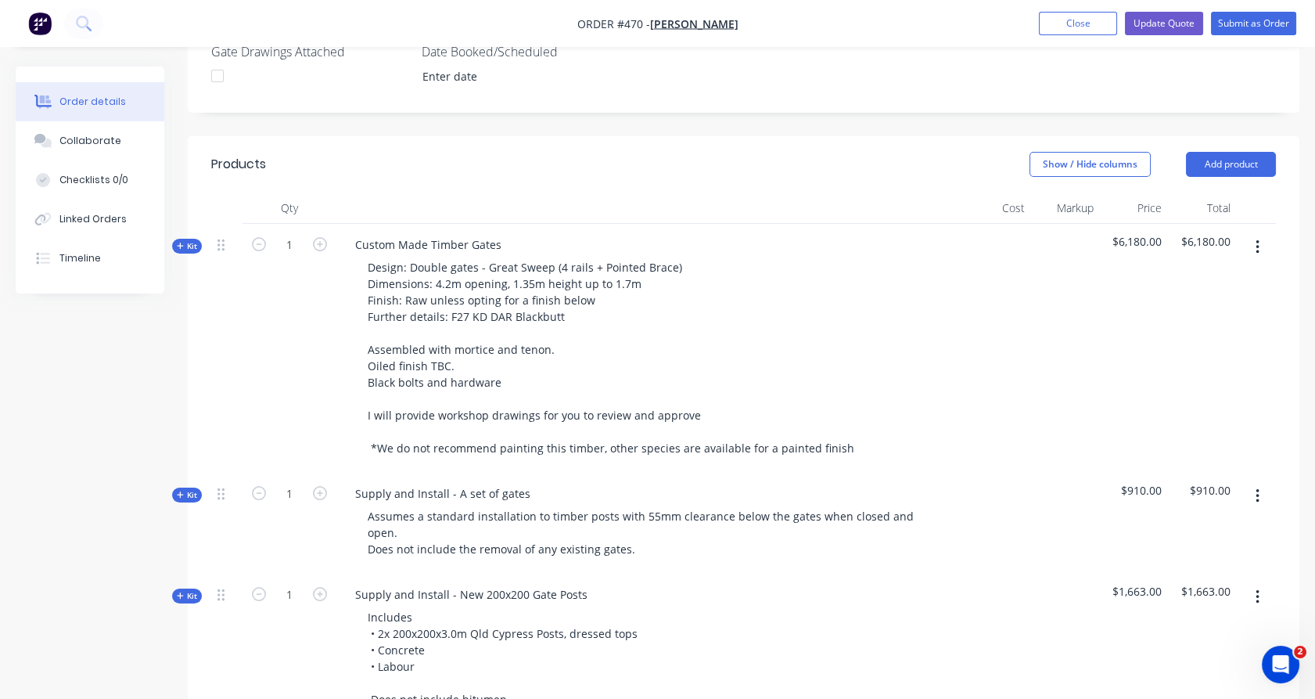
scroll to position [438, 0]
click at [199, 242] on button "Kit" at bounding box center [187, 249] width 30 height 15
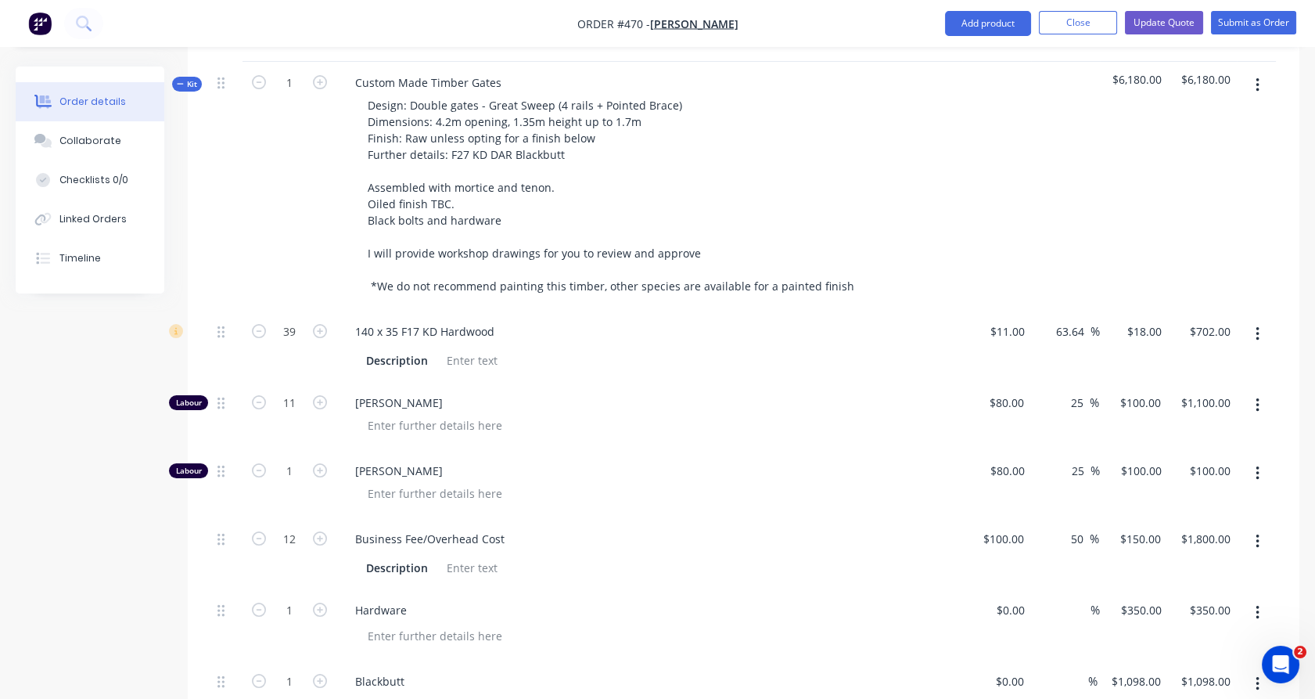
scroll to position [602, 0]
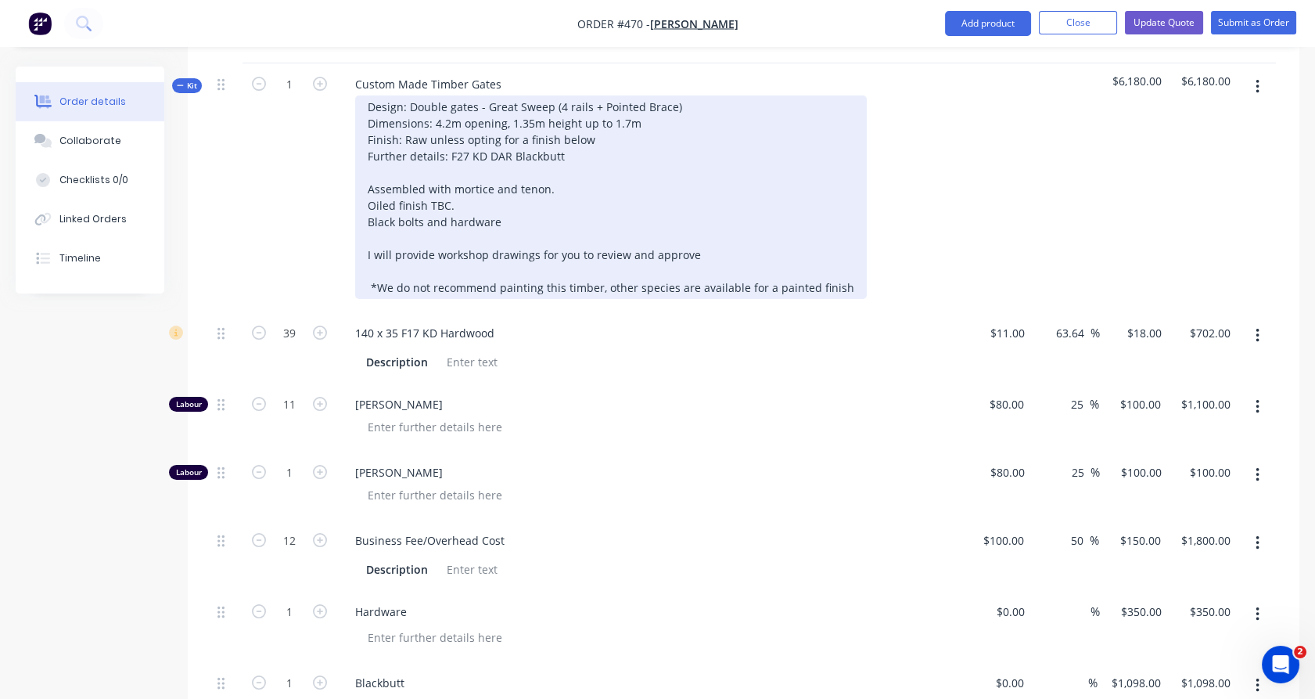
click at [683, 95] on div "Design: Double gates - Great Sweep (4 rails + Pointed Brace) Dimensions: 4.2m o…" at bounding box center [611, 196] width 512 height 203
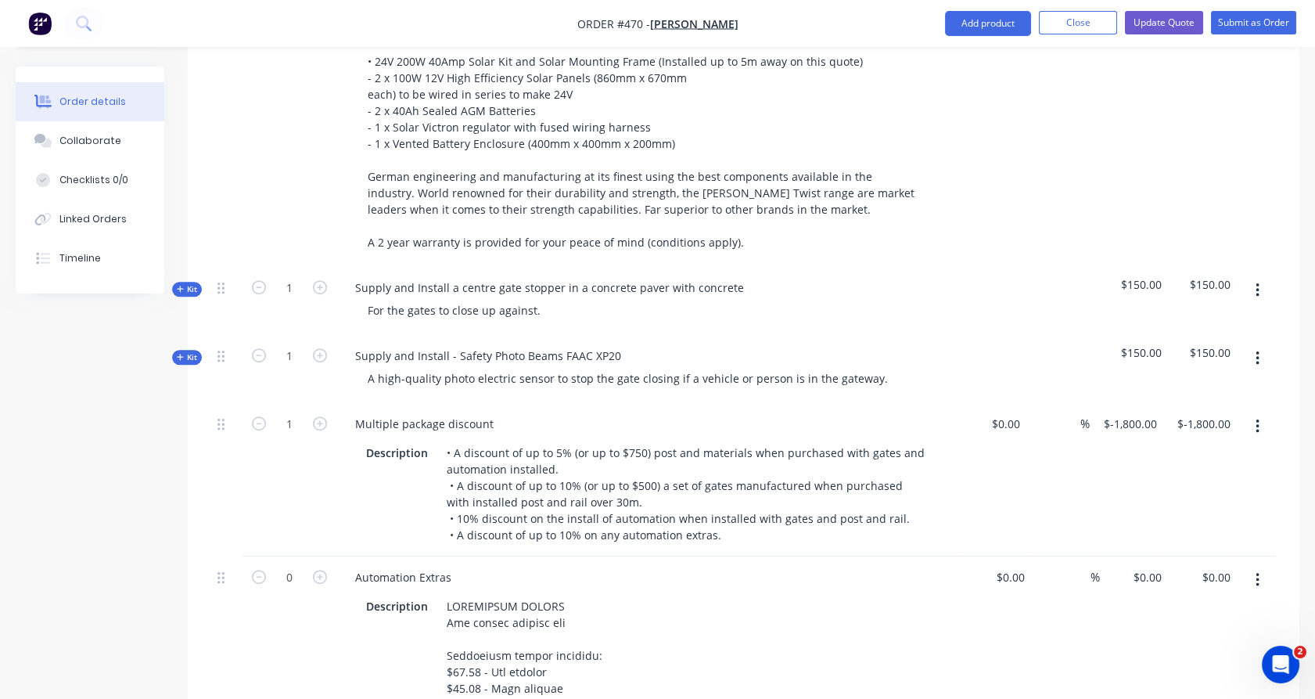
scroll to position [2262, 0]
click at [1138, 409] on input "-1800" at bounding box center [1144, 420] width 37 height 23
click at [1147, 361] on div "$150.00" at bounding box center [1134, 366] width 69 height 68
type input "$-1,900.00"
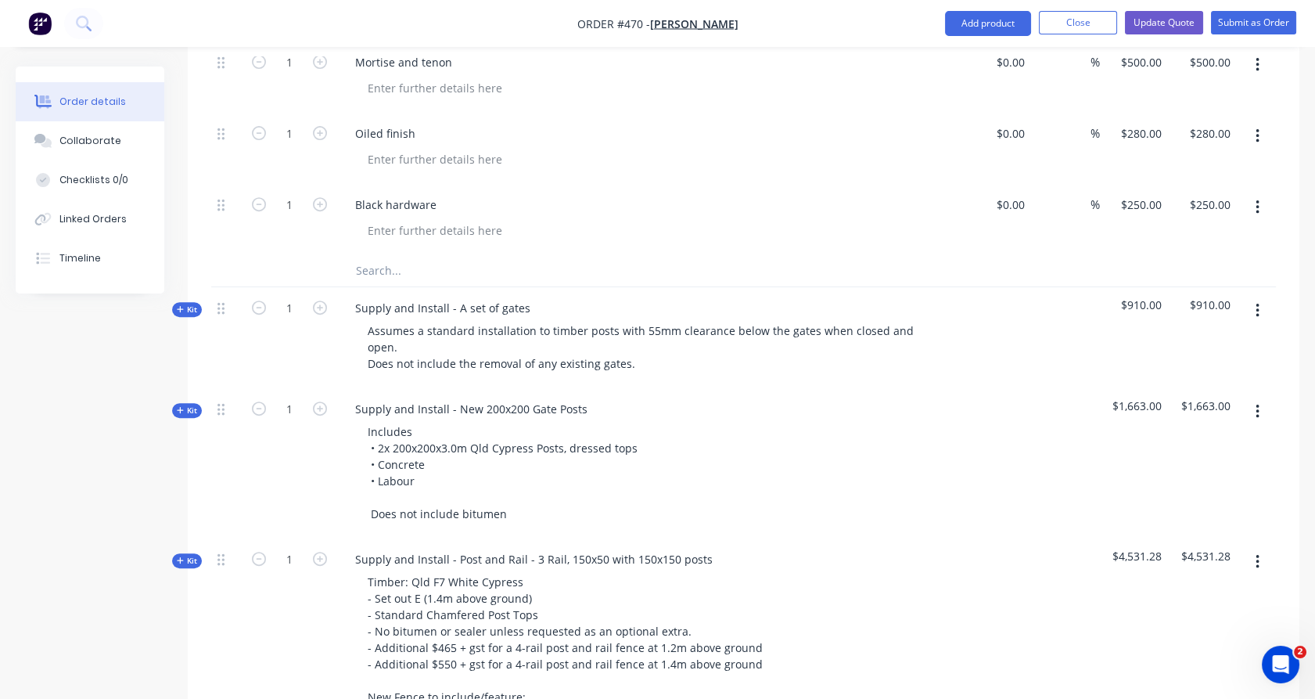
scroll to position [1292, 0]
click at [1169, 26] on button "Update Quote" at bounding box center [1164, 22] width 78 height 23
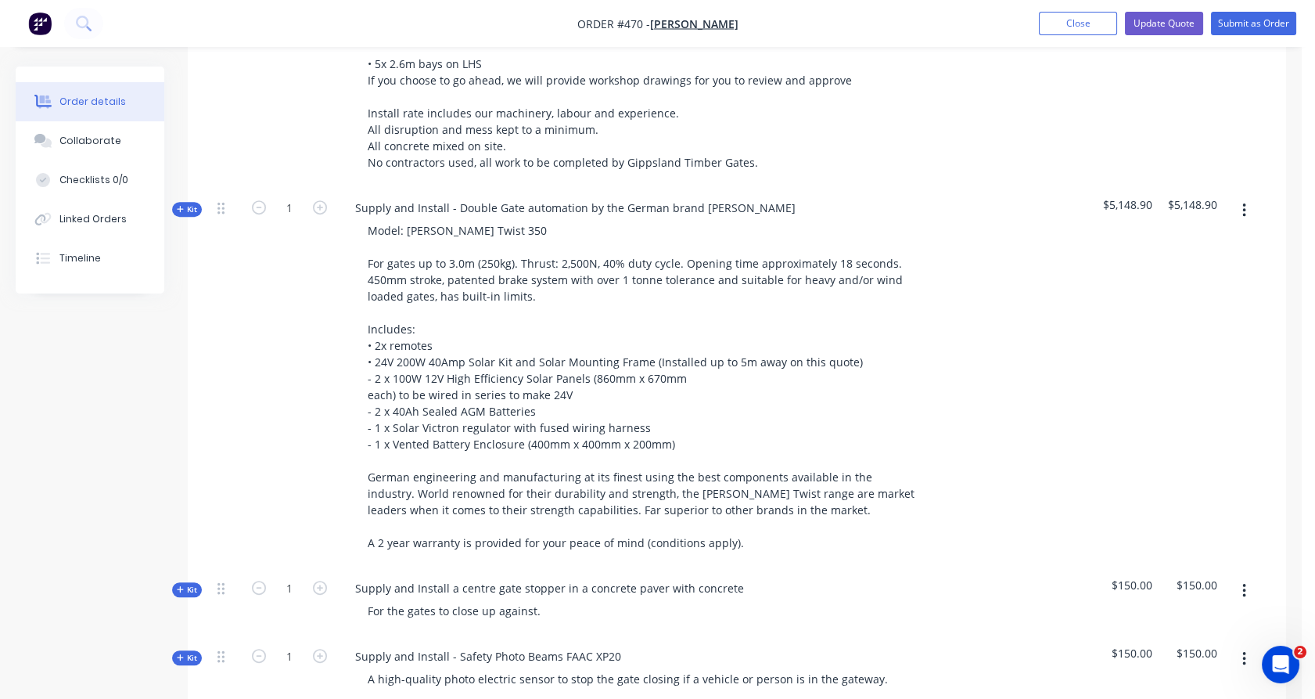
scroll to position [0, 0]
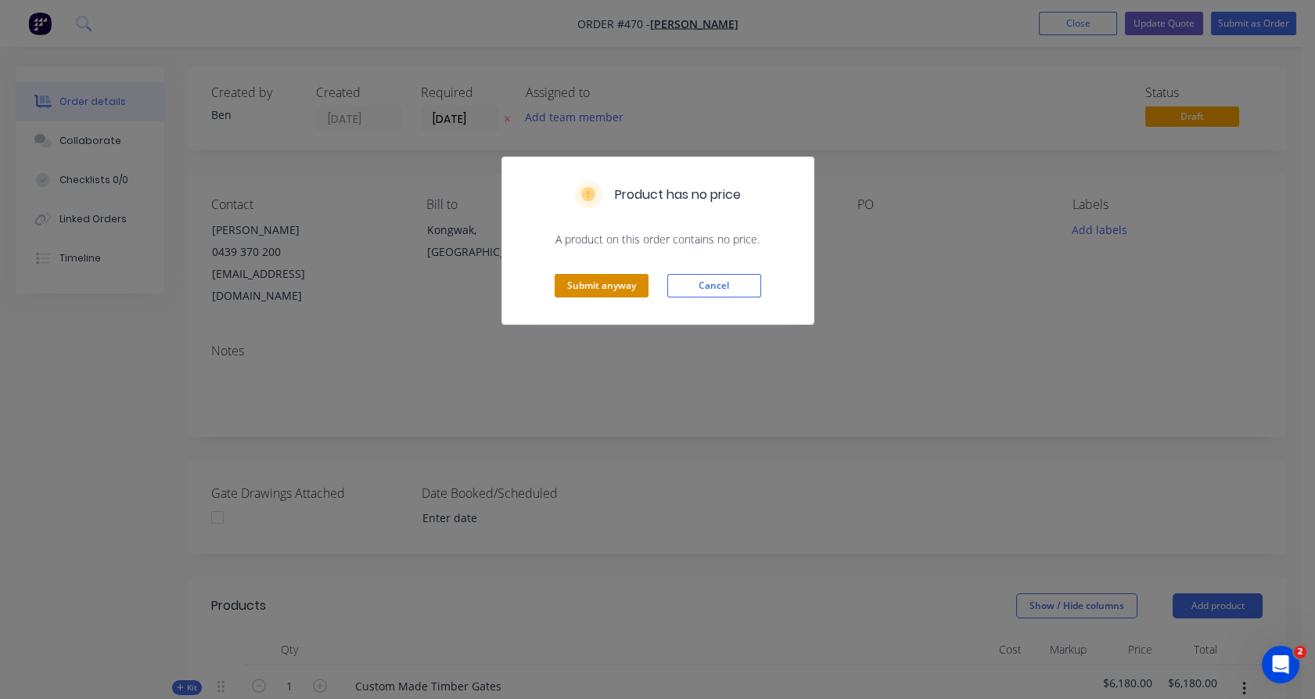
click at [607, 283] on button "Submit anyway" at bounding box center [602, 285] width 94 height 23
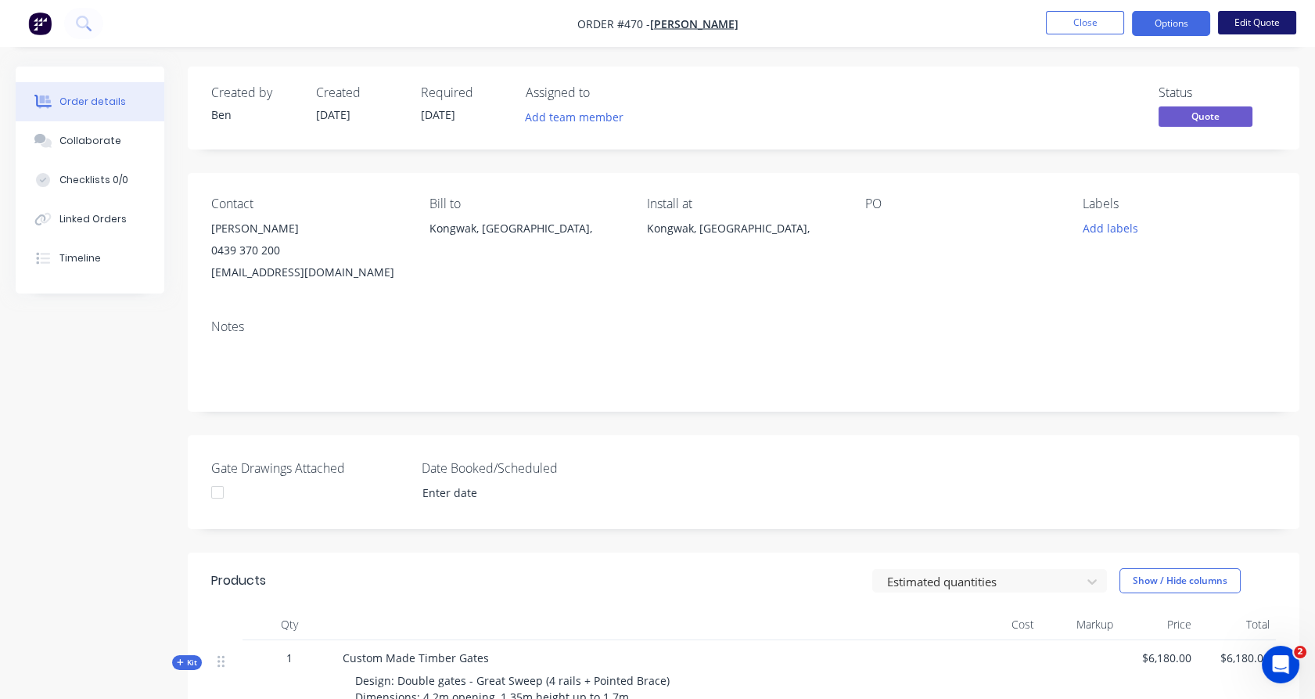
click at [1243, 21] on button "Edit Quote" at bounding box center [1257, 22] width 78 height 23
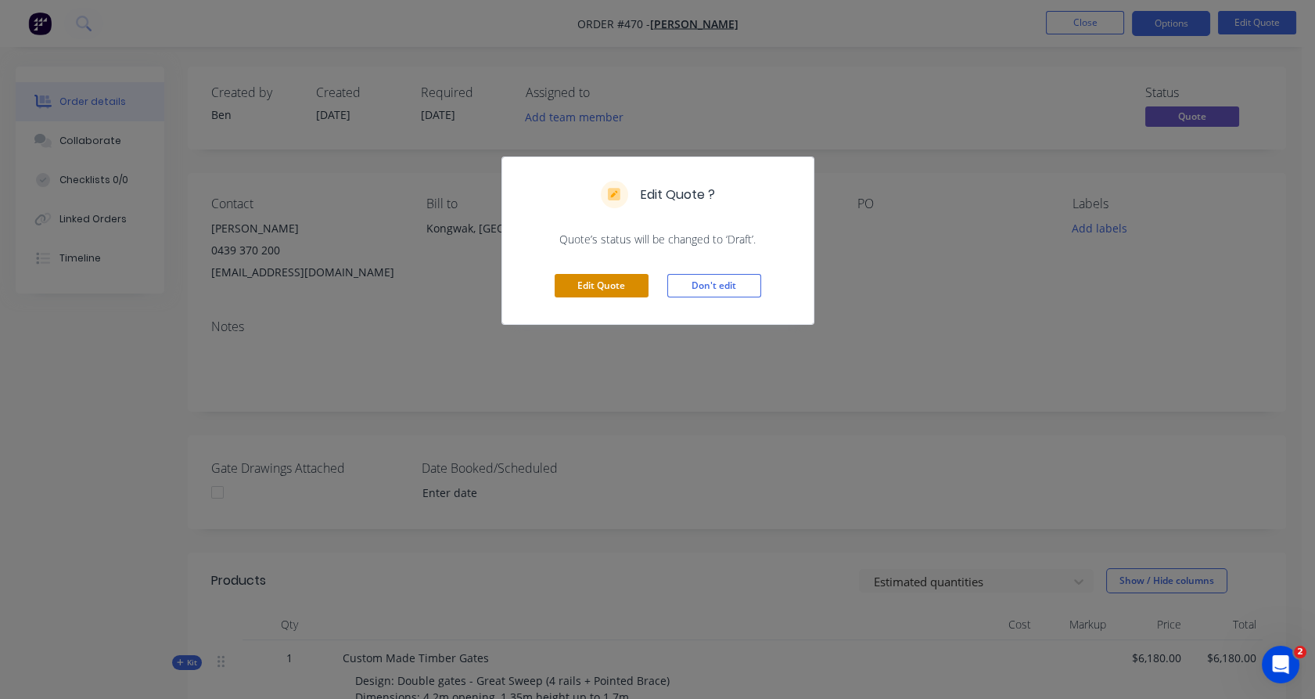
click at [631, 287] on button "Edit Quote" at bounding box center [602, 285] width 94 height 23
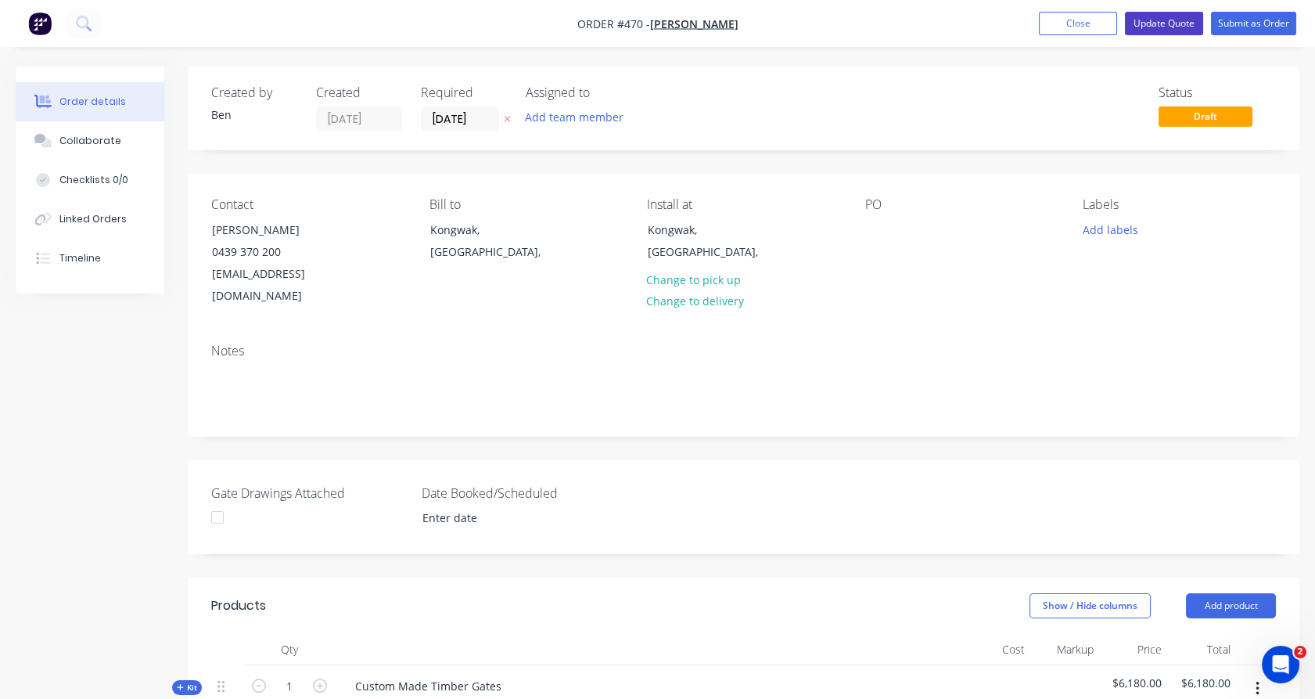
click at [1145, 23] on button "Update Quote" at bounding box center [1164, 23] width 78 height 23
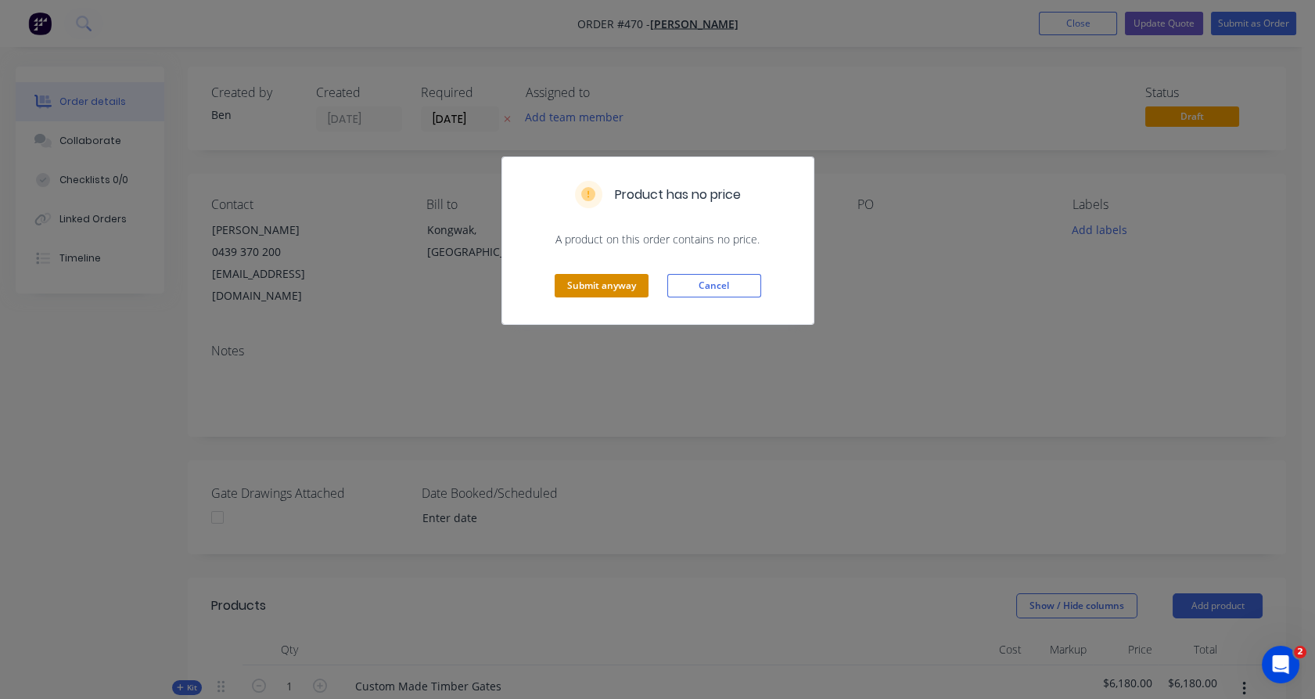
click at [595, 289] on button "Submit anyway" at bounding box center [602, 285] width 94 height 23
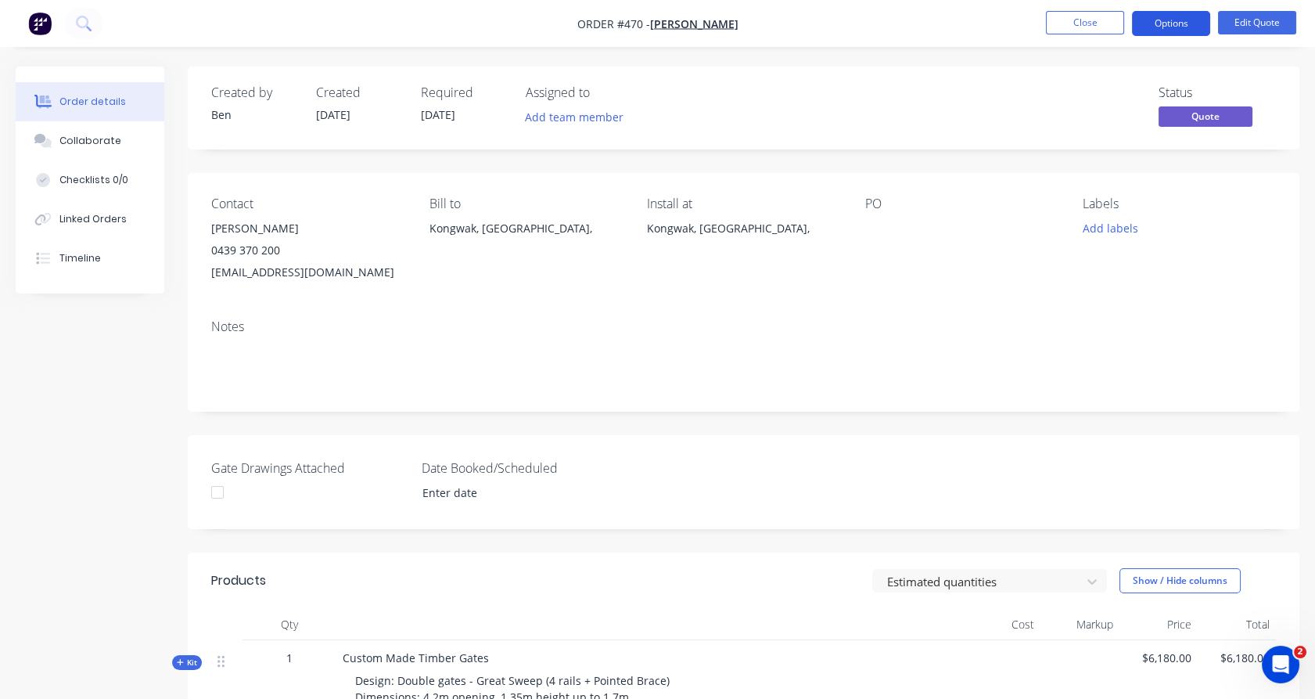
click at [1172, 23] on button "Options" at bounding box center [1171, 23] width 78 height 25
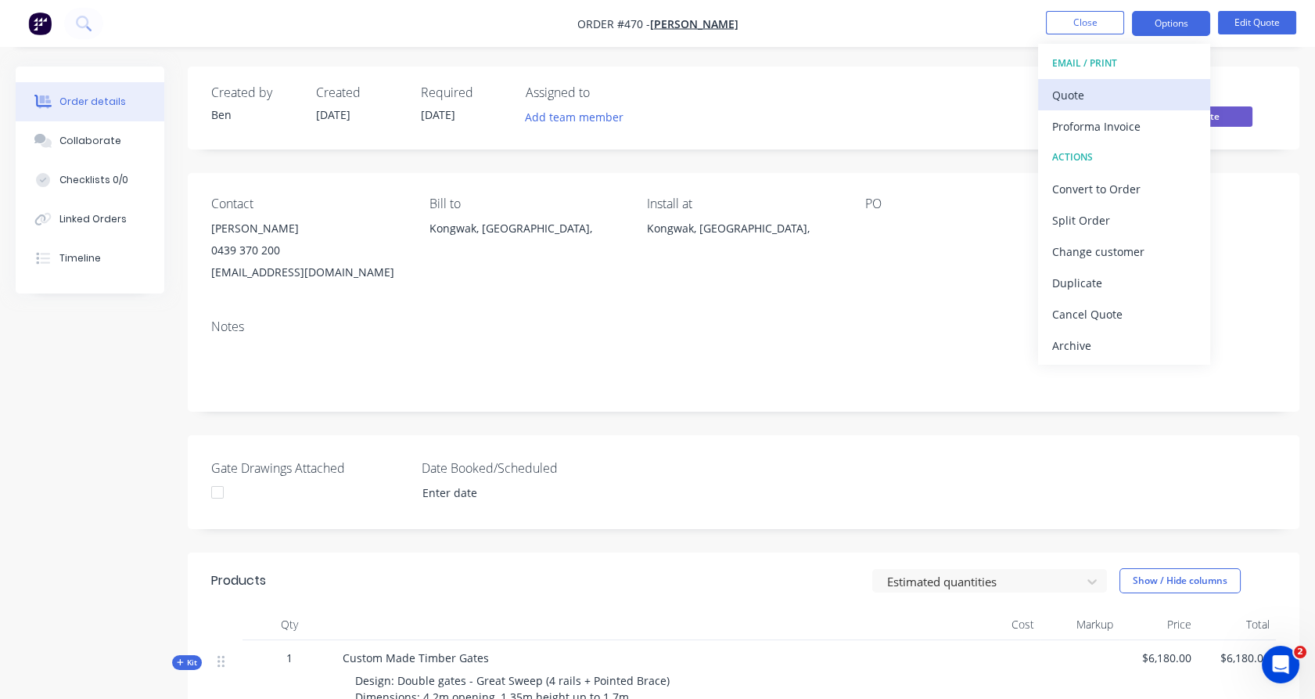
click at [1079, 92] on div "Quote" at bounding box center [1124, 95] width 144 height 23
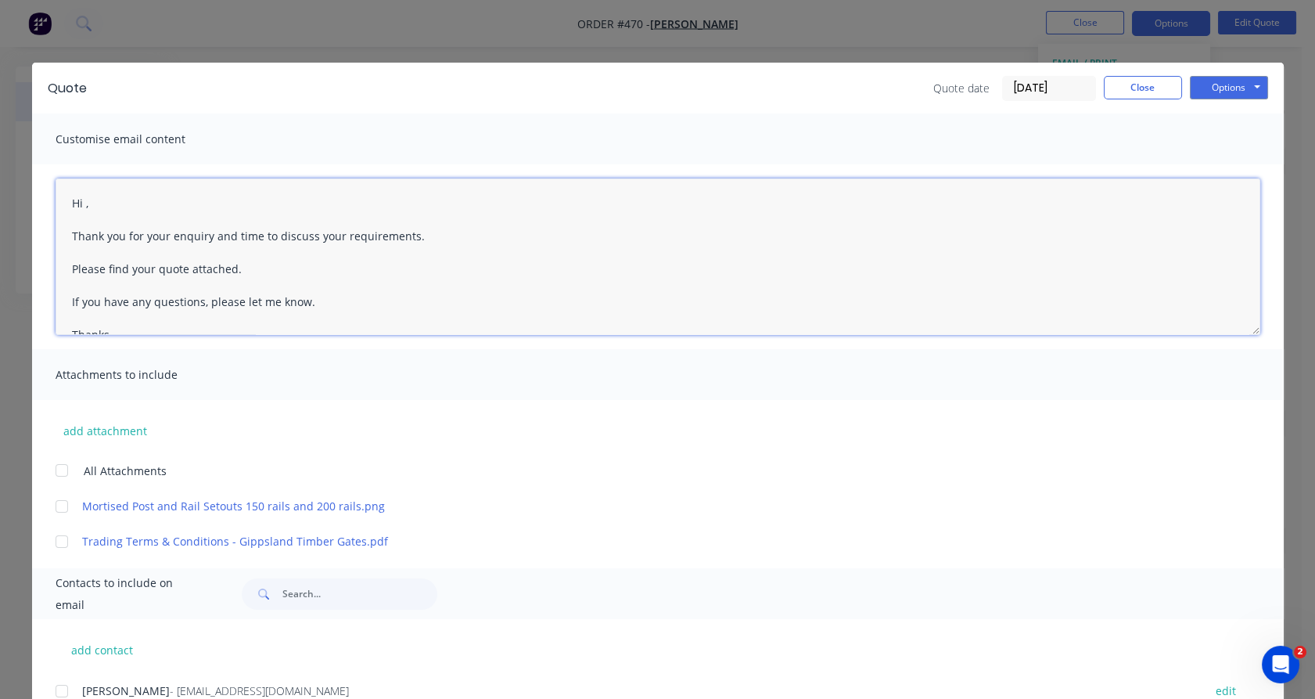
click at [77, 205] on textarea "Hi , Thank you for your enquiry and time to discuss your requirements. Please f…" at bounding box center [658, 256] width 1205 height 156
click at [58, 466] on div at bounding box center [61, 469] width 31 height 31
click at [54, 688] on div at bounding box center [61, 690] width 31 height 31
click at [147, 269] on textarea "Hi Rod, Thank you for your enquiry and time to discuss your requirements. Pleas…" at bounding box center [658, 256] width 1205 height 156
type textarea "Hi Rod, Thank you for your enquiry and time to discuss your requirements. Pleas…"
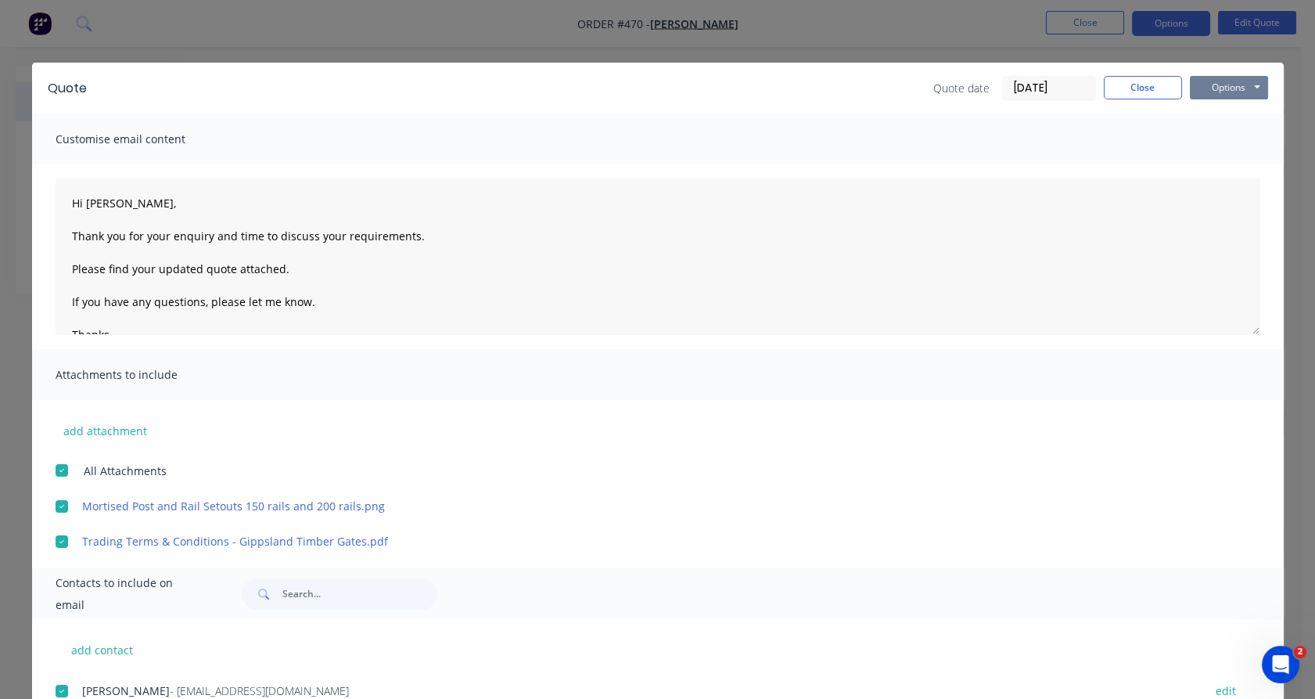
click at [1220, 86] on button "Options" at bounding box center [1229, 87] width 78 height 23
click at [1233, 169] on button "Email" at bounding box center [1240, 167] width 100 height 26
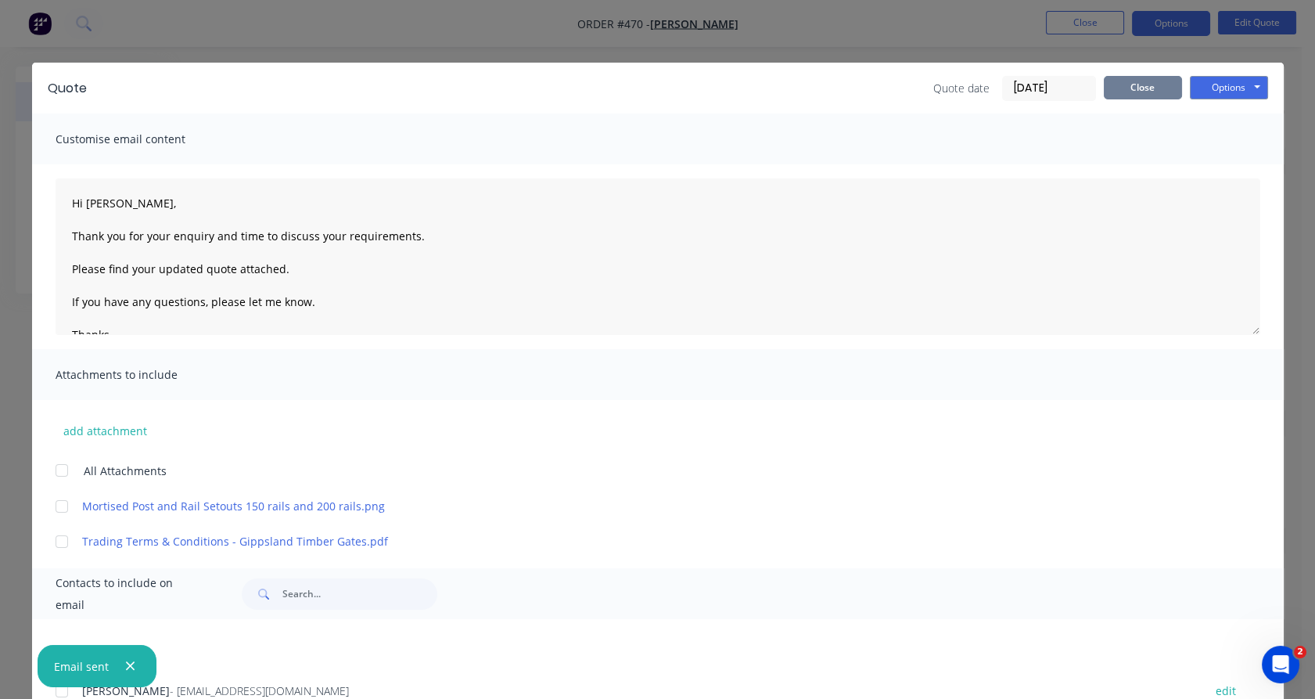
click at [1130, 92] on button "Close" at bounding box center [1143, 87] width 78 height 23
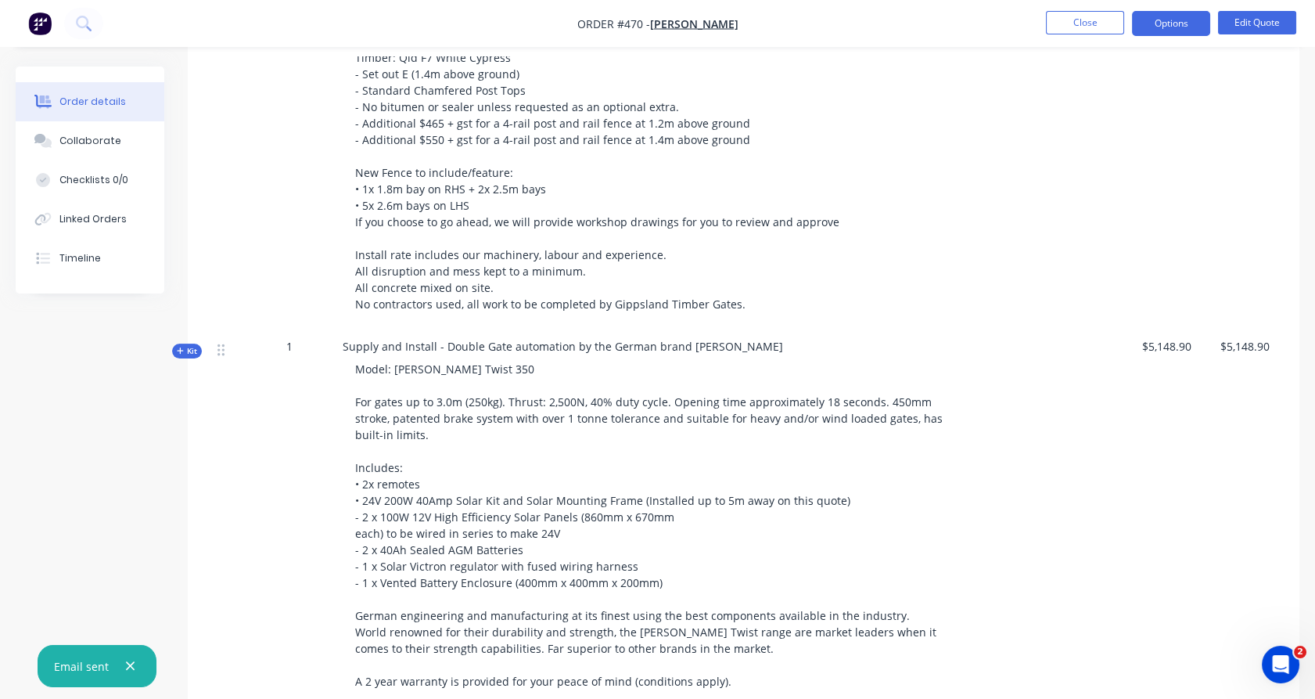
scroll to position [1098, 0]
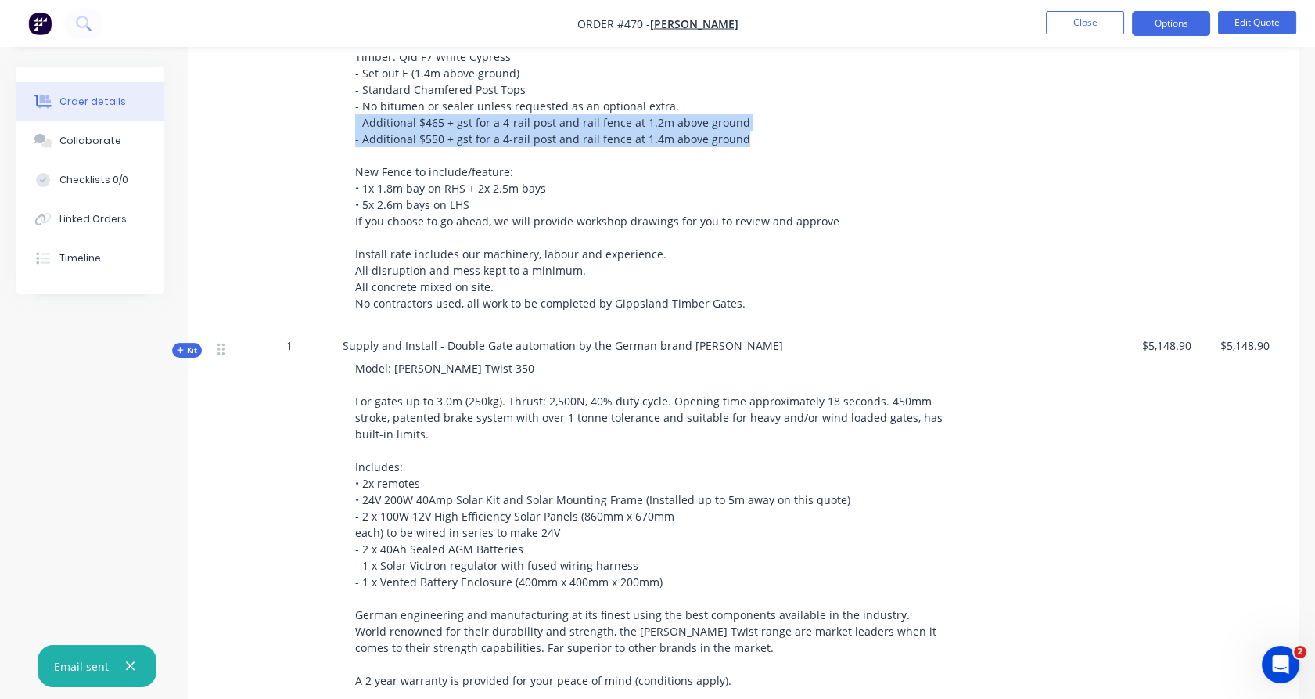
drag, startPoint x: 761, startPoint y: 139, endPoint x: 342, endPoint y: 126, distance: 419.5
click at [343, 126] on div "Timber: Qld F7 White Cypress - Set out E (1.4m above ground) - Standard Chamfer…" at bounding box center [649, 179] width 613 height 275
copy span "- Additional $465 + gst for a 4-rail post and rail fence at 1.2m above ground -…"
click at [1084, 17] on button "Close" at bounding box center [1085, 22] width 78 height 23
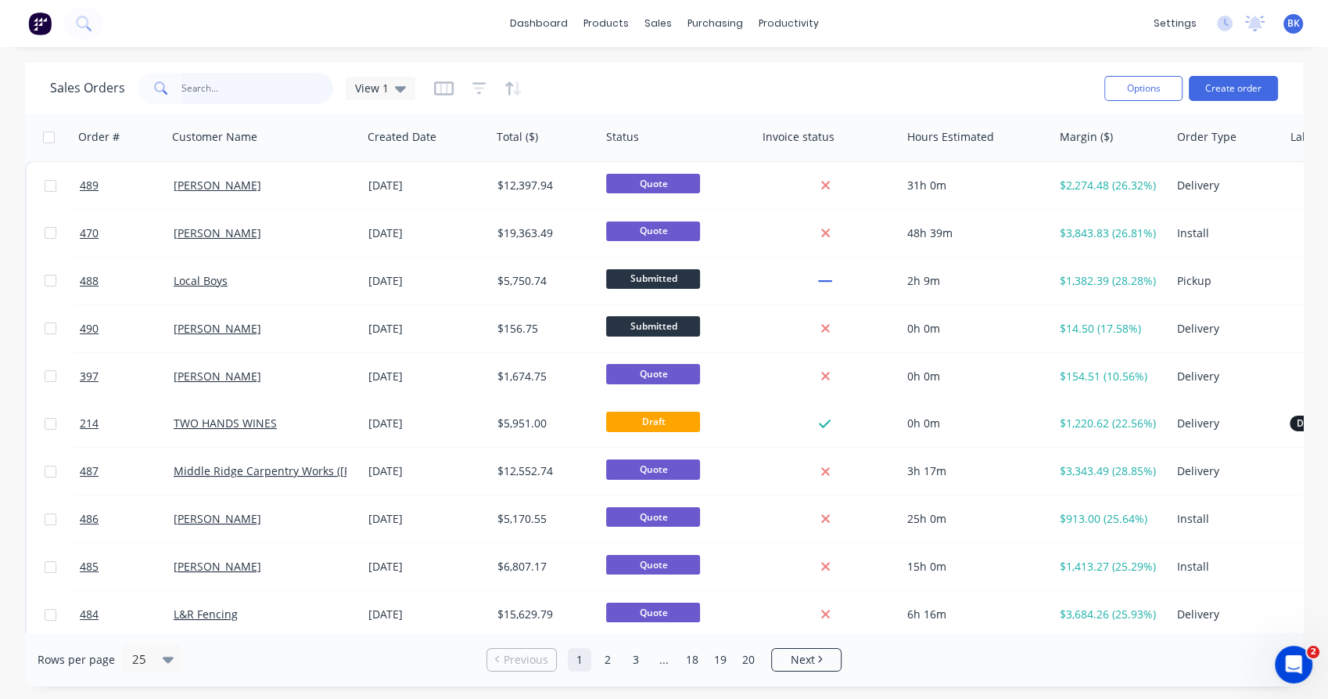
click at [209, 94] on input "text" at bounding box center [257, 88] width 153 height 31
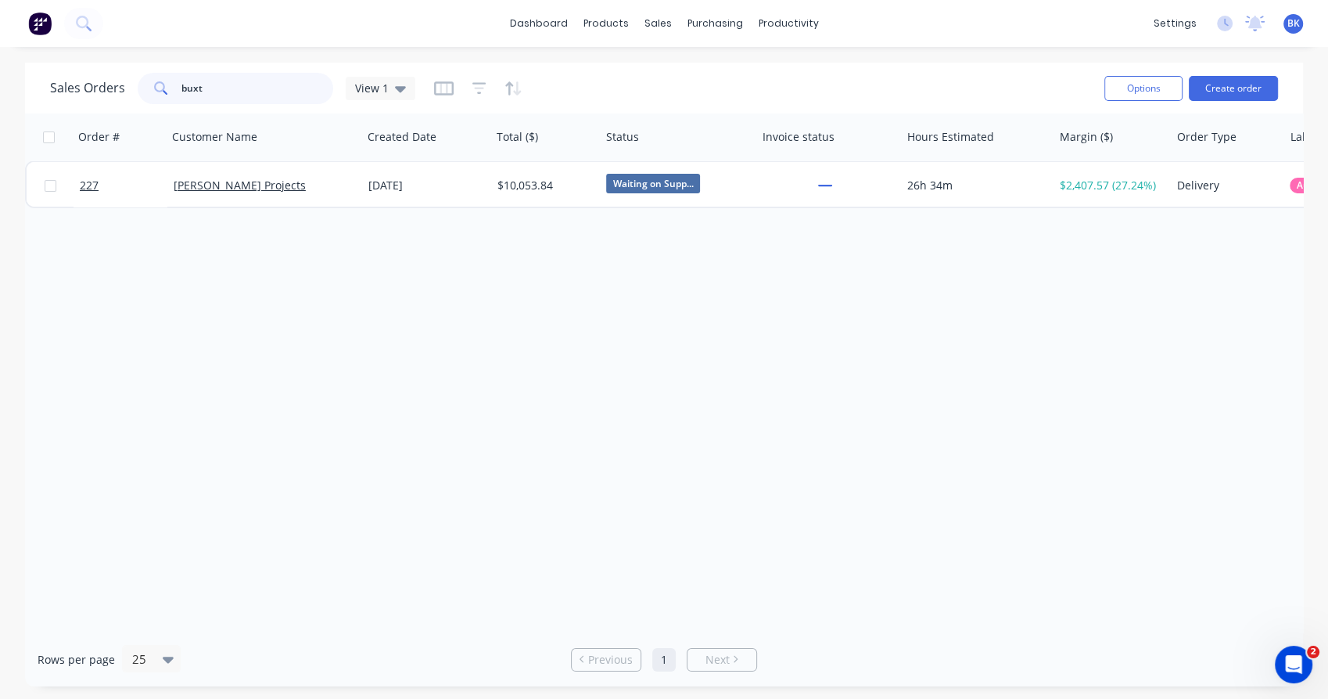
type input "buxt"
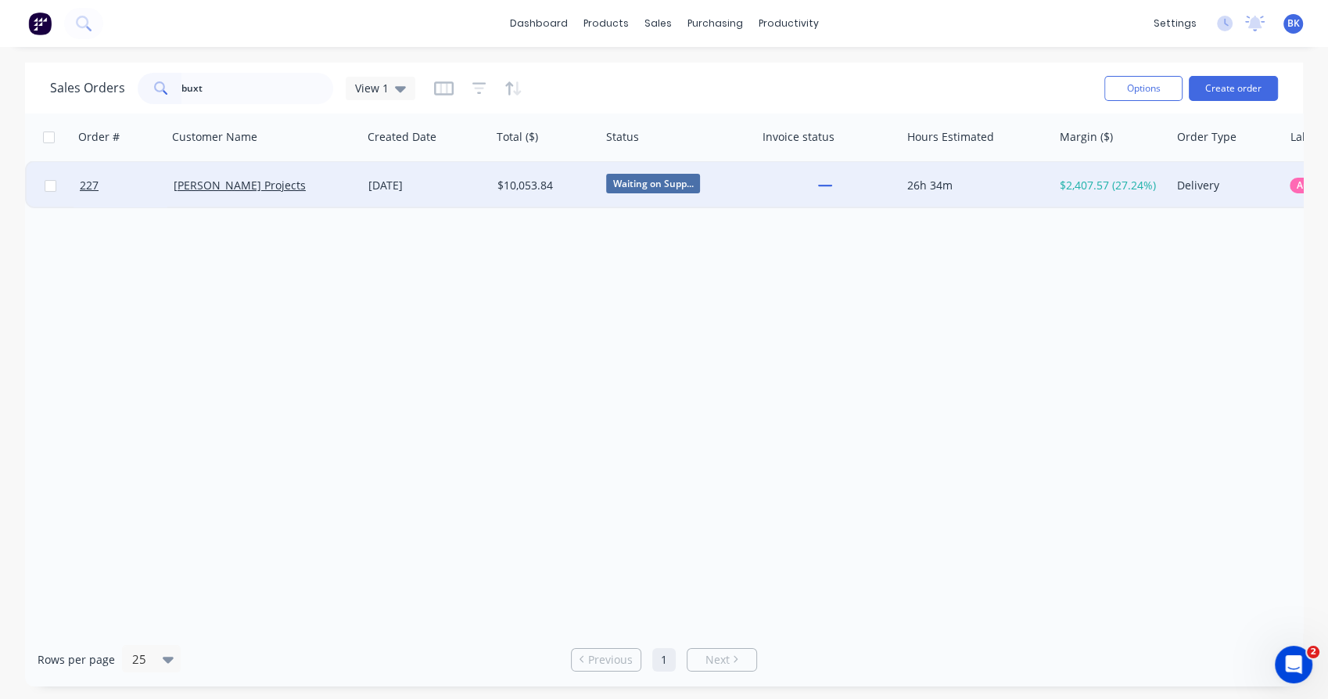
click at [300, 187] on div "Buxton Projects" at bounding box center [261, 186] width 174 height 16
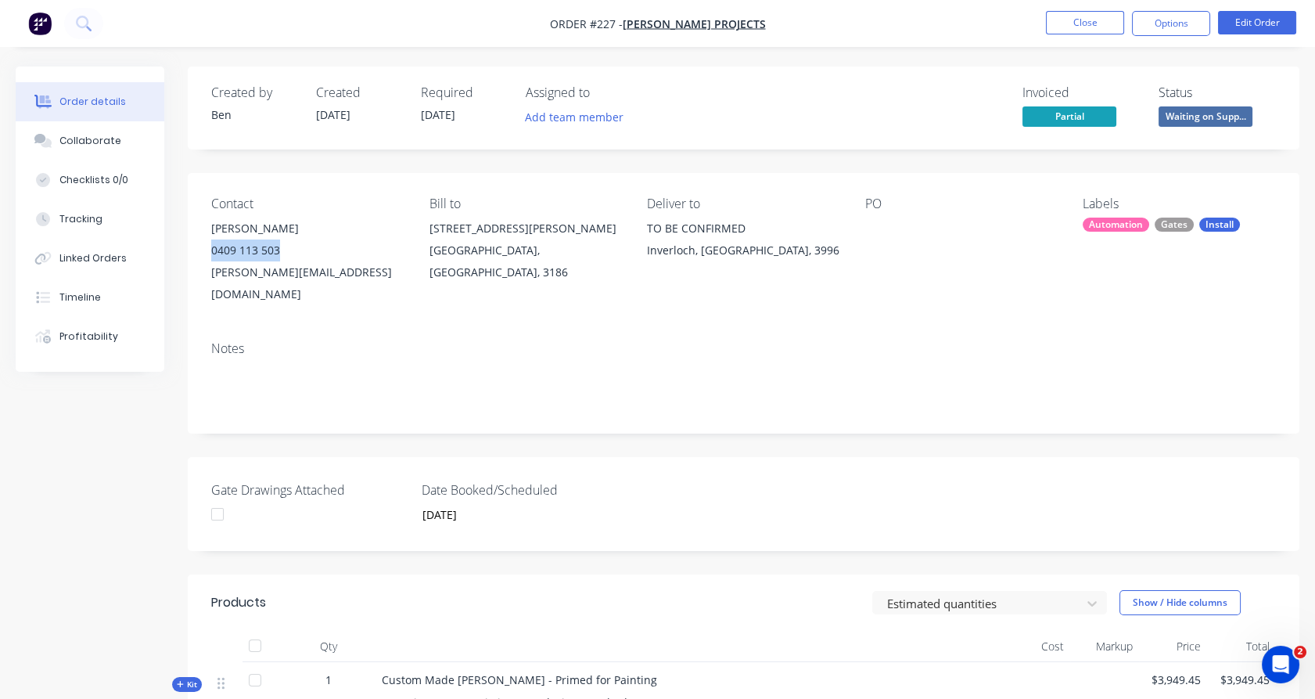
copy div "0409 113 503"
drag, startPoint x: 297, startPoint y: 249, endPoint x: 192, endPoint y: 250, distance: 104.8
click at [192, 250] on div "Contact Josh Buxton 0409 113 503 josh@buxtonprojects.com.au Bill to 105E Carpen…" at bounding box center [744, 251] width 1112 height 156
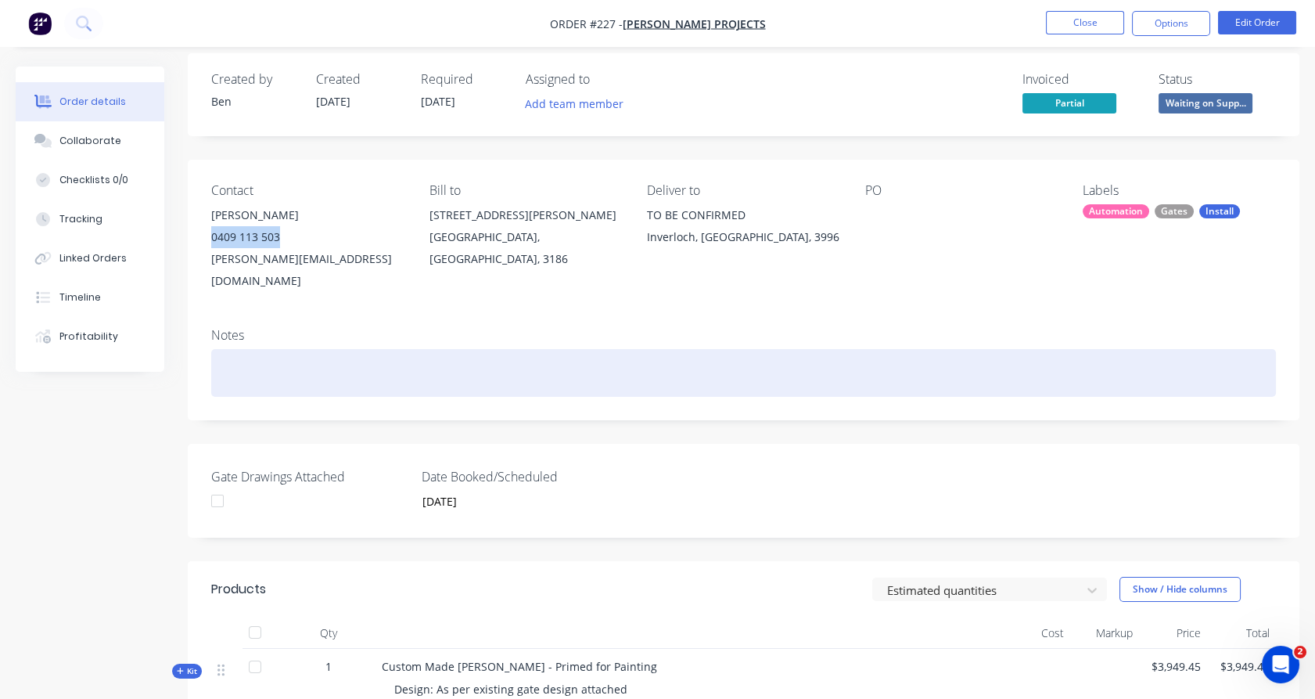
scroll to position [496, 0]
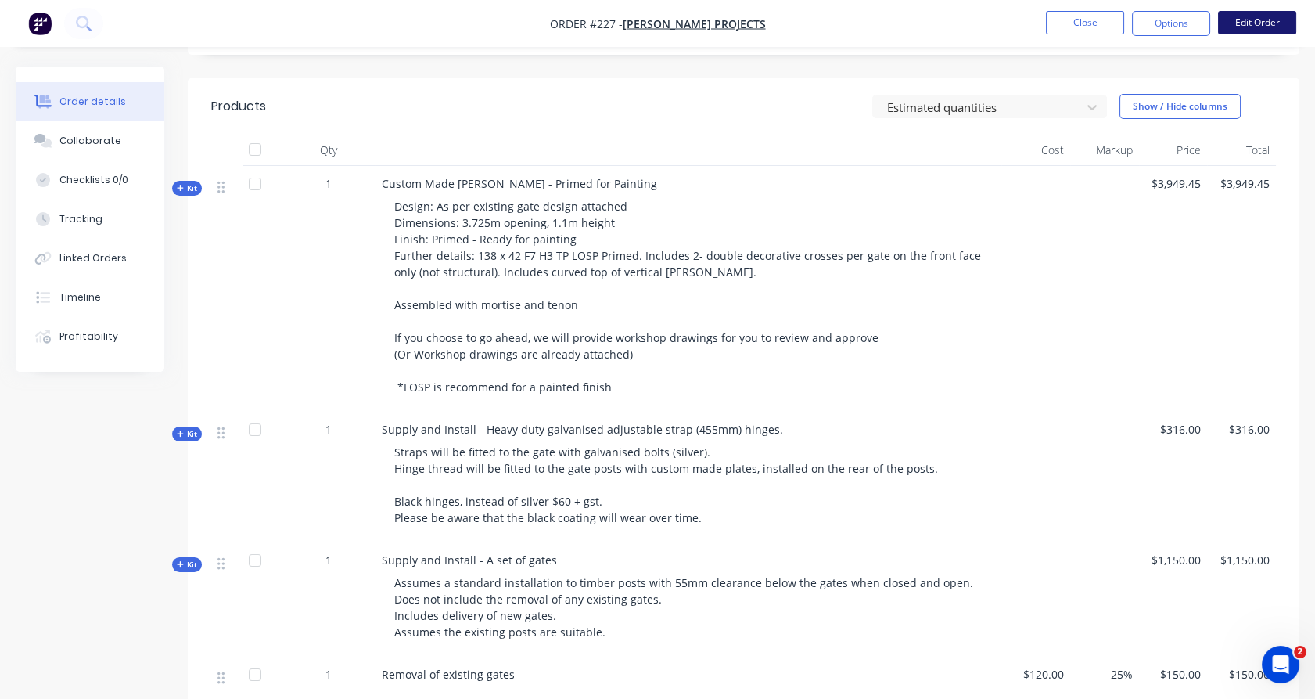
click at [1261, 23] on button "Edit Order" at bounding box center [1257, 22] width 78 height 23
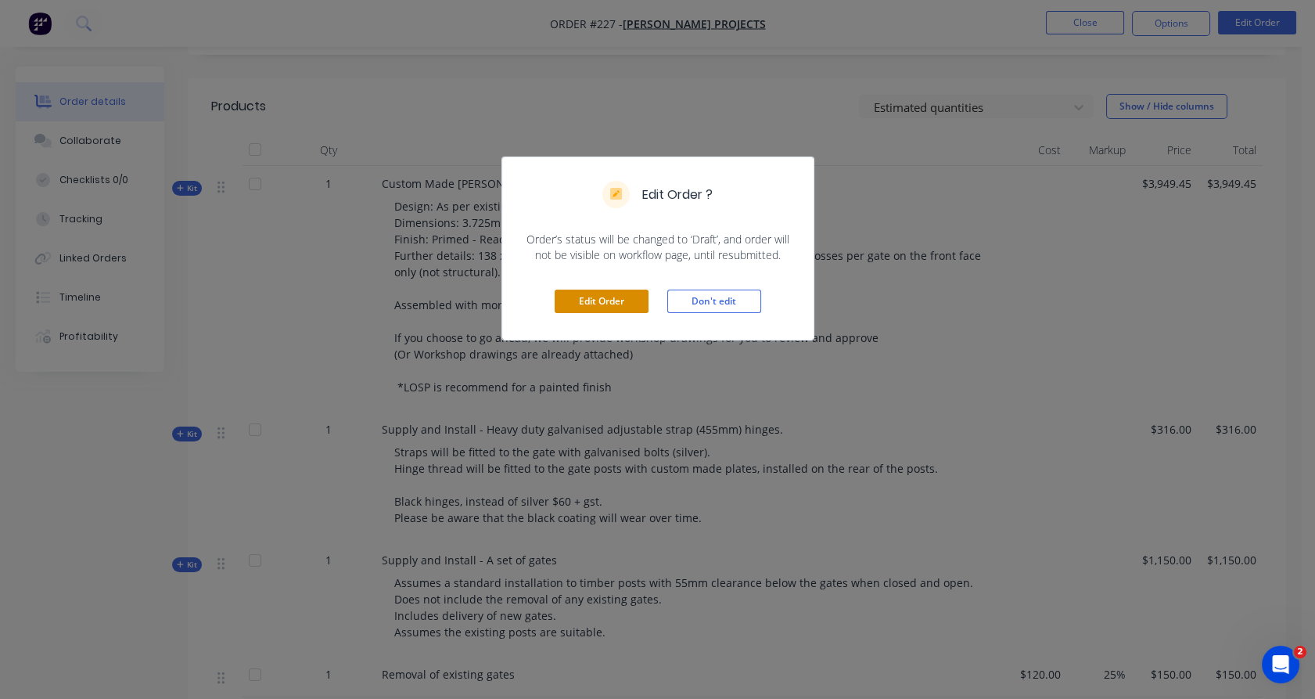
click at [598, 307] on button "Edit Order" at bounding box center [602, 300] width 94 height 23
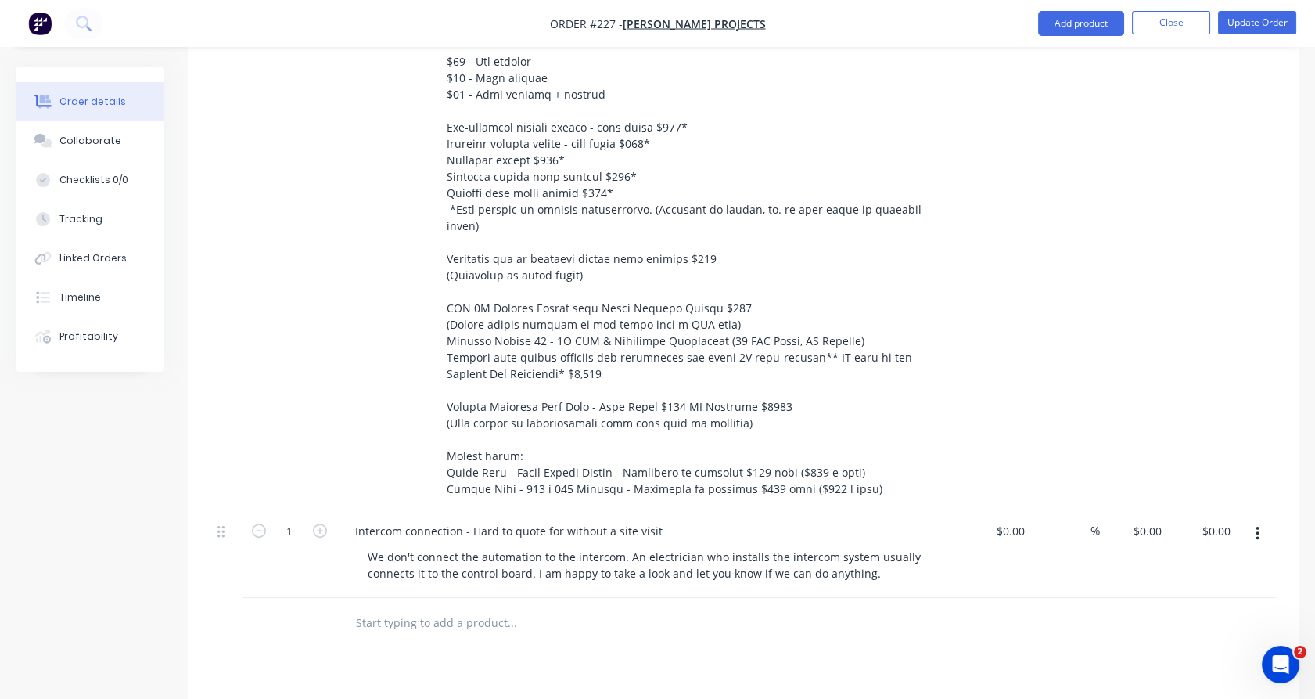
scroll to position [1741, 0]
click at [1256, 524] on icon "button" at bounding box center [1258, 532] width 4 height 17
click at [1155, 656] on div "Delete" at bounding box center [1201, 667] width 120 height 23
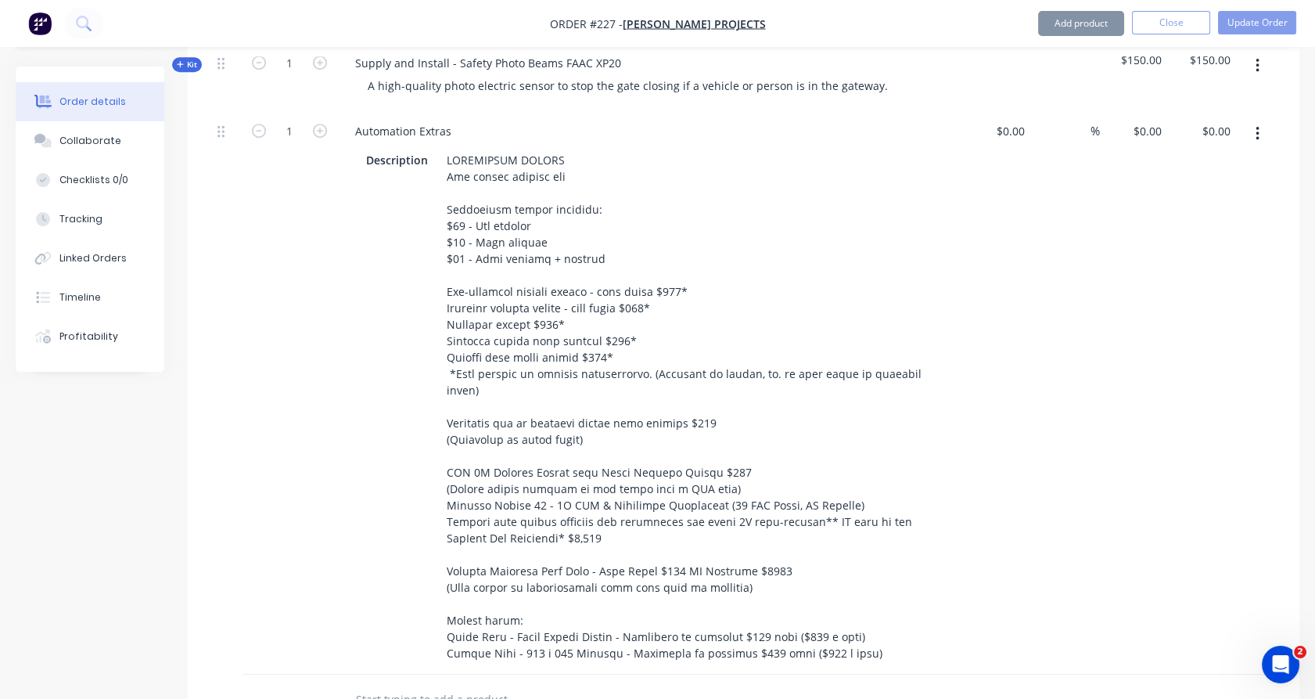
scroll to position [1558, 0]
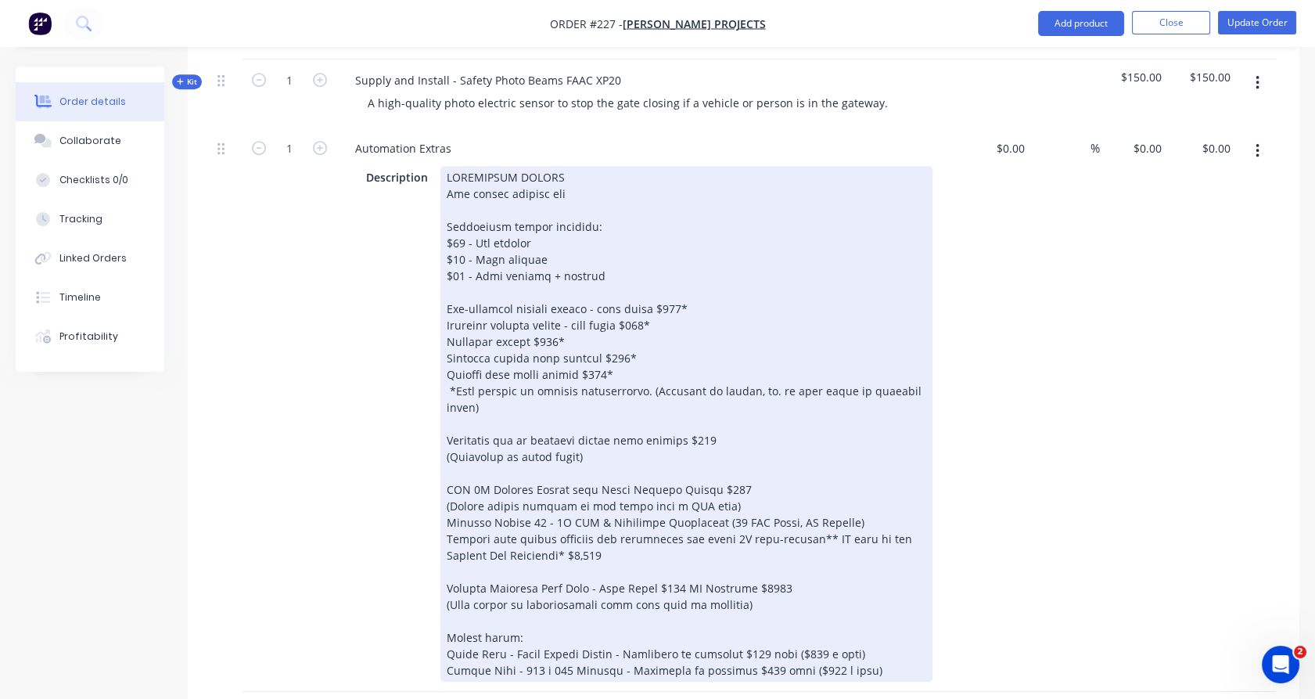
click at [750, 492] on div at bounding box center [686, 424] width 492 height 516
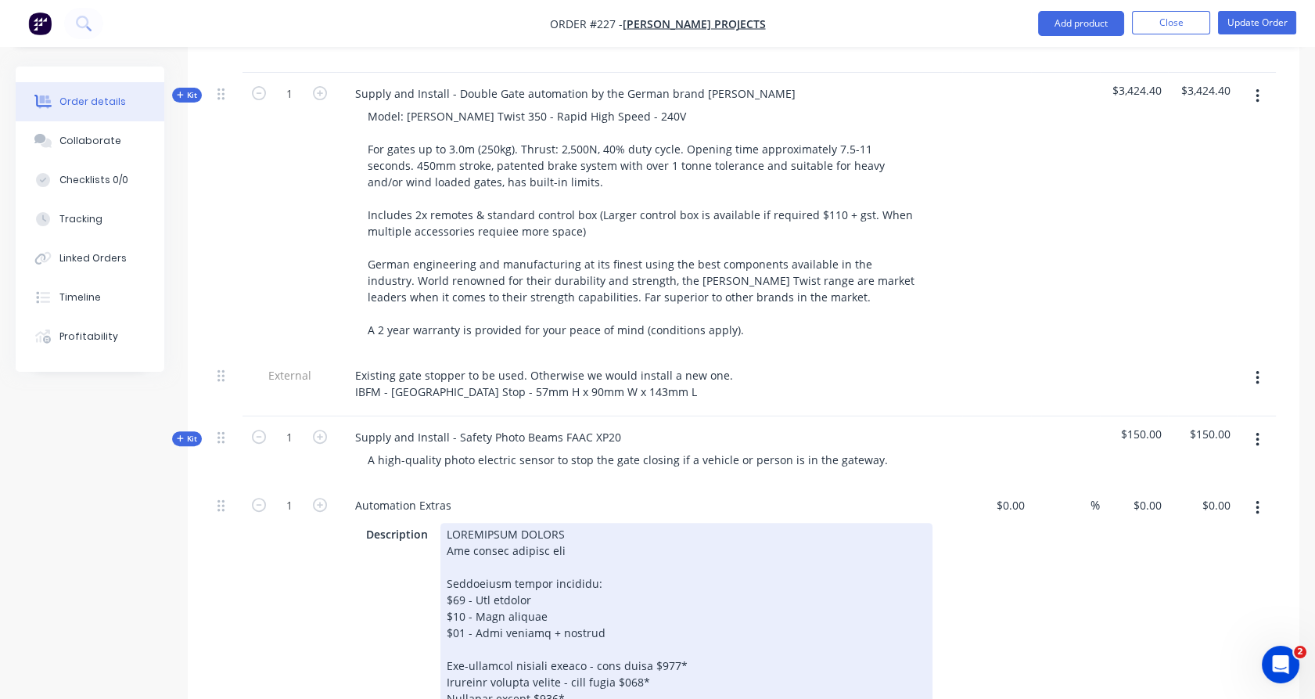
scroll to position [1200, 0]
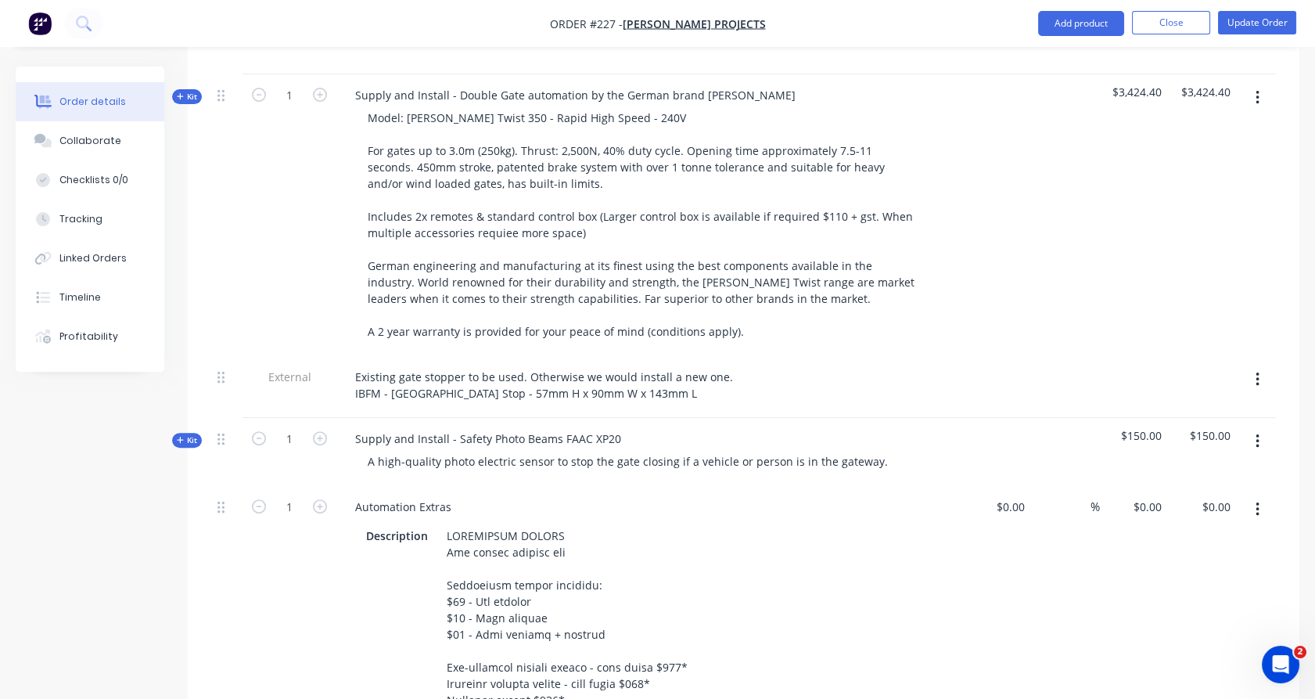
click at [1256, 371] on icon "button" at bounding box center [1258, 379] width 4 height 17
click at [1192, 440] on div "Delete" at bounding box center [1201, 451] width 120 height 23
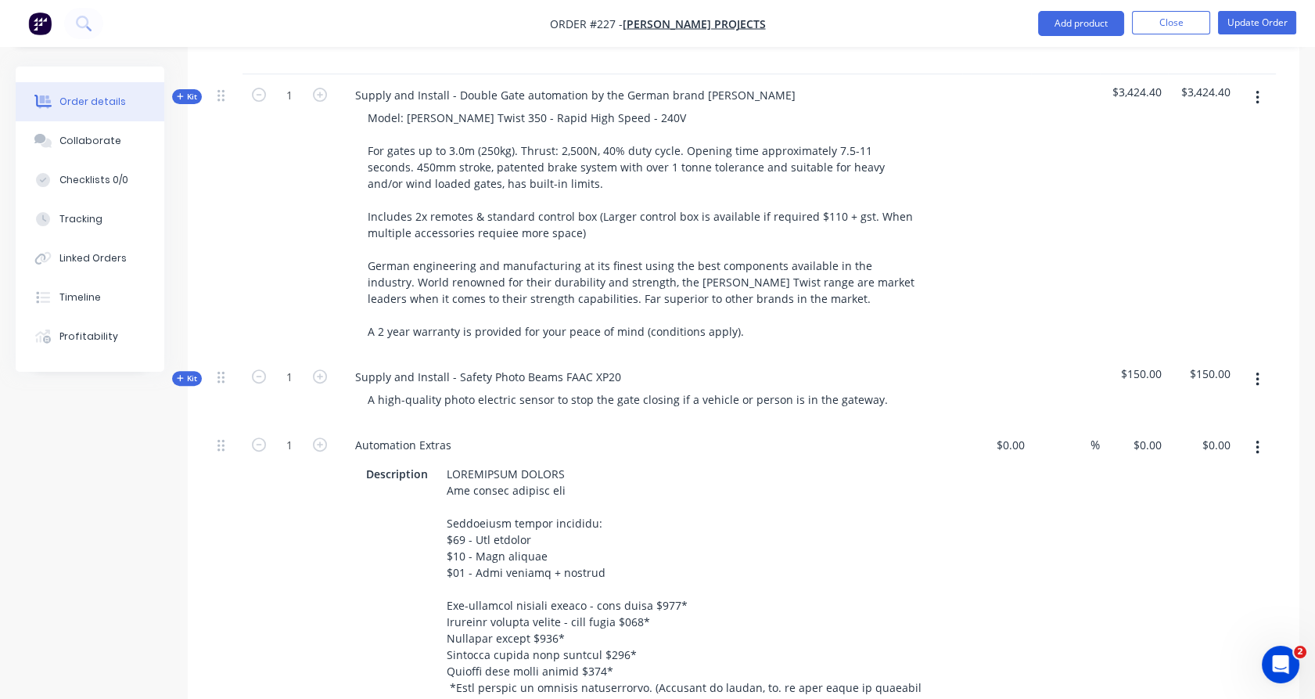
click at [1259, 433] on button "button" at bounding box center [1257, 447] width 37 height 28
click at [1177, 571] on div "Delete" at bounding box center [1201, 582] width 120 height 23
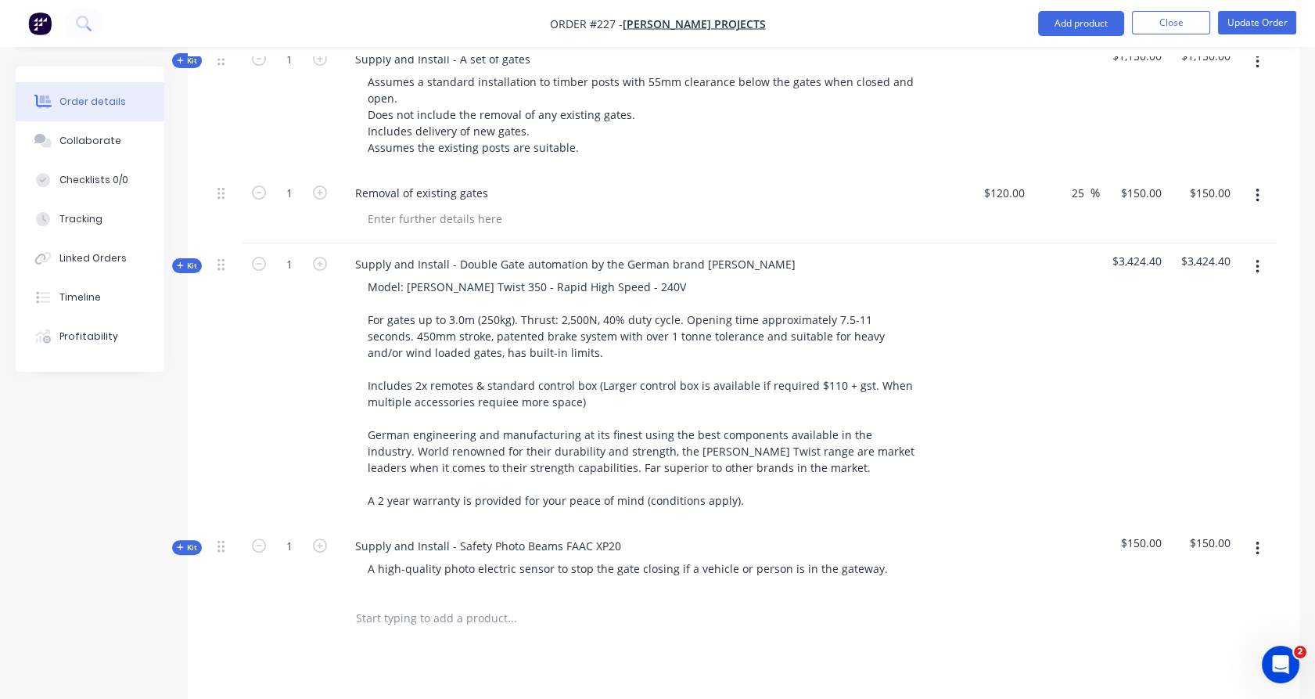
scroll to position [1027, 0]
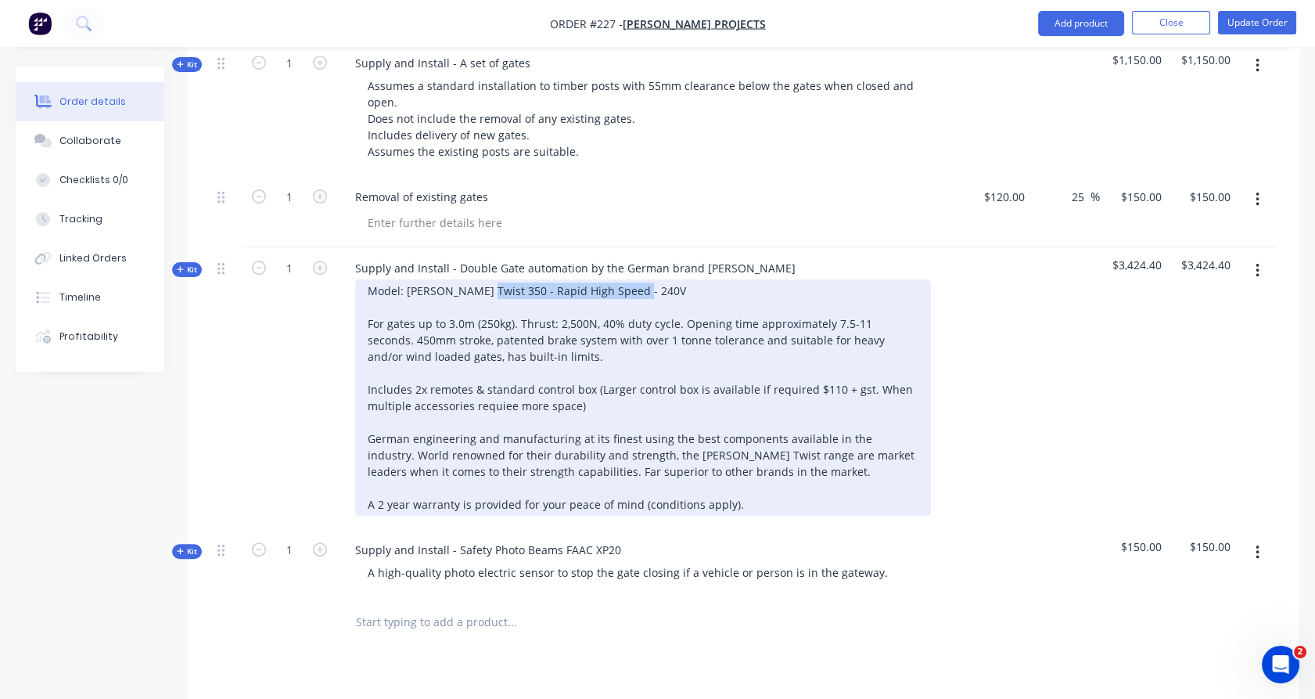
drag, startPoint x: 488, startPoint y: 244, endPoint x: 642, endPoint y: 253, distance: 154.4
click at [642, 279] on div "Model: SOMMER Twist 350 - Rapid High Speed - 240V For gates up to 3.0m (250kg).…" at bounding box center [643, 397] width 576 height 236
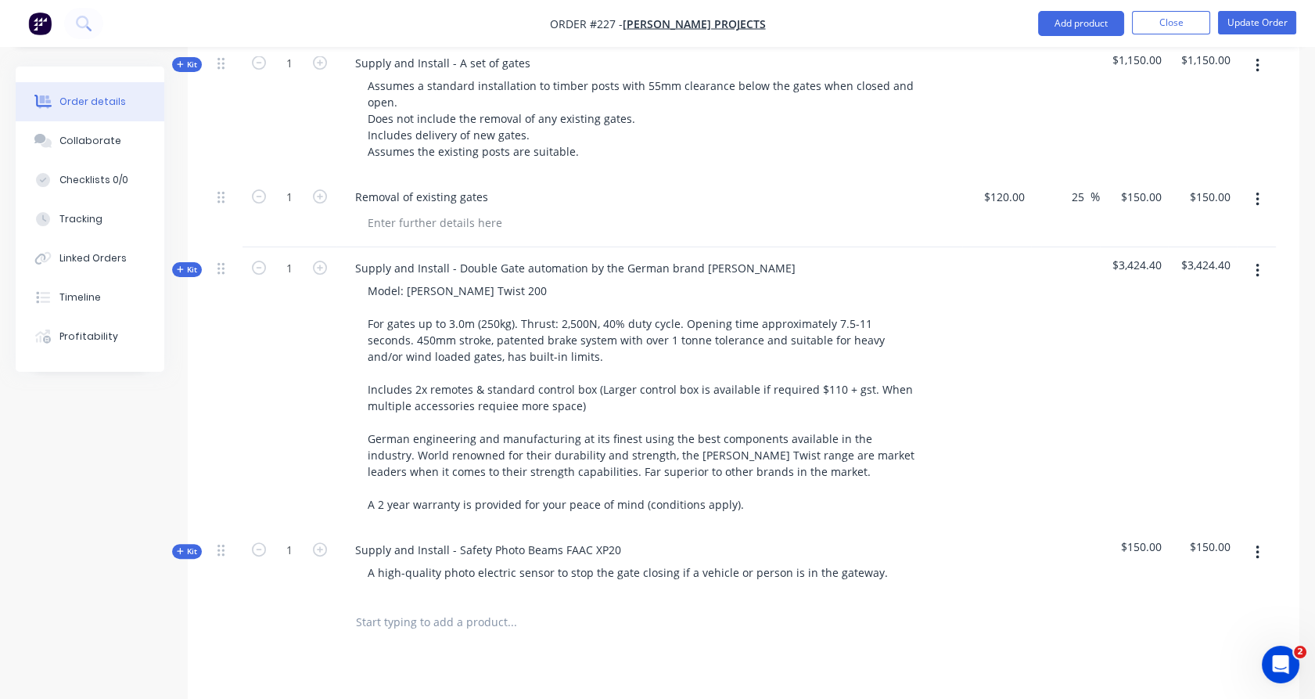
click at [181, 265] on icon "button" at bounding box center [180, 269] width 7 height 8
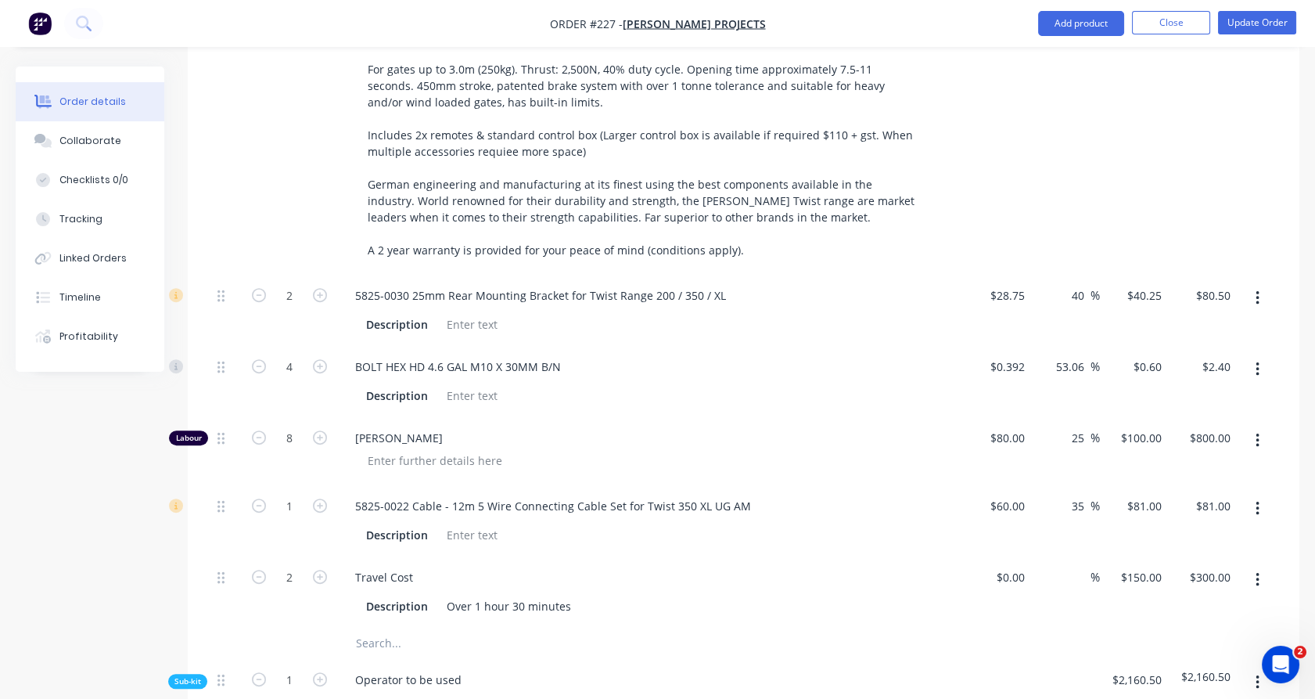
scroll to position [1334, 0]
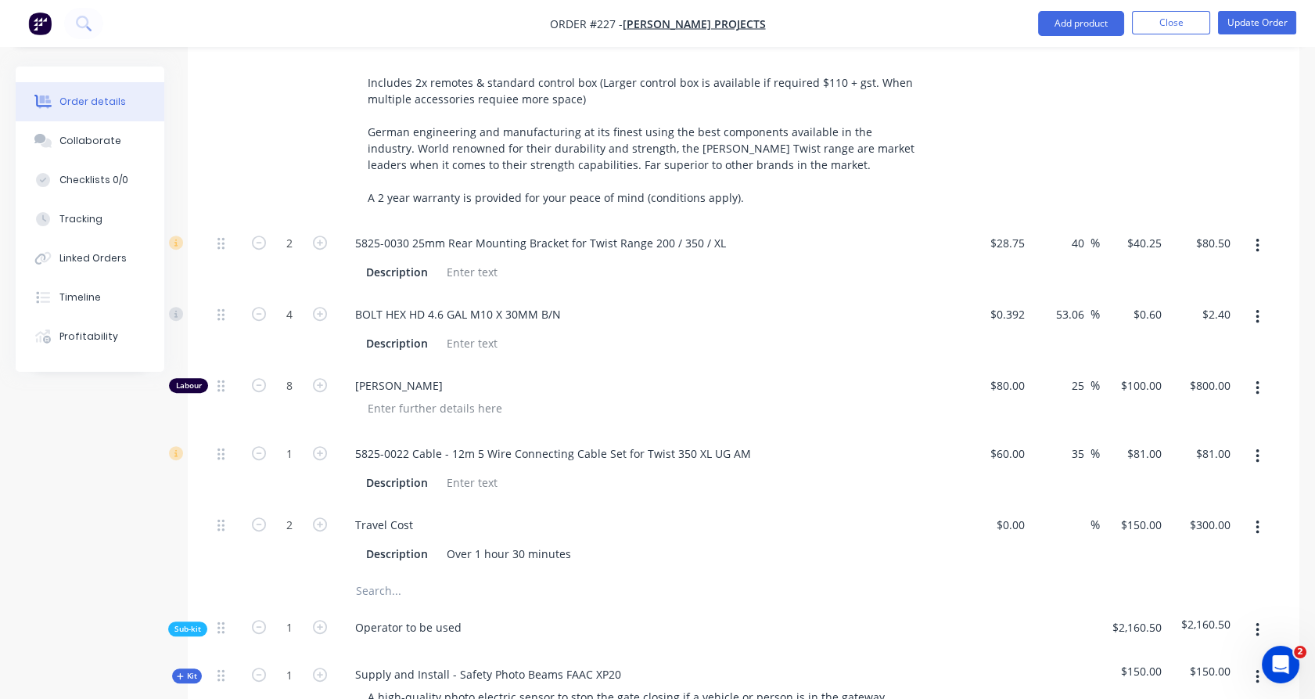
click at [194, 623] on span "Sub-kit" at bounding box center [187, 629] width 27 height 12
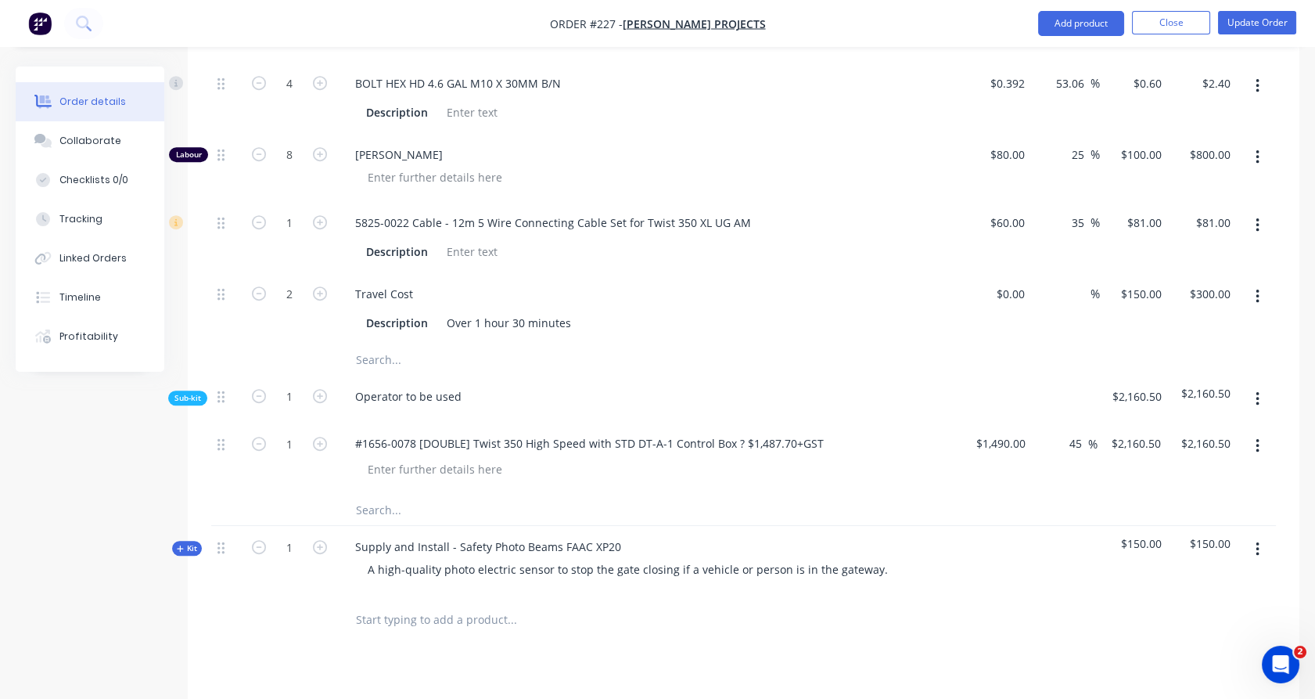
scroll to position [1566, 0]
click at [1008, 430] on input "1490" at bounding box center [1013, 441] width 33 height 23
type input "$1,000.00"
type input "$1,450.00"
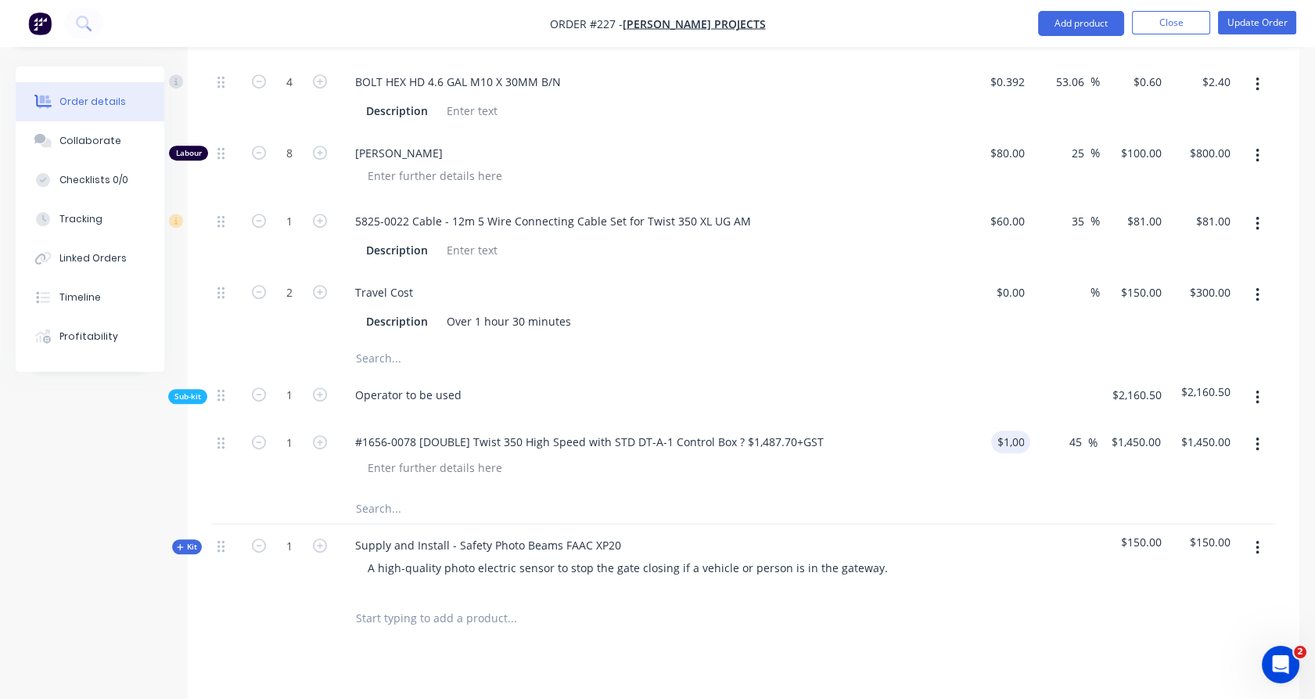
click at [1044, 435] on div "45 45 %" at bounding box center [1064, 456] width 68 height 71
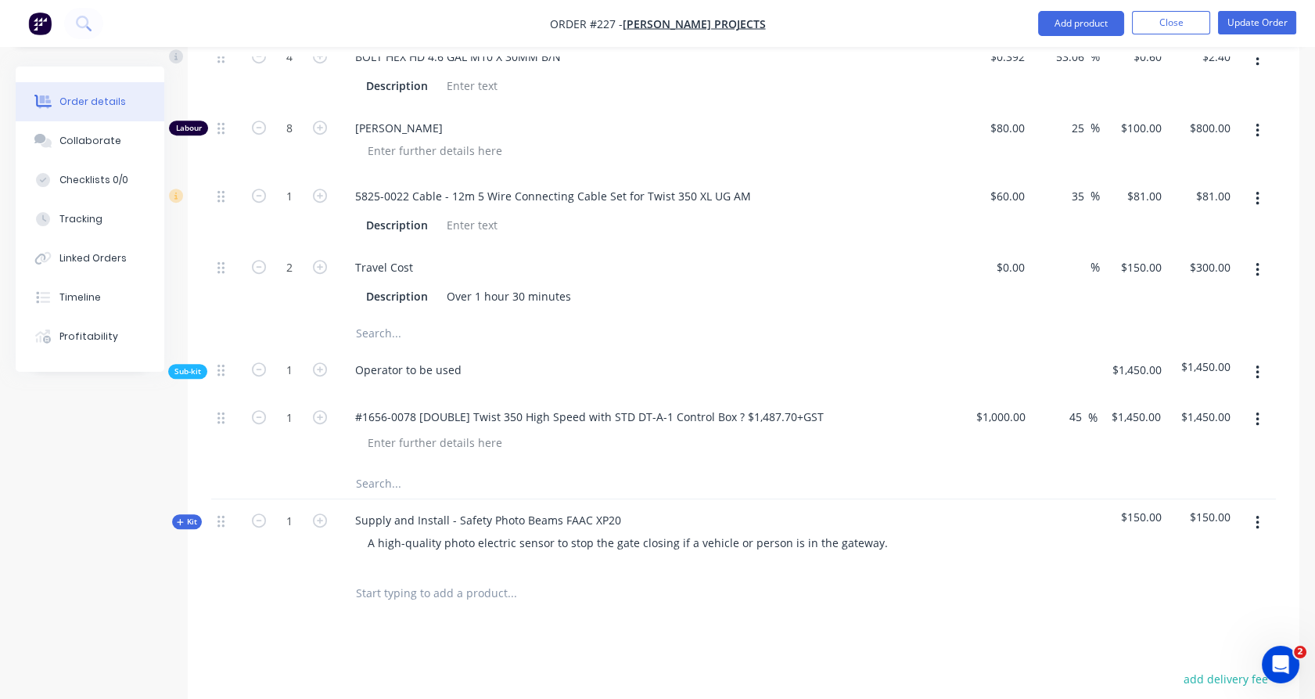
scroll to position [1590, 0]
click at [1147, 406] on input "1450" at bounding box center [1138, 417] width 57 height 23
type input "1500"
type input "50"
type input "$1,500.00"
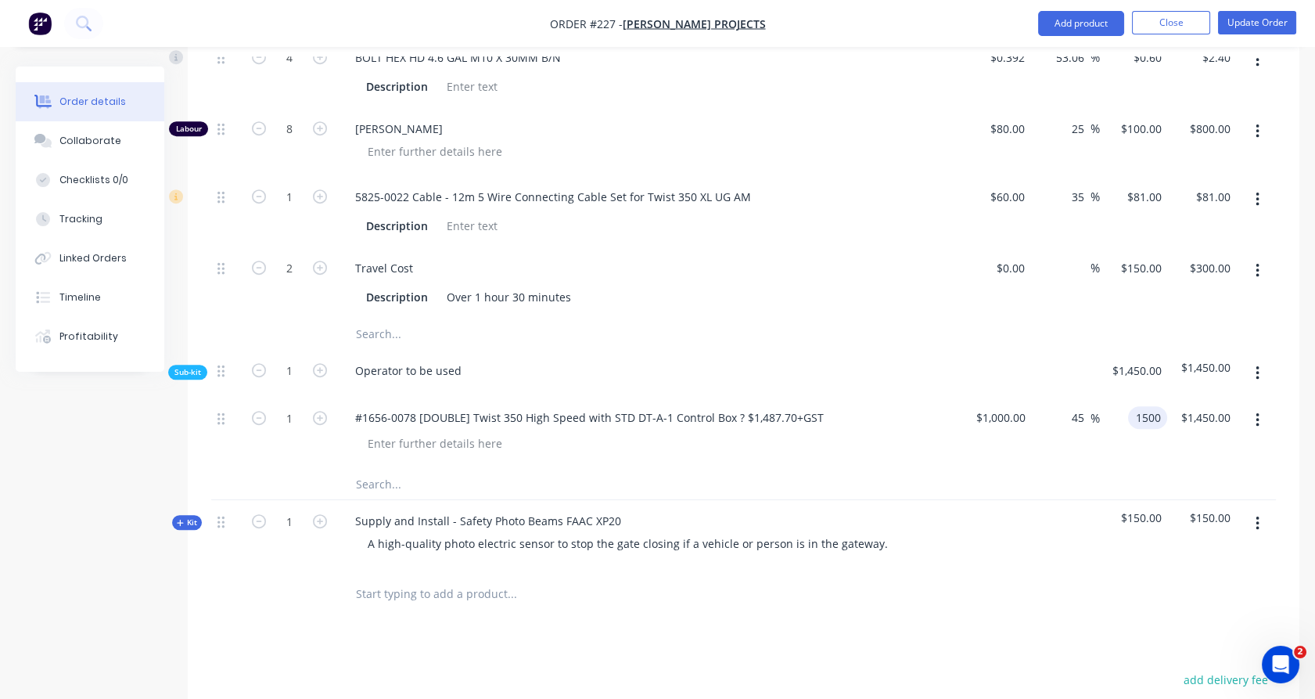
type input "$1,500.00"
click at [1142, 420] on div "$1,500.00 1500" at bounding box center [1134, 432] width 68 height 71
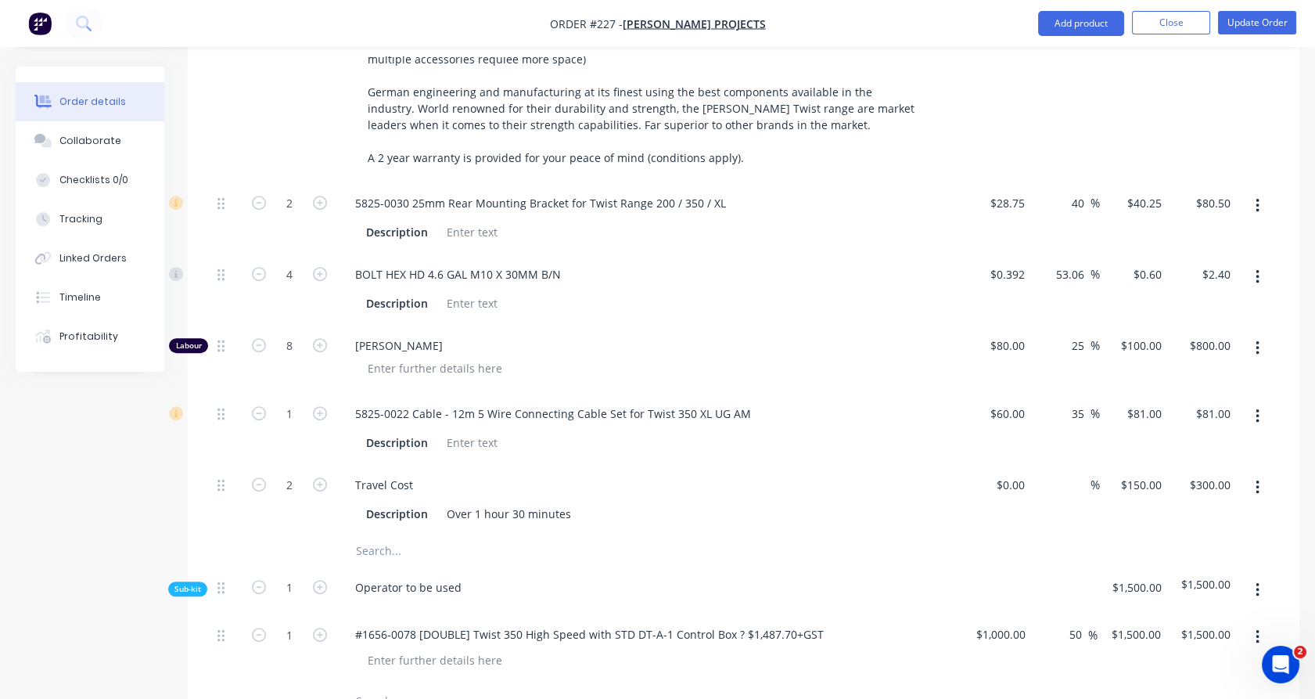
scroll to position [1373, 0]
click at [372, 536] on input "text" at bounding box center [511, 551] width 313 height 31
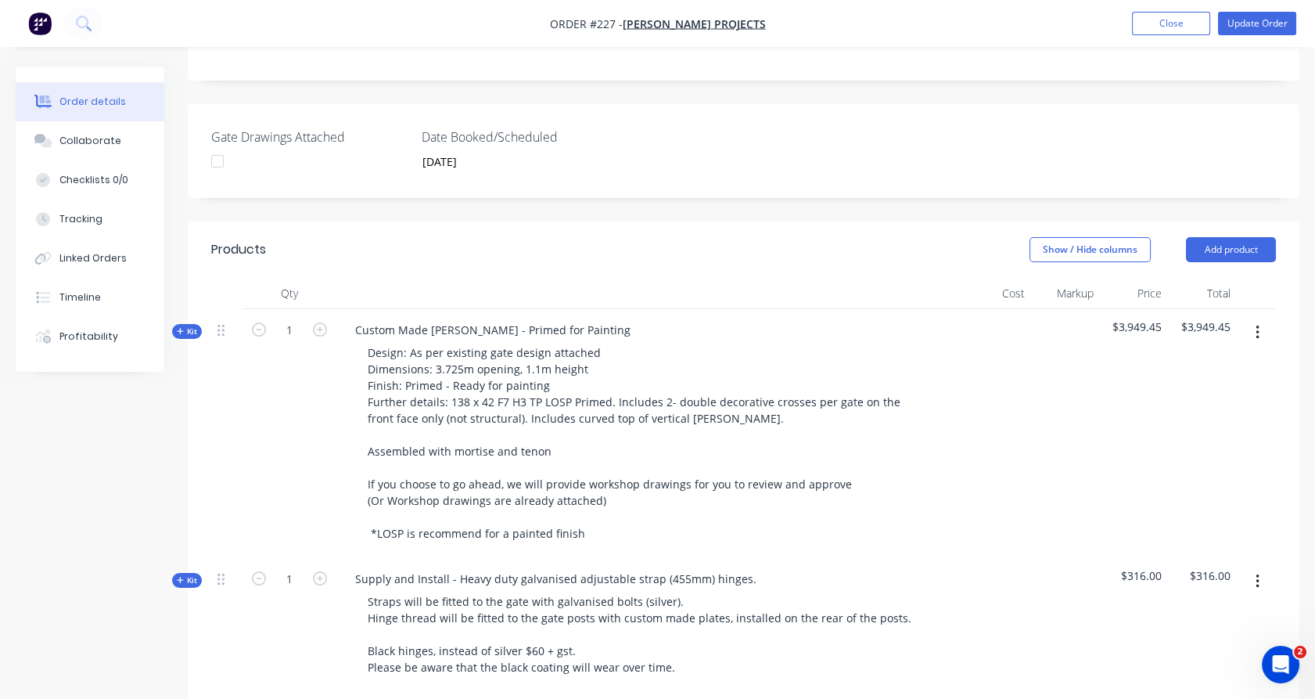
scroll to position [110, 0]
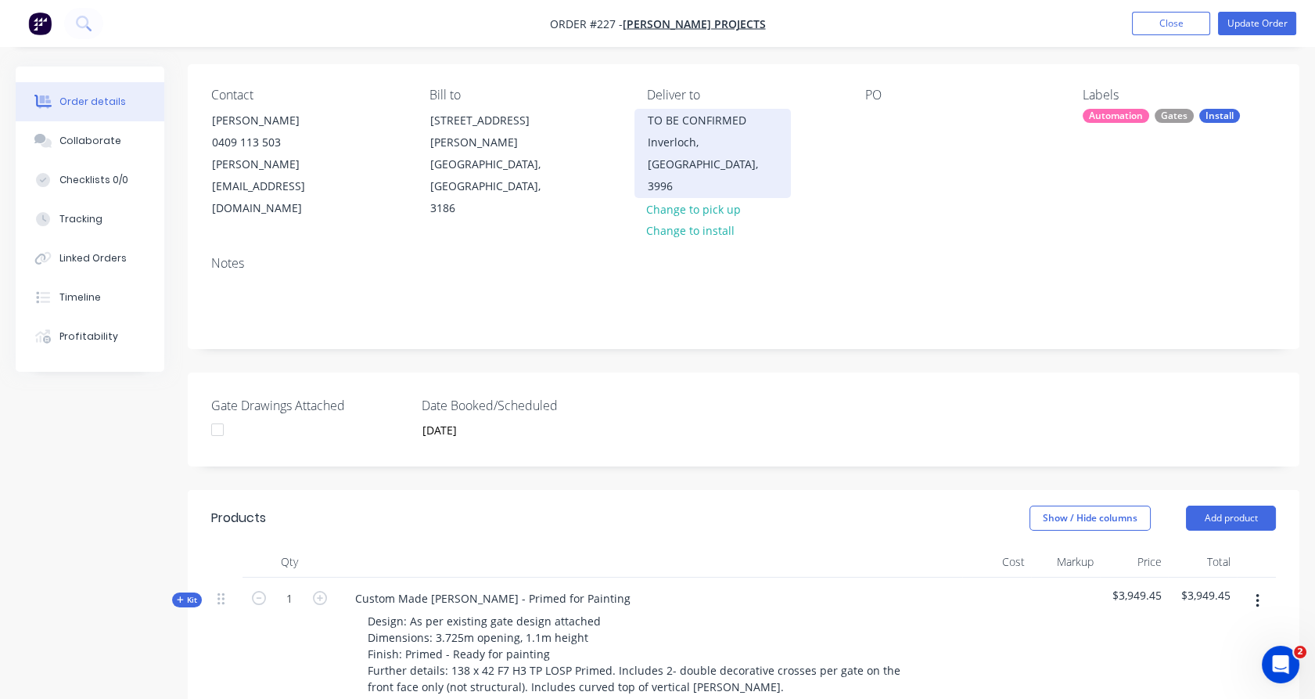
click at [740, 117] on div "TO BE CONFIRMED" at bounding box center [713, 121] width 130 height 22
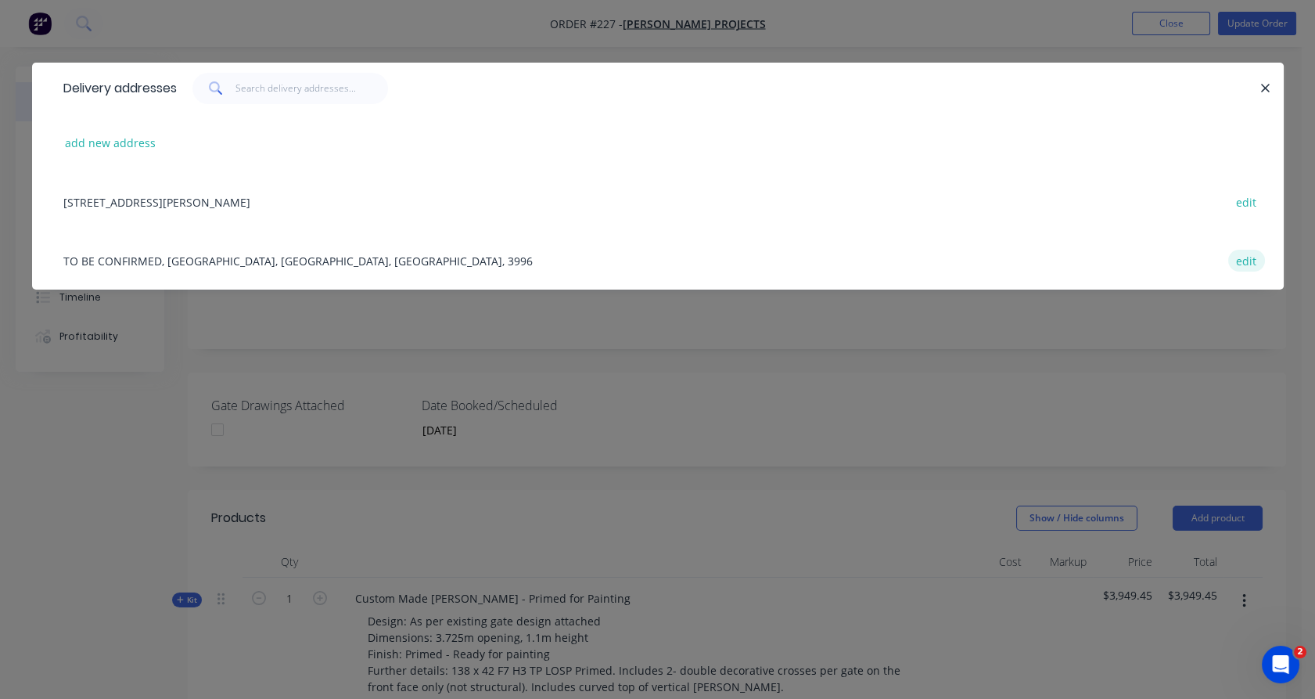
click at [1250, 260] on button "edit" at bounding box center [1246, 260] width 37 height 21
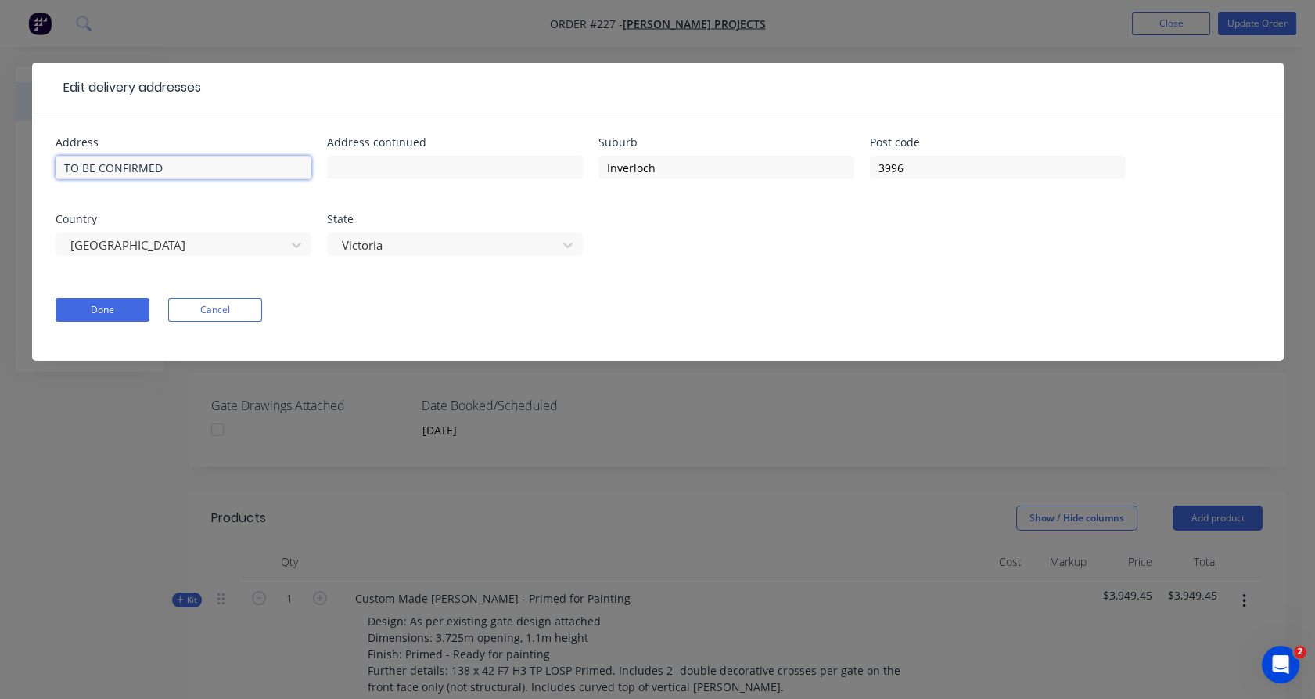
click at [179, 175] on input "TO BE CONFIRMED" at bounding box center [184, 167] width 256 height 23
click at [111, 156] on input "TO BE CONFIRMED" at bounding box center [184, 167] width 256 height 23
paste input "18 Cuttriss Street inverloch"
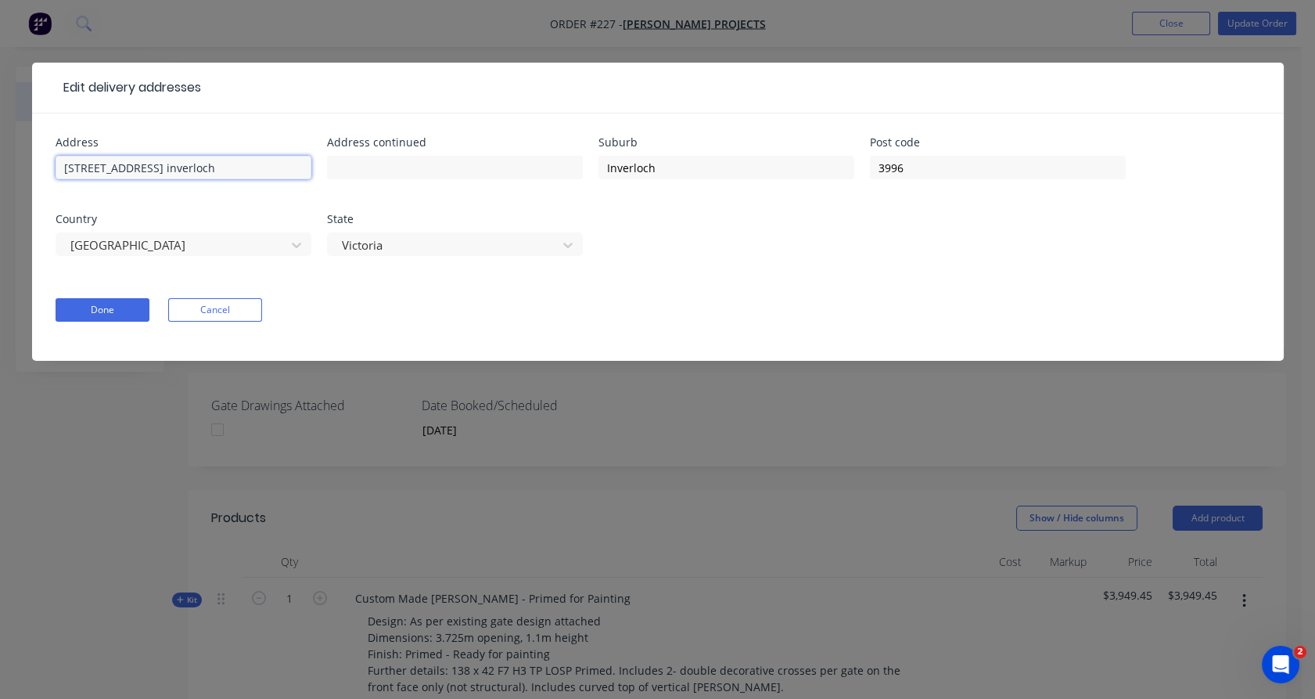
click at [175, 167] on input "18 Cuttriss Street inverloch" at bounding box center [184, 167] width 256 height 23
type input "18 Cuttriss Street"
click at [111, 311] on button "Done" at bounding box center [103, 309] width 94 height 23
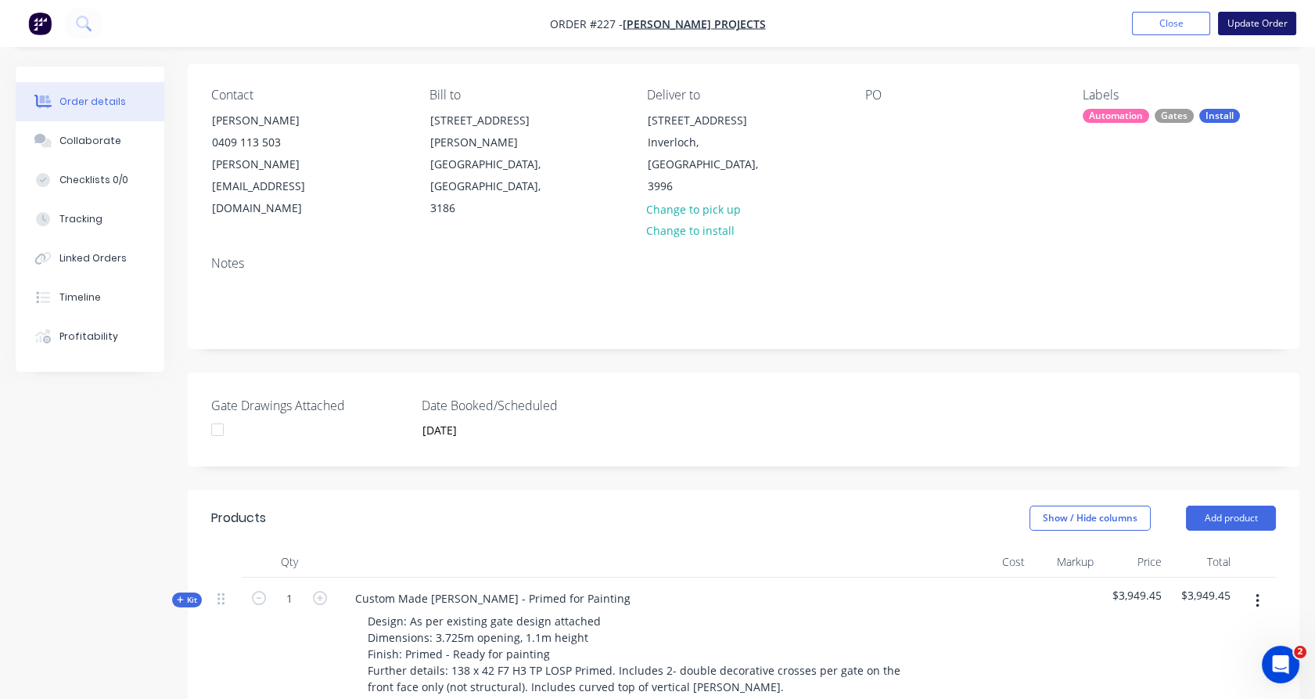
click at [1270, 25] on button "Update Order" at bounding box center [1257, 23] width 78 height 23
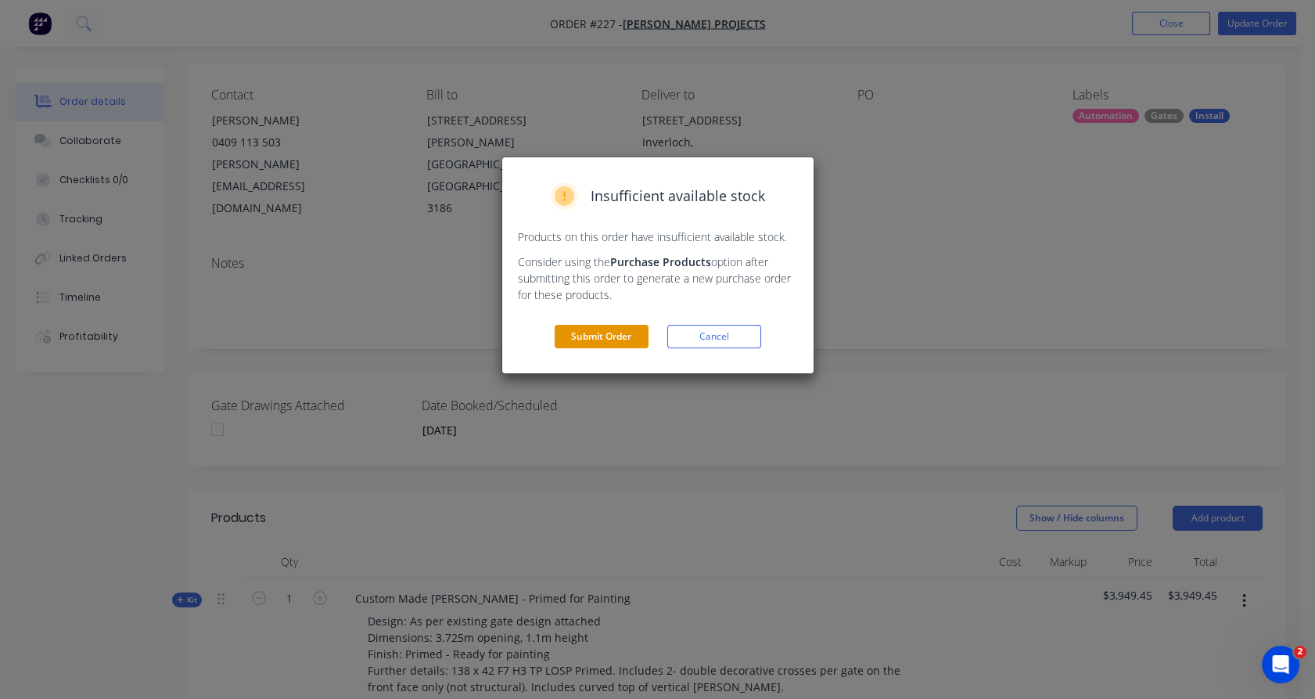
click at [606, 339] on button "Submit Order" at bounding box center [602, 336] width 94 height 23
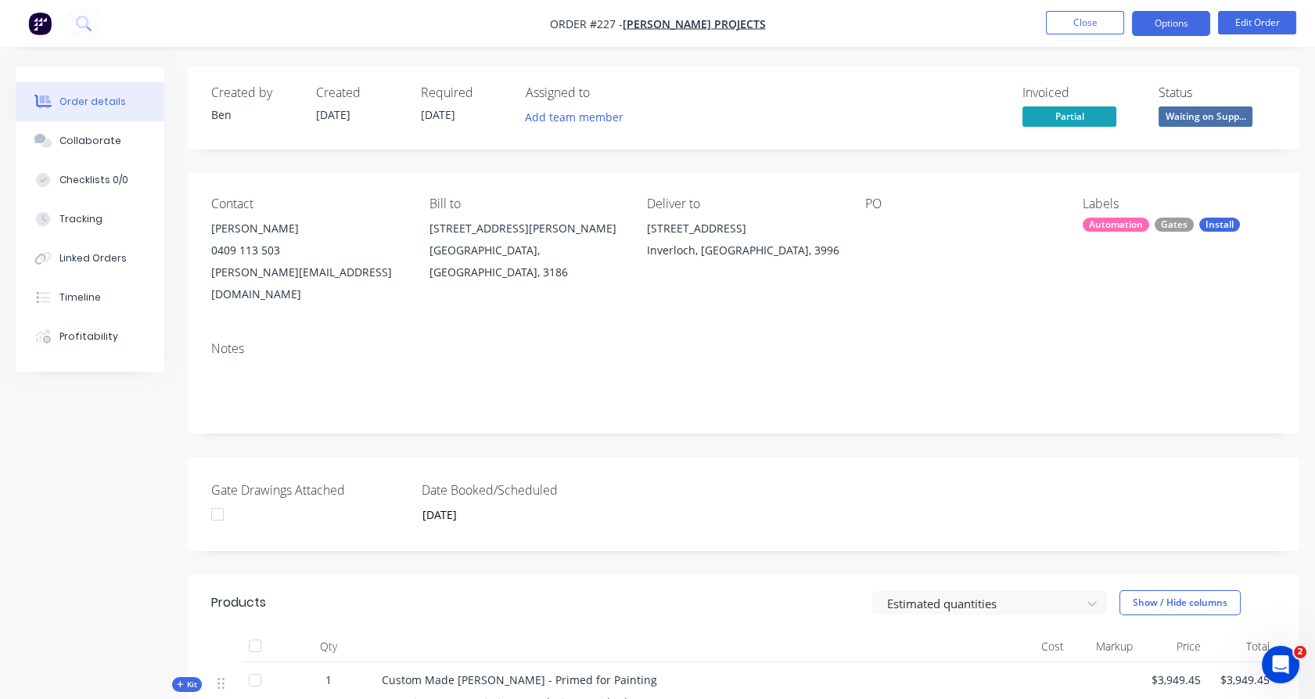
click at [1163, 24] on button "Options" at bounding box center [1171, 23] width 78 height 25
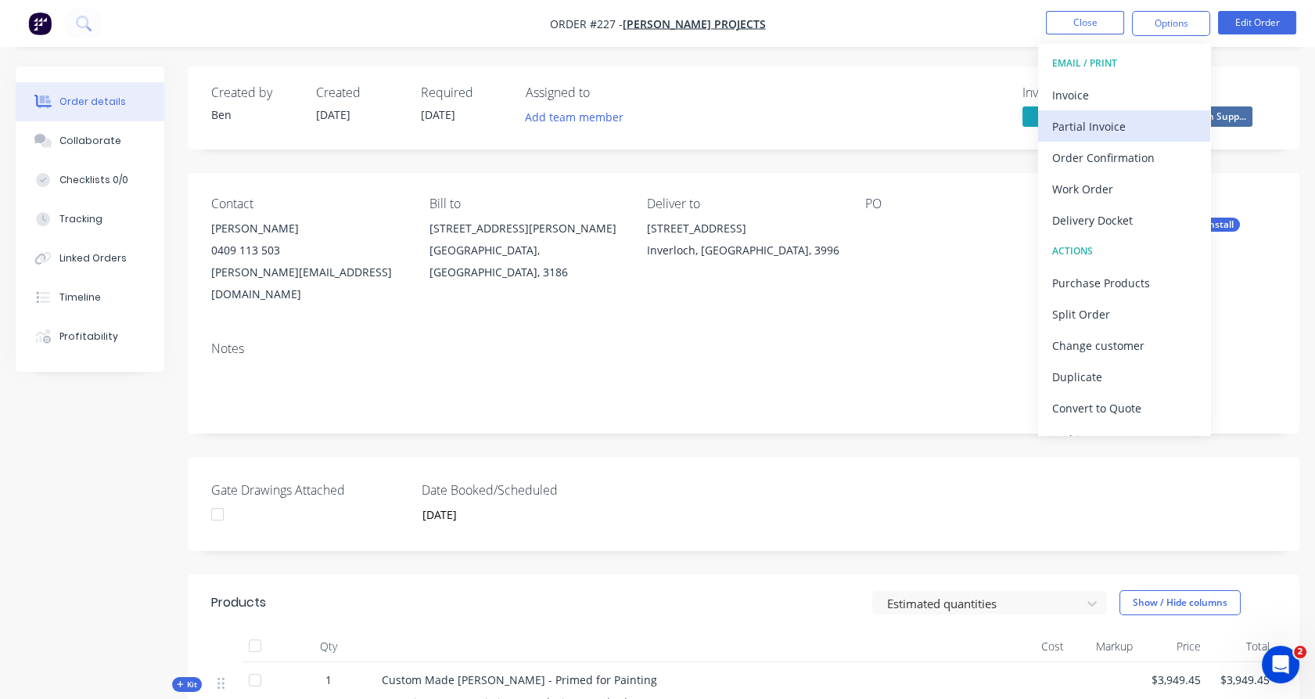
click at [1133, 120] on div "Partial Invoice" at bounding box center [1124, 126] width 144 height 23
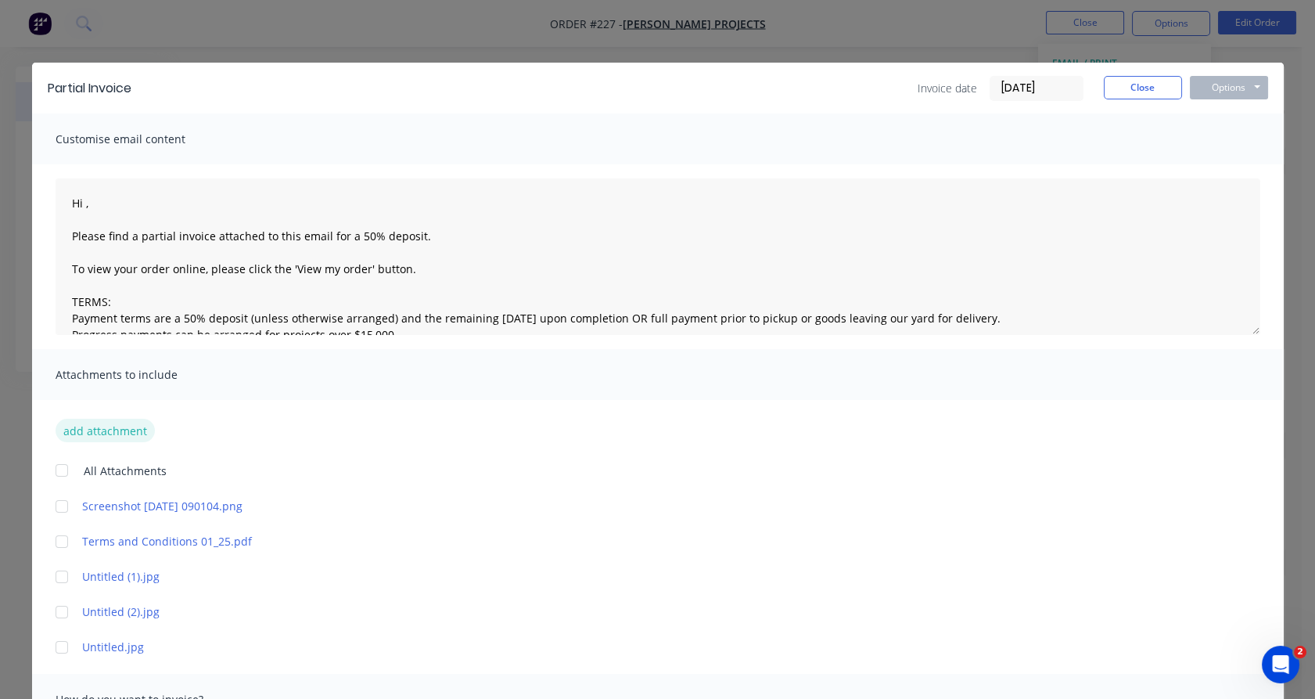
click at [85, 432] on button "add attachment" at bounding box center [105, 430] width 99 height 23
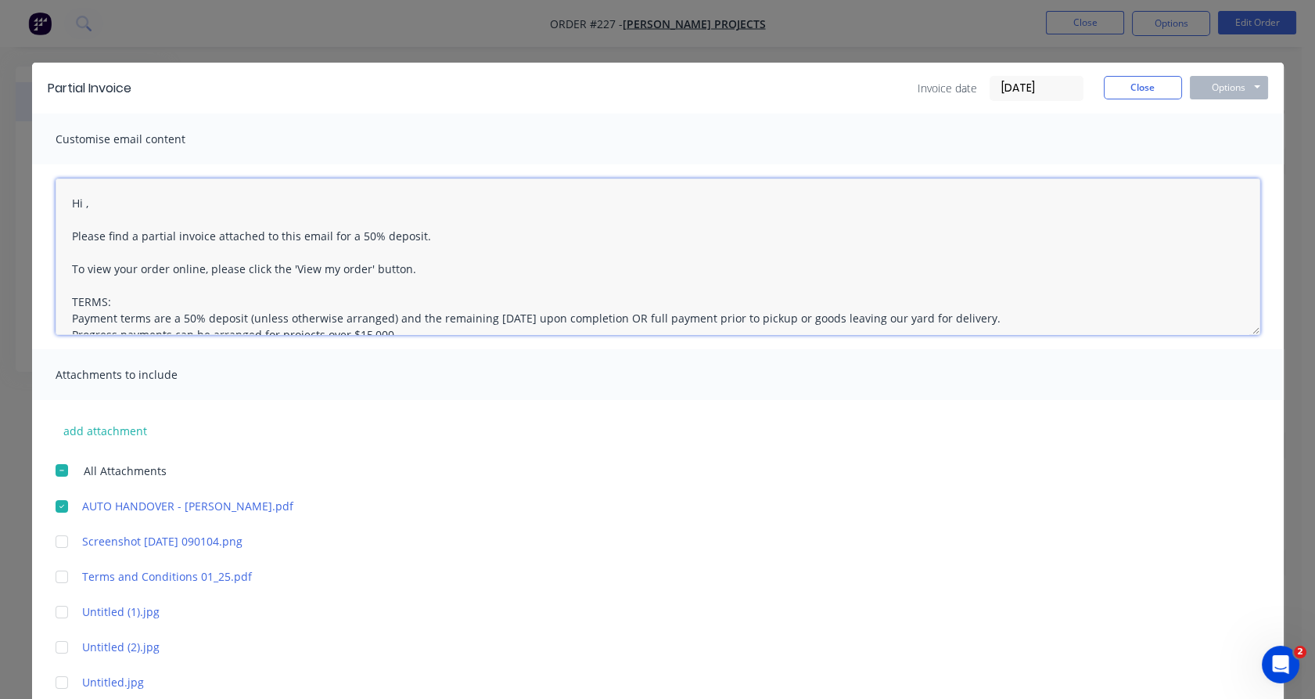
click at [76, 203] on textarea "Hi , Please find a partial invoice attached to this email for a 50% deposit. To…" at bounding box center [658, 256] width 1205 height 156
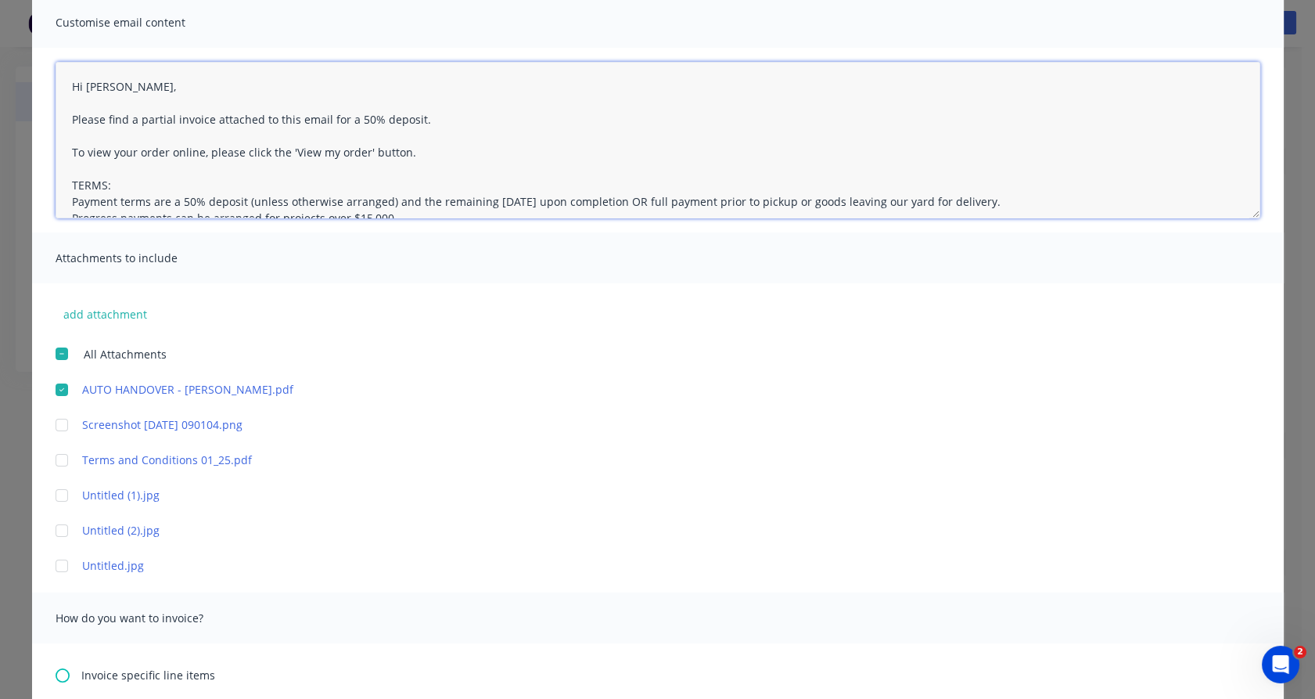
scroll to position [117, 0]
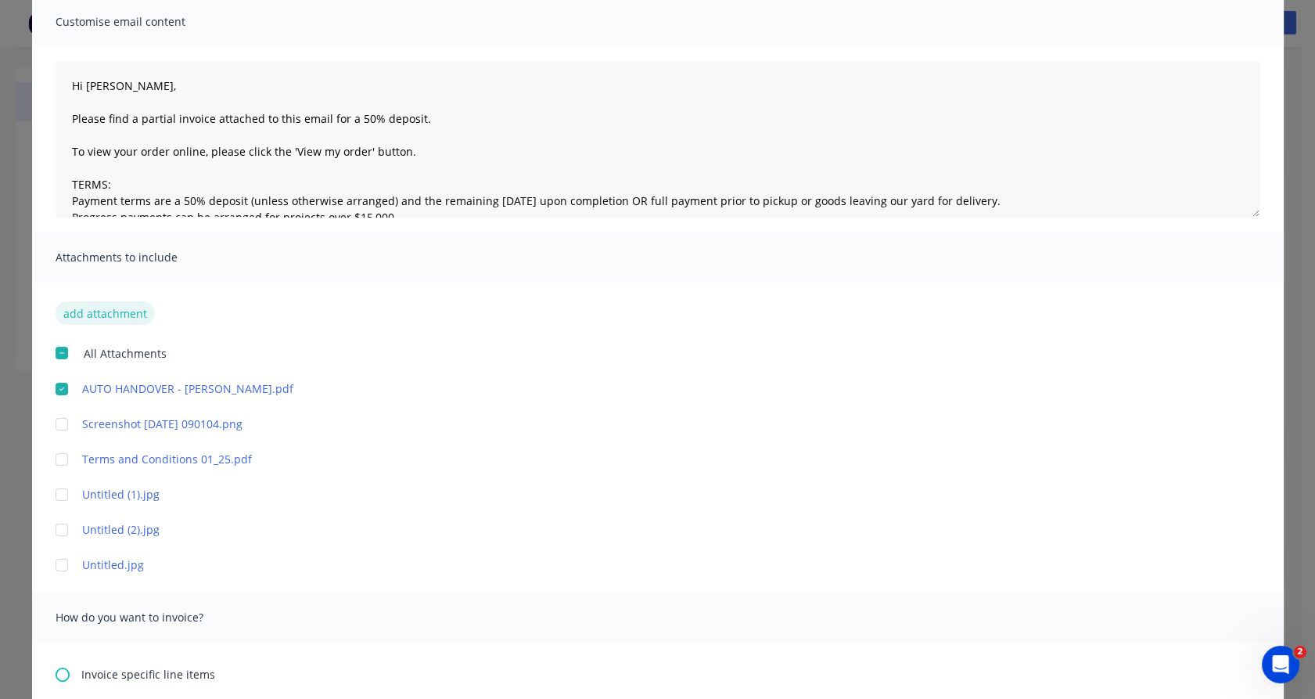
click at [110, 319] on button "add attachment" at bounding box center [105, 312] width 99 height 23
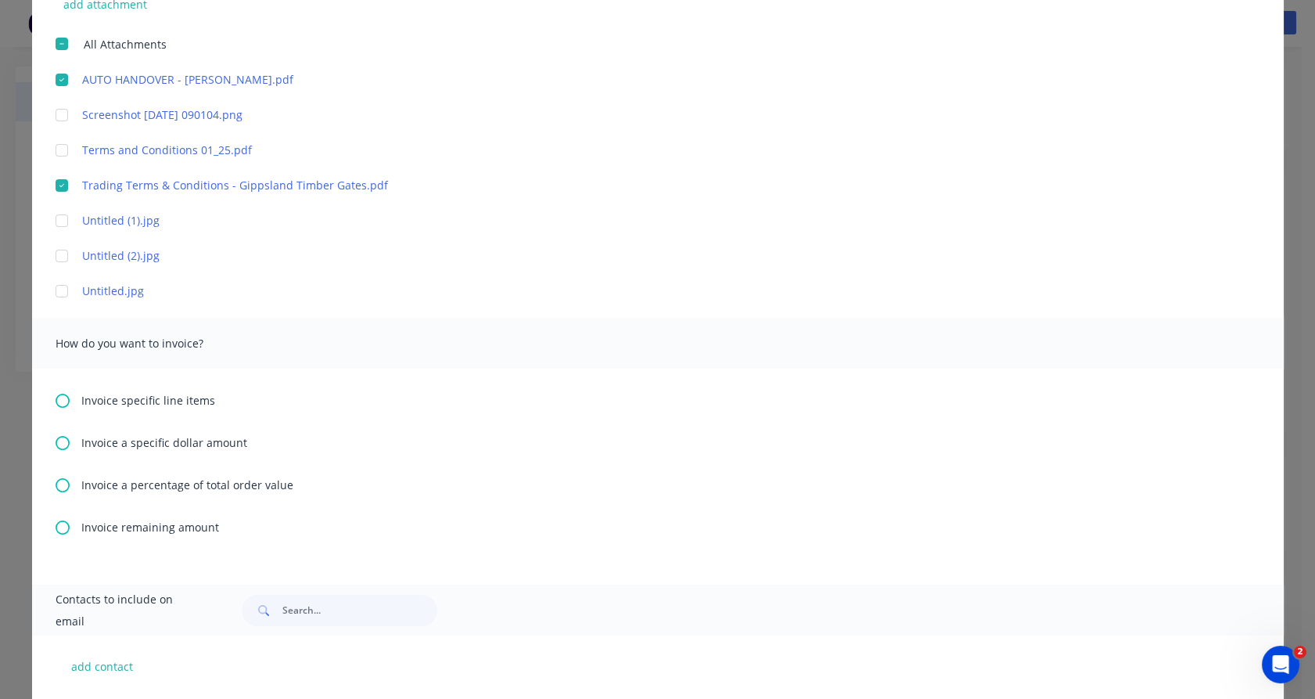
scroll to position [451, 0]
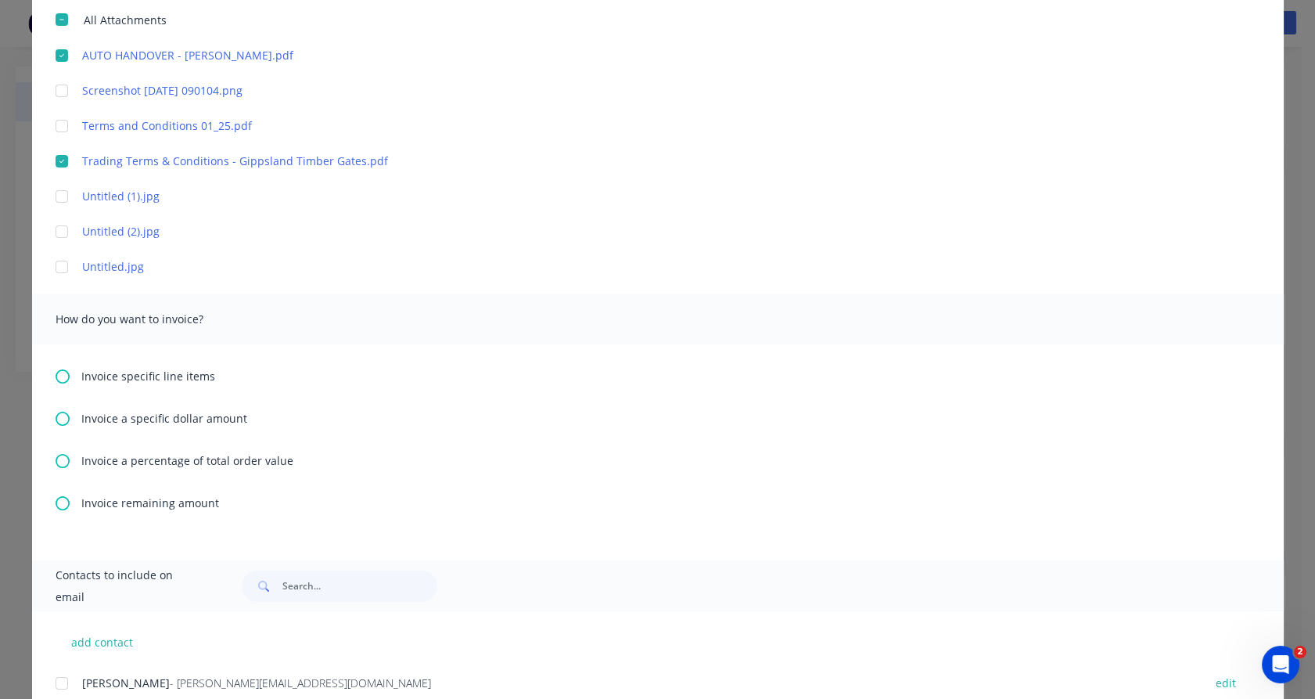
click at [53, 684] on div at bounding box center [61, 682] width 31 height 31
click at [58, 505] on icon at bounding box center [63, 503] width 14 height 14
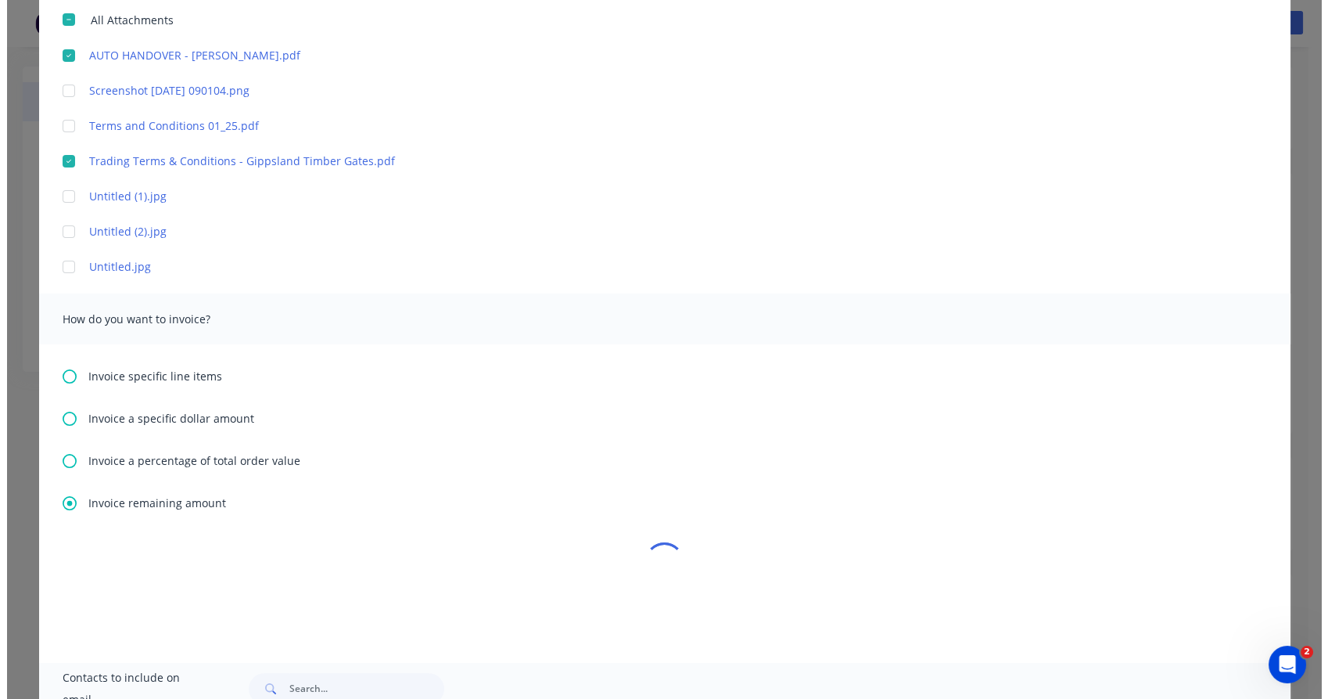
scroll to position [0, 0]
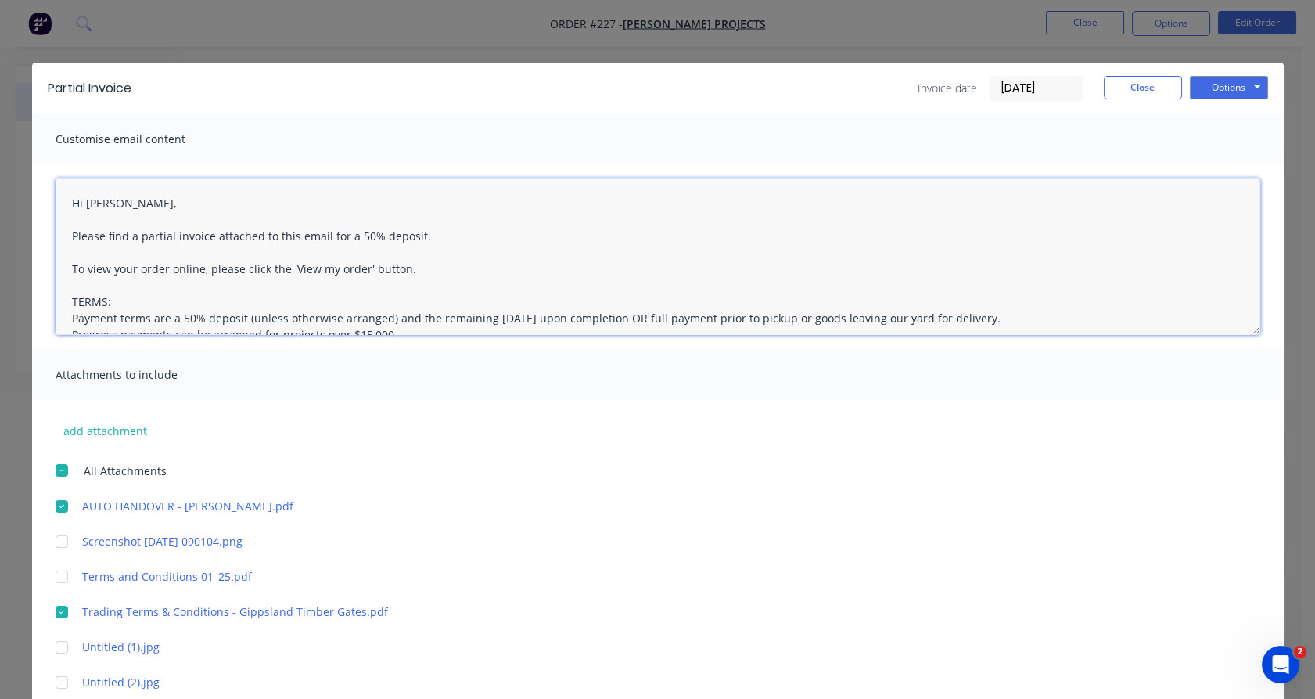
click at [156, 238] on textarea "Hi Josh, Please find a partial invoice attached to this email for a 50% deposit…" at bounding box center [658, 256] width 1205 height 156
drag, startPoint x: 306, startPoint y: 238, endPoint x: 394, endPoint y: 235, distance: 88.5
click at [394, 235] on textarea "Hi Josh, Please find a final invoice attached to this email for a 50% deposit. …" at bounding box center [658, 256] width 1205 height 156
type textarea "Hi Josh, Please find a final invoice attached to this email. To view your order…"
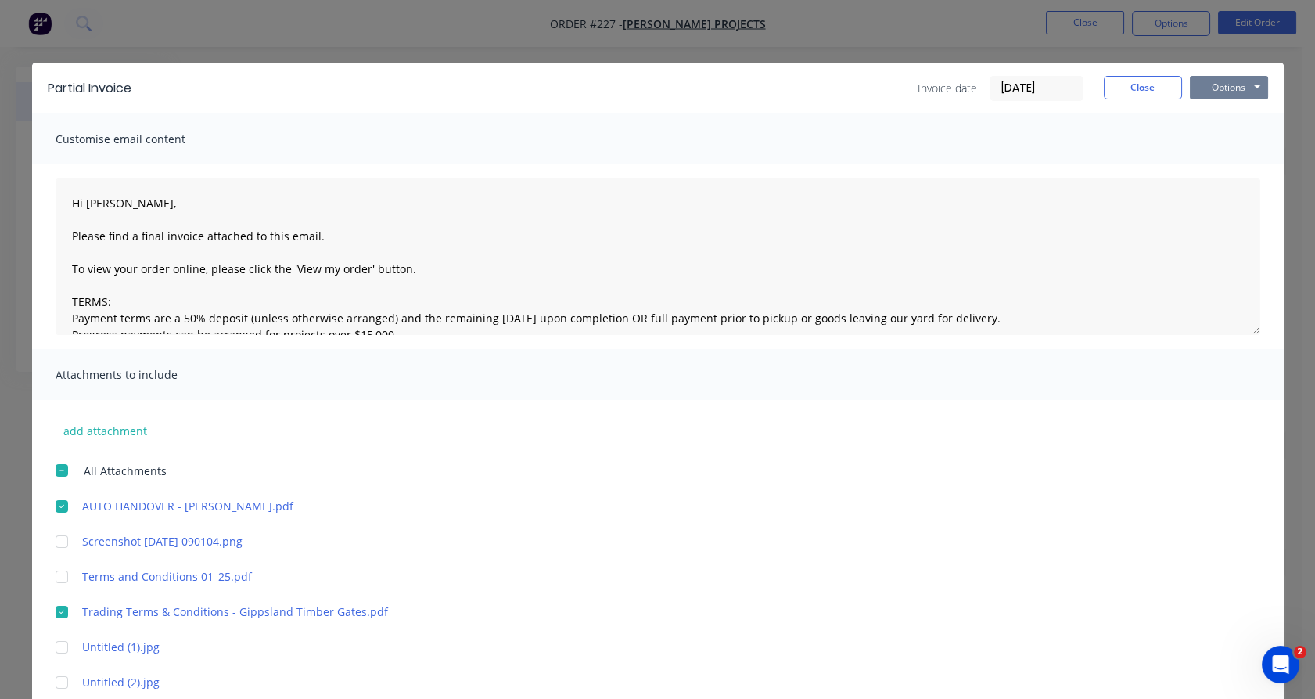
click at [1232, 81] on button "Options" at bounding box center [1229, 87] width 78 height 23
click at [1221, 167] on button "Email" at bounding box center [1240, 167] width 100 height 26
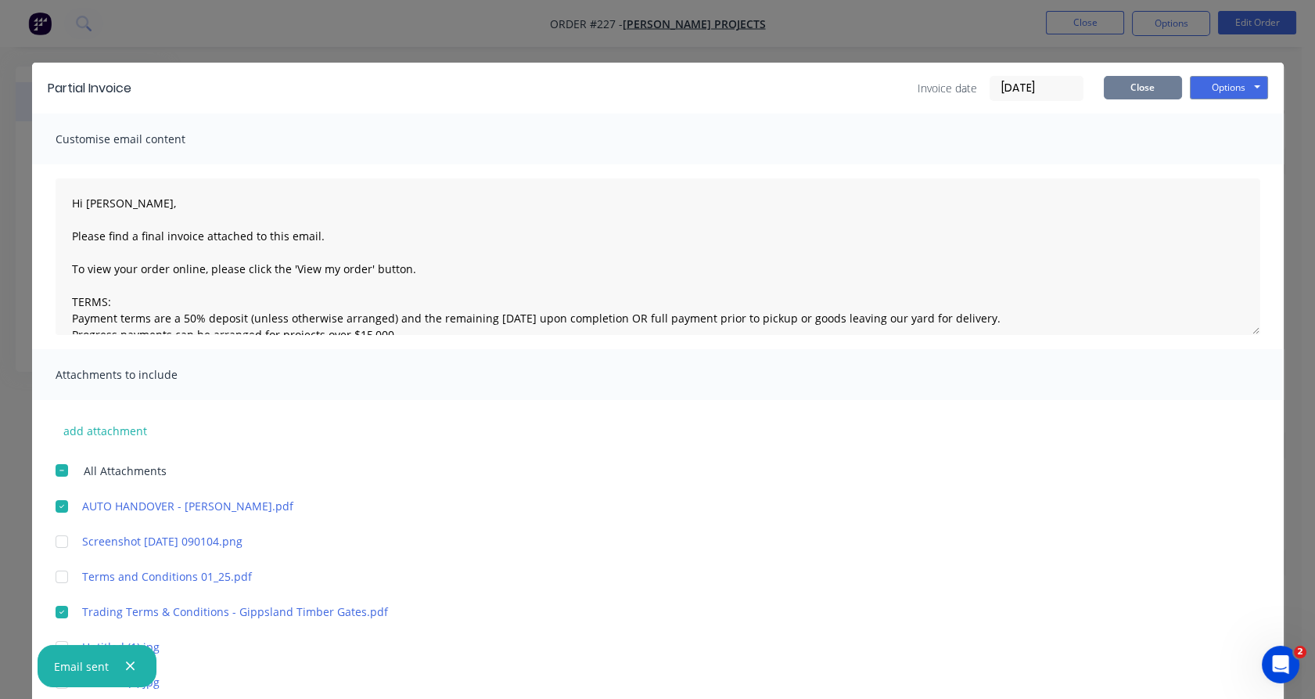
click at [1133, 81] on button "Close" at bounding box center [1143, 87] width 78 height 23
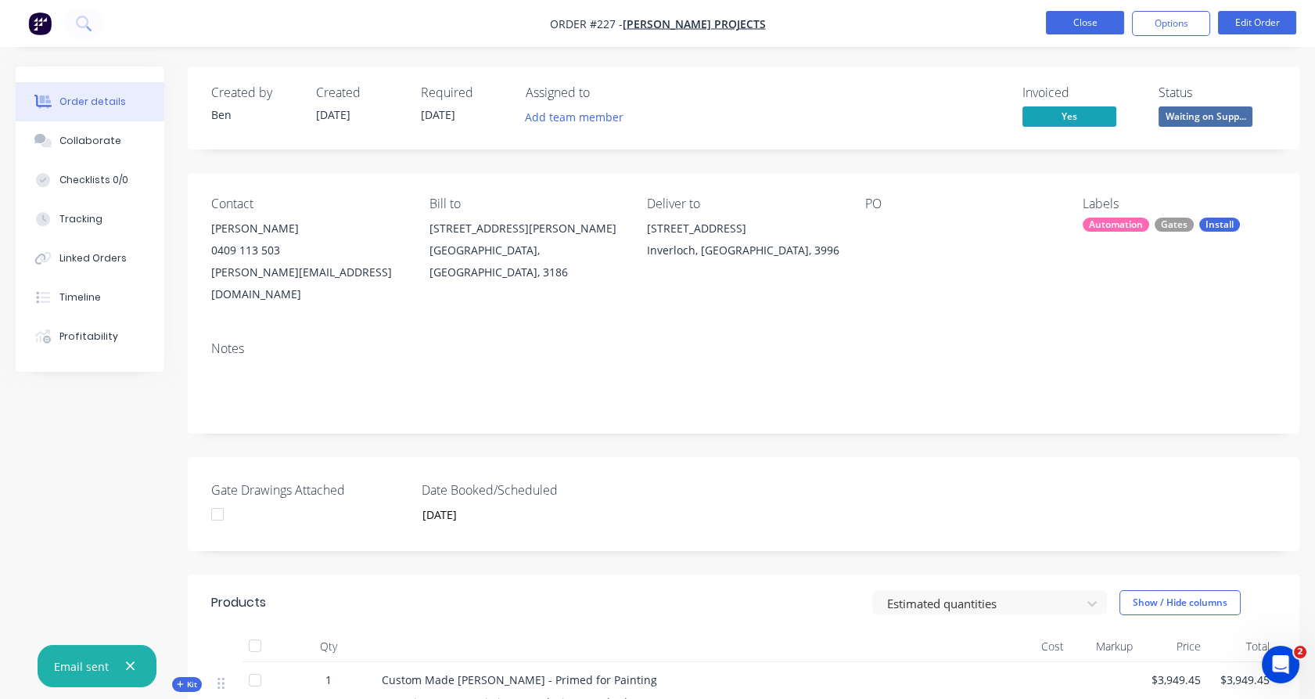
click at [1080, 26] on button "Close" at bounding box center [1085, 22] width 78 height 23
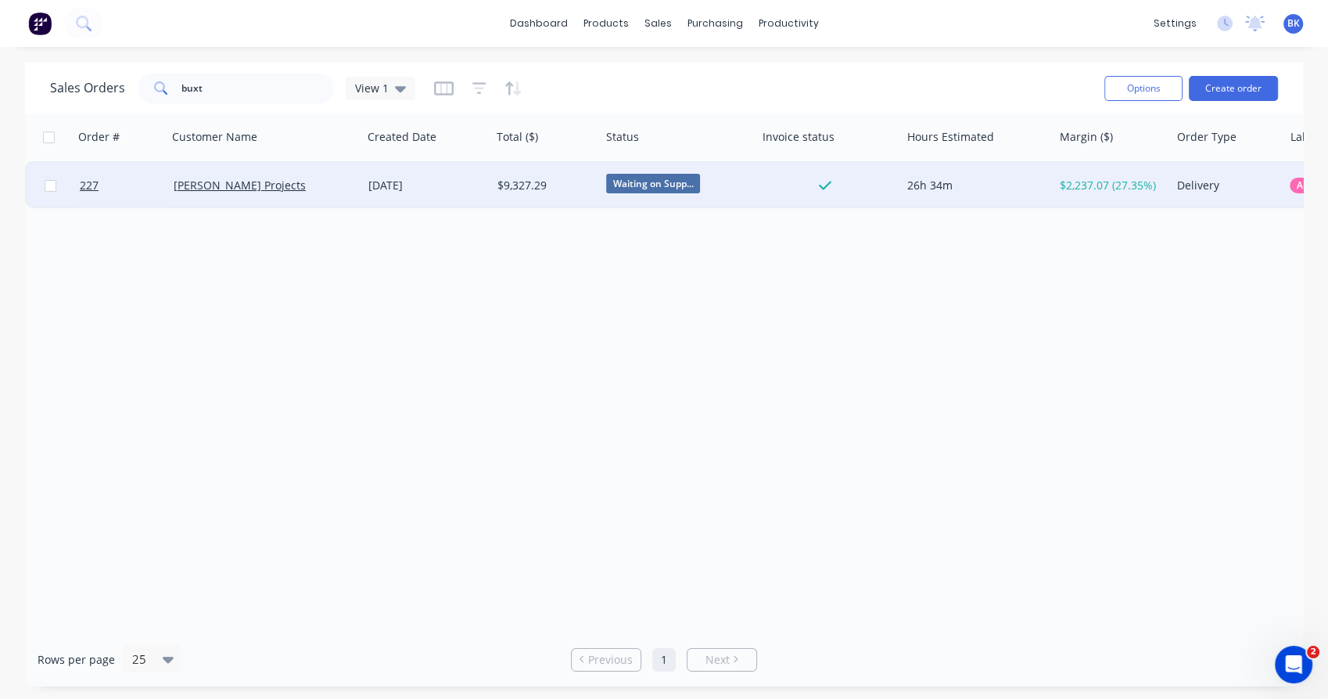
click at [638, 180] on span "Waiting on Supp..." at bounding box center [653, 184] width 94 height 20
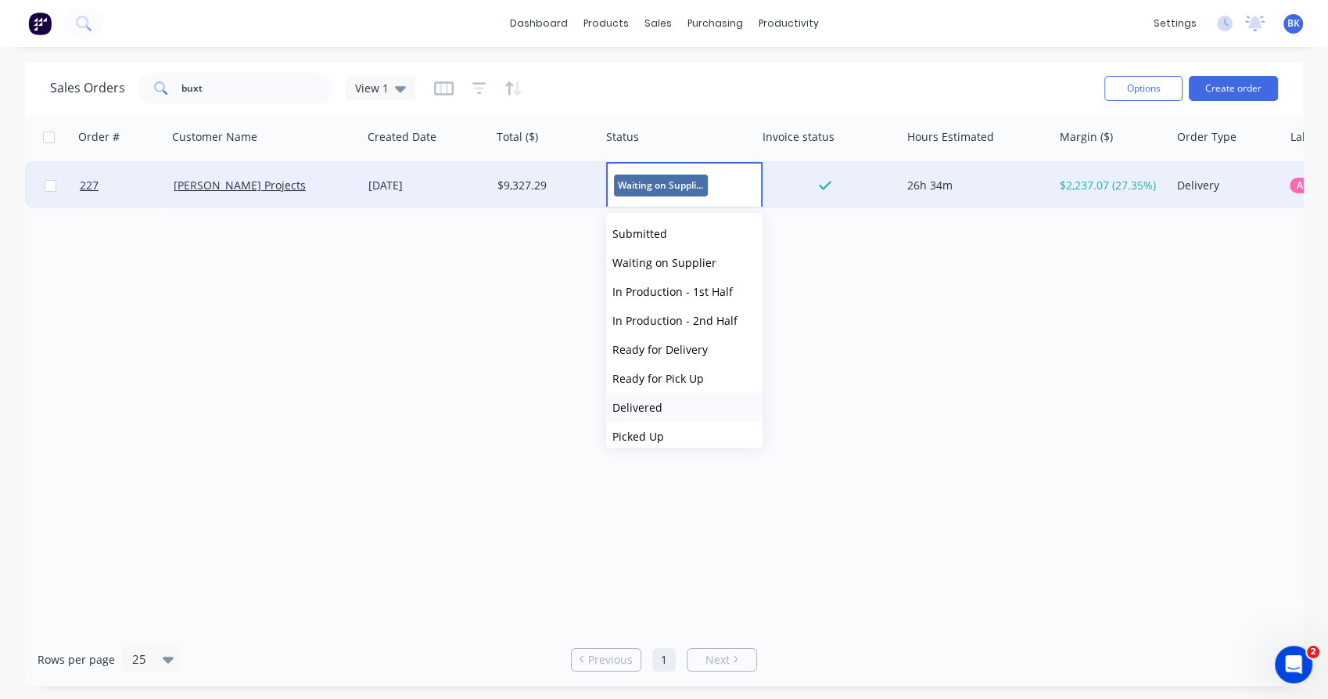
scroll to position [9, 0]
click at [638, 395] on span "Delivered" at bounding box center [638, 398] width 50 height 15
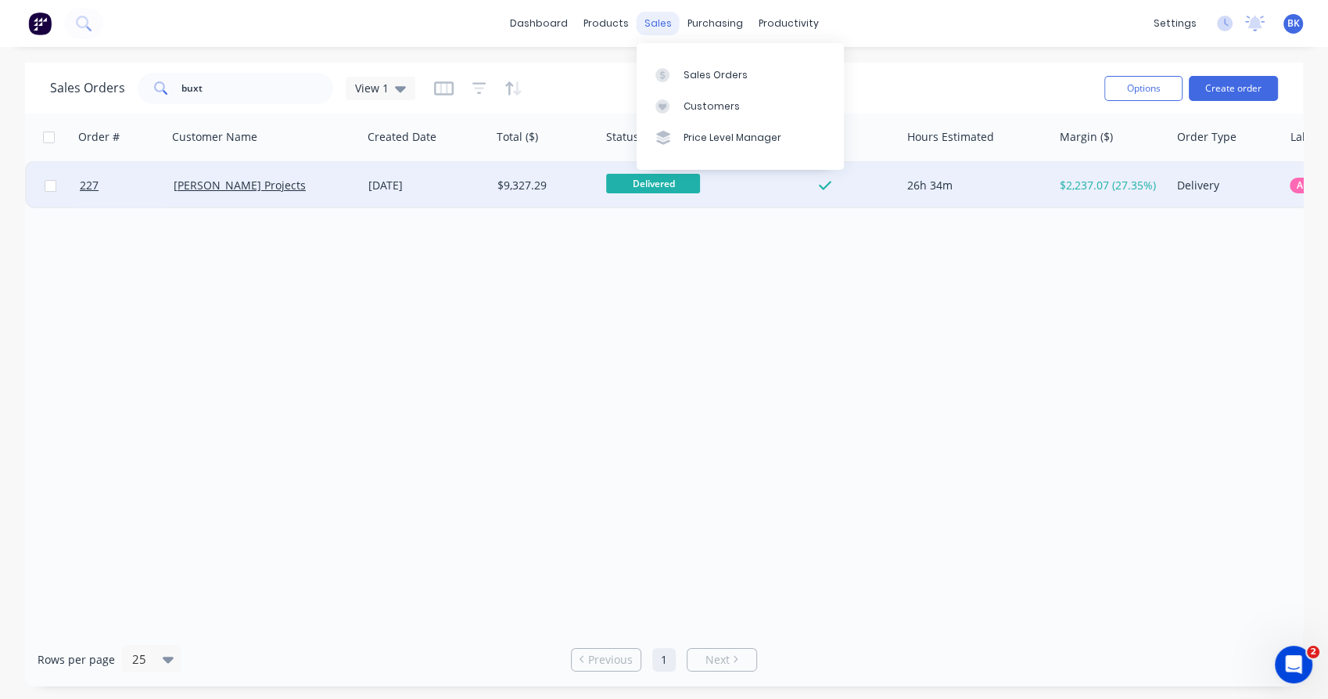
click at [652, 19] on div "sales" at bounding box center [658, 23] width 43 height 23
click at [681, 61] on link "Sales Orders" at bounding box center [740, 74] width 207 height 31
click at [278, 88] on input "buxt" at bounding box center [257, 88] width 153 height 31
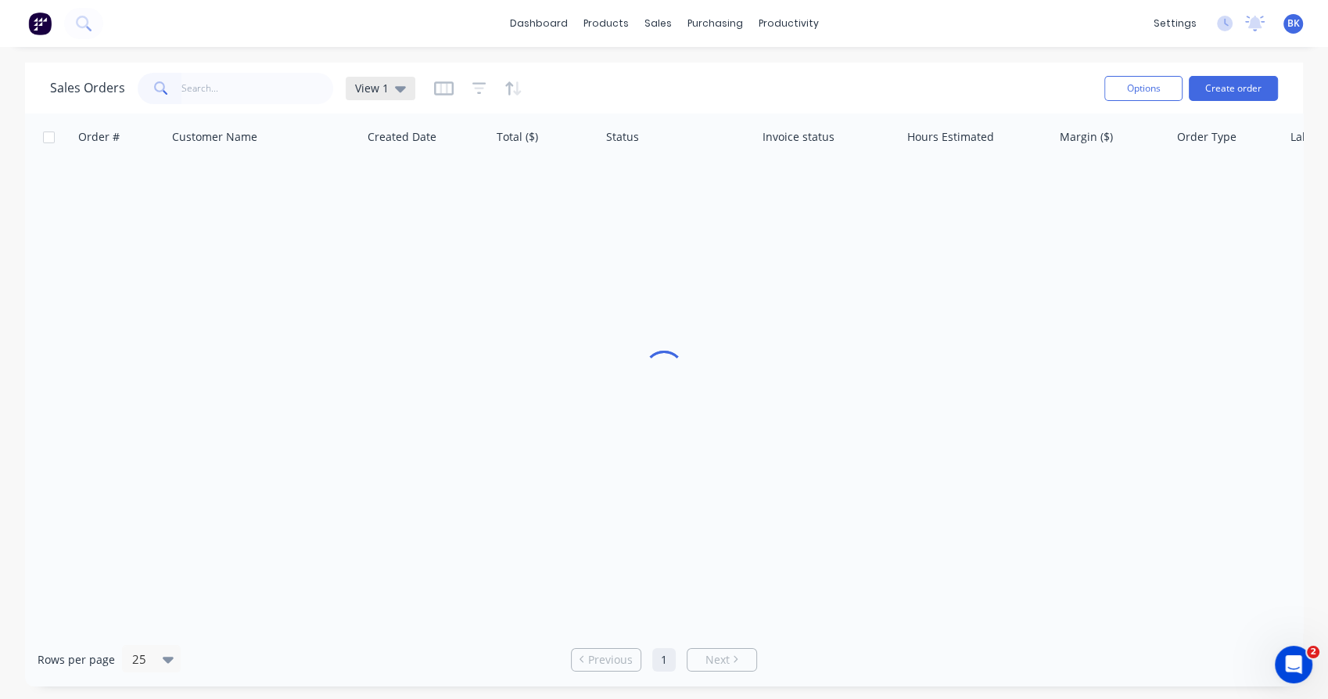
click at [404, 93] on div "View 1" at bounding box center [381, 88] width 70 height 23
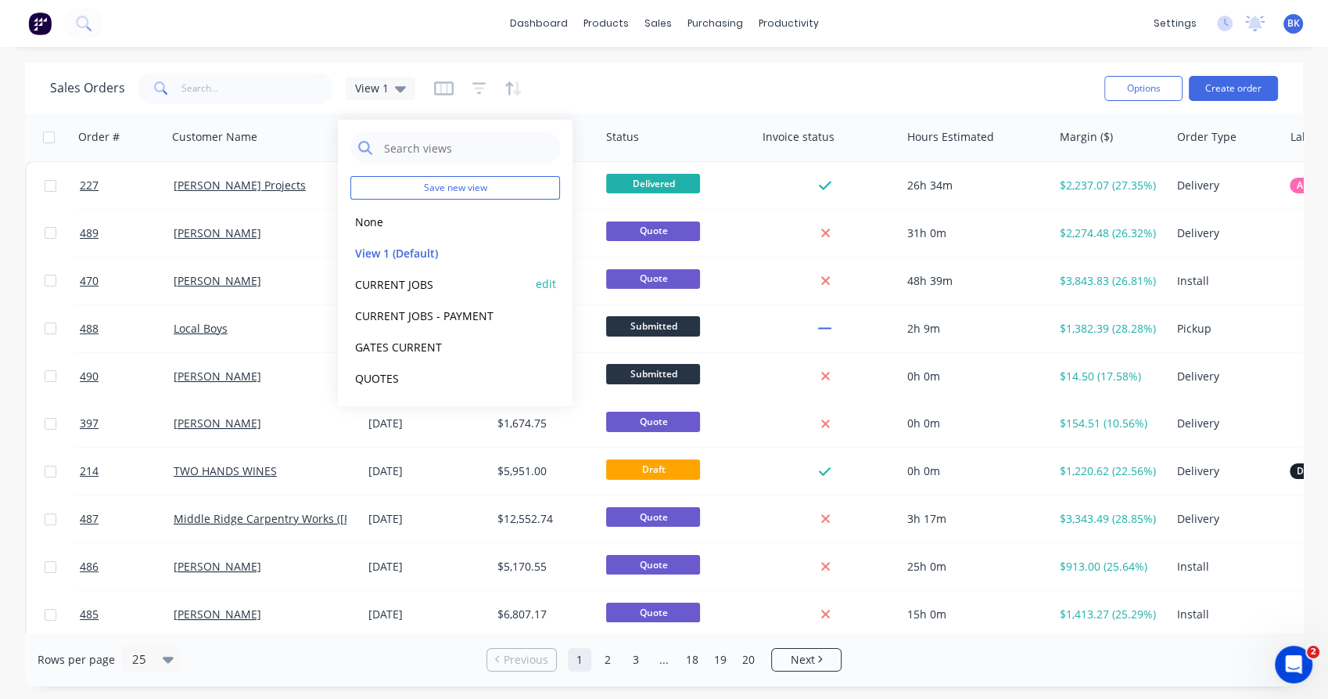
click at [411, 280] on button "CURRENT JOBS" at bounding box center [439, 284] width 178 height 18
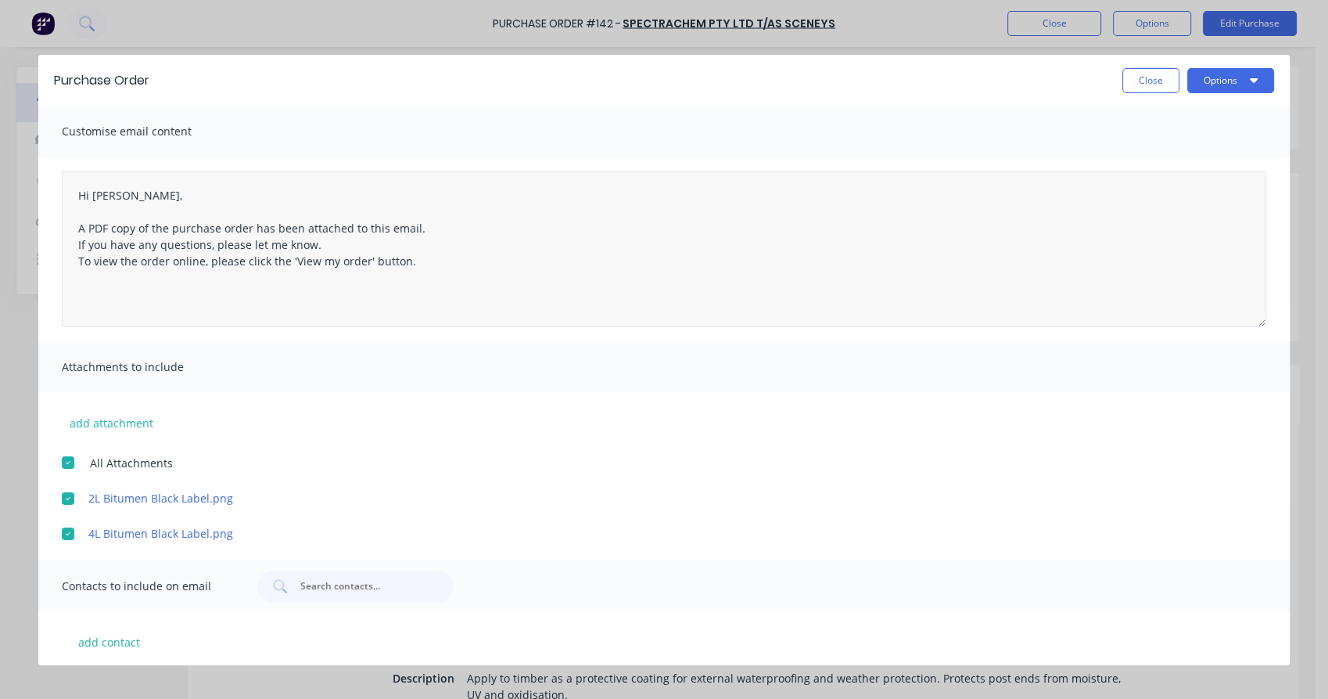
scroll to position [128, 0]
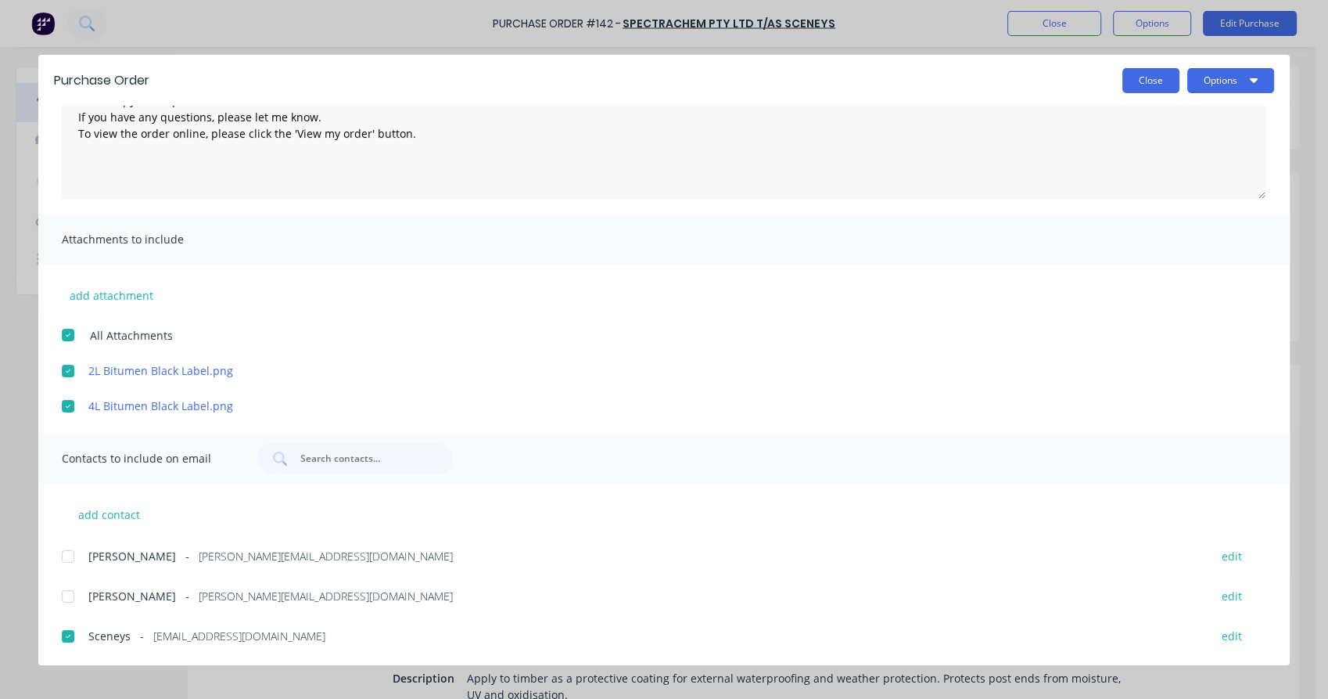
drag, startPoint x: 1151, startPoint y: 94, endPoint x: 1141, endPoint y: 84, distance: 14.4
click at [1141, 84] on div "Purchase Order Close Options" at bounding box center [664, 80] width 1252 height 51
click at [1141, 84] on button "Close" at bounding box center [1151, 80] width 57 height 25
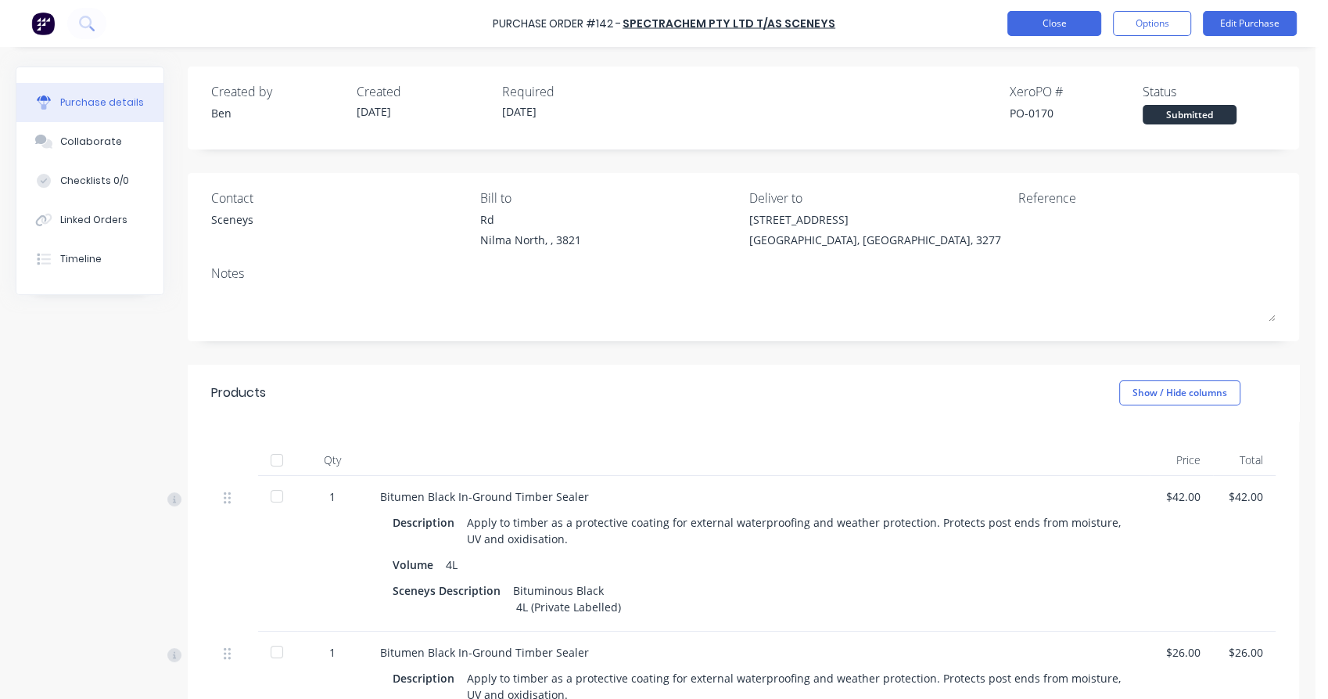
click at [1071, 27] on button "Close" at bounding box center [1055, 23] width 94 height 25
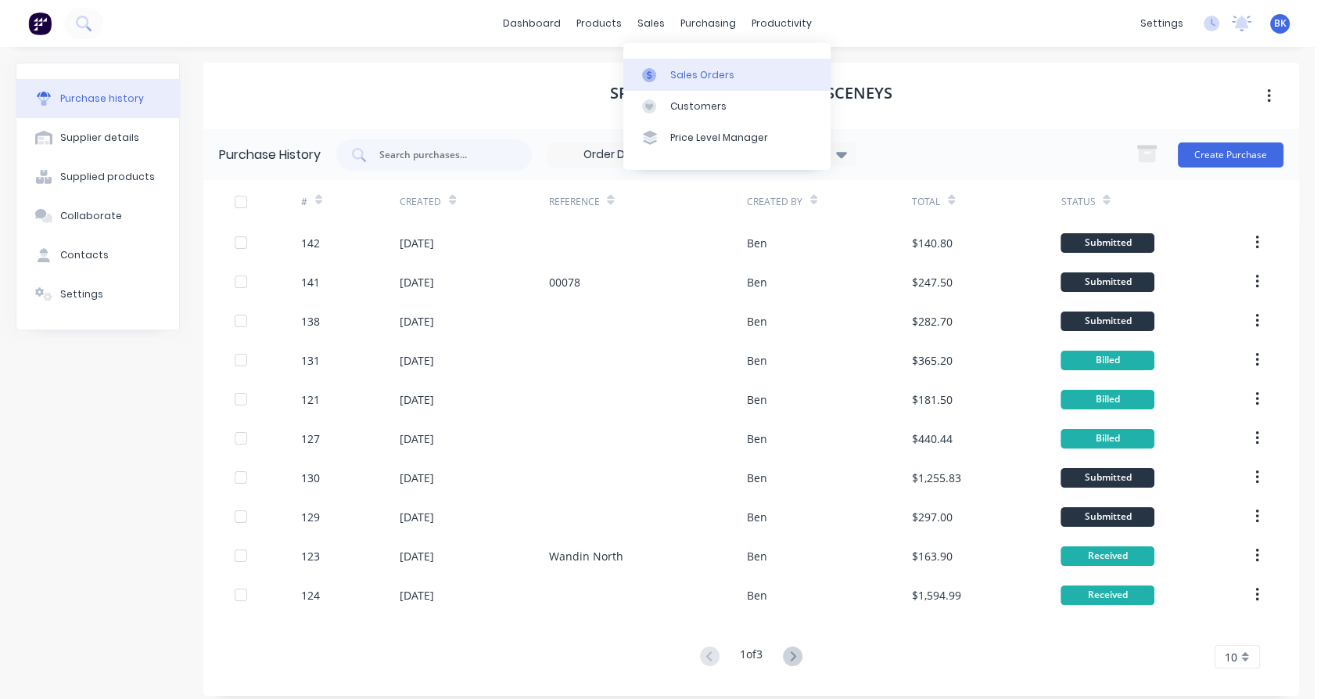
click at [663, 75] on div at bounding box center [653, 75] width 23 height 14
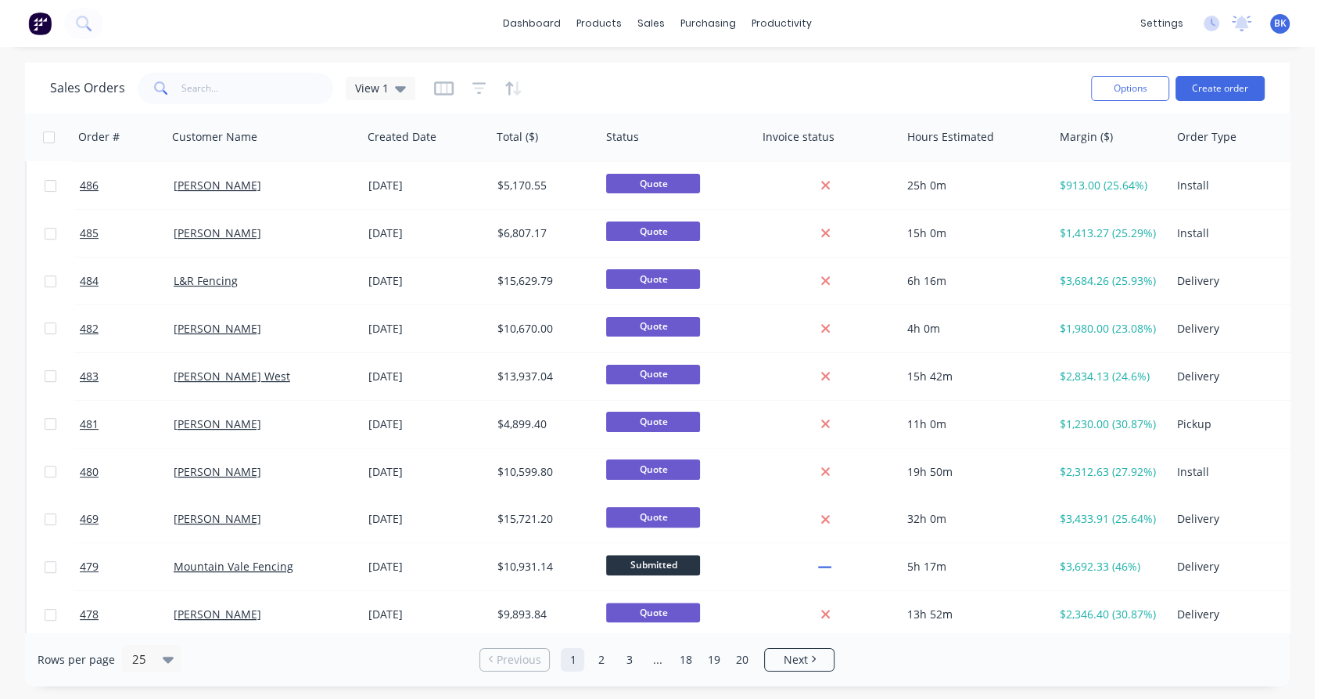
scroll to position [367, 0]
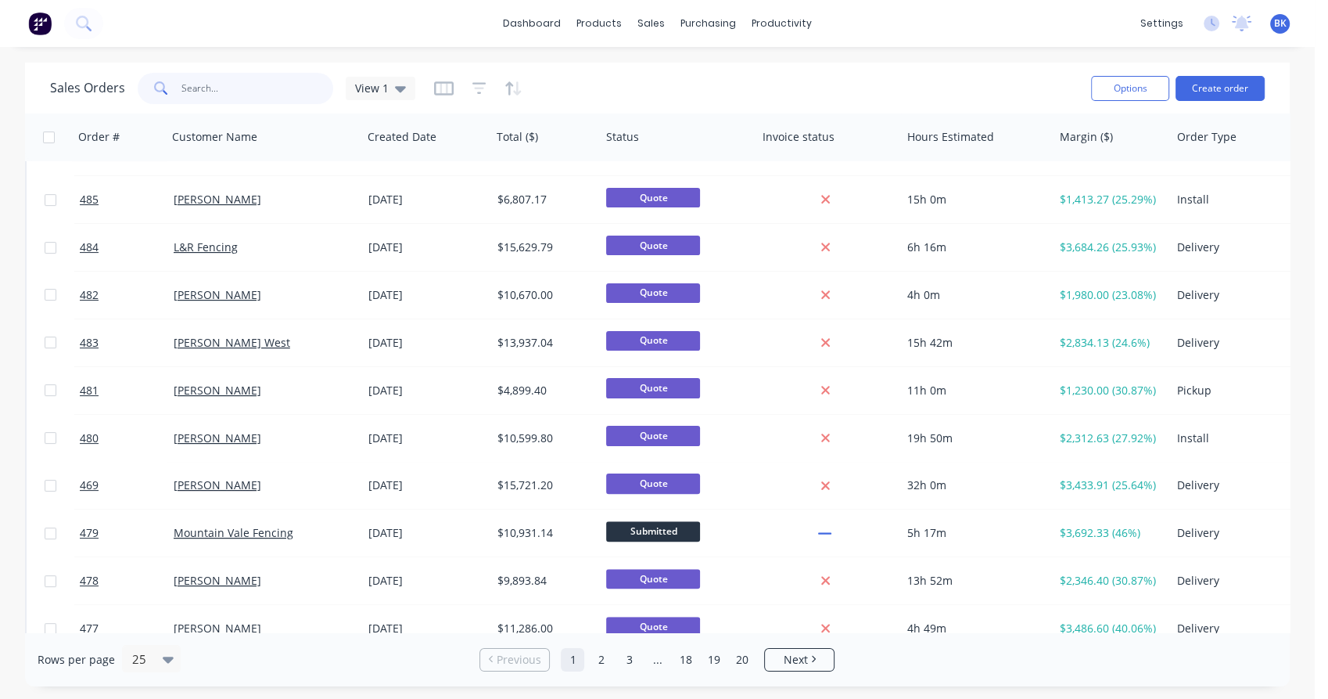
click at [269, 80] on input "text" at bounding box center [257, 88] width 153 height 31
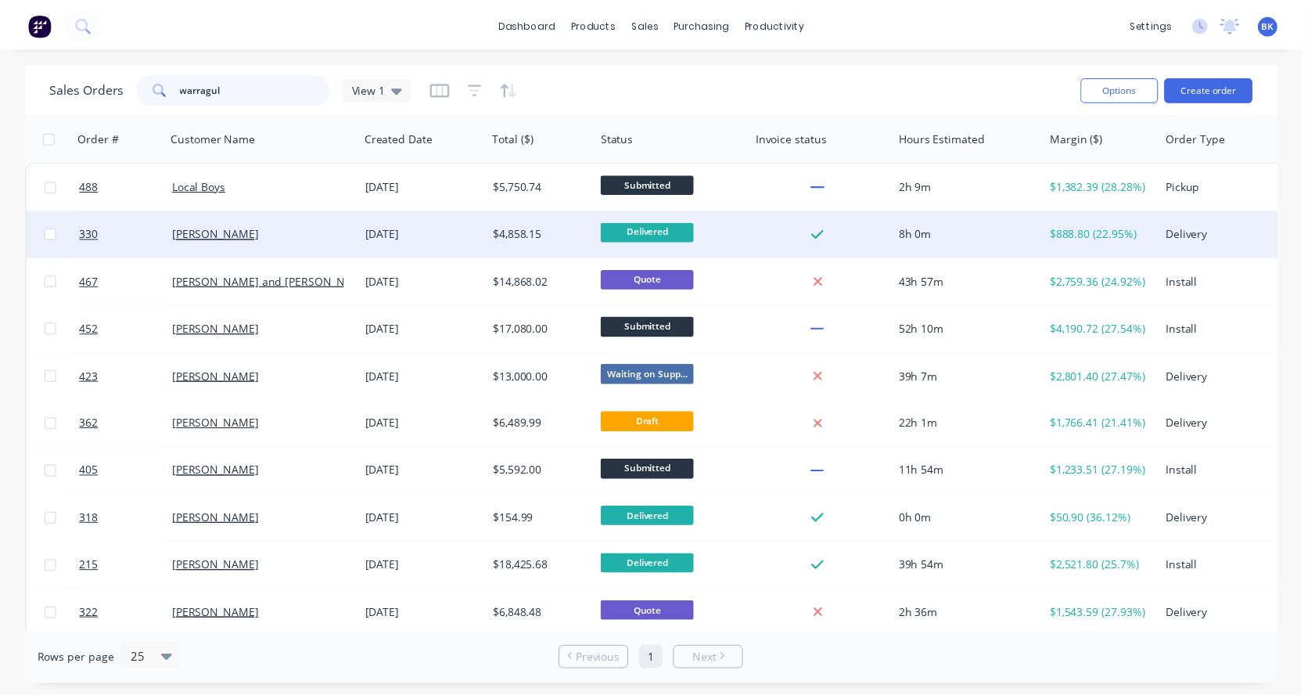
scroll to position [0, 0]
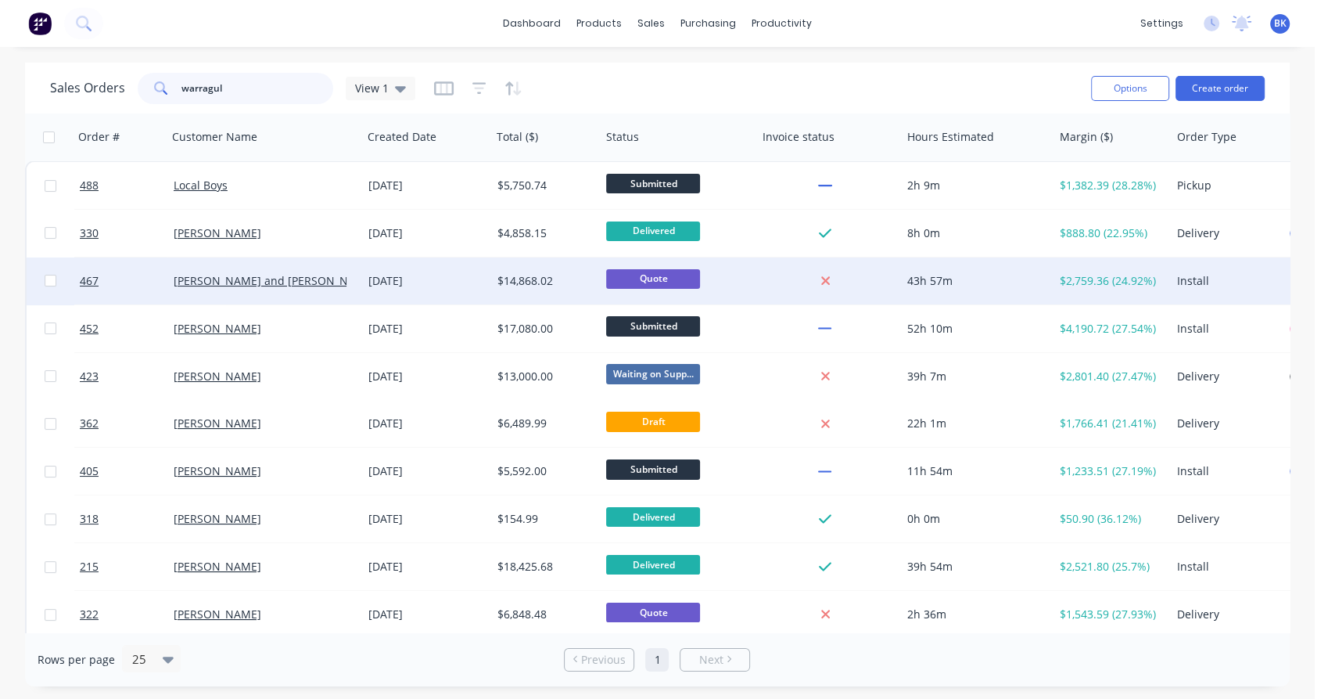
type input "warragul"
click at [336, 275] on div "[PERSON_NAME] and [PERSON_NAME]" at bounding box center [261, 281] width 174 height 16
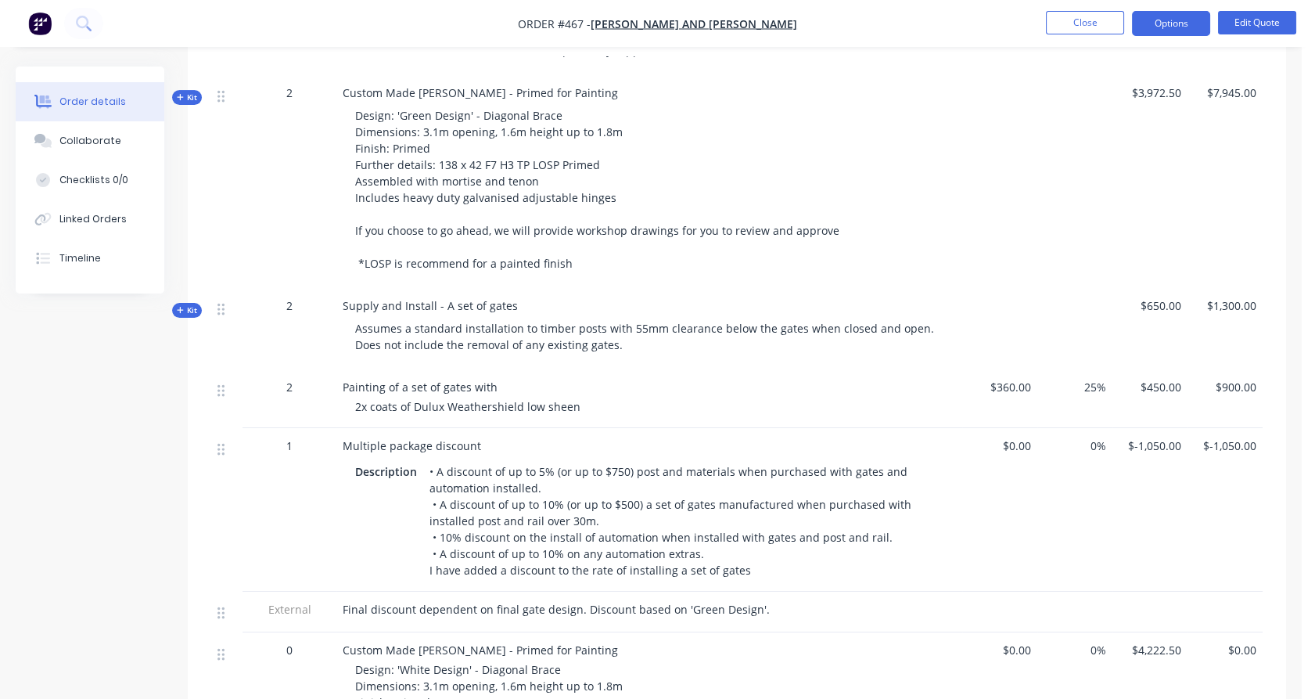
scroll to position [957, 0]
click at [181, 102] on icon "button" at bounding box center [180, 98] width 7 height 8
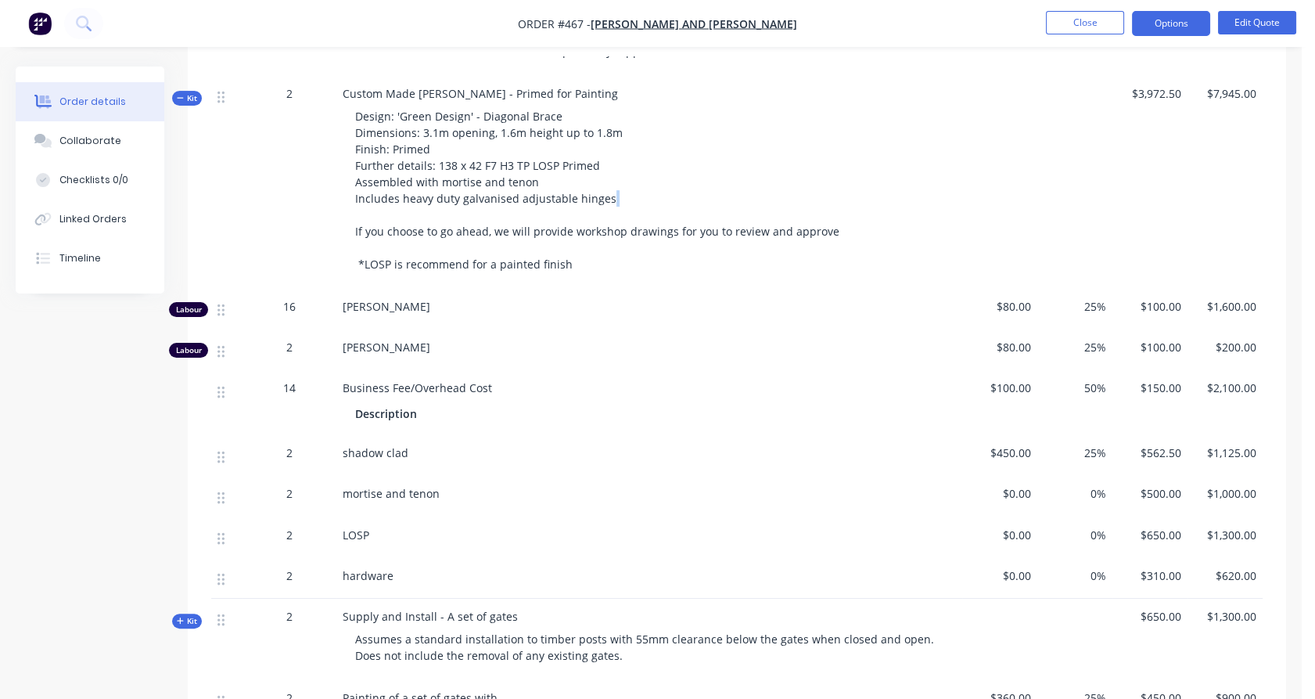
drag, startPoint x: 614, startPoint y: 198, endPoint x: 393, endPoint y: 211, distance: 221.8
click at [393, 211] on div "Design: 'Green Design' - Diagonal Brace Dimensions: 3.1m opening, 1.6m height u…" at bounding box center [649, 190] width 613 height 177
drag, startPoint x: 358, startPoint y: 187, endPoint x: 609, endPoint y: 193, distance: 250.4
click at [609, 193] on div "Design: 'Green Design' - Diagonal Brace Dimensions: 3.1m opening, 1.6m height u…" at bounding box center [649, 190] width 613 height 177
copy span "Assembled with mortise and tenon Includes heavy duty galvanised adjustable hing…"
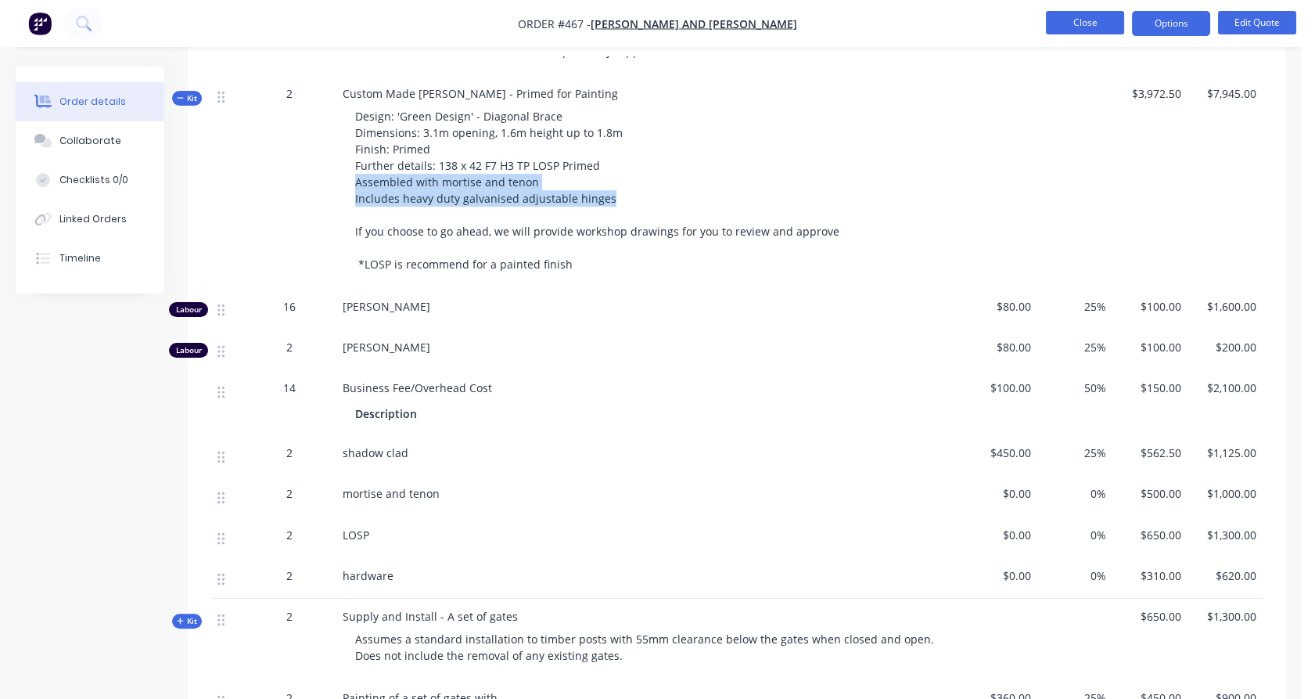
click at [1062, 18] on button "Close" at bounding box center [1085, 22] width 78 height 23
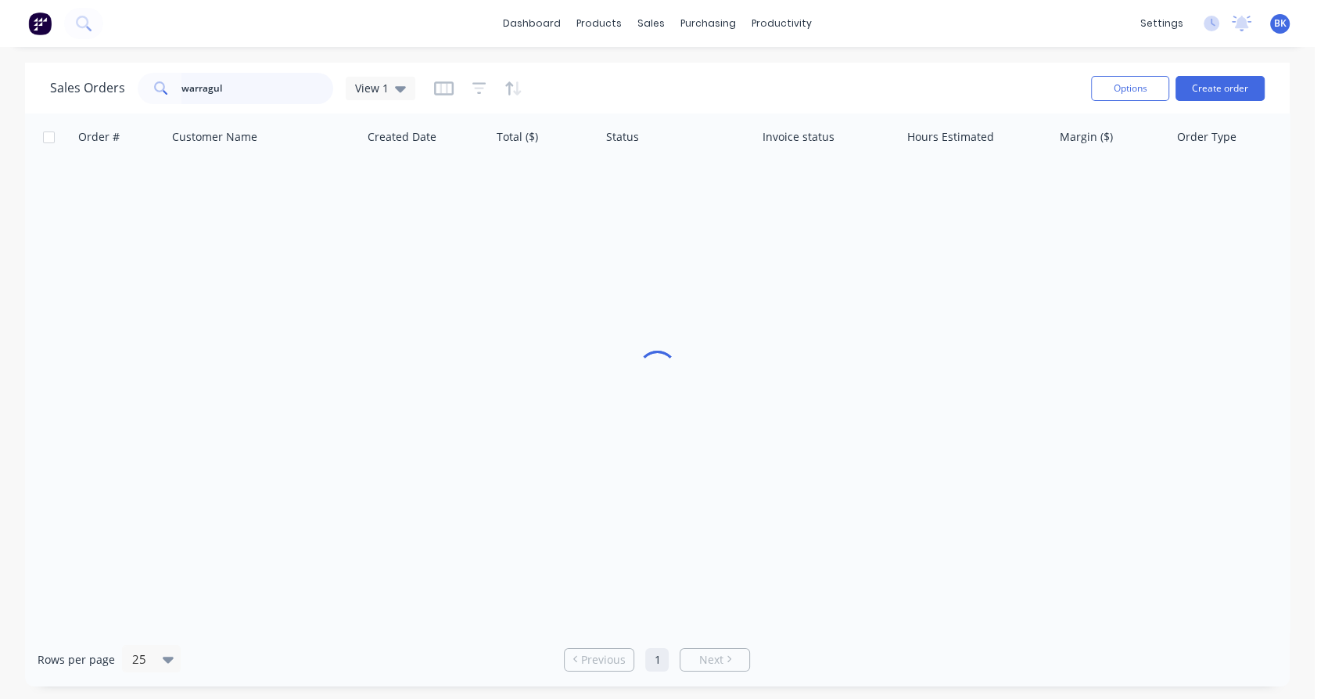
click at [230, 96] on input "warragul" at bounding box center [257, 88] width 153 height 31
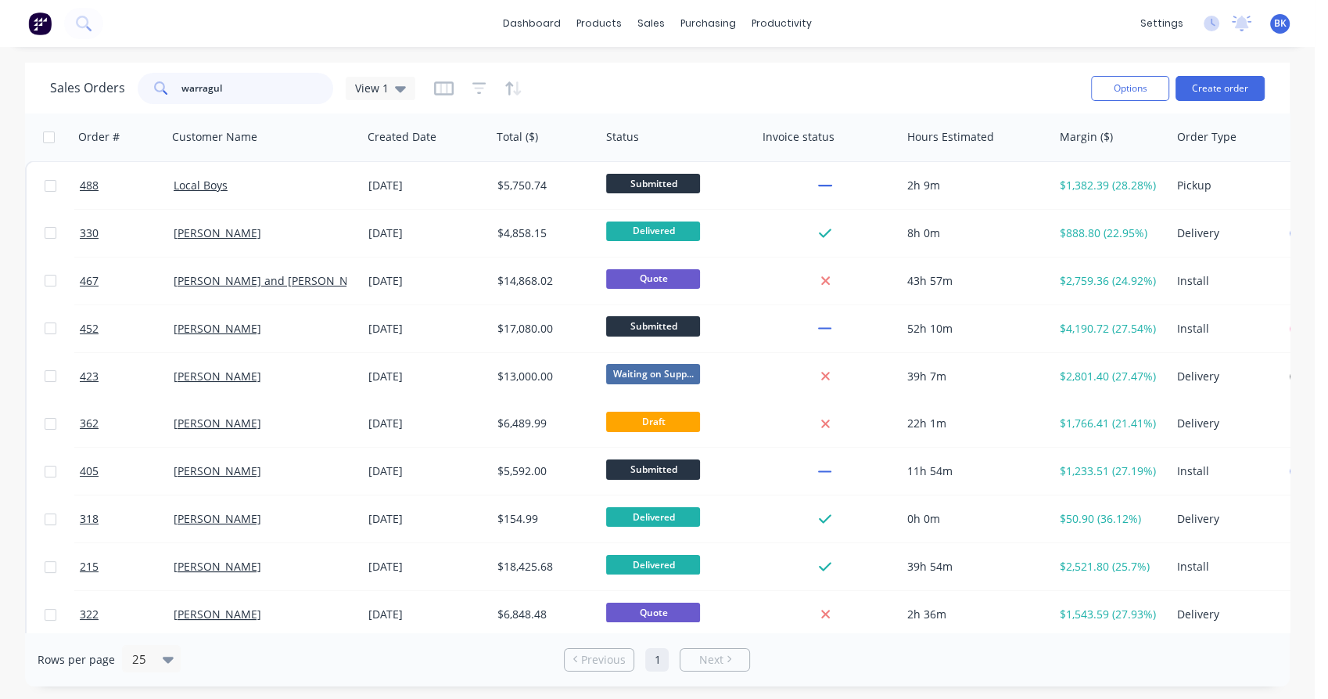
click at [230, 96] on input "warragul" at bounding box center [257, 88] width 153 height 31
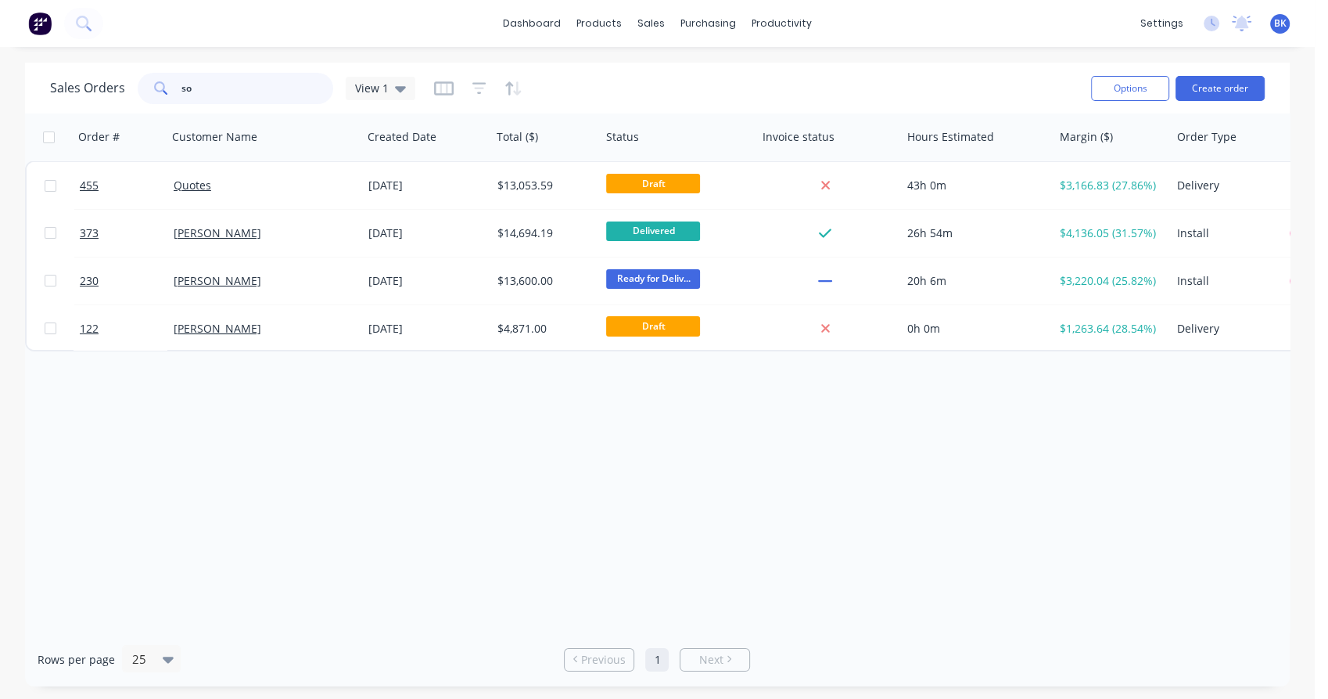
type input "s"
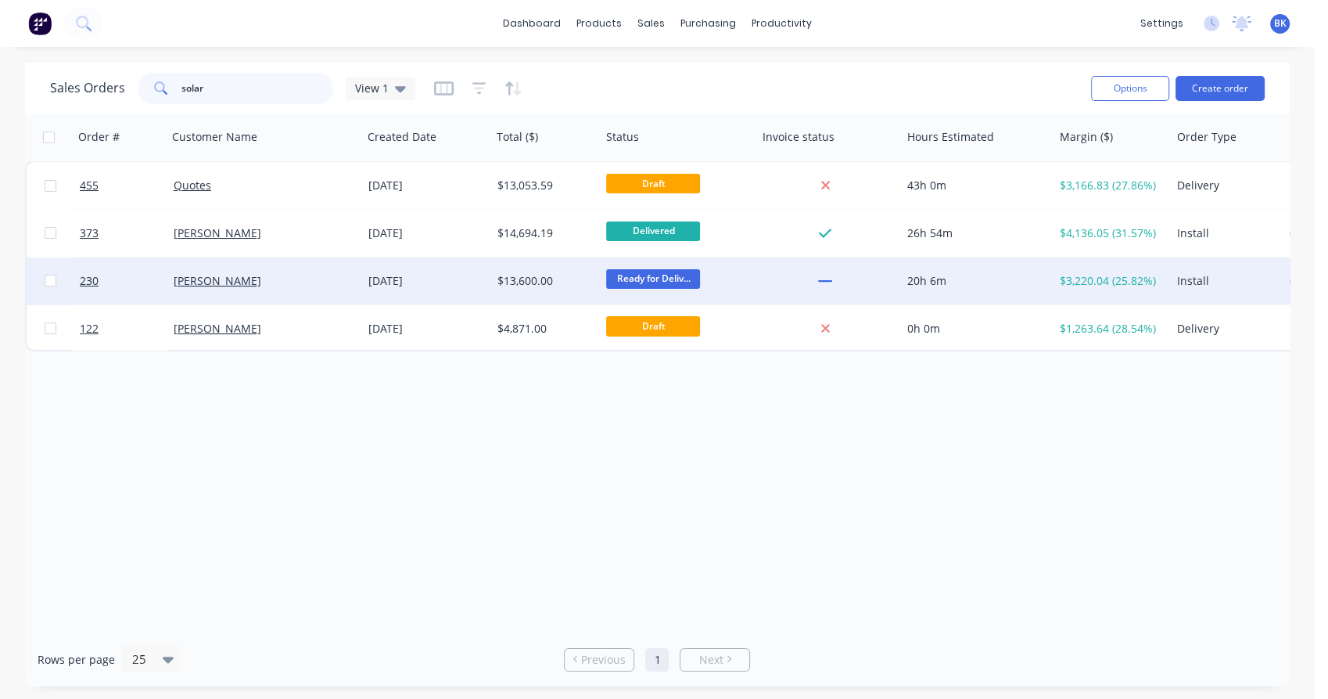
type input "solar"
click at [329, 280] on div "[PERSON_NAME]" at bounding box center [261, 281] width 174 height 16
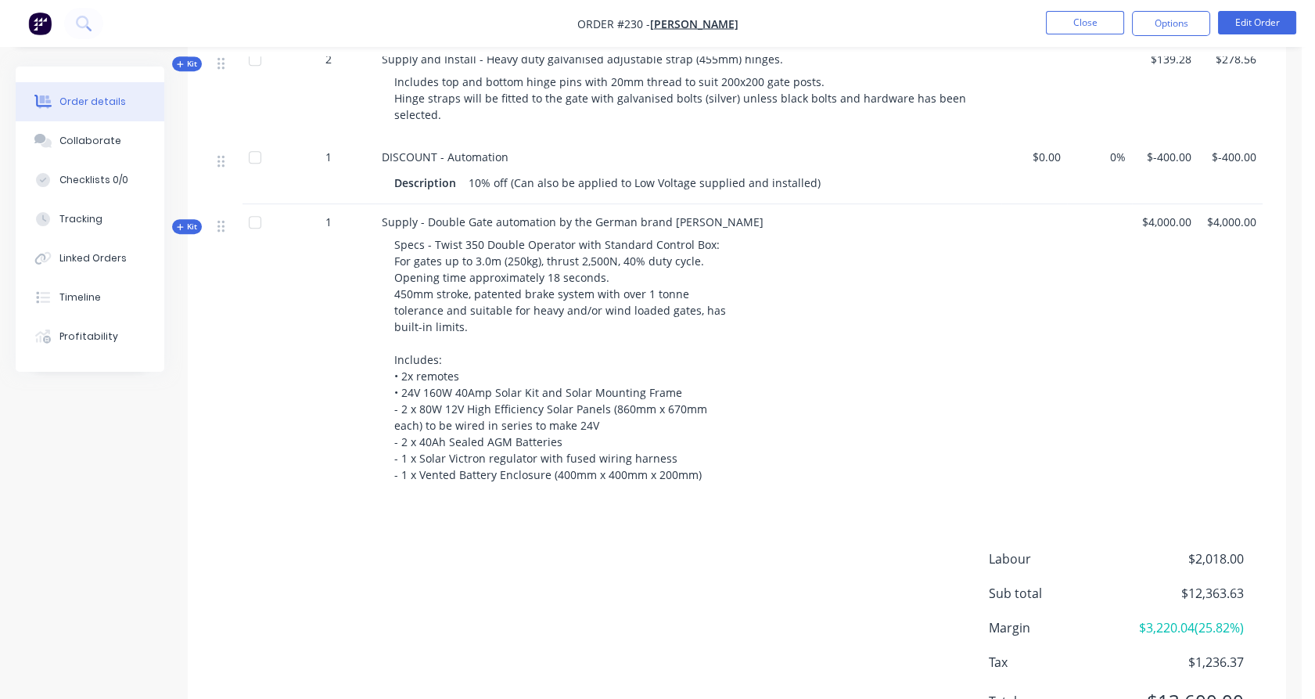
scroll to position [1664, 0]
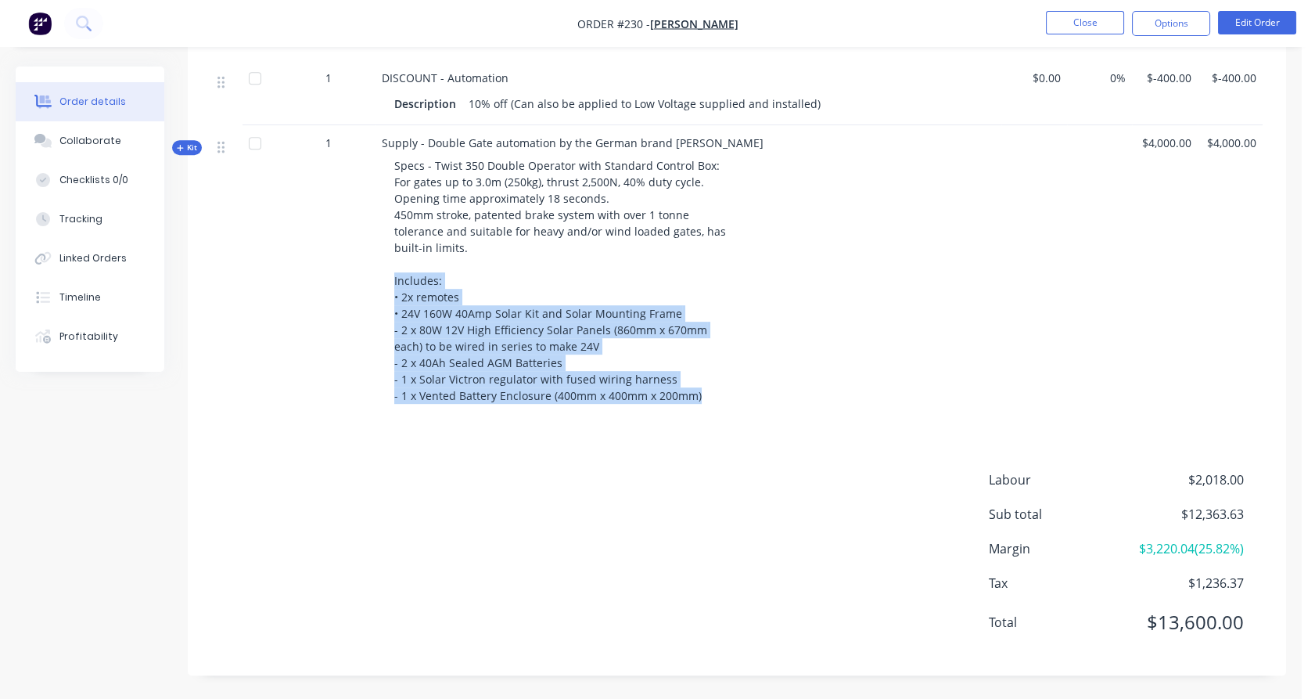
drag, startPoint x: 702, startPoint y: 394, endPoint x: 390, endPoint y: 278, distance: 333.6
click at [390, 278] on div "Specs - Twist 350 Double Operator with Standard Control Box: For gates up to 3.…" at bounding box center [688, 280] width 613 height 259
copy span "Includes: • 2x remotes • 24V 160W 40Amp Solar Kit and Solar Mounting Frame - 2 …"
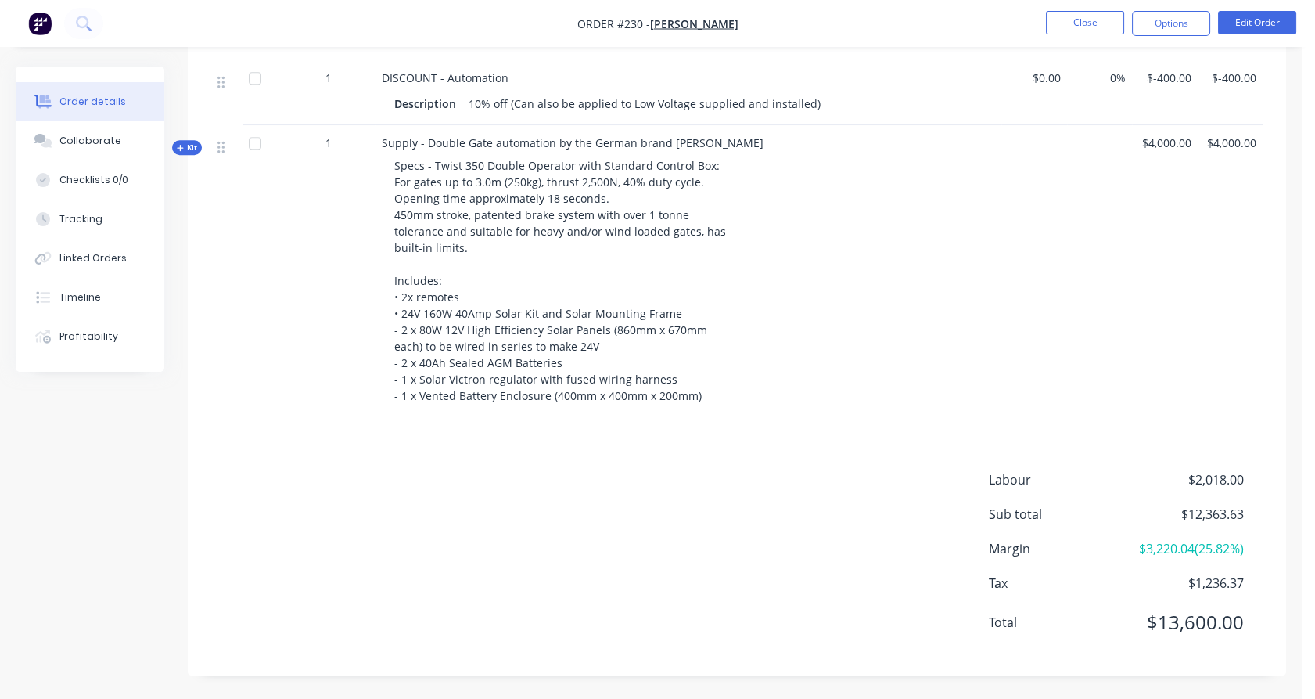
click at [312, 293] on div "1" at bounding box center [329, 272] width 94 height 295
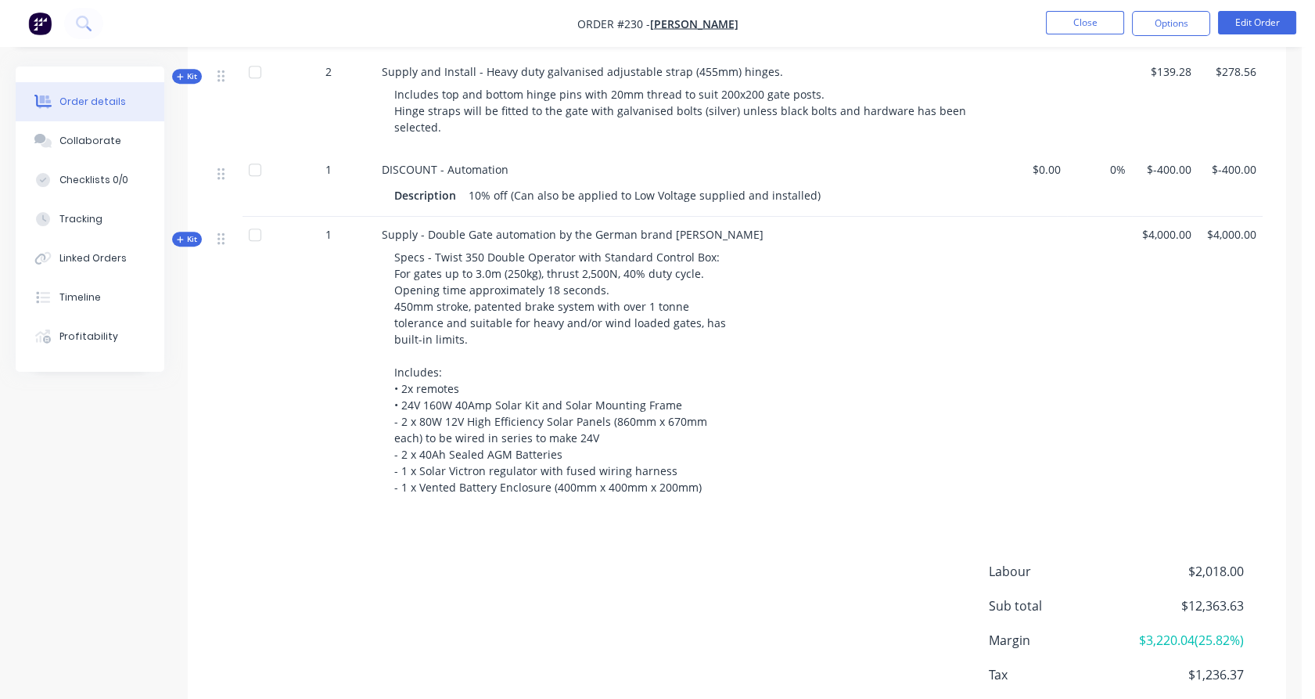
scroll to position [1573, 0]
click at [190, 241] on span "Kit" at bounding box center [187, 238] width 20 height 12
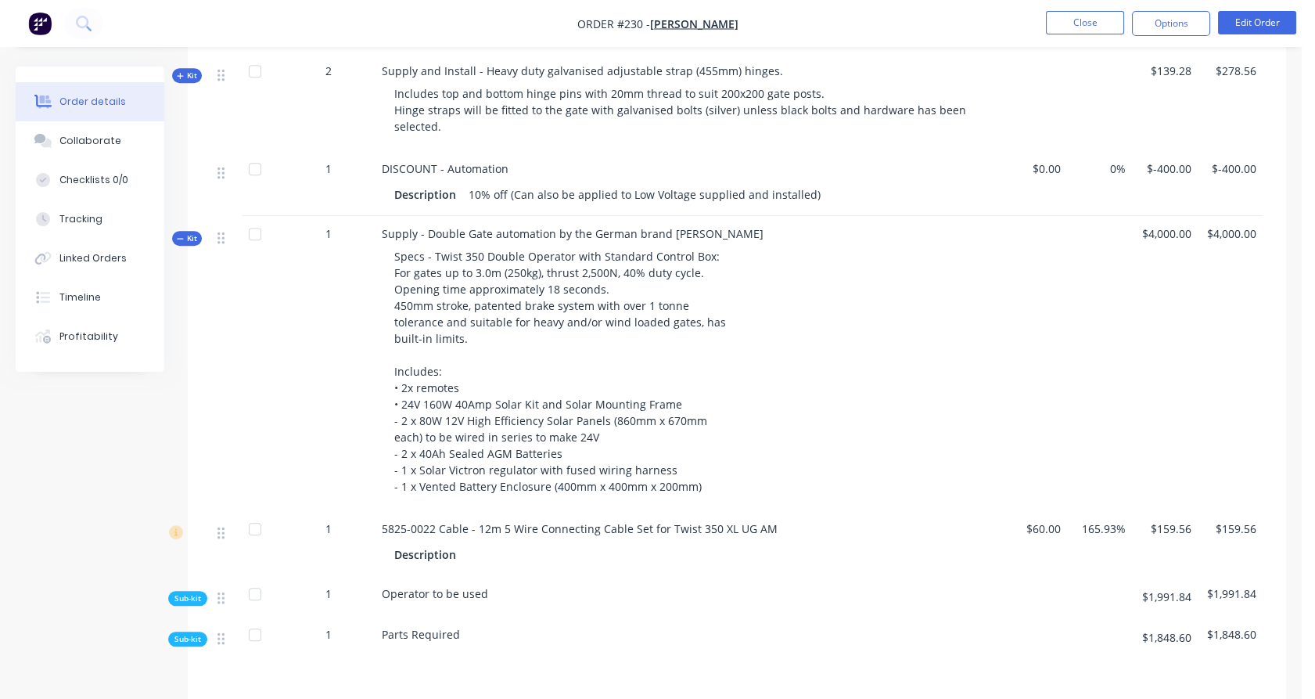
scroll to position [1811, 0]
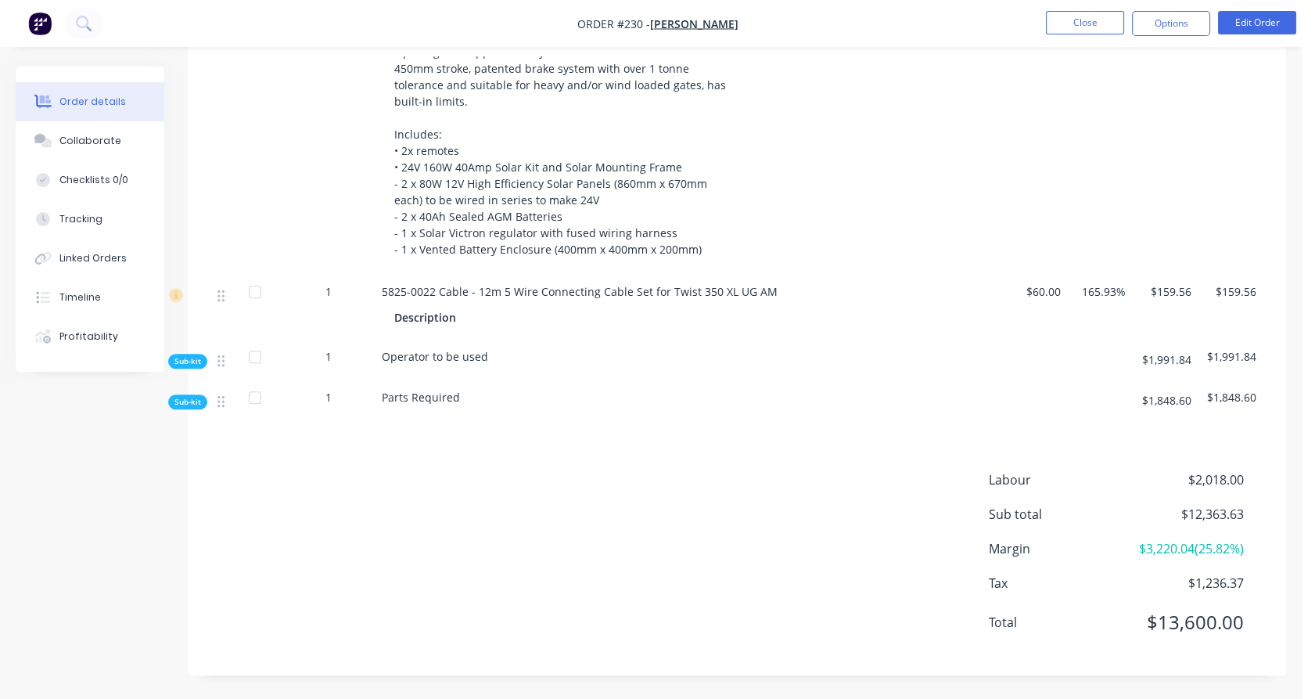
click at [192, 401] on span "Sub-kit" at bounding box center [187, 402] width 27 height 12
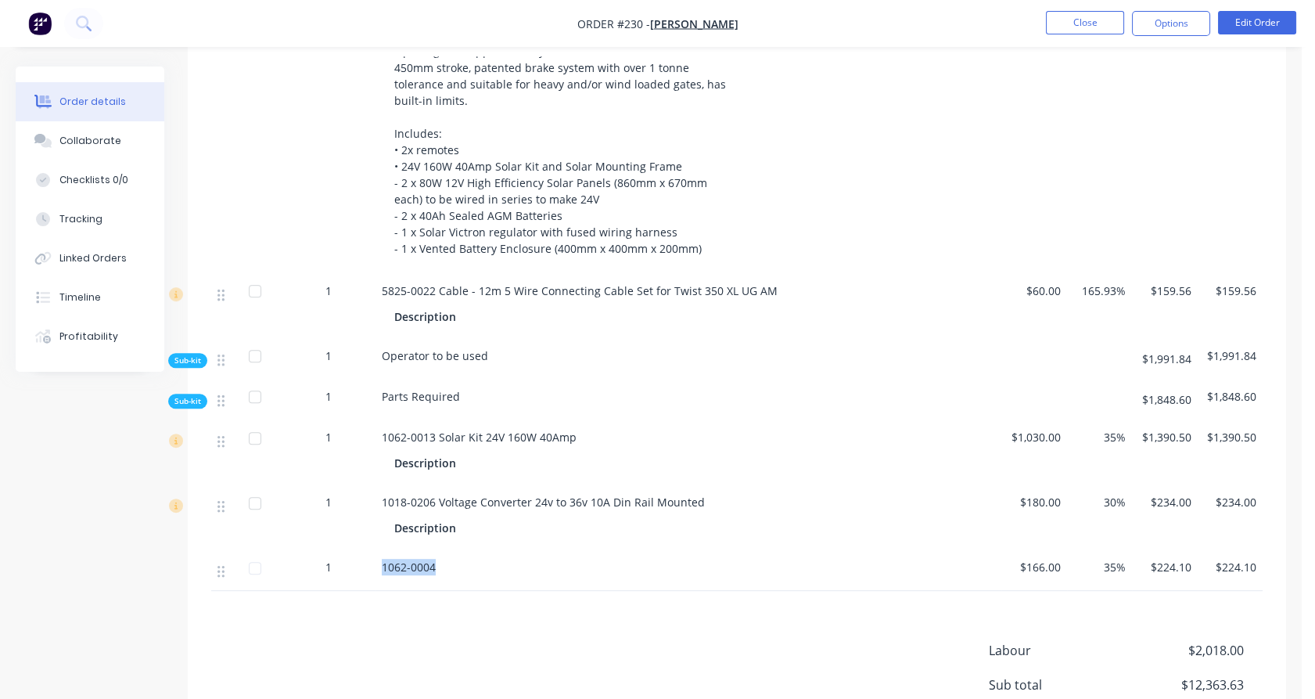
drag, startPoint x: 440, startPoint y: 569, endPoint x: 371, endPoint y: 558, distance: 69.7
click at [371, 558] on div "[PHONE_NUMBER] $166.00 35% $224.10 $224.10" at bounding box center [736, 569] width 1051 height 41
copy div "1062-0004"
click at [1085, 28] on button "Close" at bounding box center [1085, 22] width 78 height 23
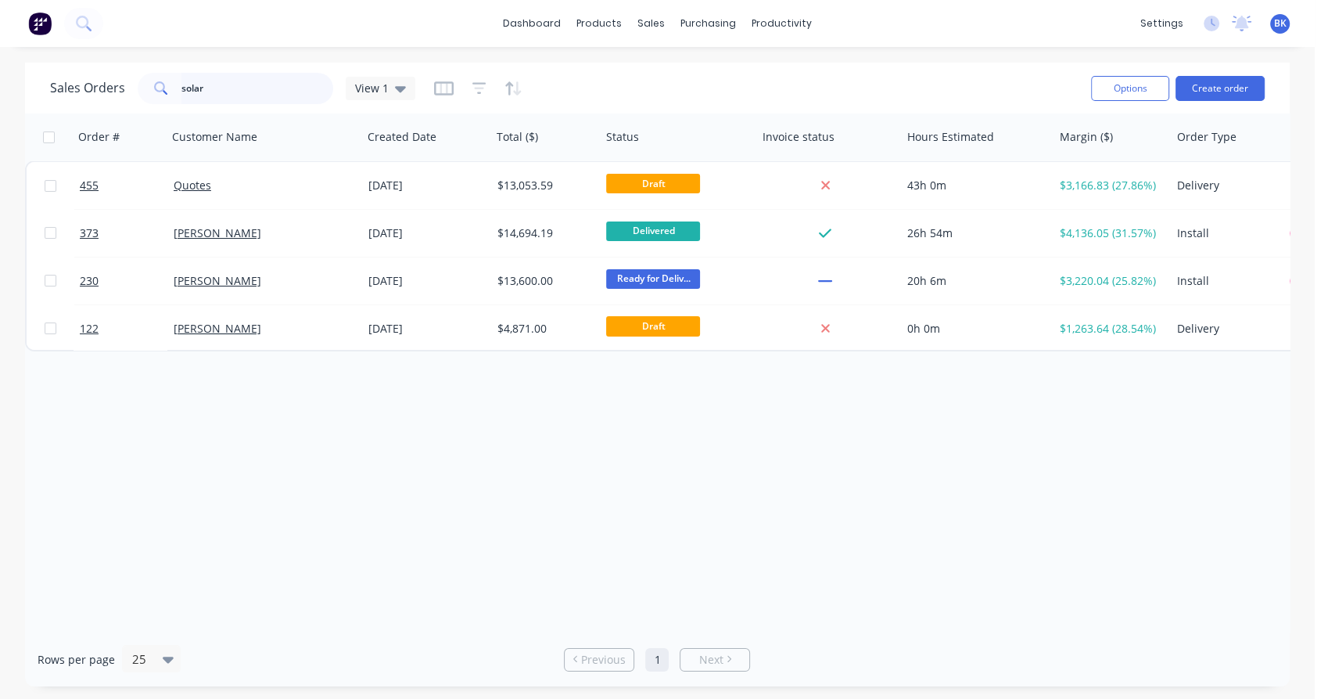
click at [274, 100] on input "solar" at bounding box center [257, 88] width 153 height 31
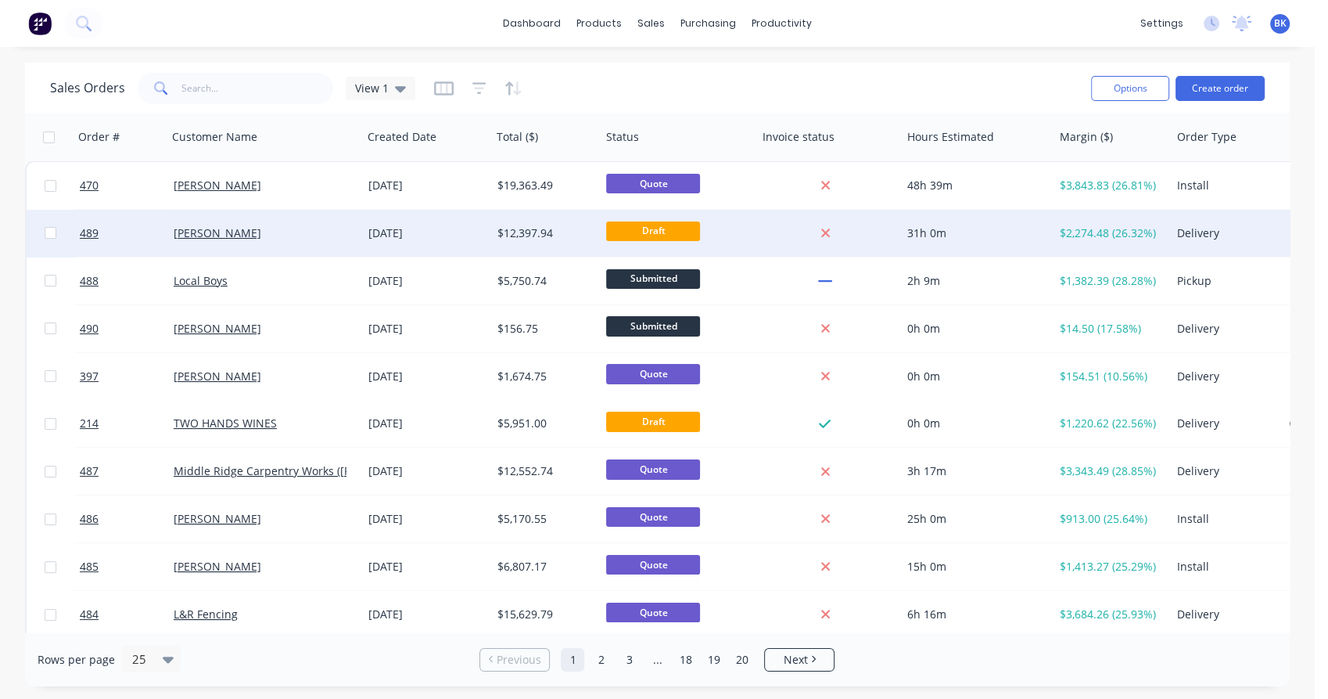
click at [267, 221] on div "[PERSON_NAME]" at bounding box center [264, 233] width 195 height 47
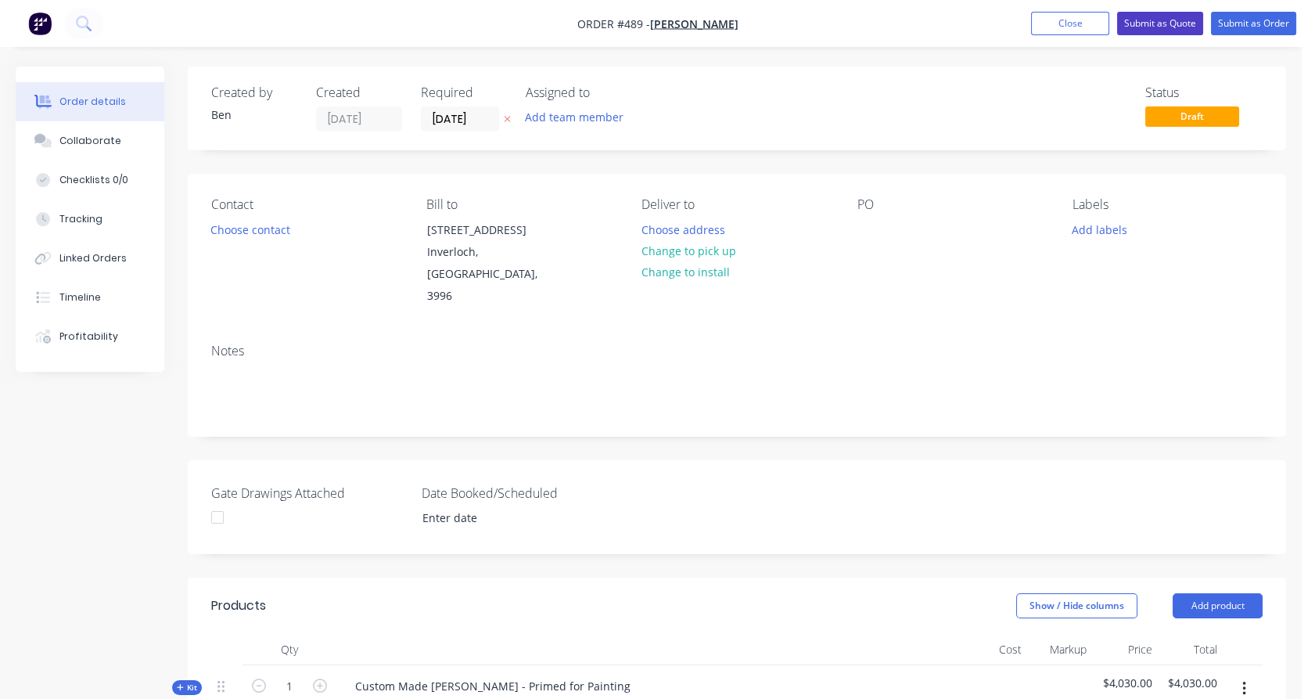
click at [1137, 31] on button "Submit as Quote" at bounding box center [1160, 23] width 86 height 23
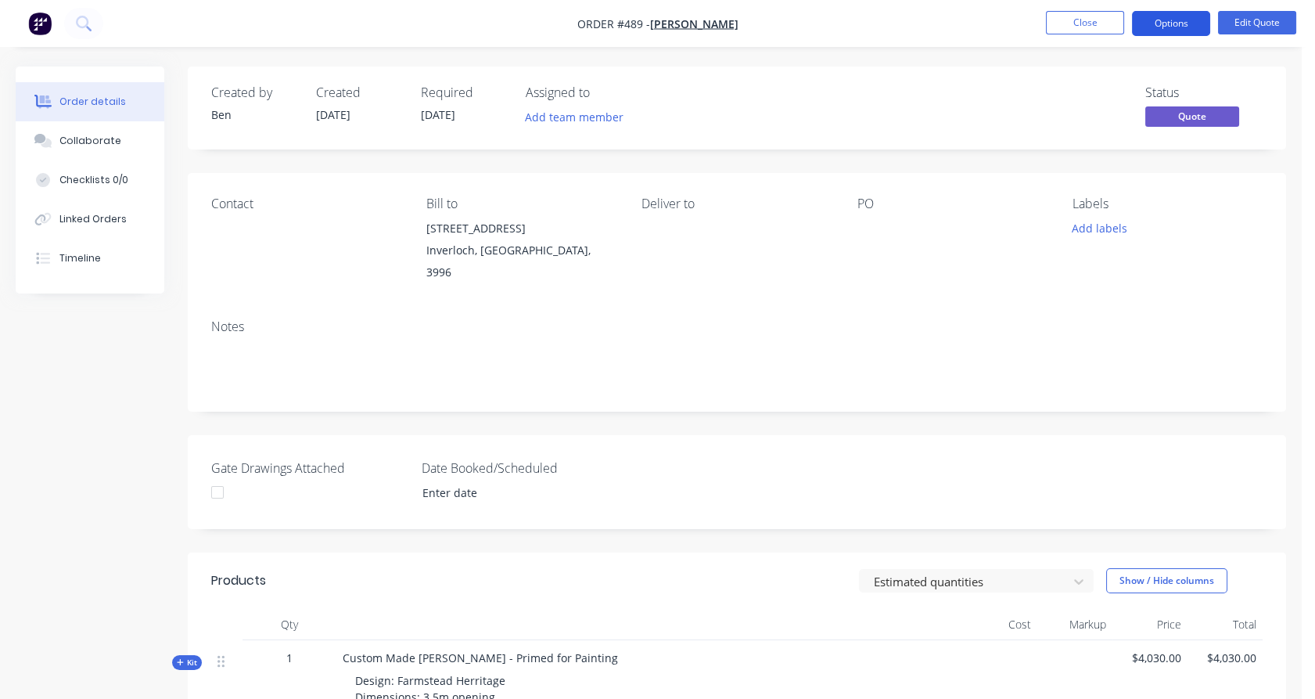
click at [1172, 26] on button "Options" at bounding box center [1171, 23] width 78 height 25
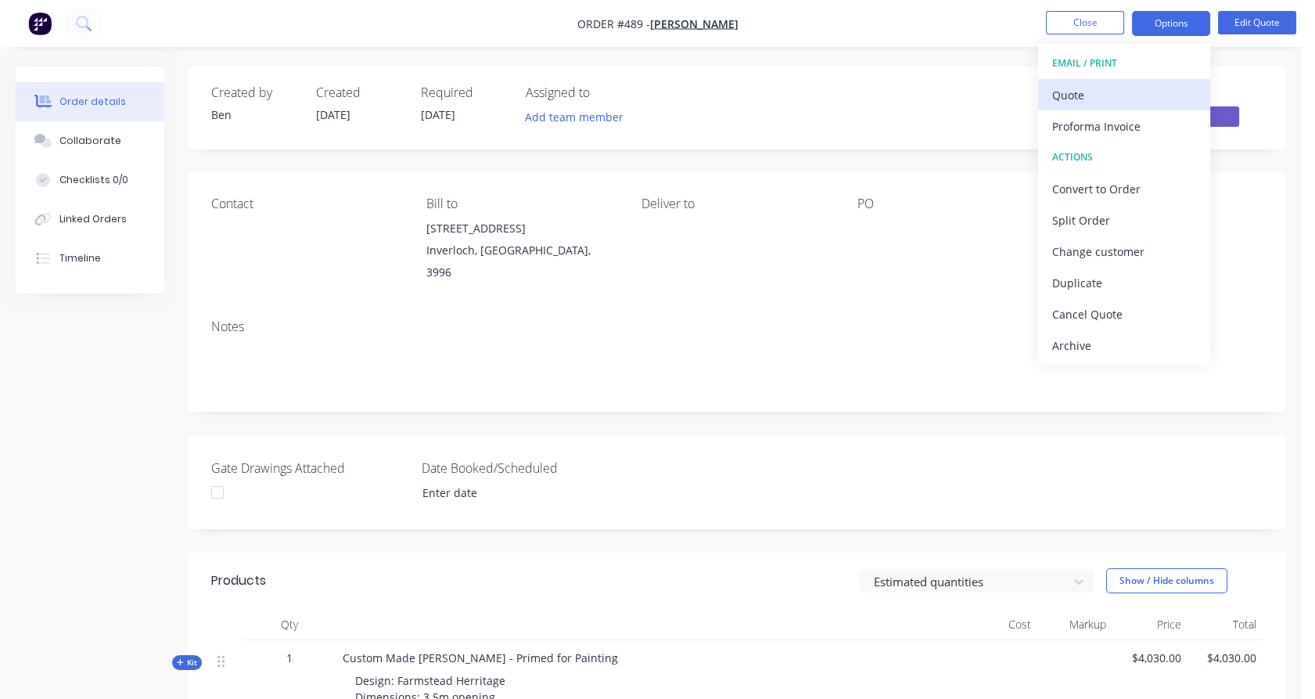
click at [1122, 96] on div "Quote" at bounding box center [1124, 95] width 144 height 23
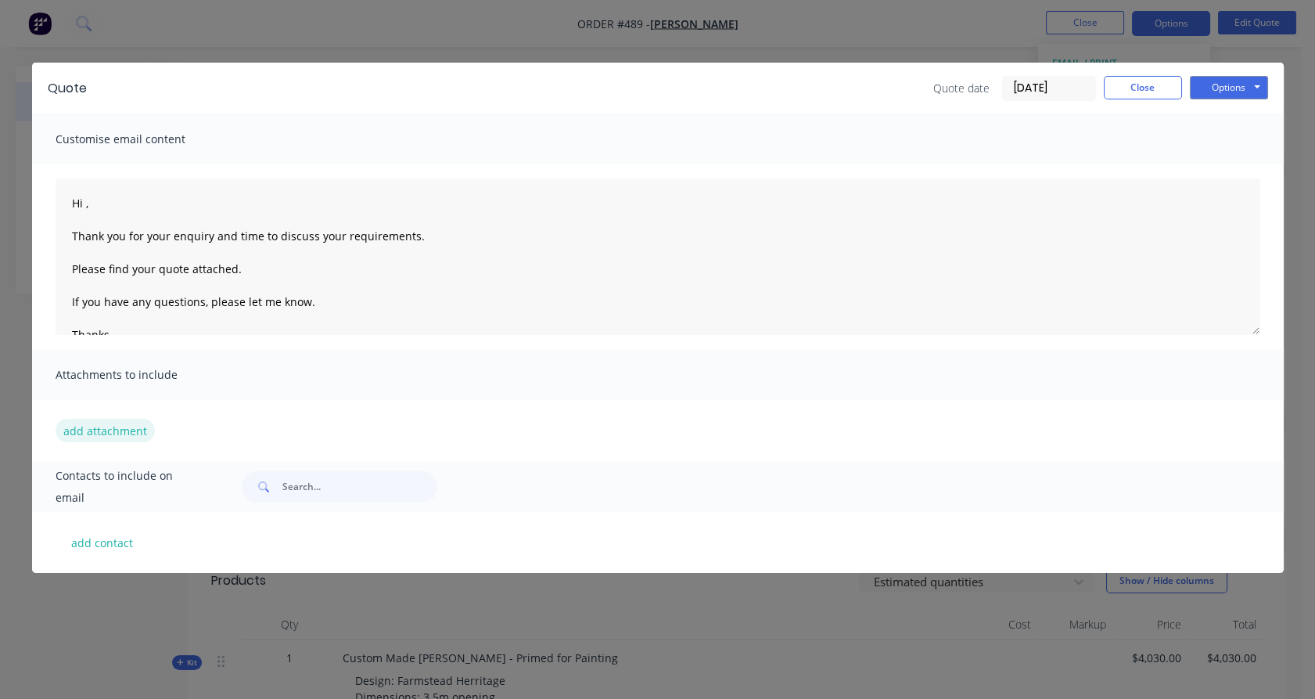
click at [112, 432] on button "add attachment" at bounding box center [105, 430] width 99 height 23
click at [1157, 90] on button "Close" at bounding box center [1143, 87] width 78 height 23
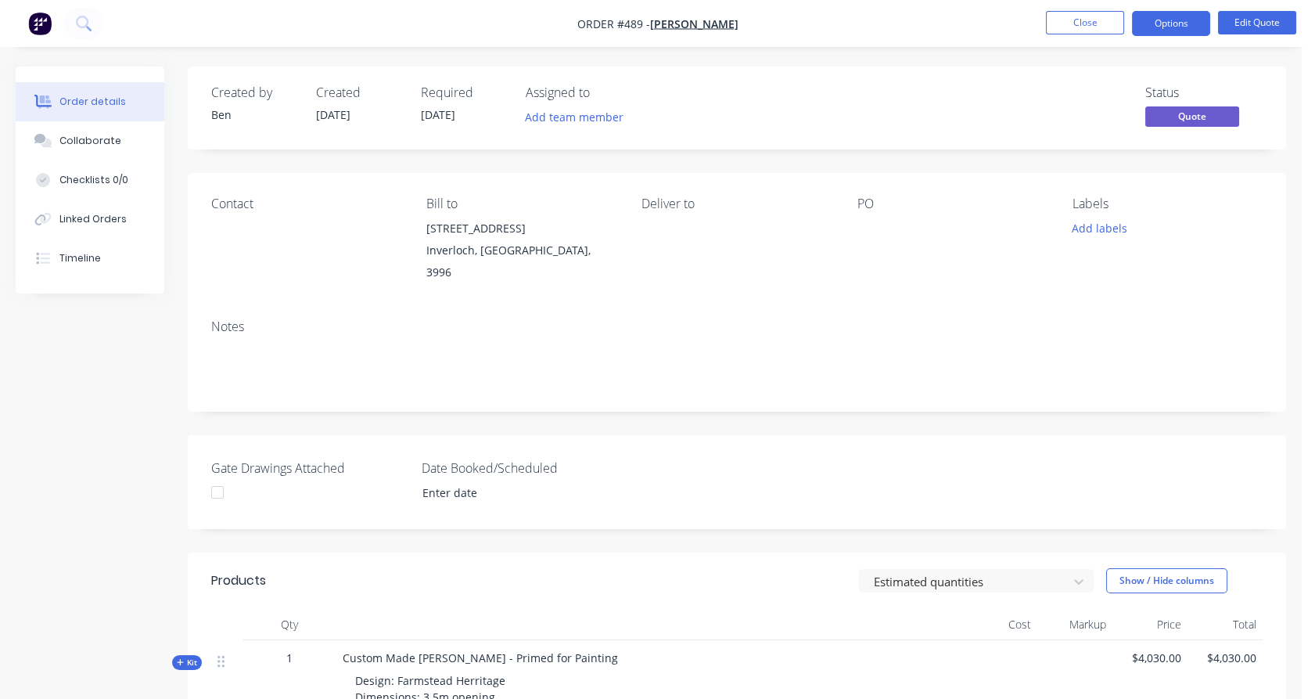
click at [235, 219] on div "Contact" at bounding box center [306, 239] width 190 height 87
click at [1253, 24] on button "Edit Quote" at bounding box center [1257, 22] width 78 height 23
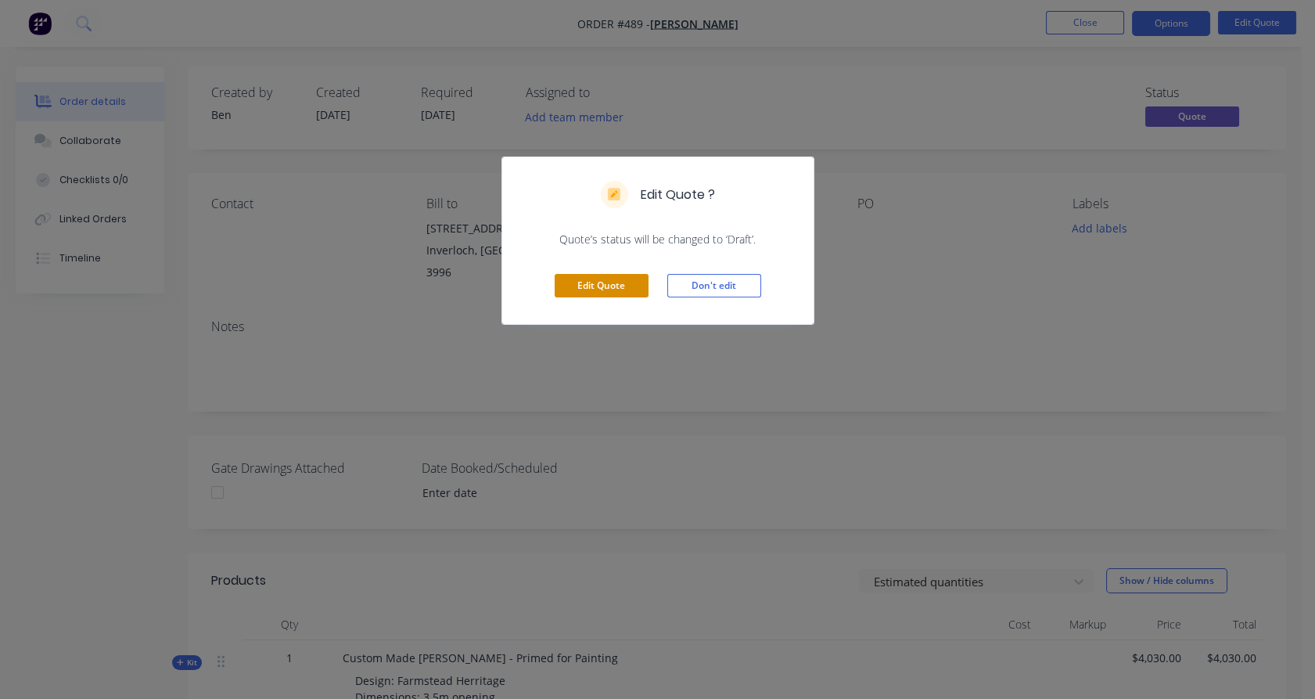
click at [590, 278] on button "Edit Quote" at bounding box center [602, 285] width 94 height 23
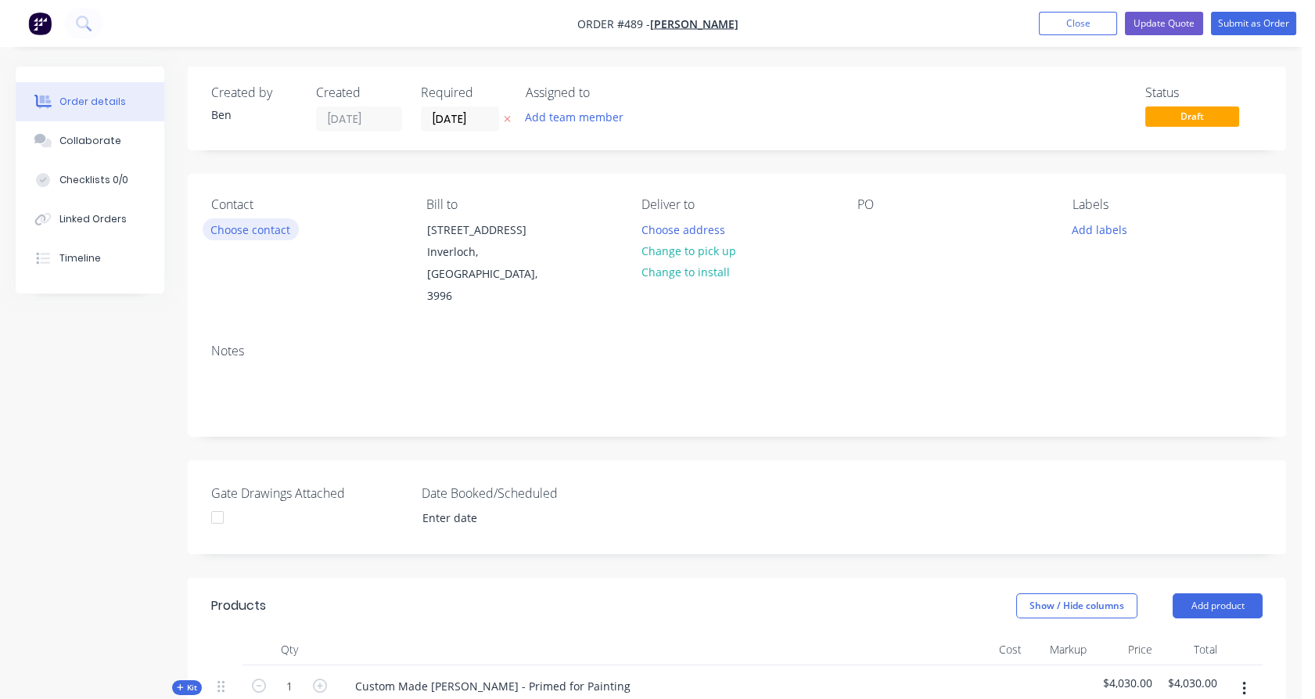
click at [246, 231] on button "Choose contact" at bounding box center [251, 228] width 96 height 21
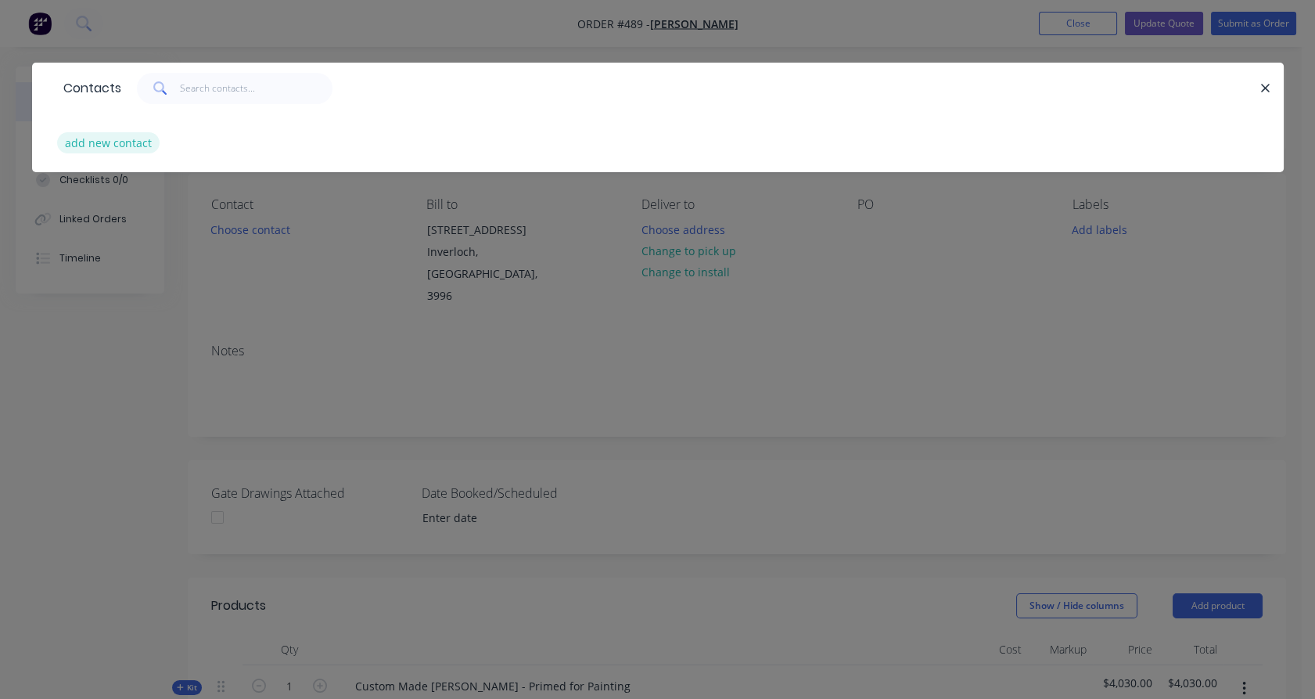
click at [130, 135] on button "add new contact" at bounding box center [108, 142] width 103 height 21
select select "AU"
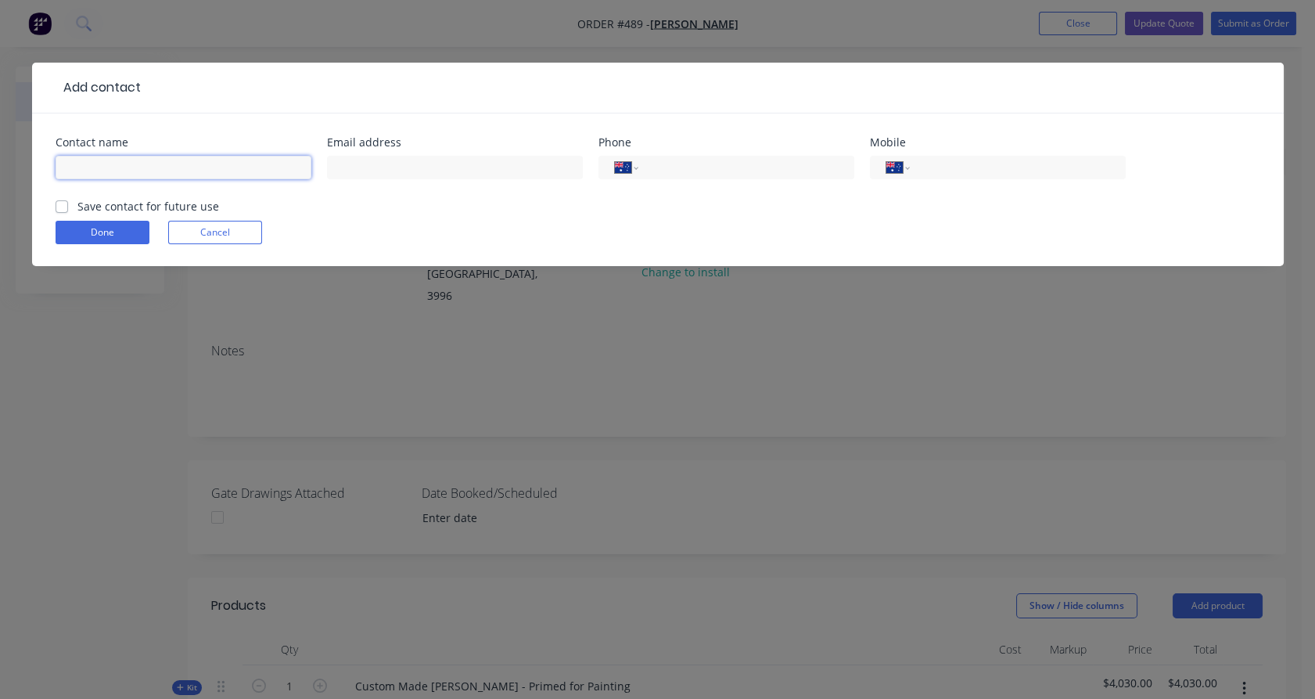
click at [172, 169] on input "text" at bounding box center [184, 167] width 256 height 23
paste input "[PERSON_NAME]"
click at [70, 171] on input "[PERSON_NAME]" at bounding box center [184, 167] width 256 height 23
type input "[PERSON_NAME]"
click at [682, 173] on input "tel" at bounding box center [743, 168] width 188 height 18
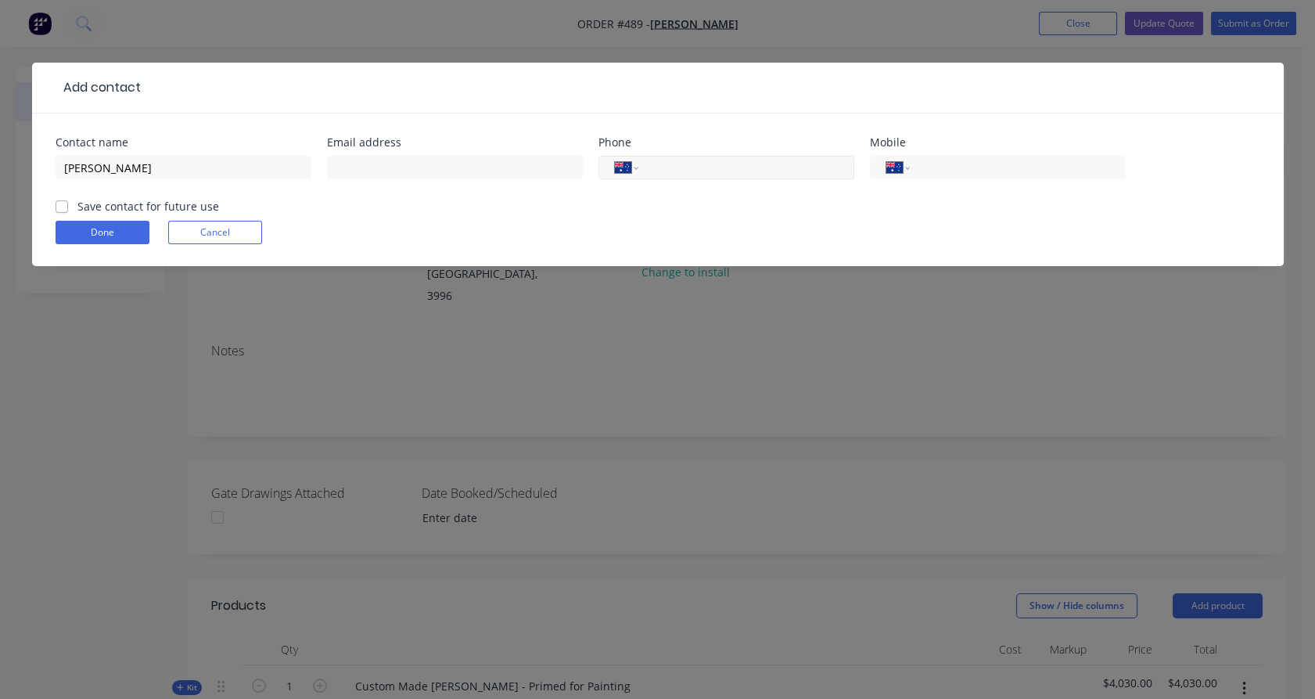
paste input "0410 626 651"
type input "0410 626 651"
click at [489, 173] on input "text" at bounding box center [455, 167] width 256 height 23
paste input "[EMAIL_ADDRESS][DOMAIN_NAME]"
type input "[EMAIL_ADDRESS][DOMAIN_NAME]"
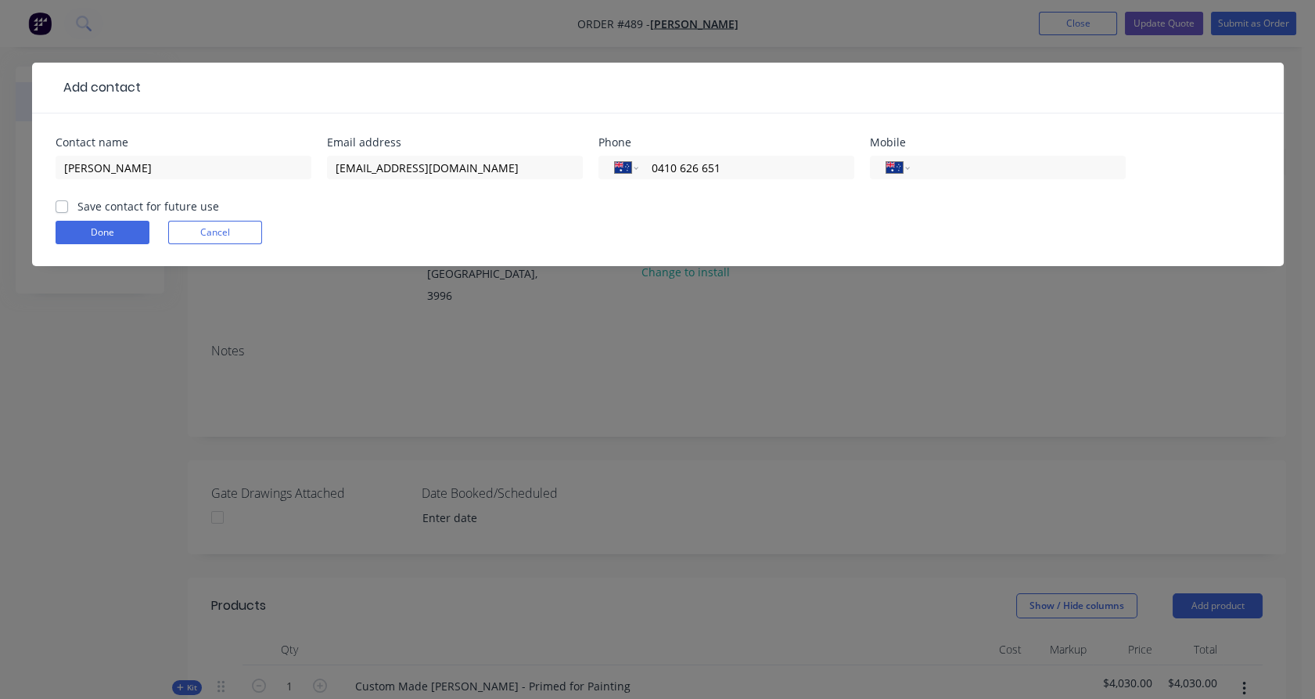
click at [106, 206] on label "Save contact for future use" at bounding box center [148, 206] width 142 height 16
click at [68, 206] on input "Save contact for future use" at bounding box center [62, 205] width 13 height 15
checkbox input "true"
click at [110, 231] on button "Done" at bounding box center [103, 232] width 94 height 23
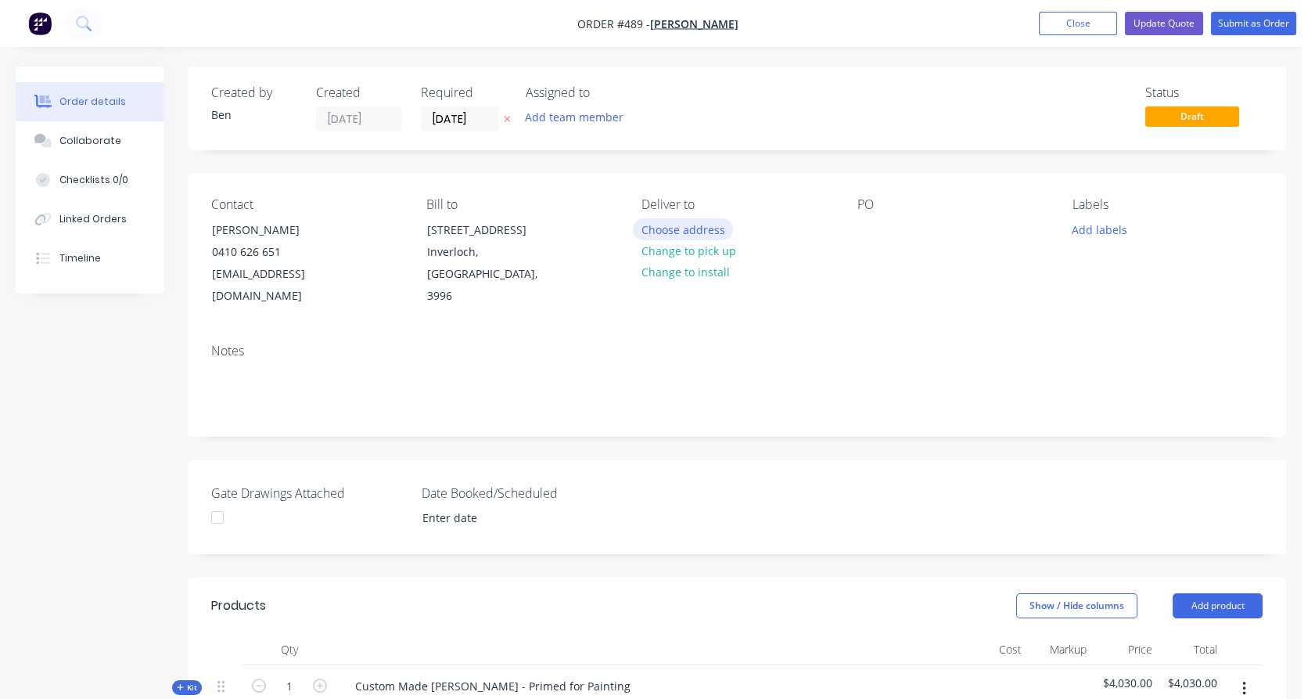
click at [688, 228] on button "Choose address" at bounding box center [683, 228] width 100 height 21
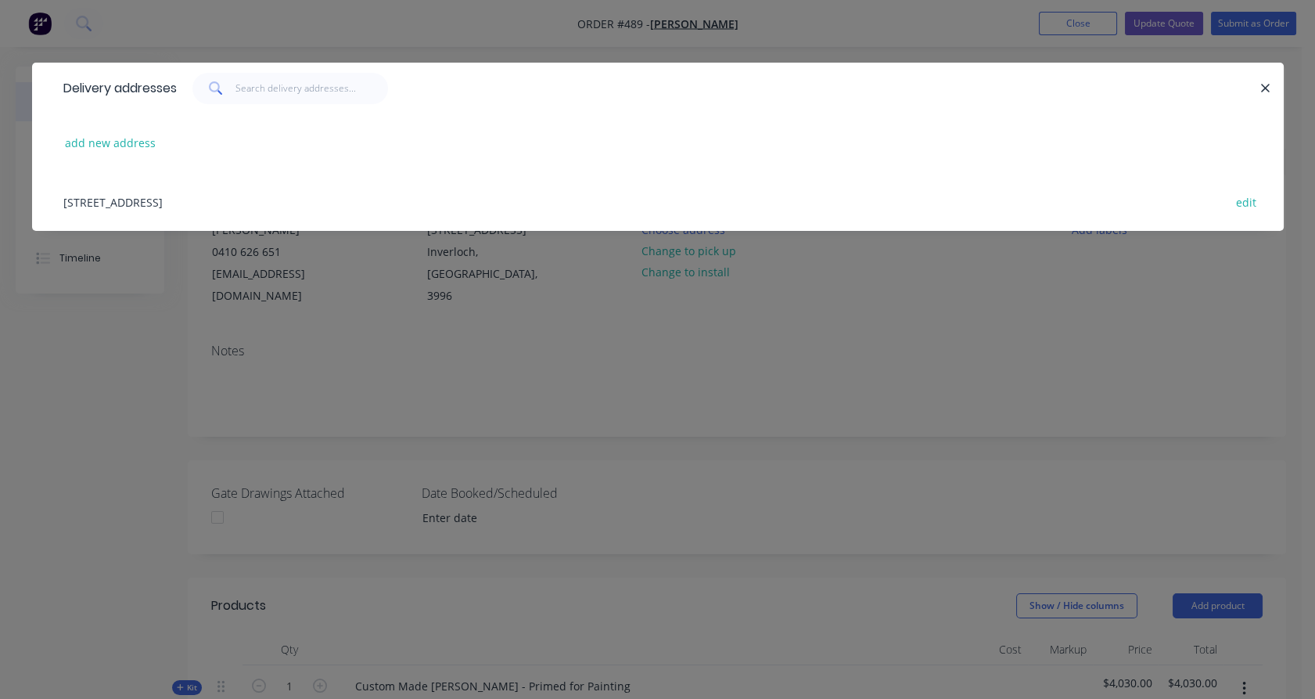
click at [207, 198] on div "[STREET_ADDRESS] edit" at bounding box center [658, 201] width 1205 height 59
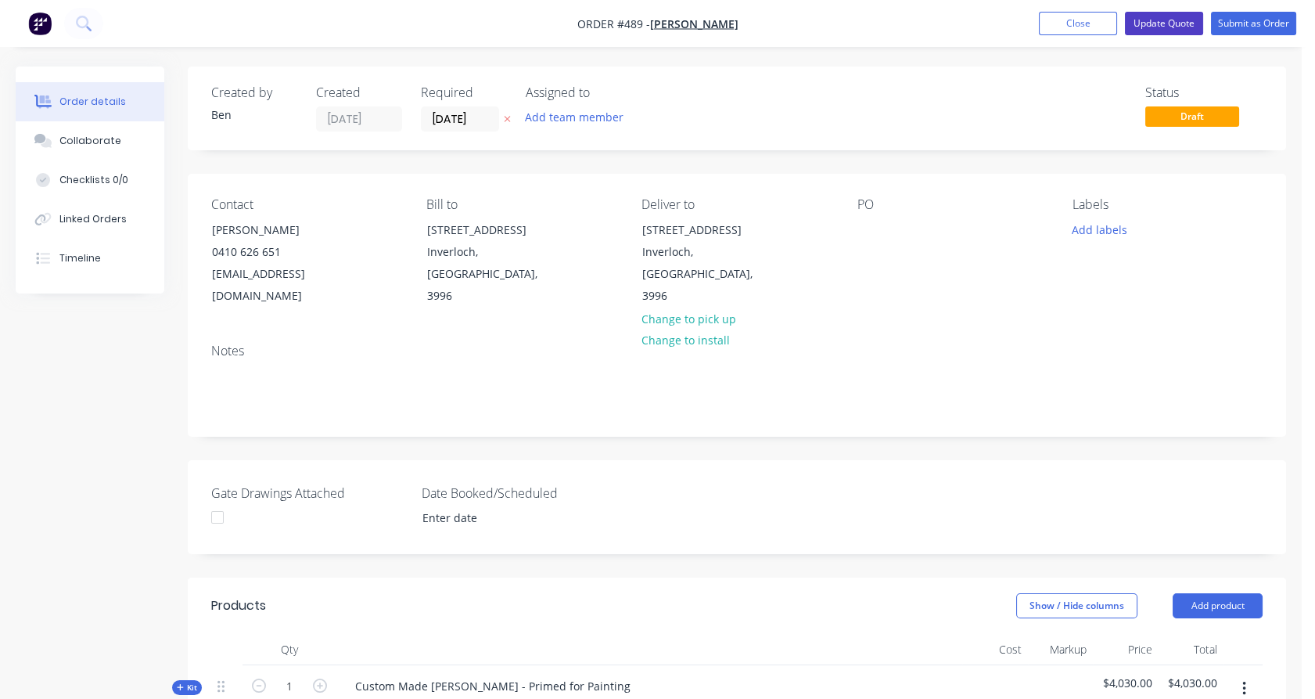
click at [1149, 31] on button "Update Quote" at bounding box center [1164, 23] width 78 height 23
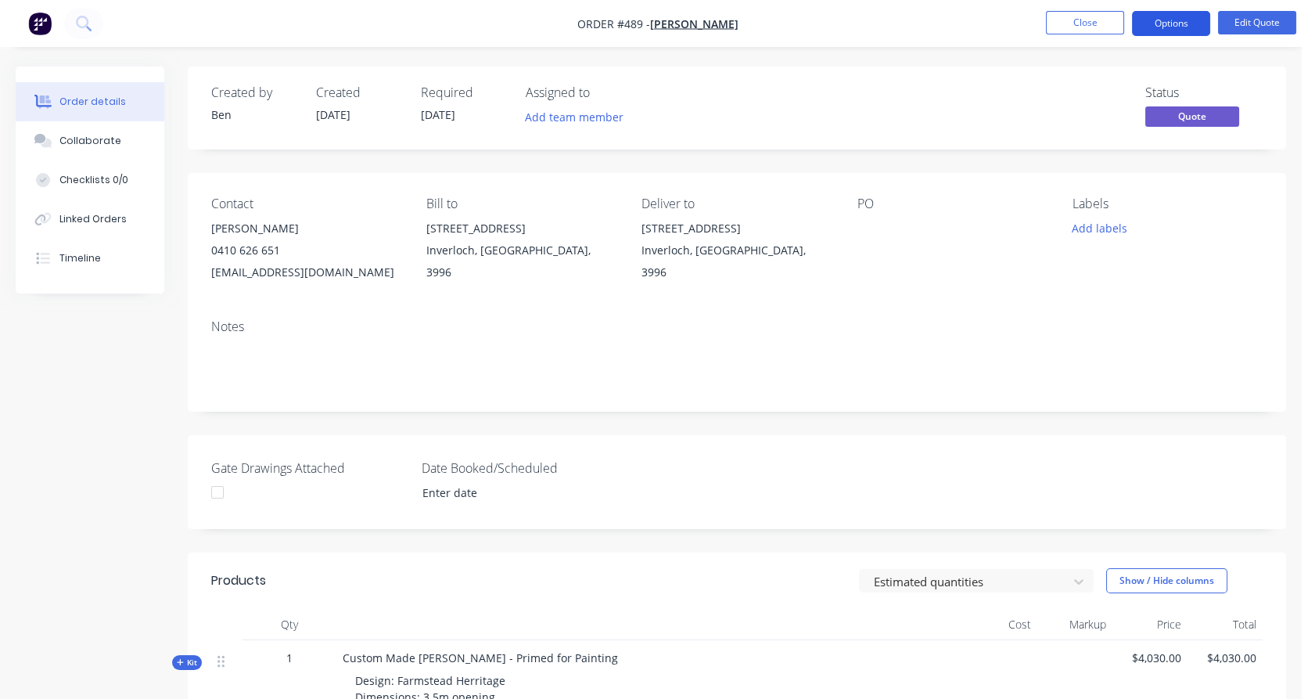
click at [1166, 23] on button "Options" at bounding box center [1171, 23] width 78 height 25
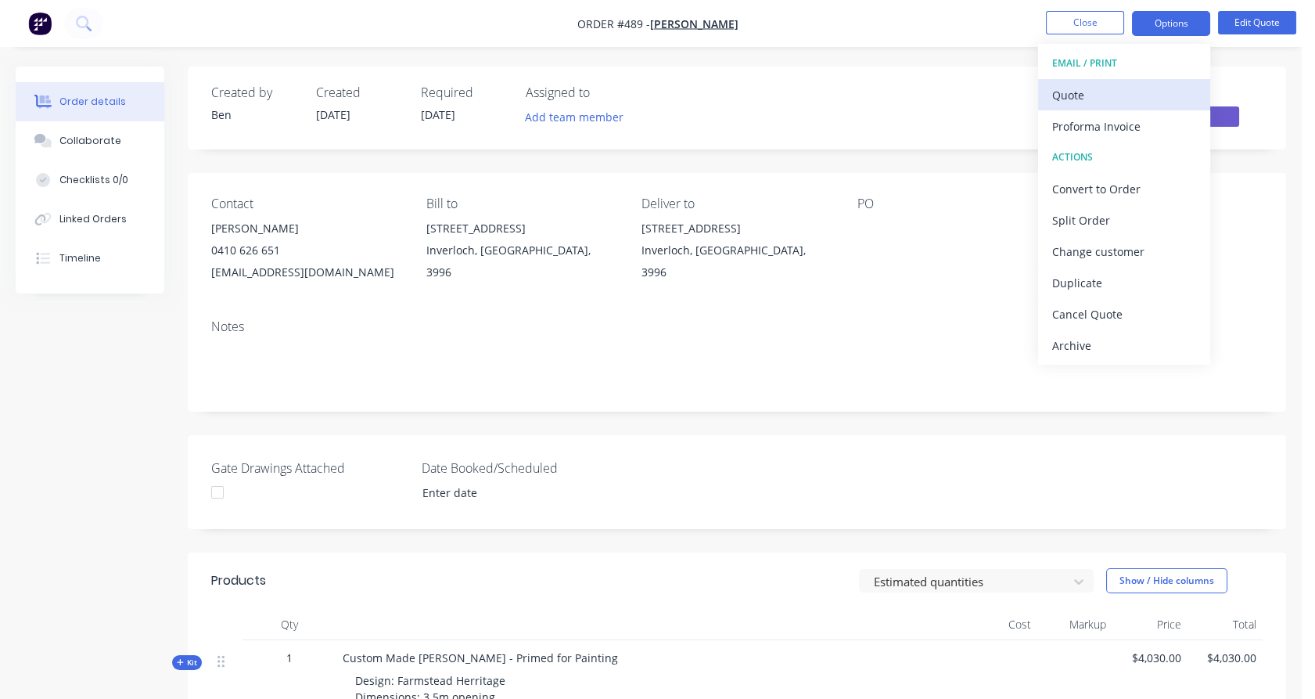
click at [1127, 96] on div "Quote" at bounding box center [1124, 95] width 144 height 23
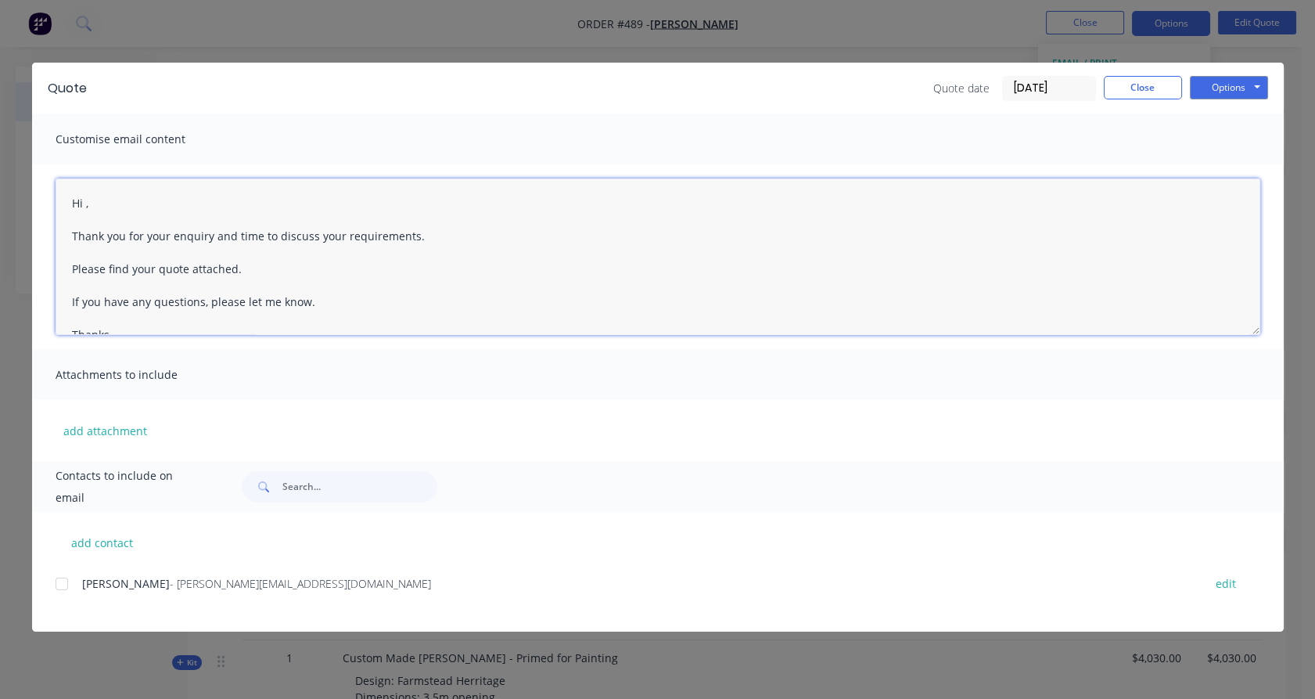
click at [84, 201] on textarea "Hi , Thank you for your enquiry and time to discuss your requirements. Please f…" at bounding box center [658, 256] width 1205 height 156
drag, startPoint x: 213, startPoint y: 235, endPoint x: 414, endPoint y: 238, distance: 201.1
click at [414, 238] on textarea "Hi [PERSON_NAME], Thank you for your enquiry and time to discuss your requireme…" at bounding box center [658, 256] width 1205 height 156
click at [63, 582] on div at bounding box center [61, 583] width 31 height 31
type textarea "Hi [PERSON_NAME], Thank you for your enquiry. Please find your quote attached. …"
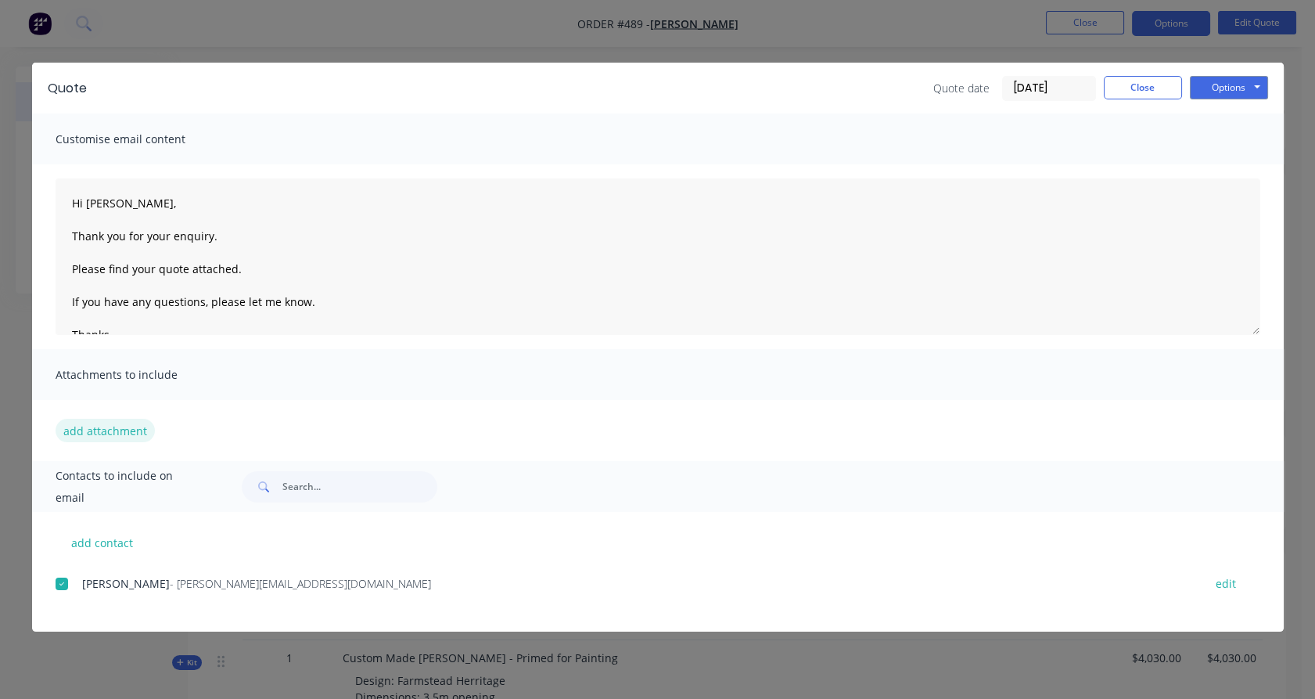
click at [124, 438] on button "add attachment" at bounding box center [105, 430] width 99 height 23
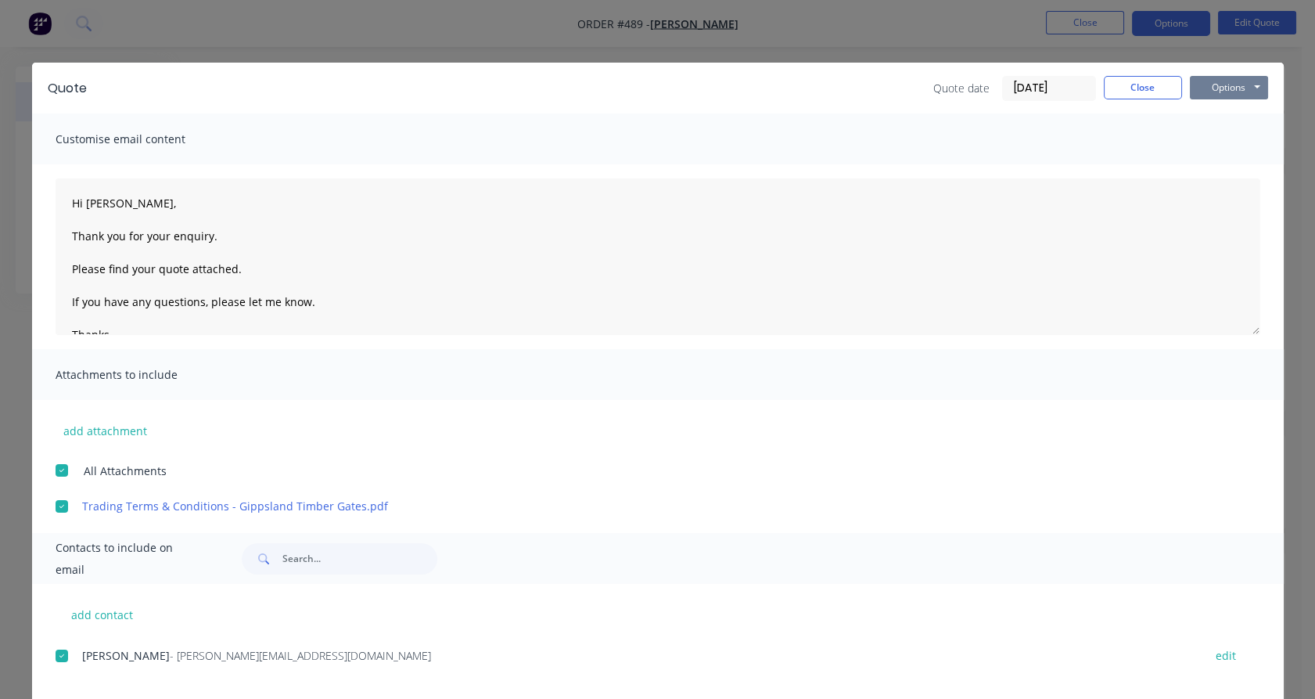
click at [1252, 86] on button "Options" at bounding box center [1229, 87] width 78 height 23
click at [1227, 163] on button "Email" at bounding box center [1240, 167] width 100 height 26
